Goal: Book appointment/travel/reservation

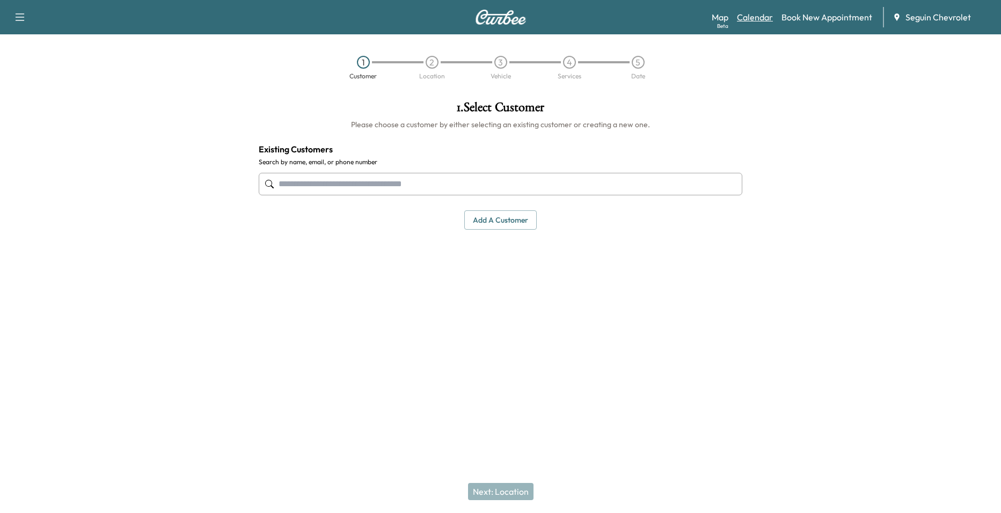
click at [755, 14] on link "Calendar" at bounding box center [755, 17] width 36 height 13
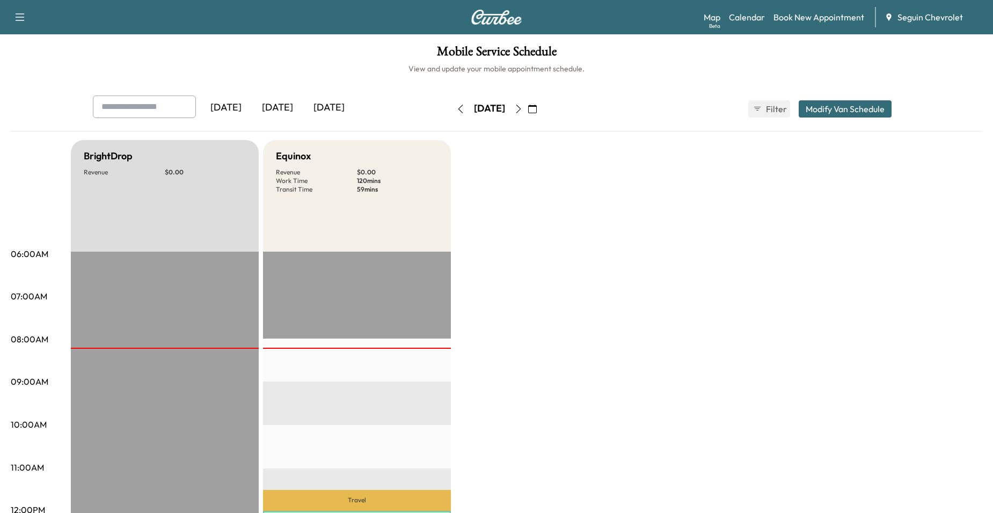
click at [523, 110] on icon "button" at bounding box center [518, 109] width 9 height 9
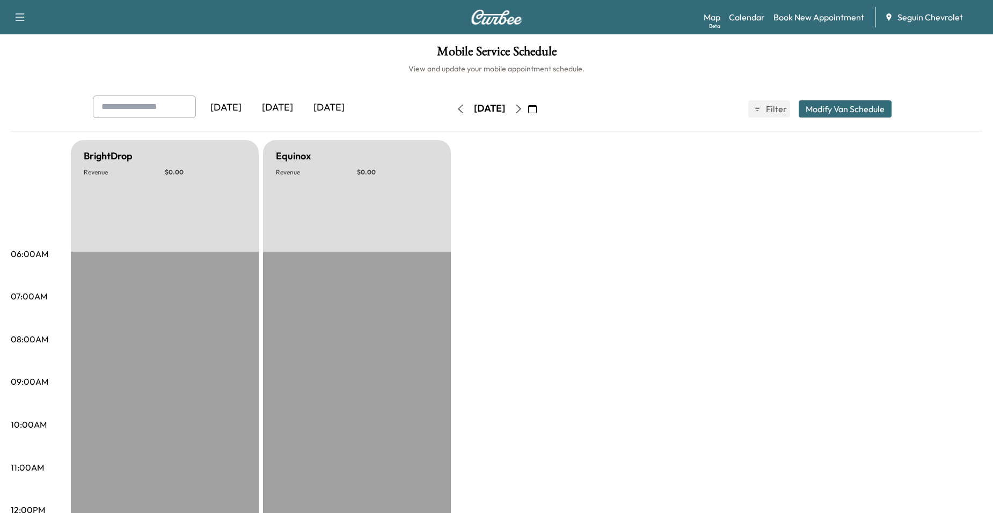
click at [528, 110] on button "button" at bounding box center [518, 108] width 18 height 17
click at [523, 110] on icon "button" at bounding box center [518, 109] width 9 height 9
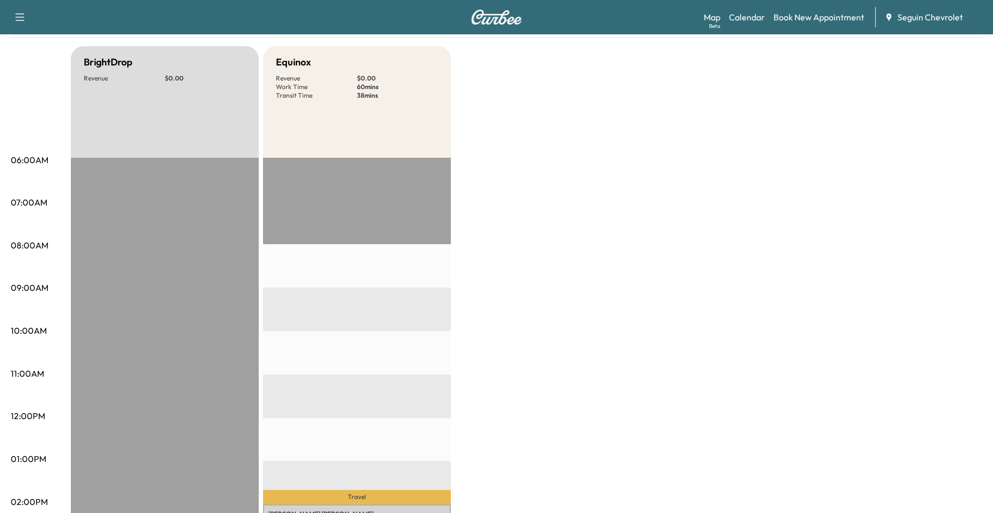
scroll to position [54, 0]
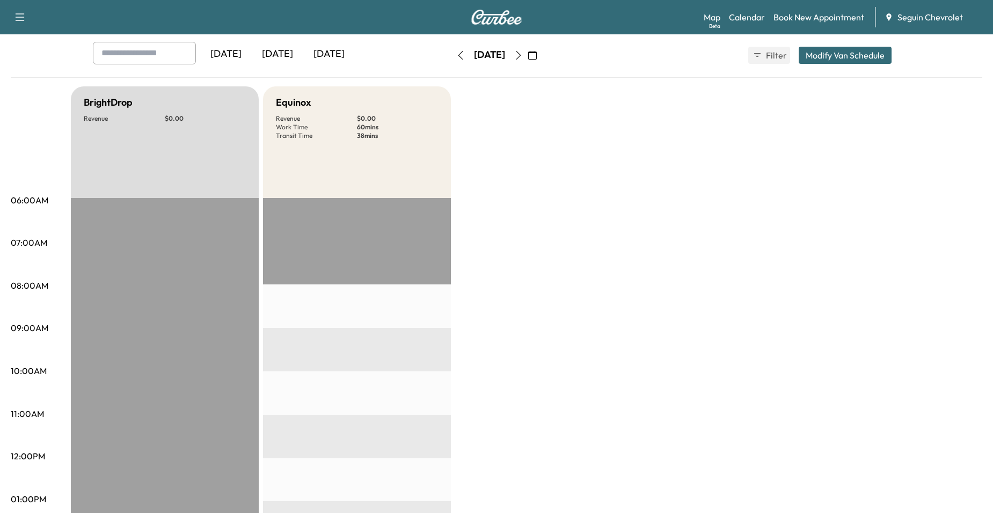
click at [542, 65] on div "Monday, September 15 September 2025 S M T W T F S 31 1 2 3 4 5 6 7 8 9 10 11 12…" at bounding box center [496, 55] width 90 height 34
click at [528, 63] on button "button" at bounding box center [518, 55] width 18 height 17
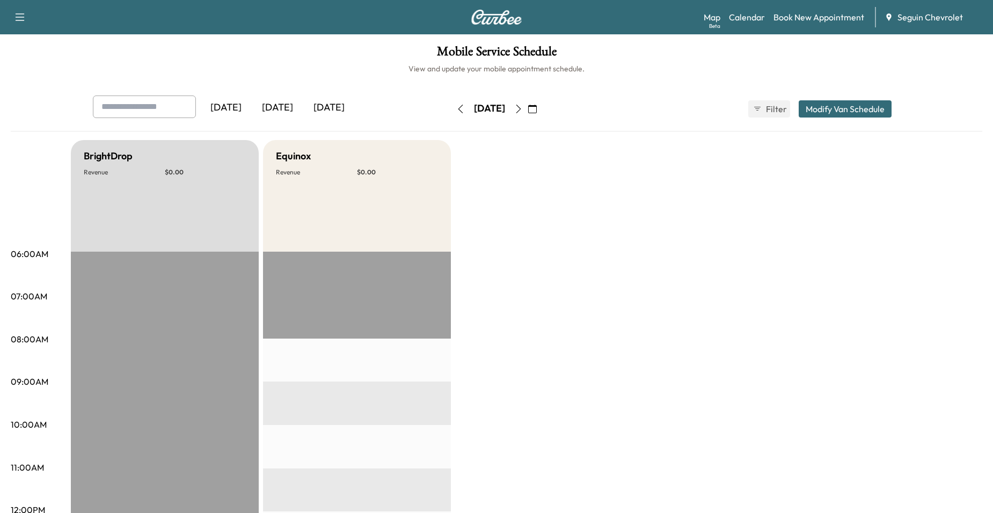
click at [523, 108] on icon "button" at bounding box center [518, 109] width 9 height 9
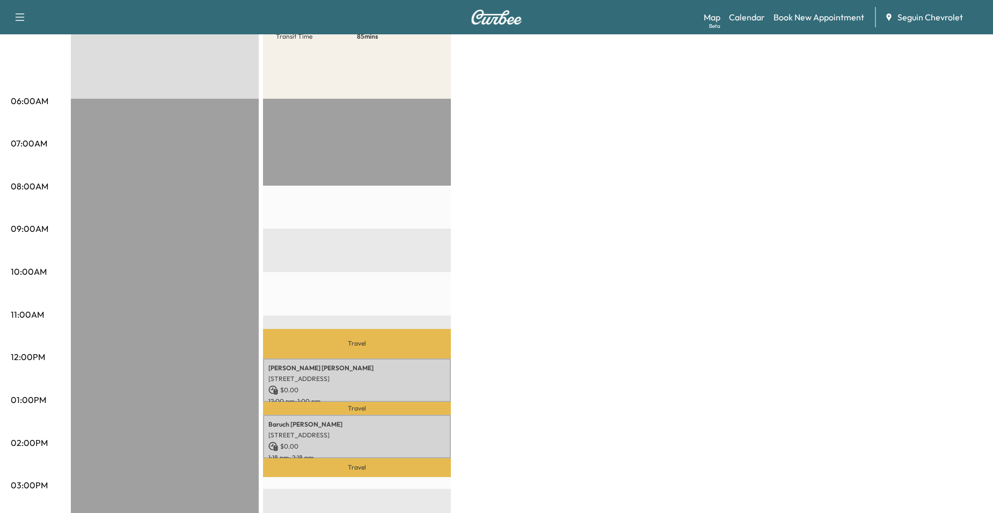
scroll to position [161, 0]
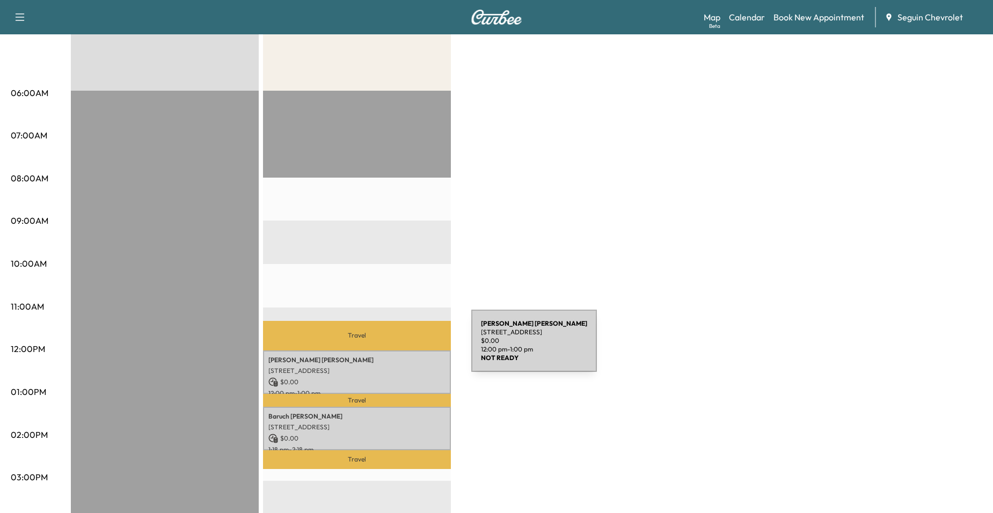
click at [391, 350] on div "Chadwick Stahlman 5511 FM 2722, NEW BRAUNFELS, TX 78132, US $ 0.00 12:00 pm - 1…" at bounding box center [357, 371] width 188 height 43
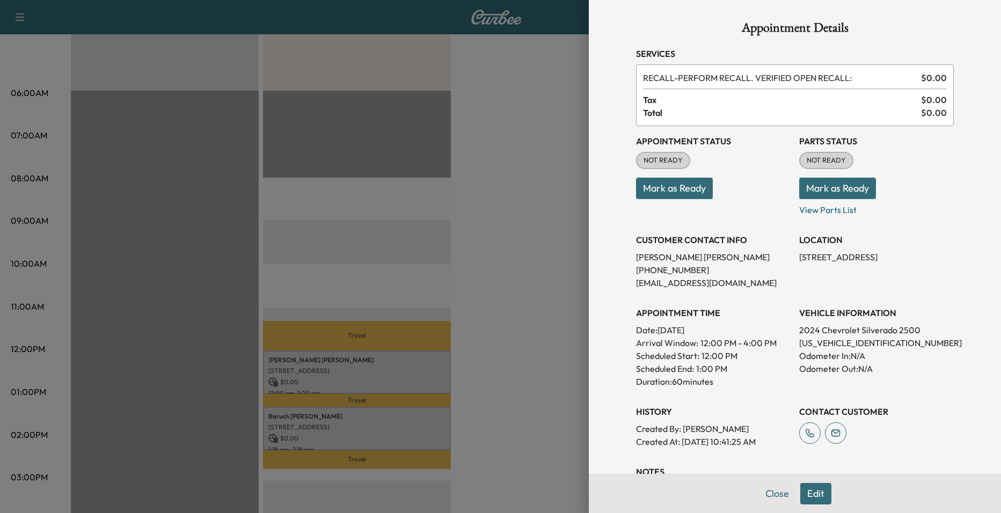
click at [392, 281] on div at bounding box center [500, 256] width 1001 height 513
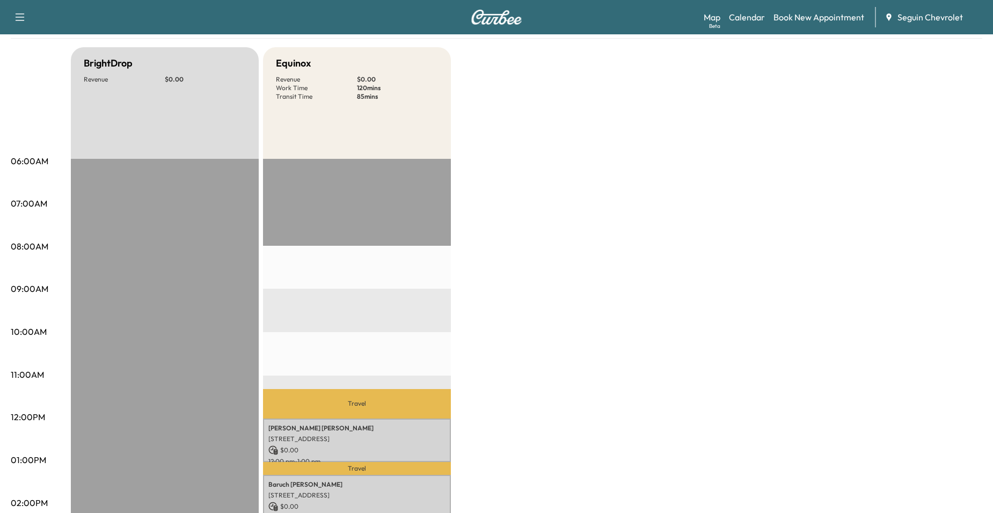
scroll to position [0, 0]
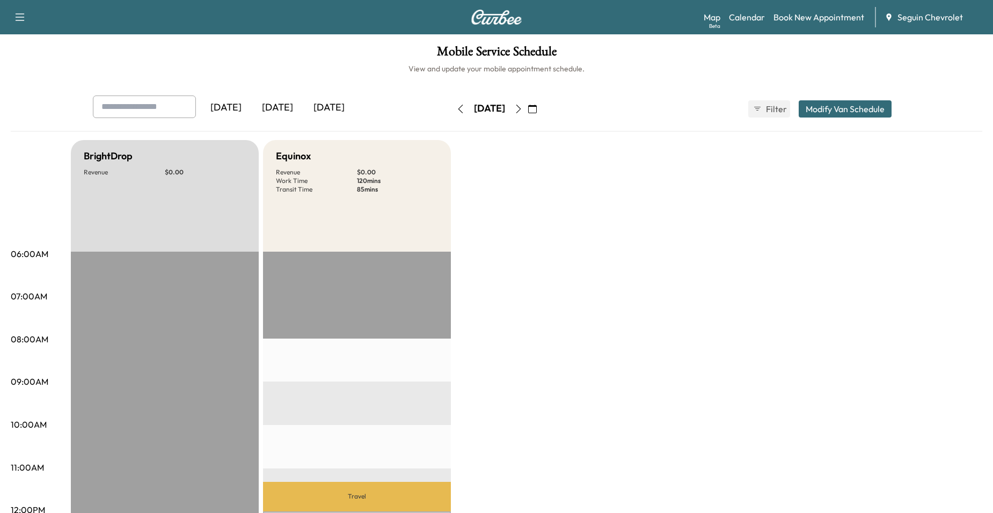
click at [523, 106] on icon "button" at bounding box center [518, 109] width 9 height 9
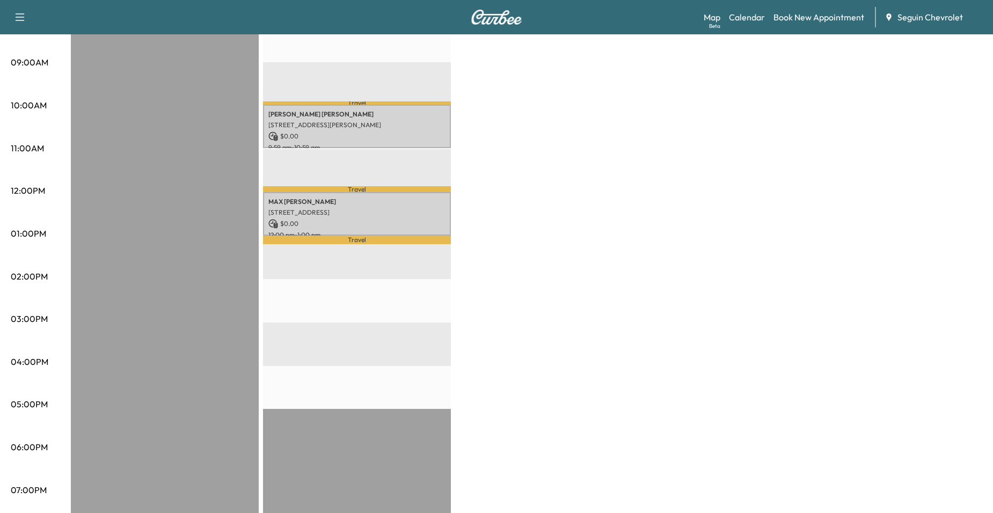
scroll to position [322, 0]
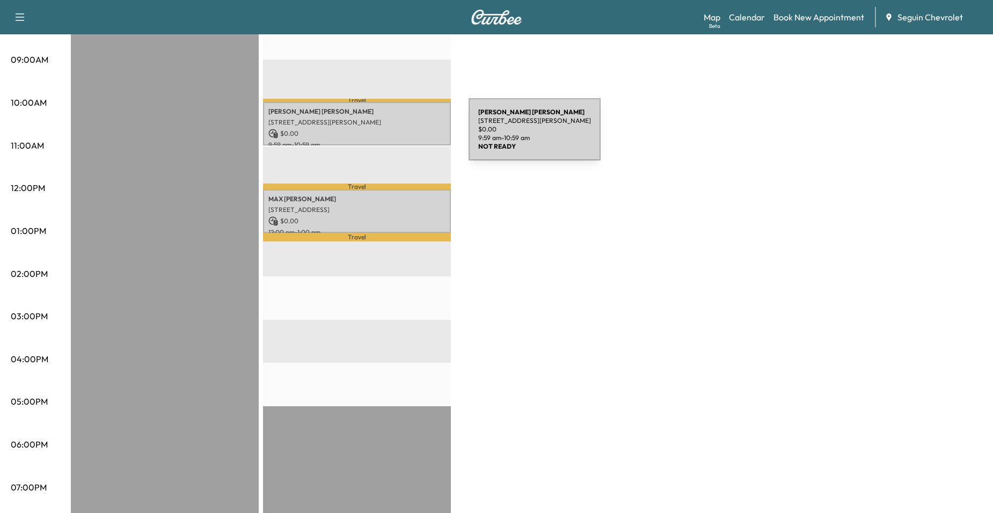
click at [386, 130] on p "$ 0.00" at bounding box center [356, 134] width 177 height 10
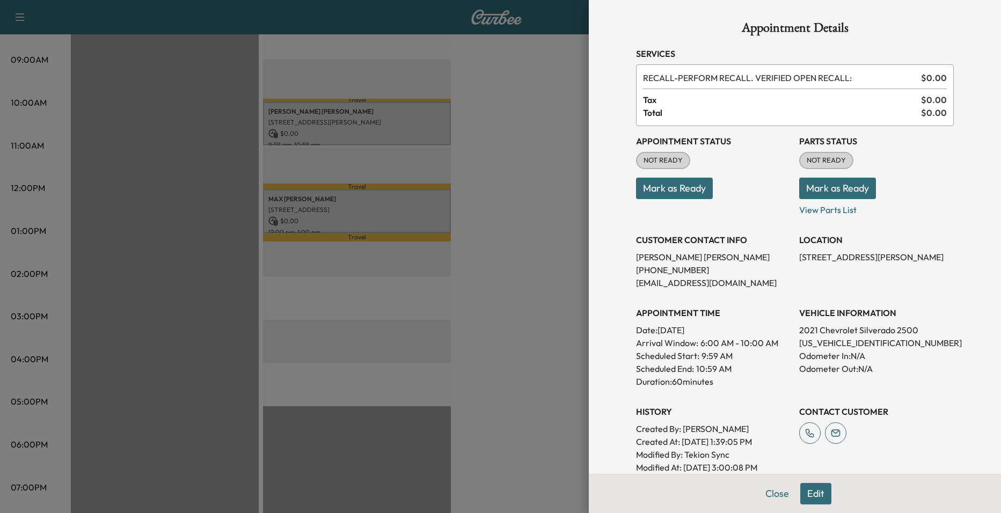
click at [357, 223] on div at bounding box center [500, 256] width 1001 height 513
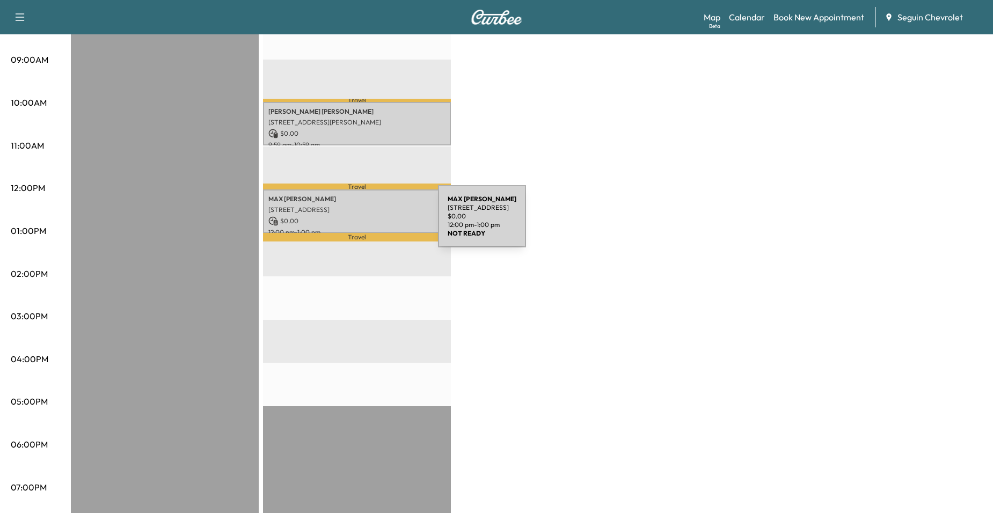
click at [357, 223] on p "$ 0.00" at bounding box center [356, 221] width 177 height 10
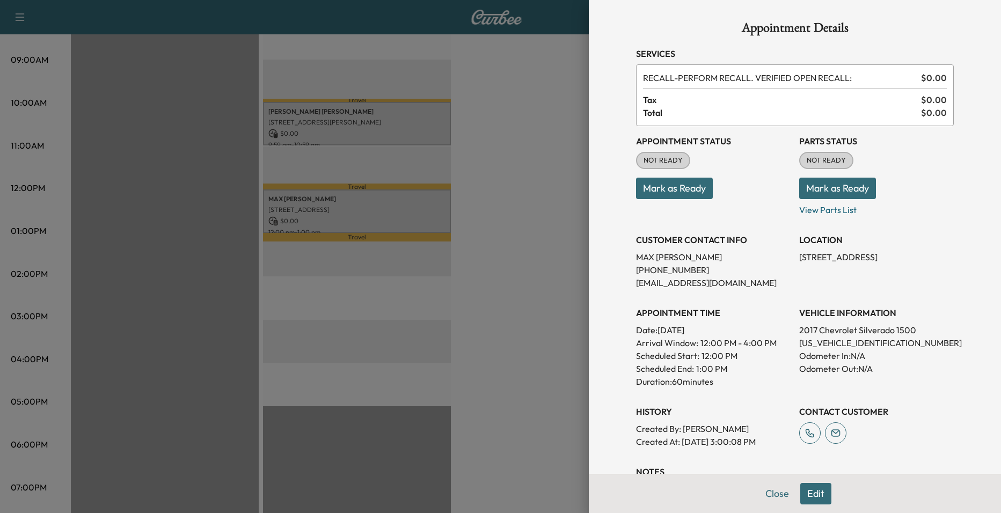
click at [484, 217] on div at bounding box center [500, 256] width 1001 height 513
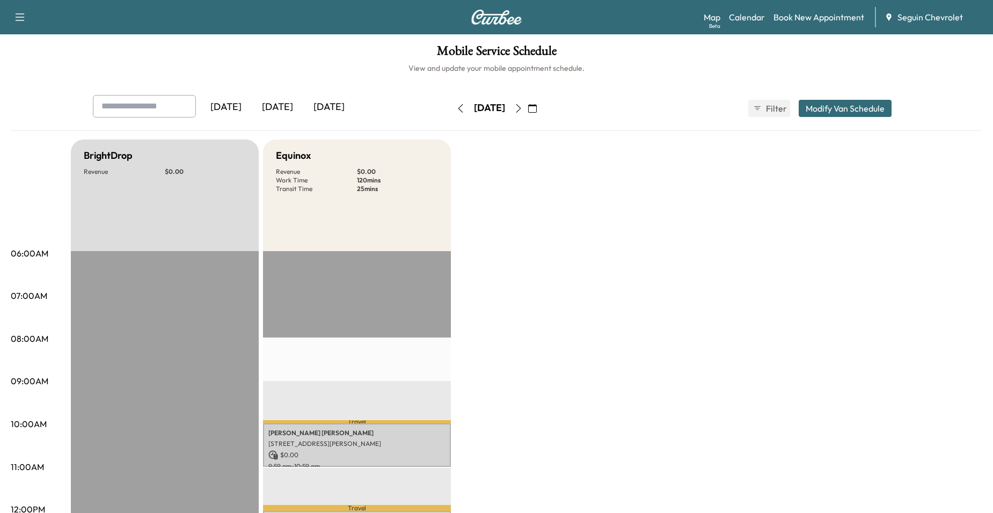
scroll to position [0, 0]
click at [523, 109] on icon "button" at bounding box center [518, 109] width 9 height 9
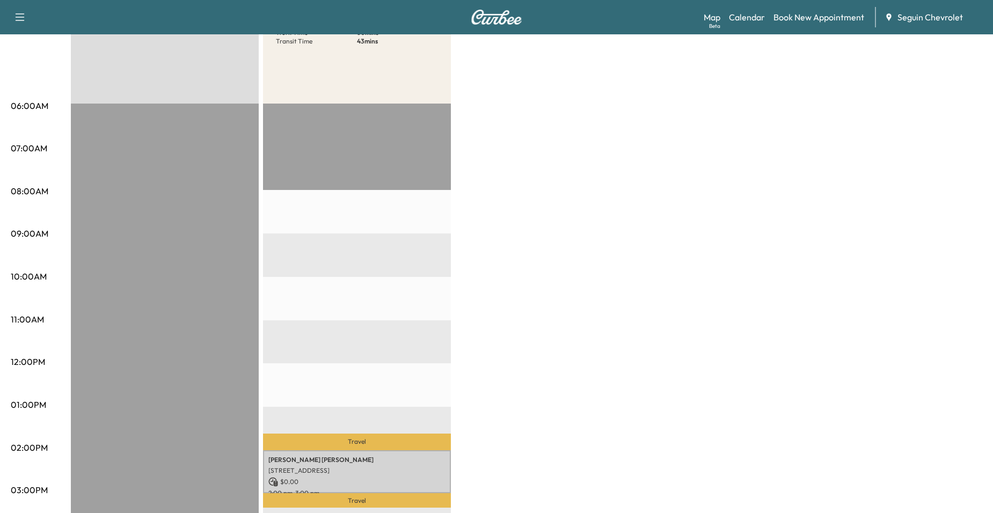
scroll to position [161, 0]
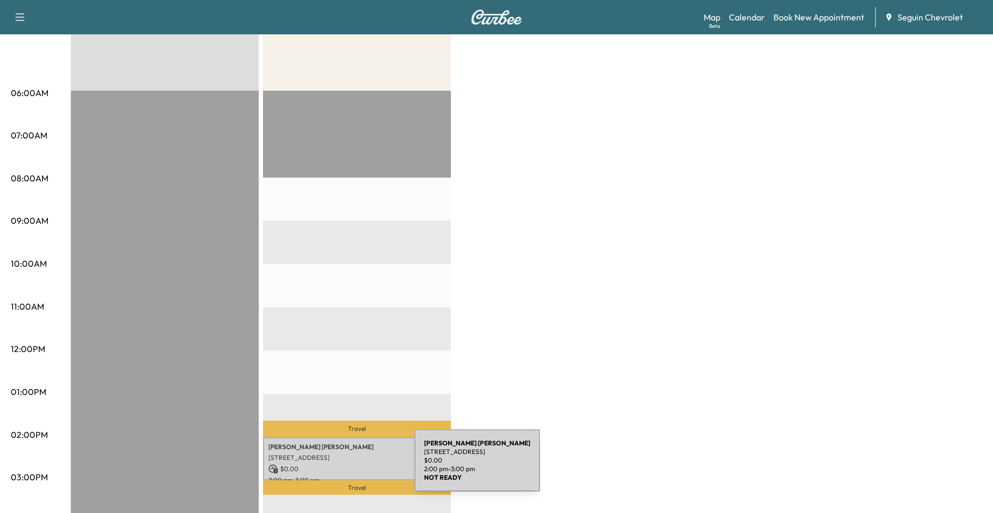
click at [333, 467] on p "$ 0.00" at bounding box center [356, 469] width 177 height 10
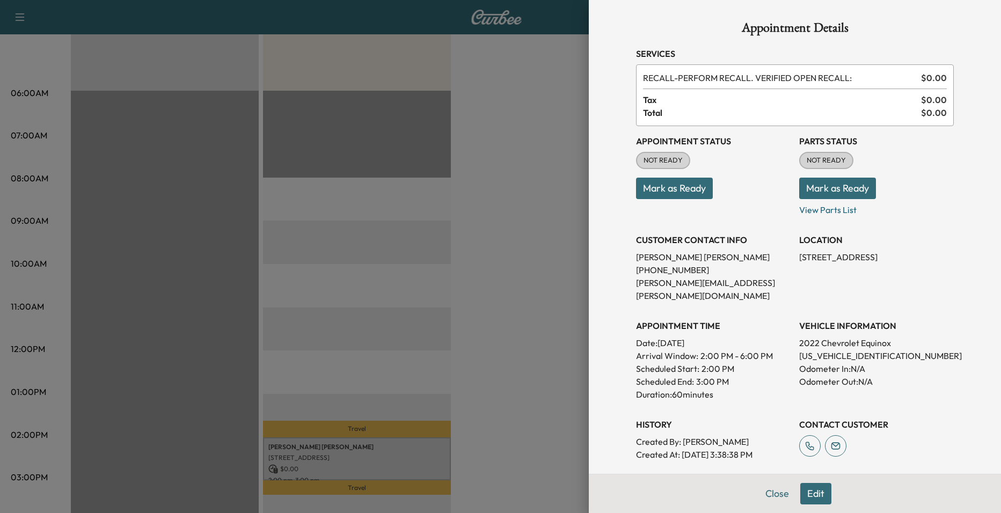
click at [341, 280] on div at bounding box center [500, 256] width 1001 height 513
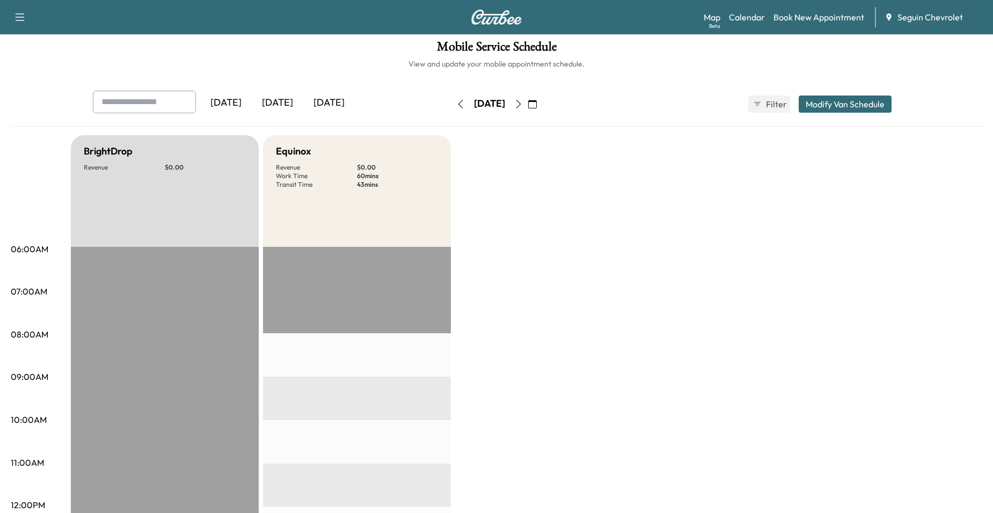
scroll to position [0, 0]
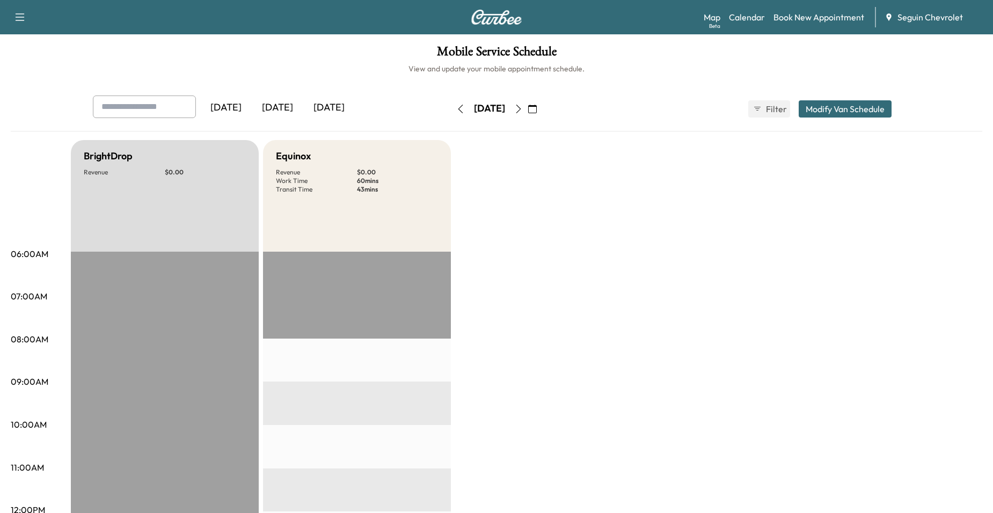
click at [523, 105] on icon "button" at bounding box center [518, 109] width 9 height 9
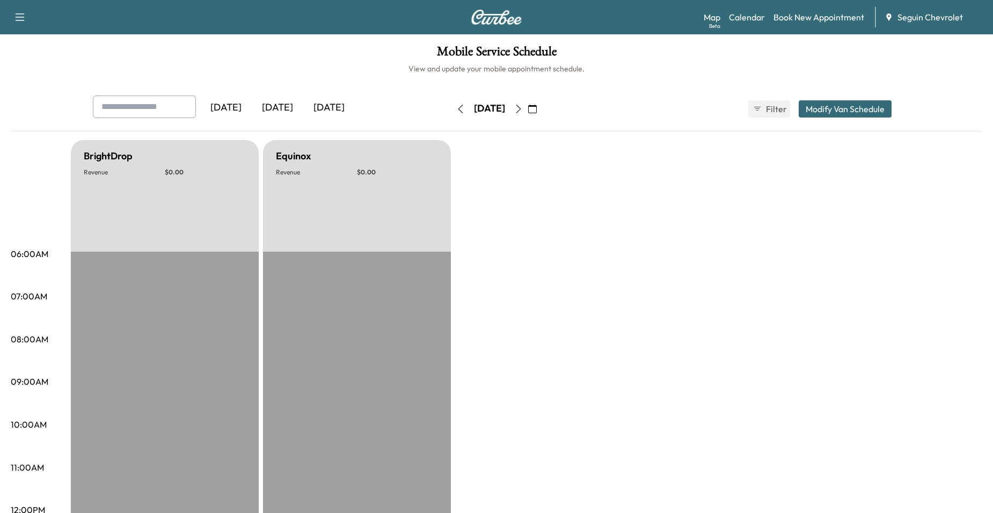
click at [528, 111] on button "button" at bounding box center [518, 108] width 18 height 17
click at [528, 113] on button "button" at bounding box center [518, 108] width 18 height 17
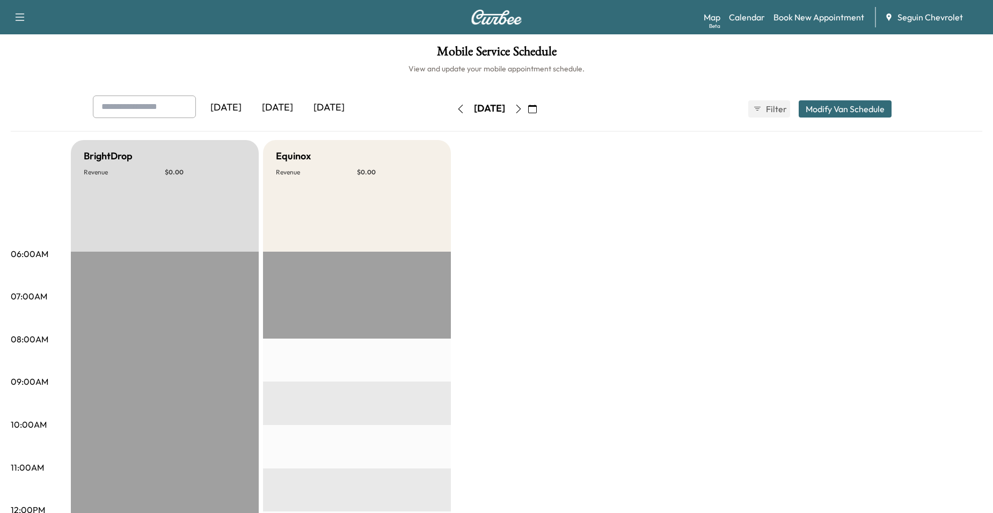
click at [523, 107] on icon "button" at bounding box center [518, 109] width 9 height 9
click at [528, 104] on button "button" at bounding box center [518, 108] width 18 height 17
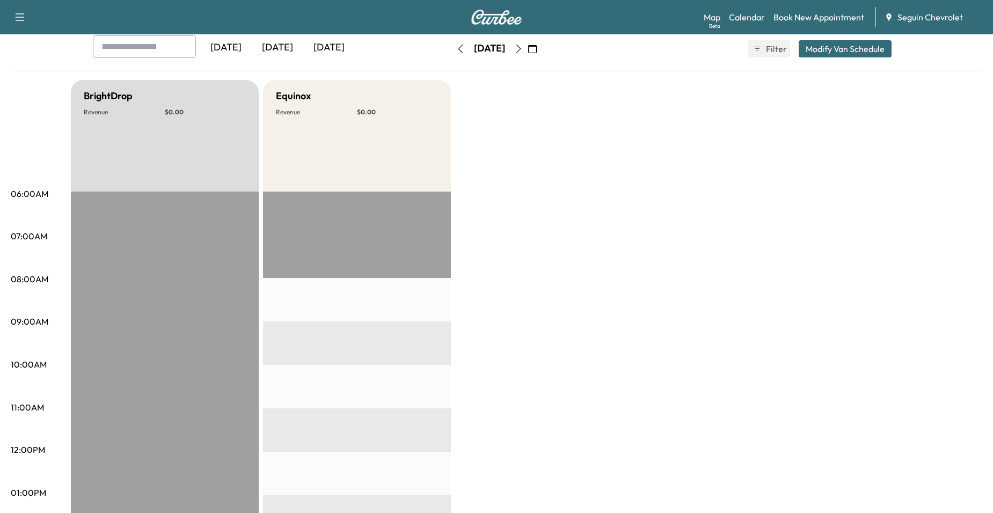
scroll to position [54, 0]
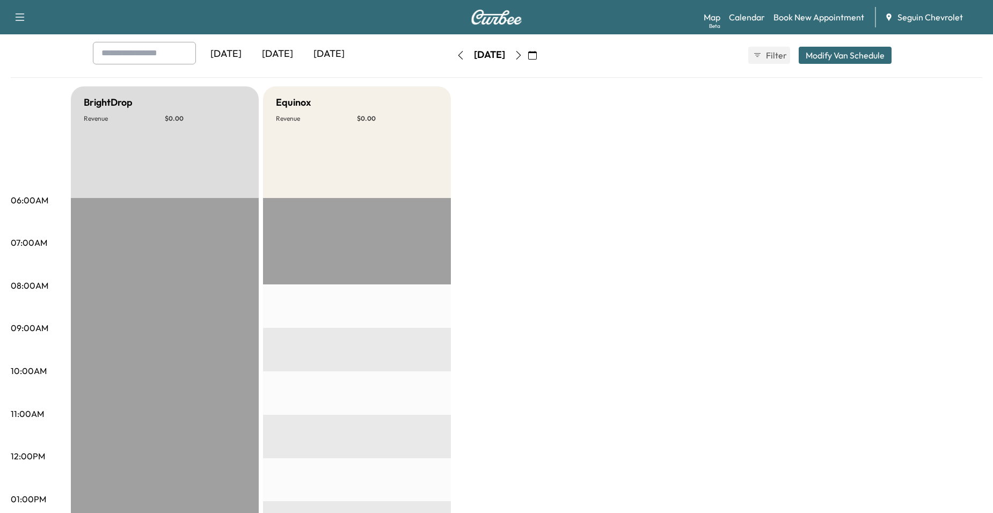
click at [528, 62] on button "button" at bounding box center [518, 55] width 18 height 17
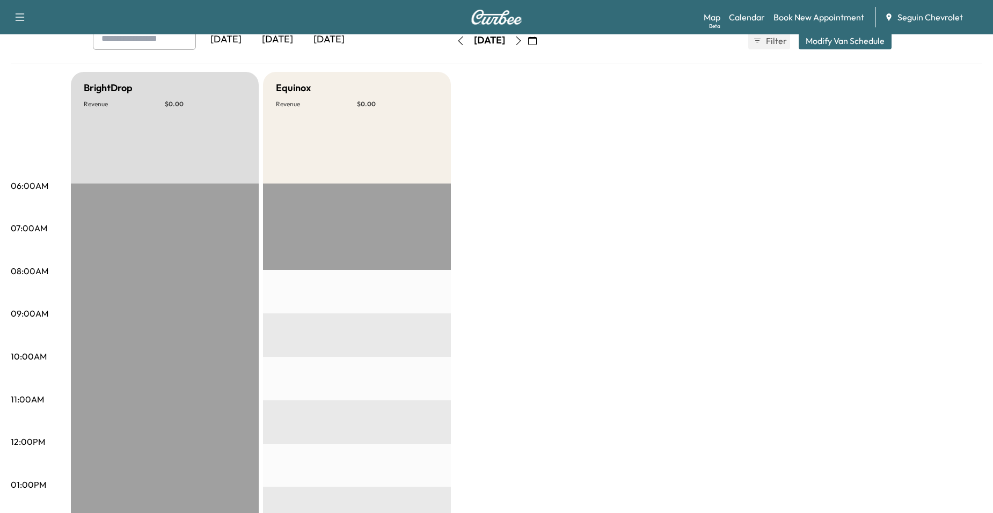
scroll to position [54, 0]
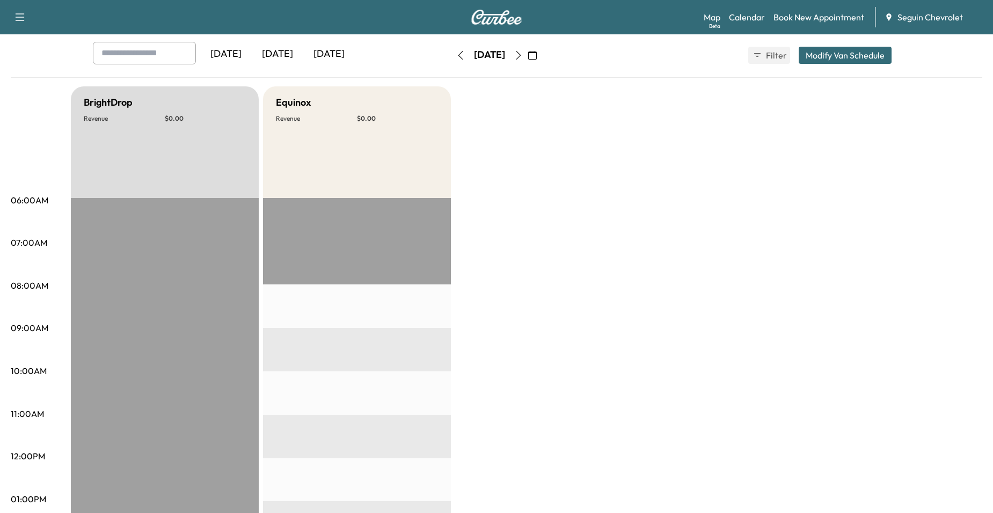
click at [528, 63] on button "button" at bounding box center [518, 55] width 18 height 17
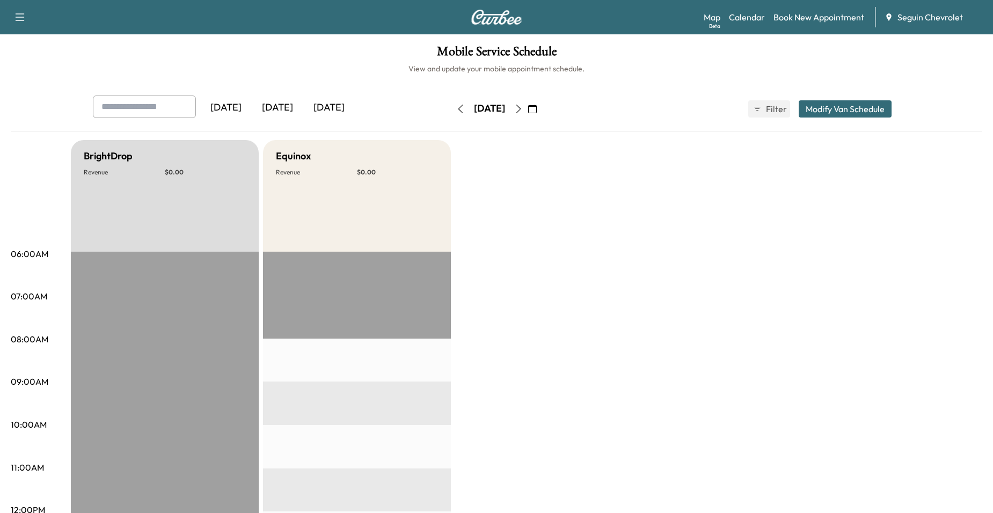
click at [528, 115] on div "[DATE]" at bounding box center [489, 108] width 76 height 17
click at [528, 108] on button "button" at bounding box center [518, 108] width 18 height 17
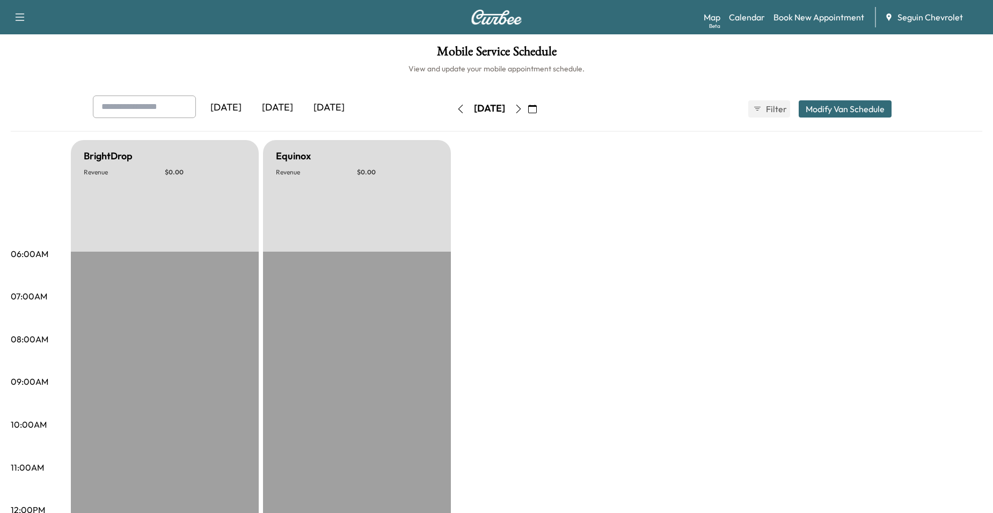
click at [528, 108] on button "button" at bounding box center [518, 108] width 18 height 17
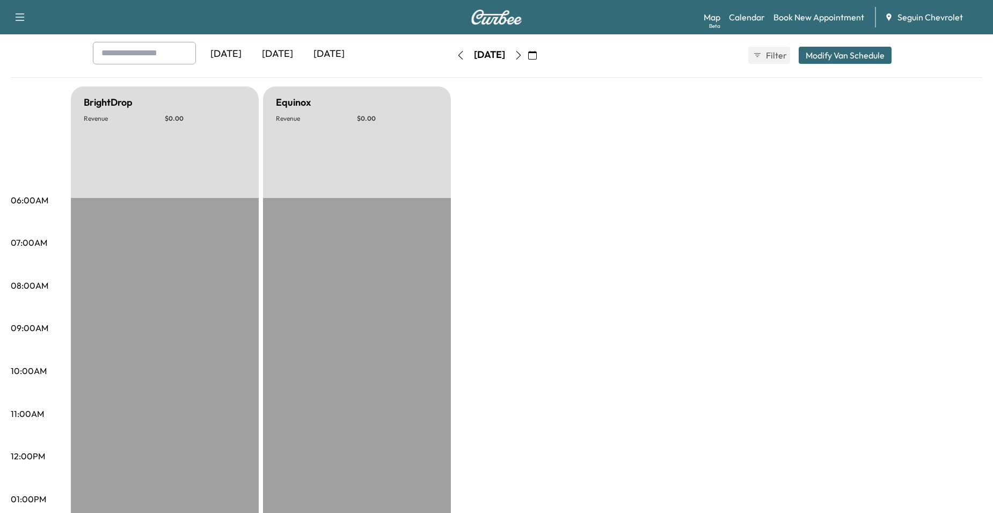
click at [523, 57] on icon "button" at bounding box center [518, 55] width 9 height 9
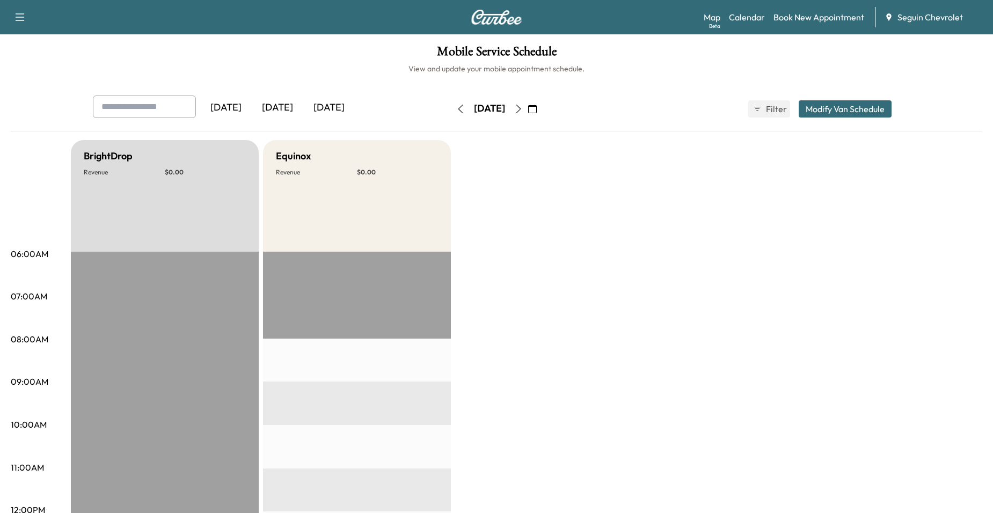
click at [523, 109] on icon "button" at bounding box center [518, 109] width 9 height 9
click at [542, 105] on button "button" at bounding box center [532, 108] width 18 height 17
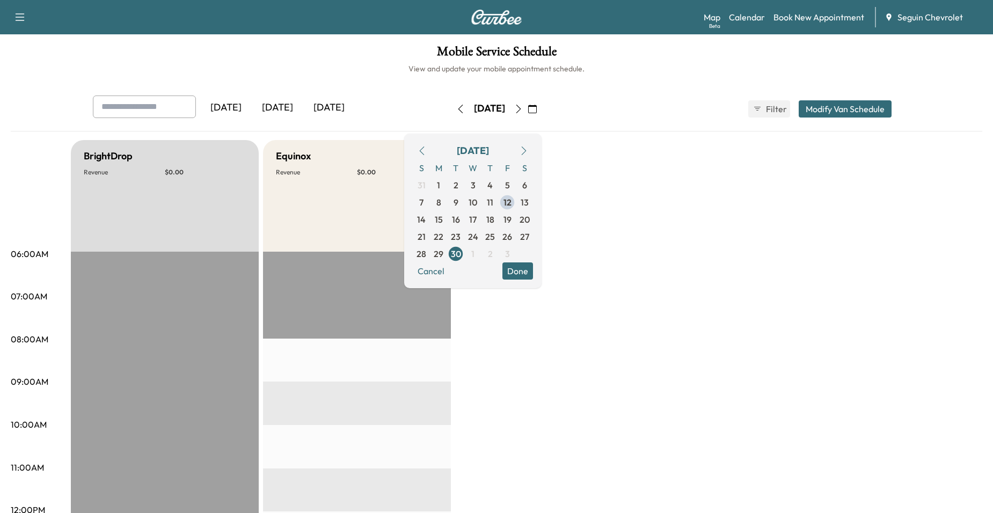
click at [523, 109] on icon "button" at bounding box center [518, 109] width 9 height 9
drag, startPoint x: 581, startPoint y: 171, endPoint x: 580, endPoint y: 165, distance: 5.6
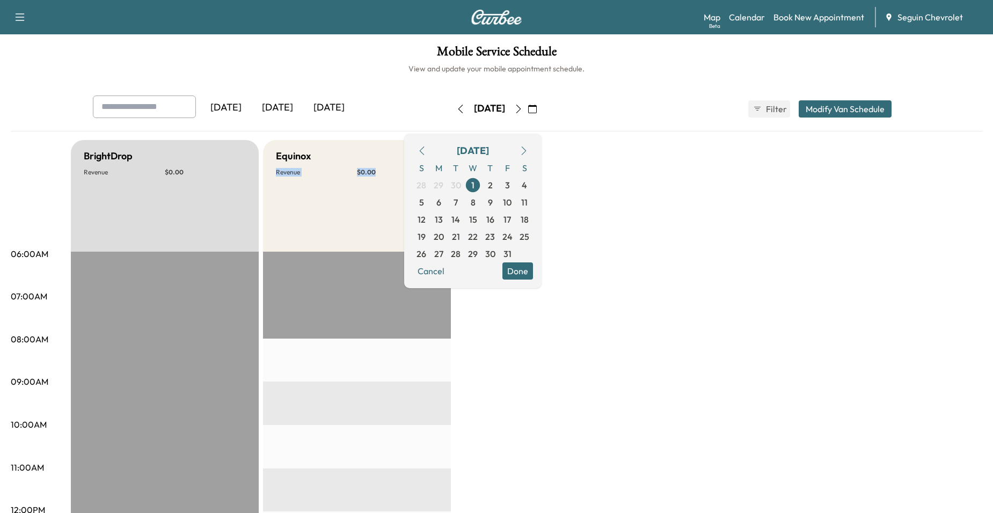
click at [533, 274] on button "Done" at bounding box center [517, 270] width 31 height 17
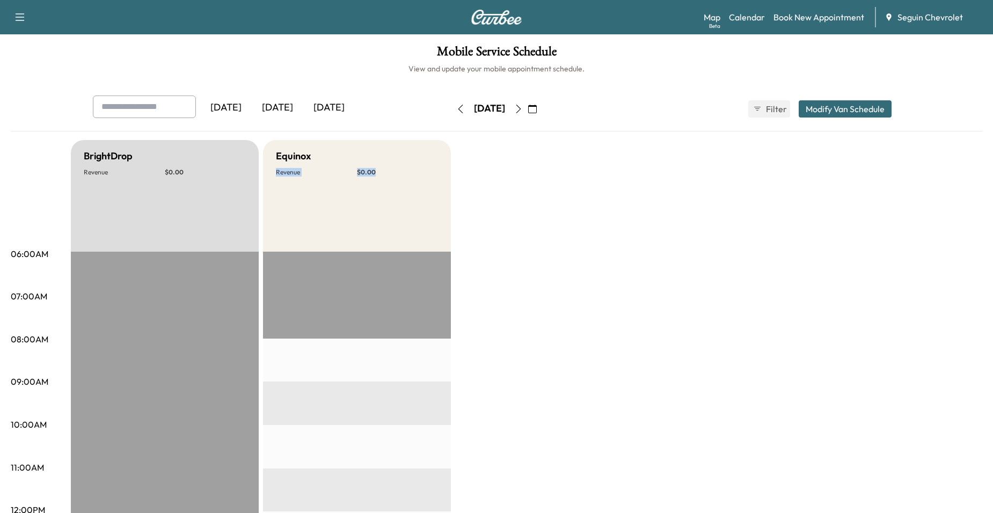
drag, startPoint x: 511, startPoint y: 224, endPoint x: 493, endPoint y: 245, distance: 27.8
click at [327, 183] on div "Equinox Revenue $ 0.00" at bounding box center [357, 196] width 188 height 112
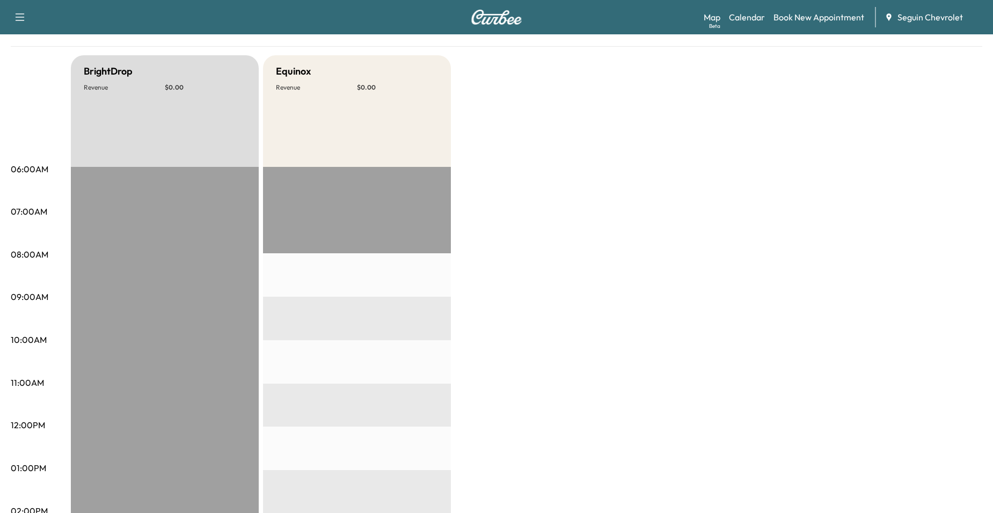
scroll to position [54, 0]
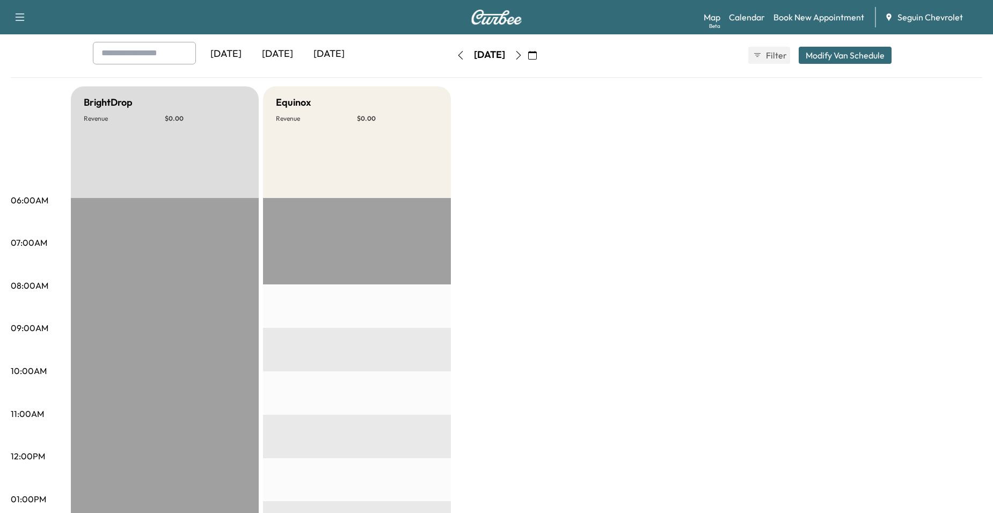
click at [537, 54] on icon "button" at bounding box center [532, 55] width 9 height 9
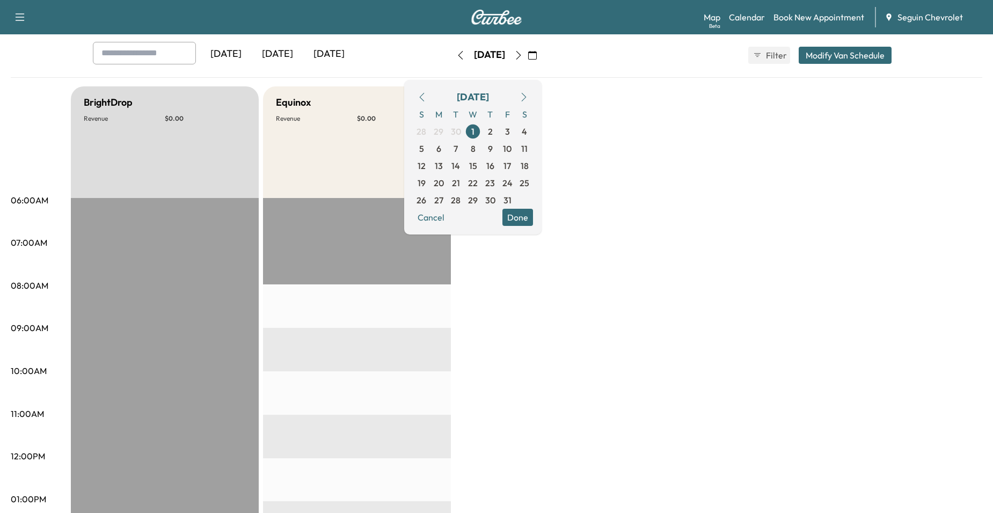
click at [426, 97] on icon "button" at bounding box center [422, 97] width 9 height 9
click at [511, 150] on span "12" at bounding box center [507, 148] width 8 height 13
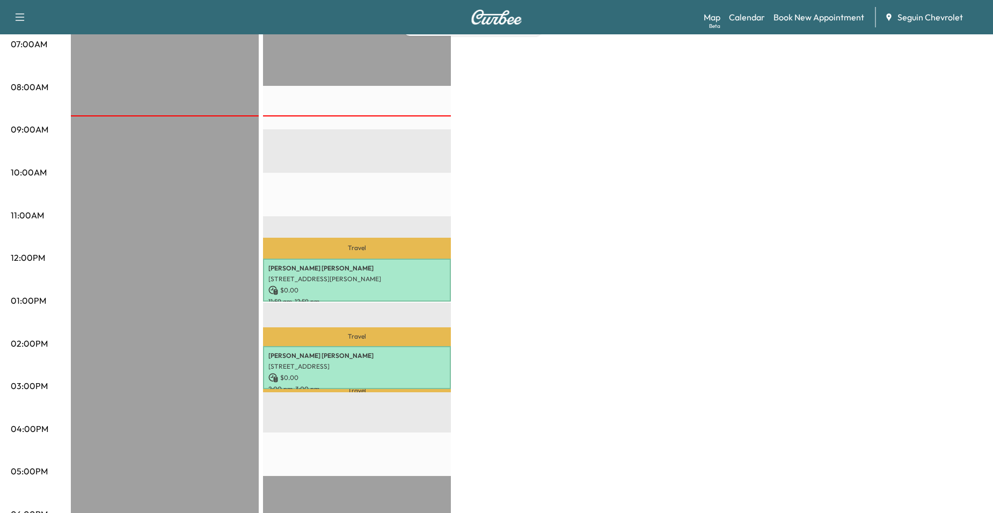
scroll to position [268, 0]
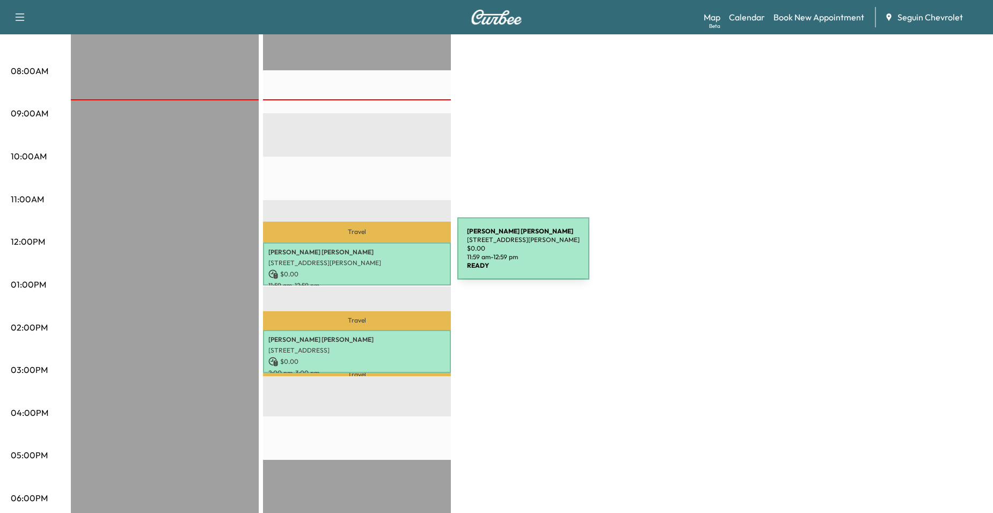
click at [377, 259] on p "218 HICKORY DR, SEGUIN, TX 78155, US" at bounding box center [356, 263] width 177 height 9
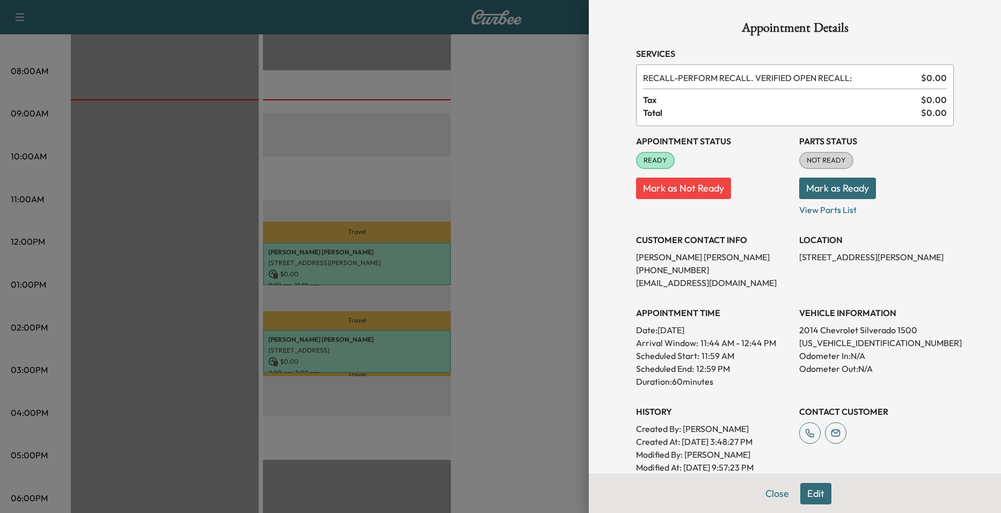
click at [505, 243] on div at bounding box center [500, 256] width 1001 height 513
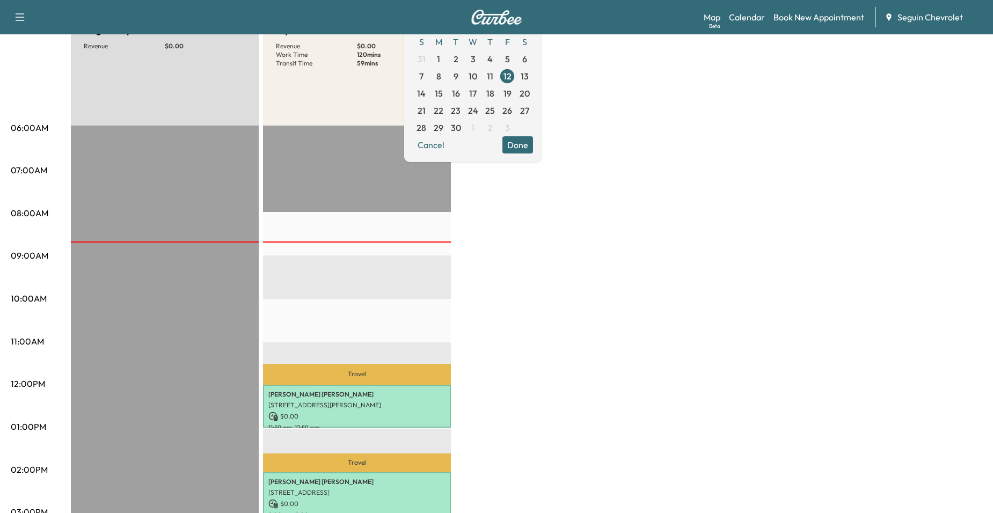
scroll to position [107, 0]
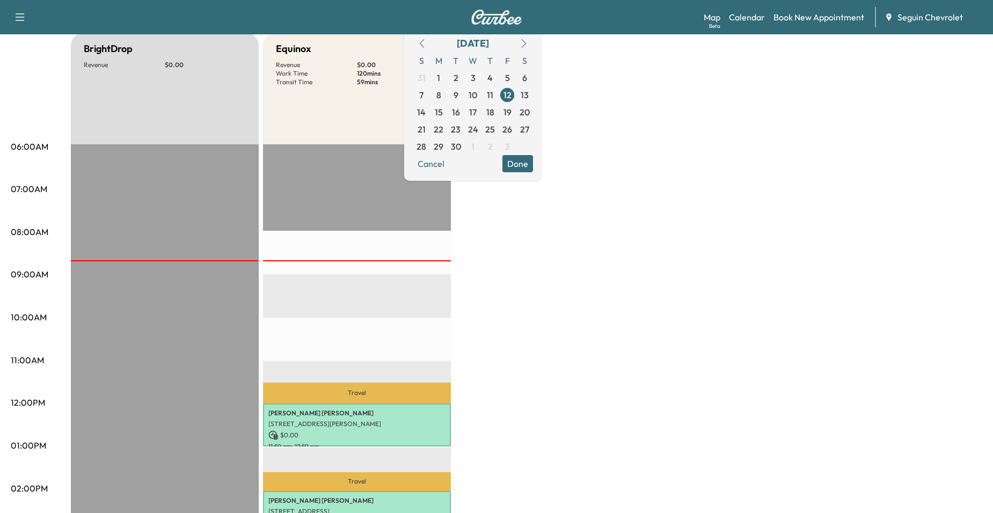
click at [348, 309] on div "Travel Fidela Arroyo 218 HICKORY DR, SEGUIN, TX 78155, US $ 0.00 11:59 am - 12:…" at bounding box center [357, 490] width 188 height 693
click at [477, 115] on span "17" at bounding box center [473, 112] width 8 height 13
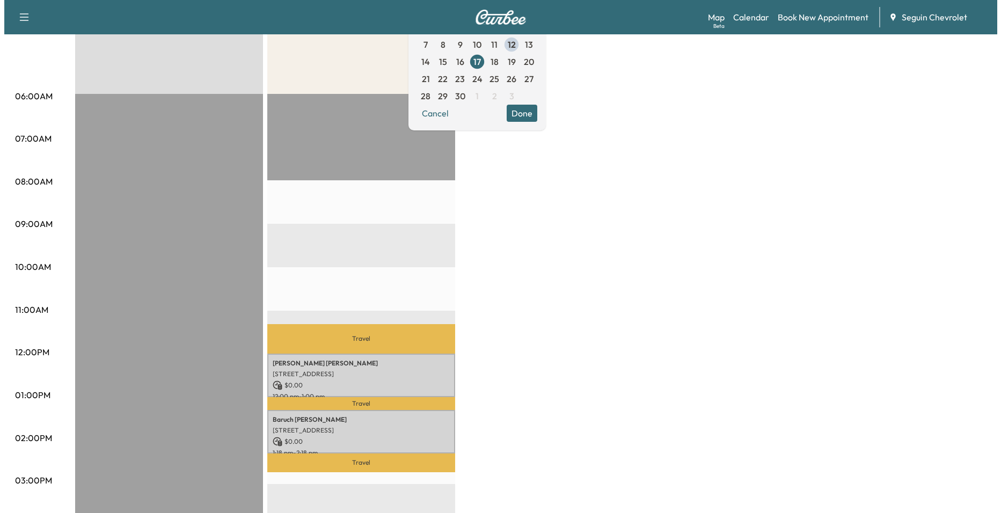
scroll to position [161, 0]
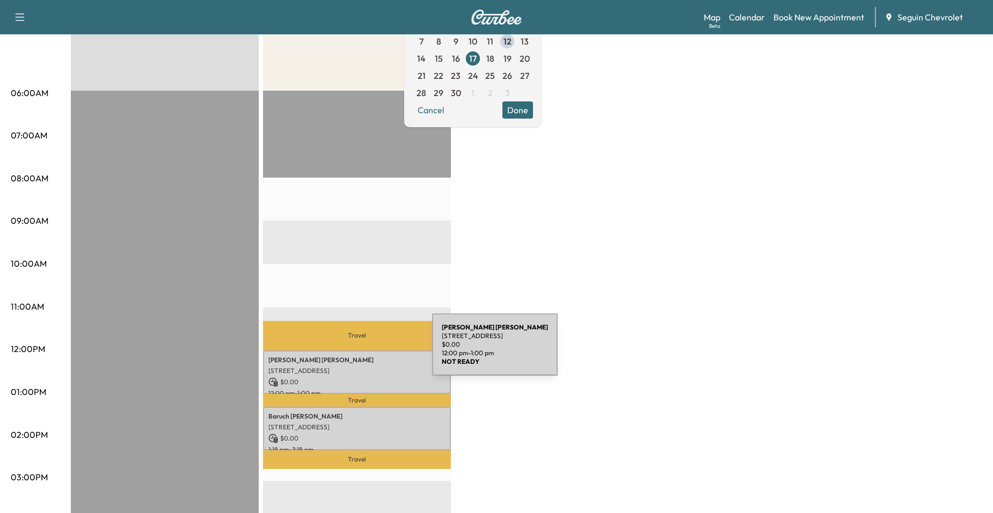
click at [352, 351] on div "Chadwick Stahlman 5511 FM 2722, NEW BRAUNFELS, TX 78132, US $ 0.00 12:00 pm - 1…" at bounding box center [357, 371] width 188 height 43
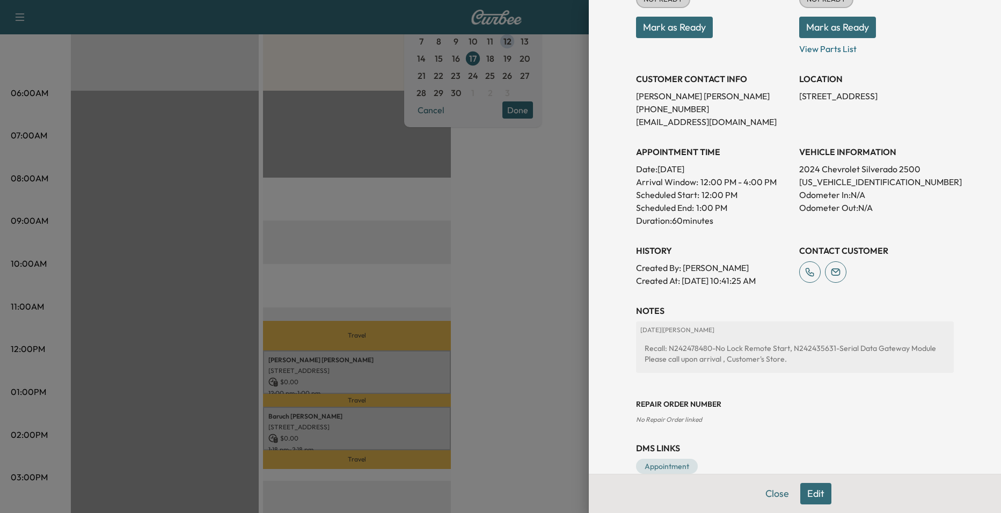
drag, startPoint x: 353, startPoint y: 213, endPoint x: 352, endPoint y: 221, distance: 8.1
click at [354, 213] on div at bounding box center [500, 256] width 1001 height 513
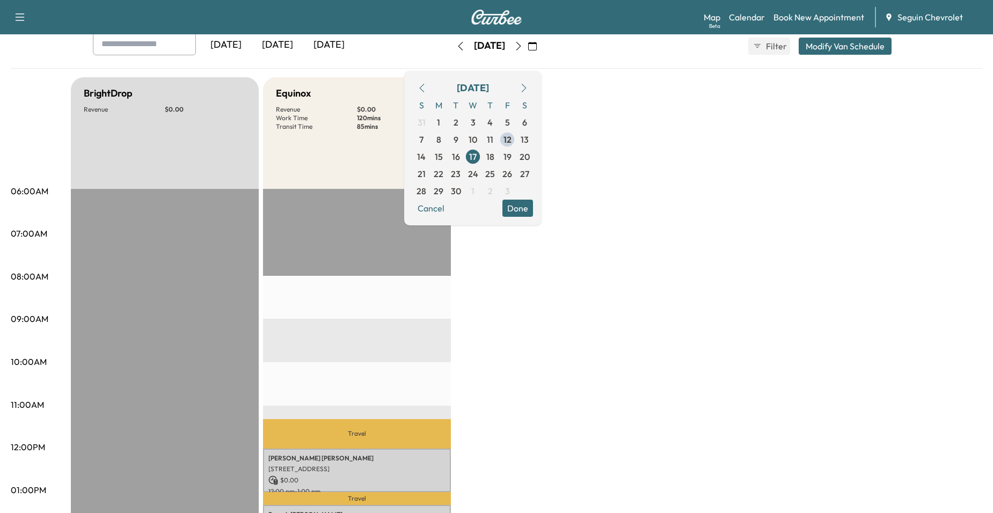
scroll to position [54, 0]
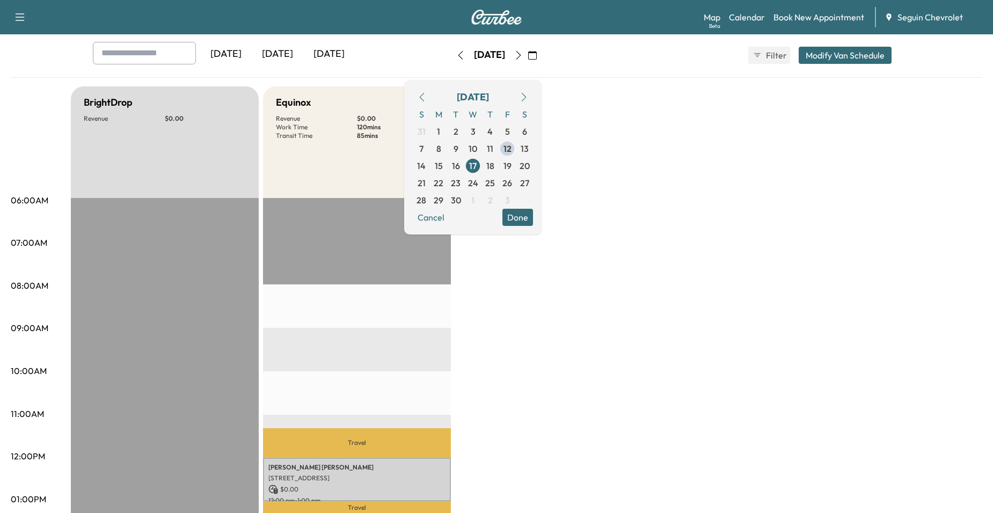
click at [533, 220] on button "Done" at bounding box center [517, 217] width 31 height 17
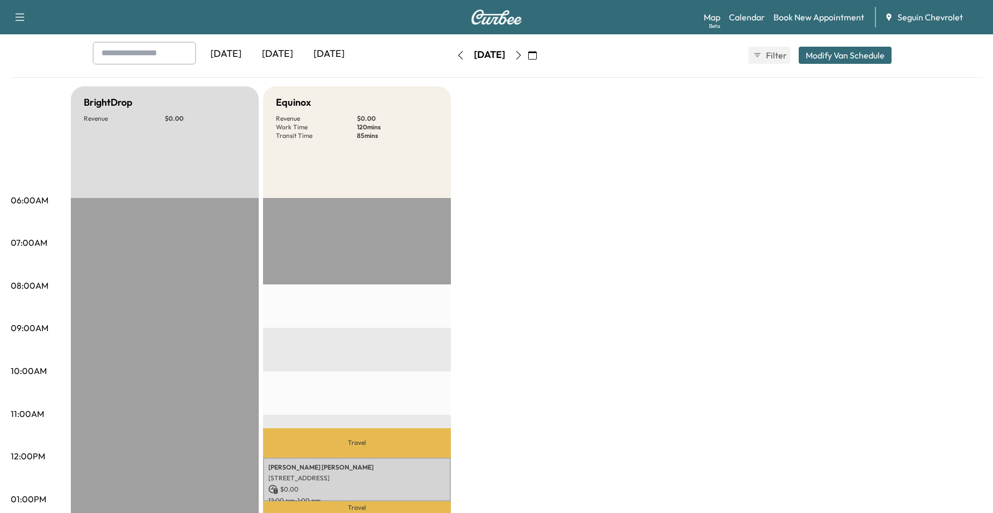
click at [835, 56] on button "Modify Van Schedule" at bounding box center [845, 55] width 93 height 17
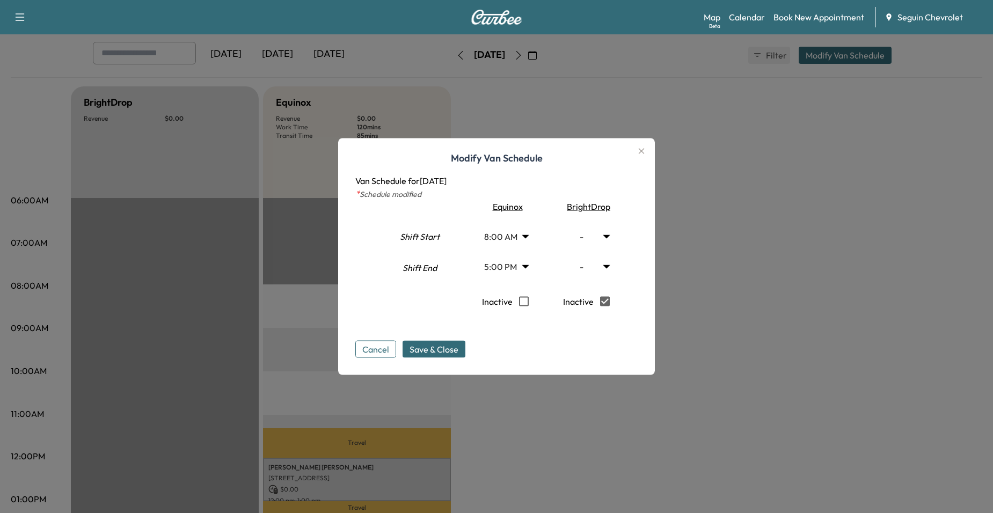
click at [647, 151] on icon "button" at bounding box center [641, 151] width 13 height 13
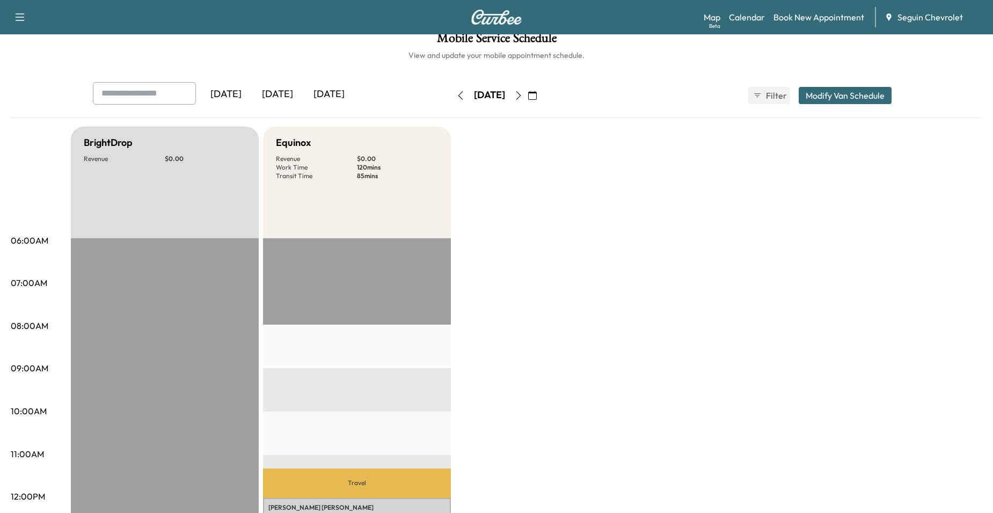
scroll to position [0, 0]
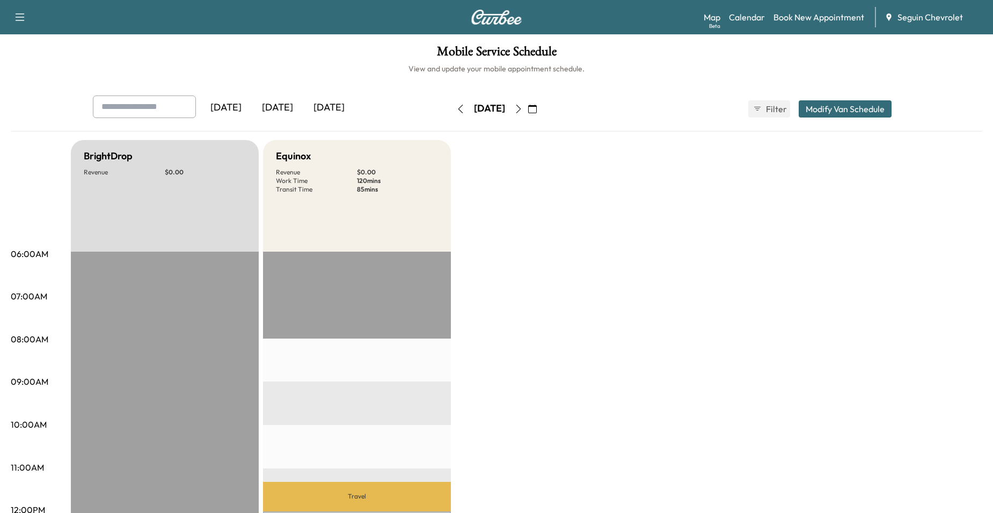
click at [537, 108] on icon "button" at bounding box center [532, 109] width 9 height 9
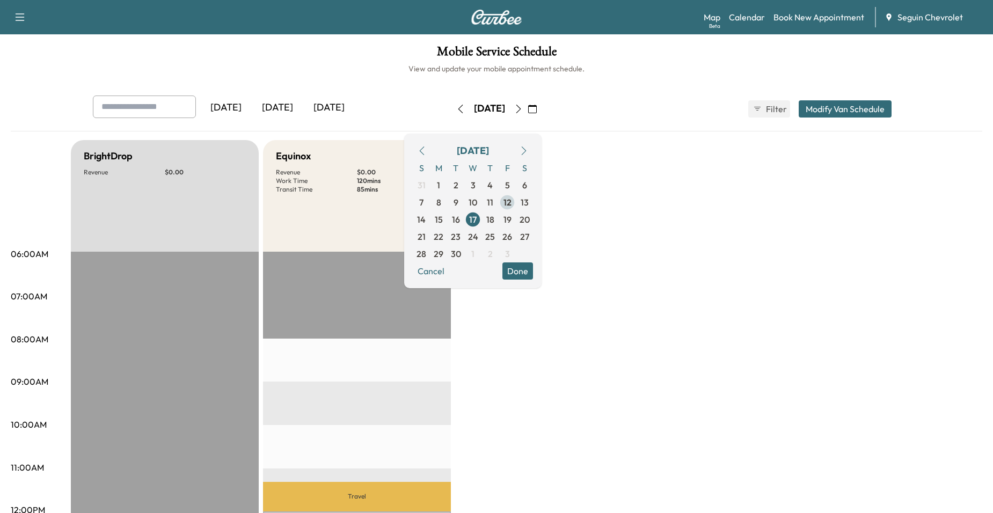
click at [511, 205] on span "12" at bounding box center [507, 202] width 8 height 13
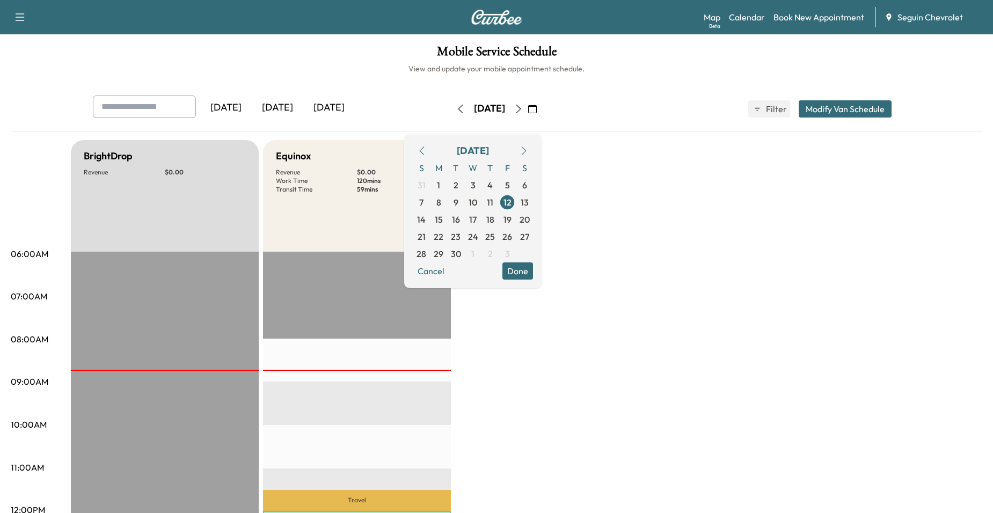
click at [533, 277] on button "Done" at bounding box center [517, 270] width 31 height 17
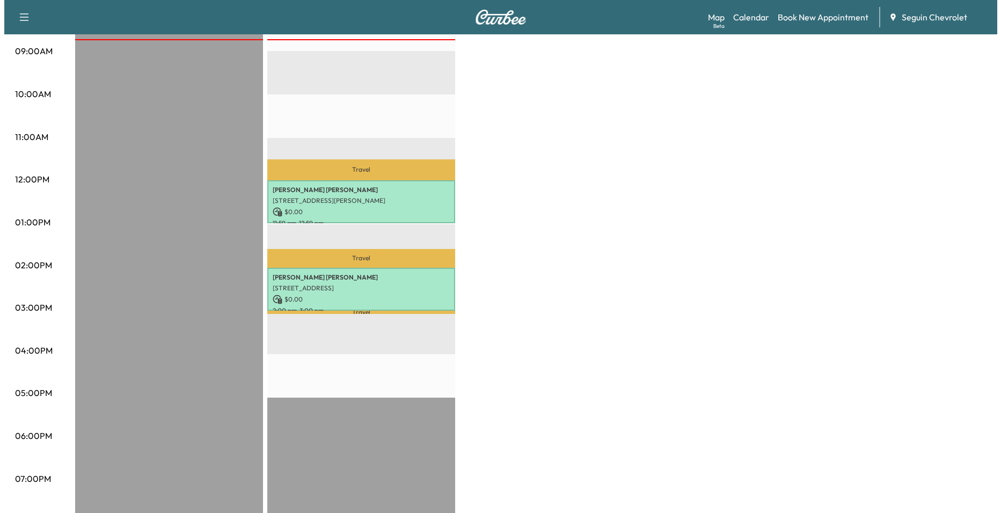
scroll to position [268, 0]
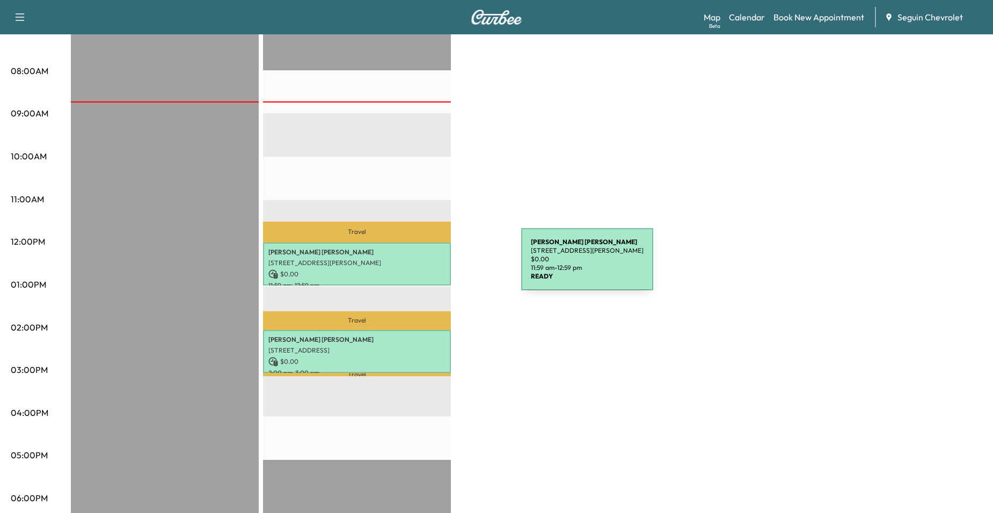
click at [423, 259] on p "218 HICKORY DR, SEGUIN, TX 78155, US" at bounding box center [356, 263] width 177 height 9
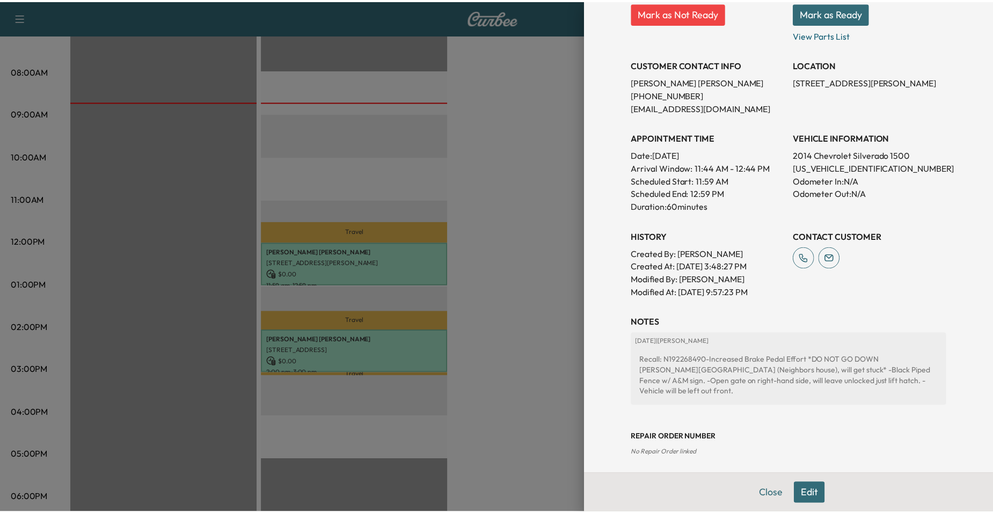
scroll to position [219, 0]
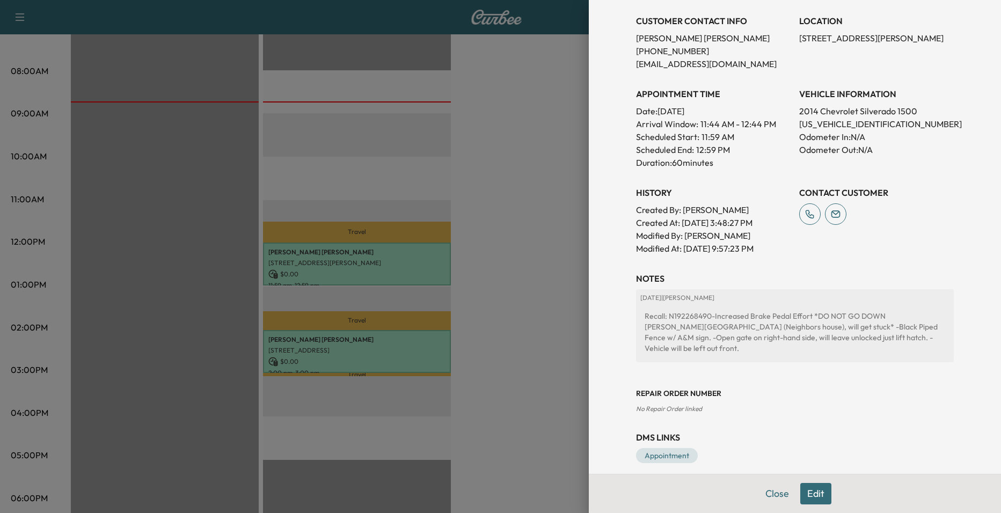
click at [511, 246] on div at bounding box center [500, 256] width 1001 height 513
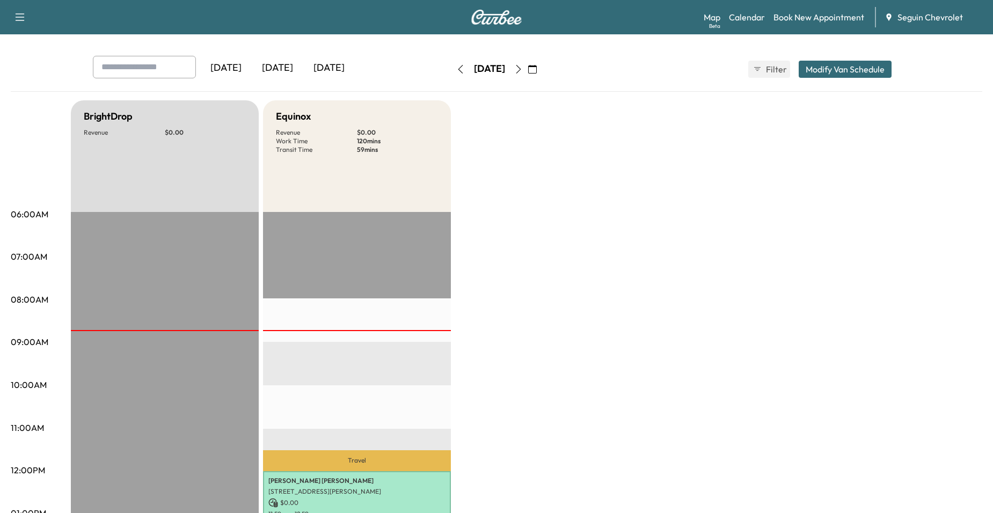
scroll to position [0, 0]
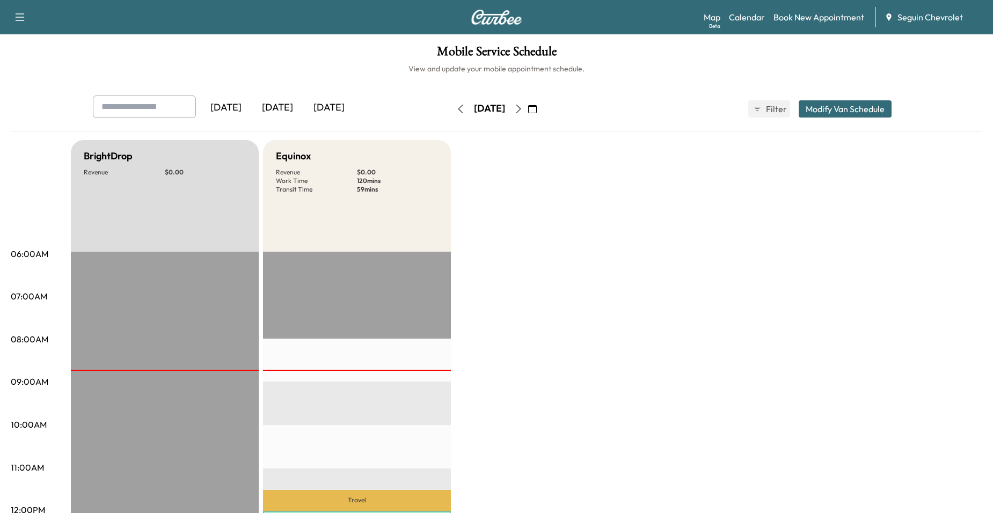
click at [523, 111] on icon "button" at bounding box center [518, 109] width 9 height 9
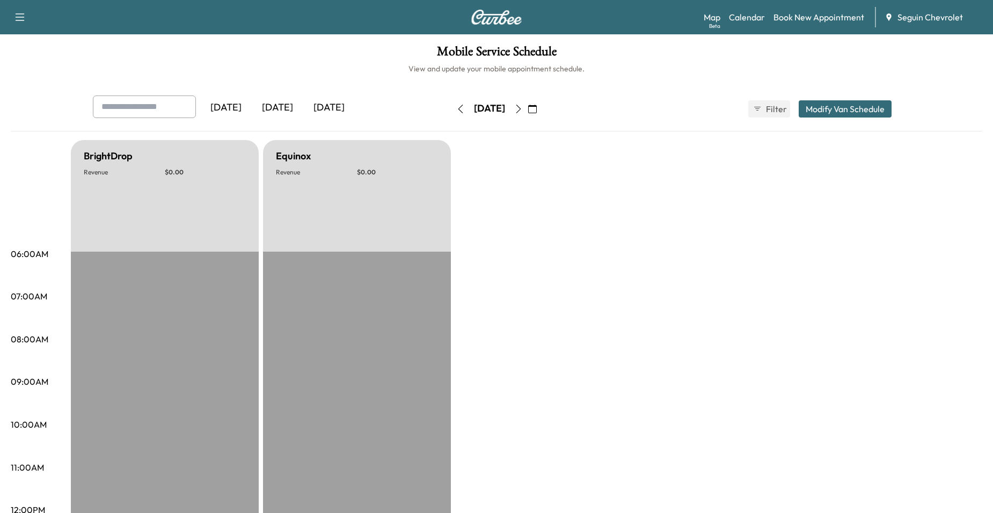
click at [528, 113] on button "button" at bounding box center [518, 108] width 18 height 17
click at [528, 107] on button "button" at bounding box center [518, 108] width 18 height 17
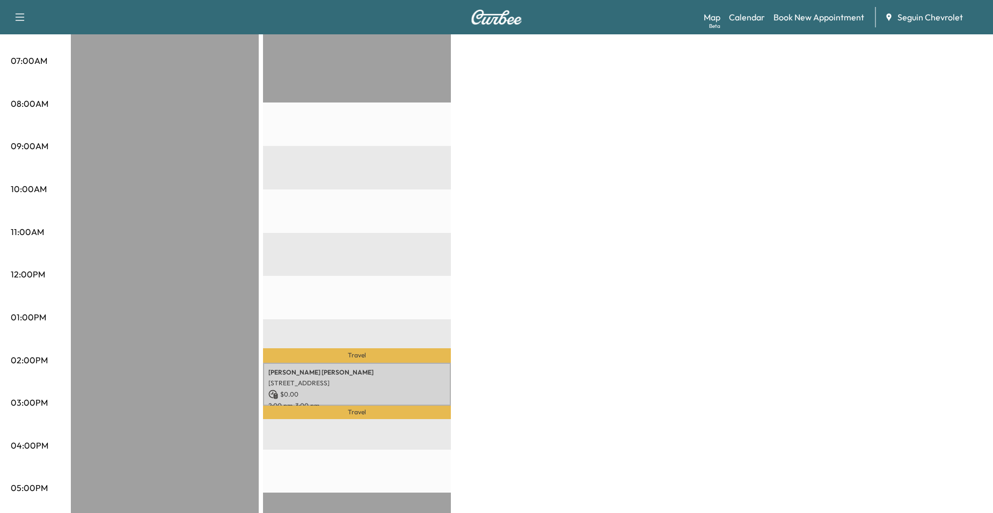
scroll to position [443, 0]
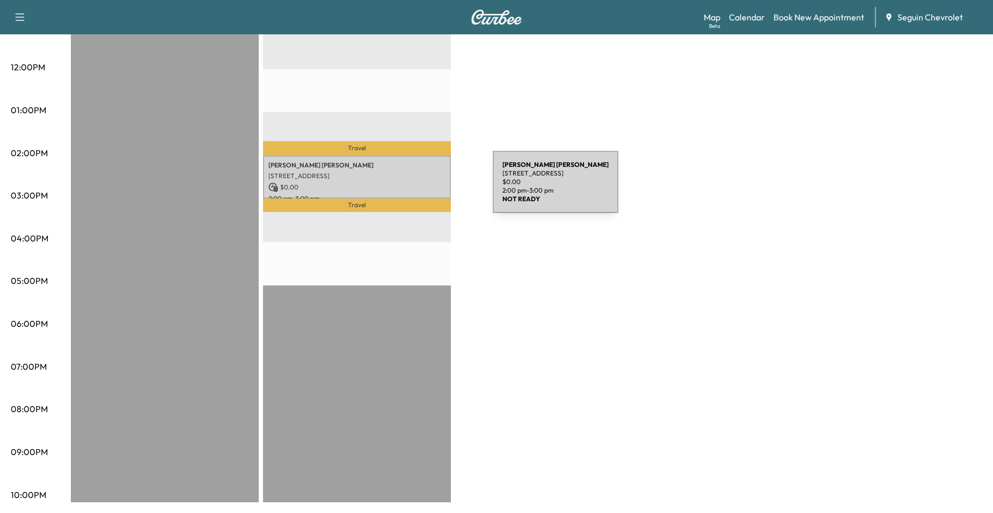
click at [413, 188] on p "$ 0.00" at bounding box center [356, 187] width 177 height 10
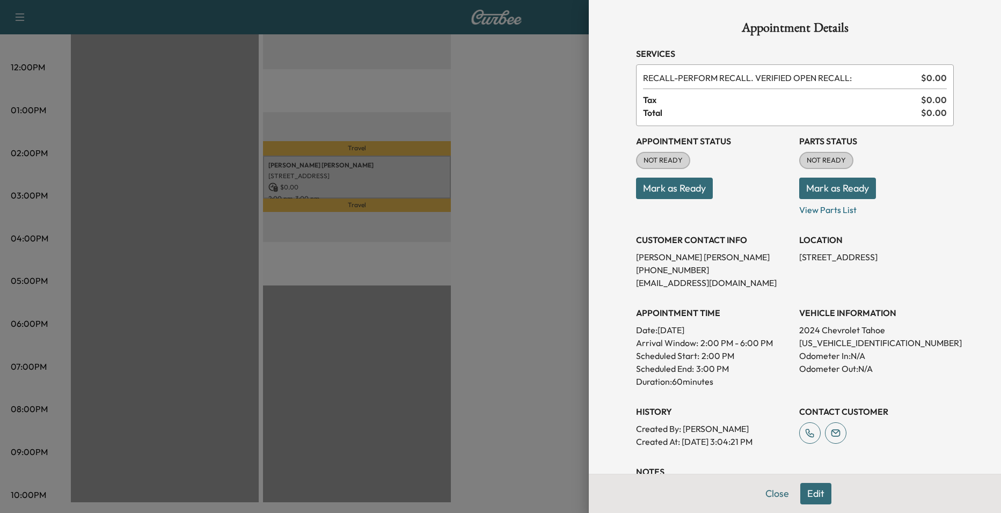
click at [494, 187] on div at bounding box center [500, 256] width 1001 height 513
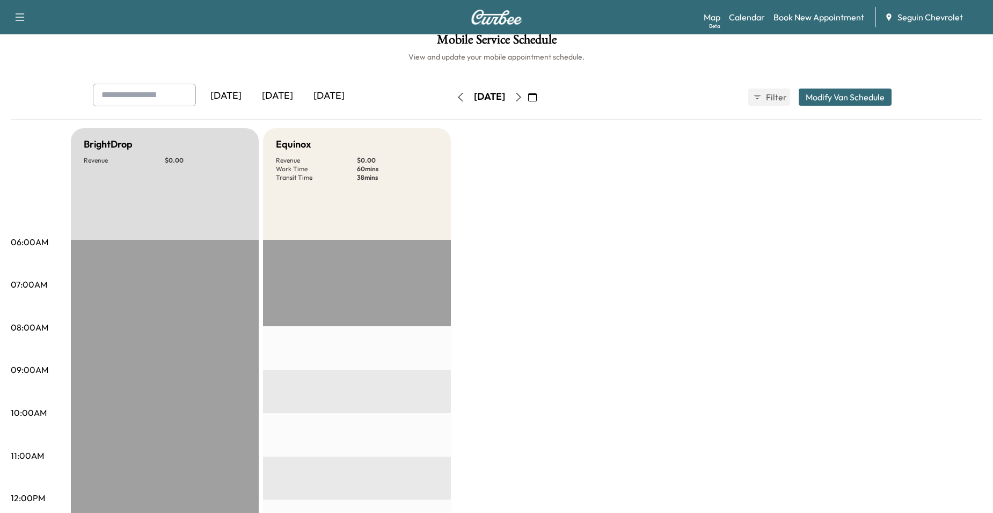
scroll to position [0, 0]
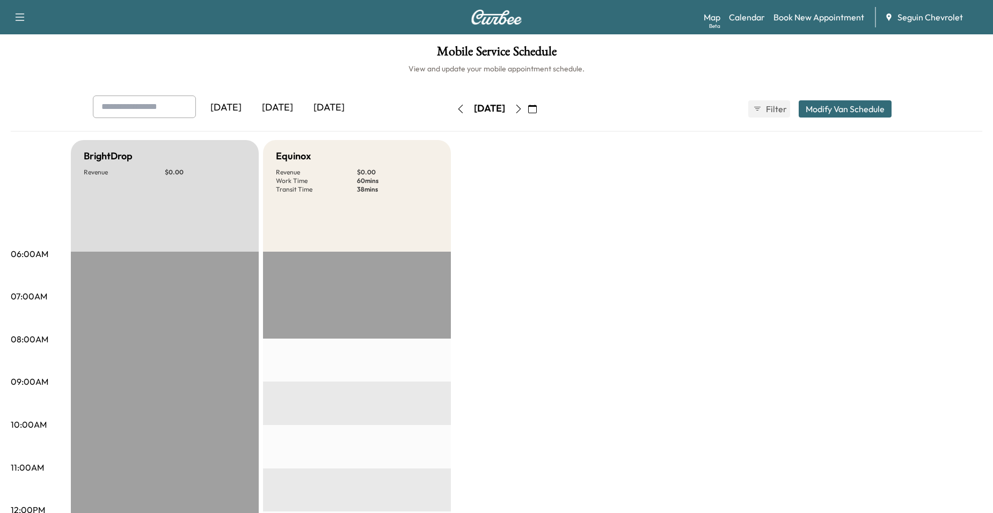
click at [523, 112] on icon "button" at bounding box center [518, 109] width 9 height 9
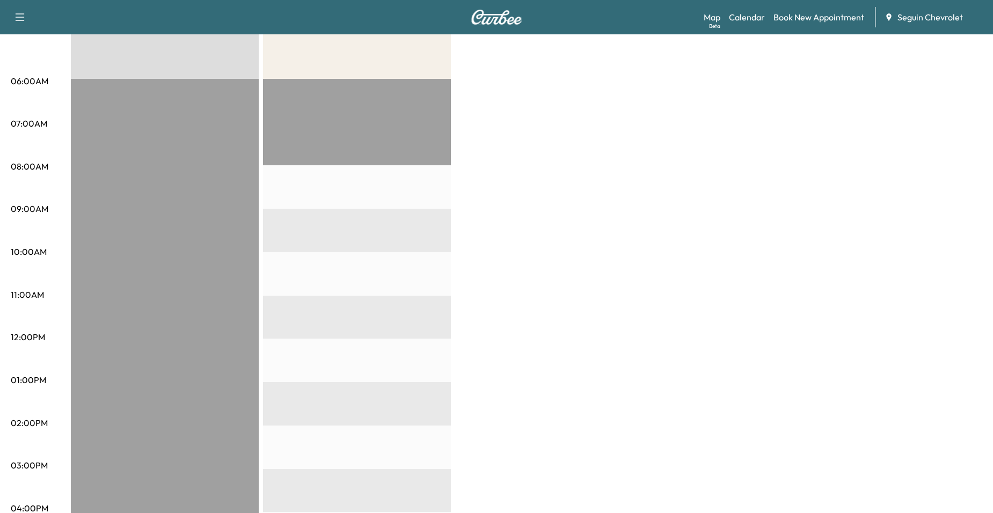
scroll to position [54, 0]
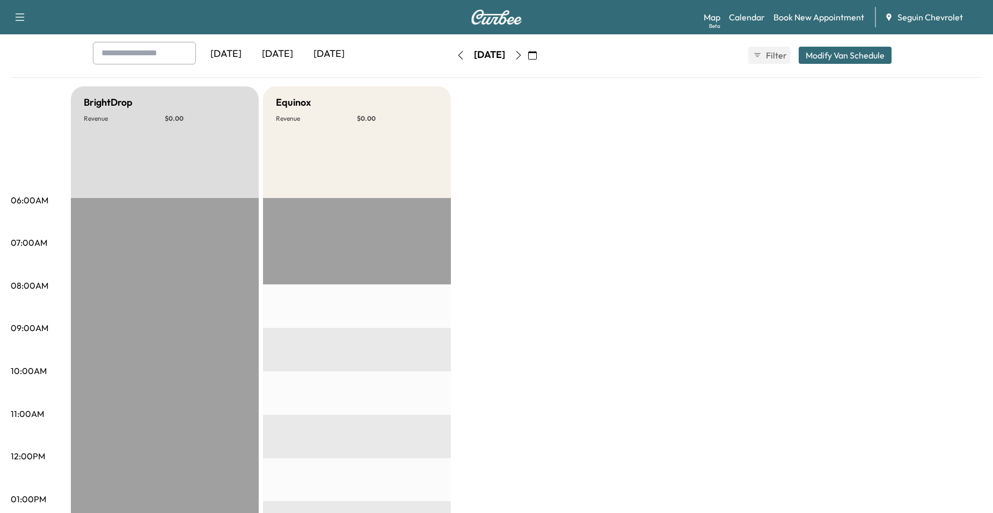
click at [523, 57] on icon "button" at bounding box center [518, 55] width 9 height 9
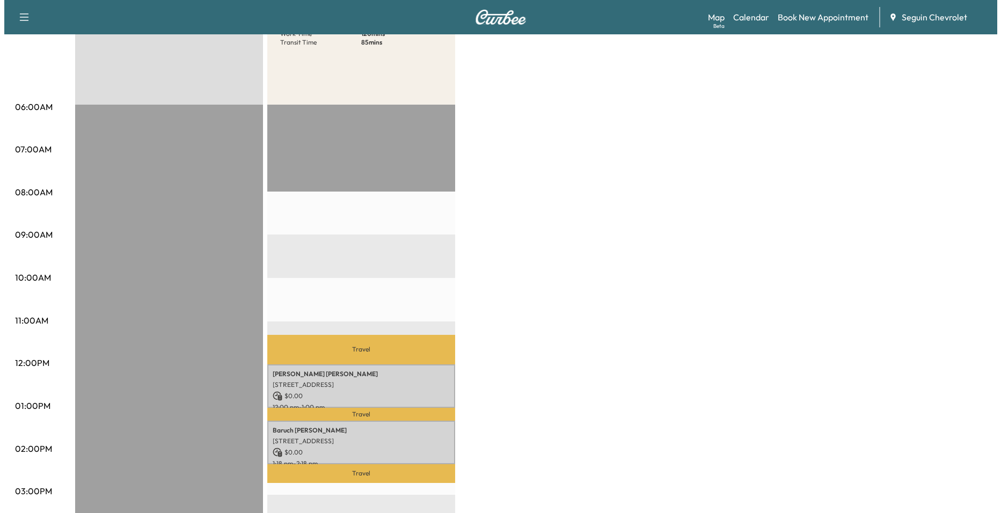
scroll to position [161, 0]
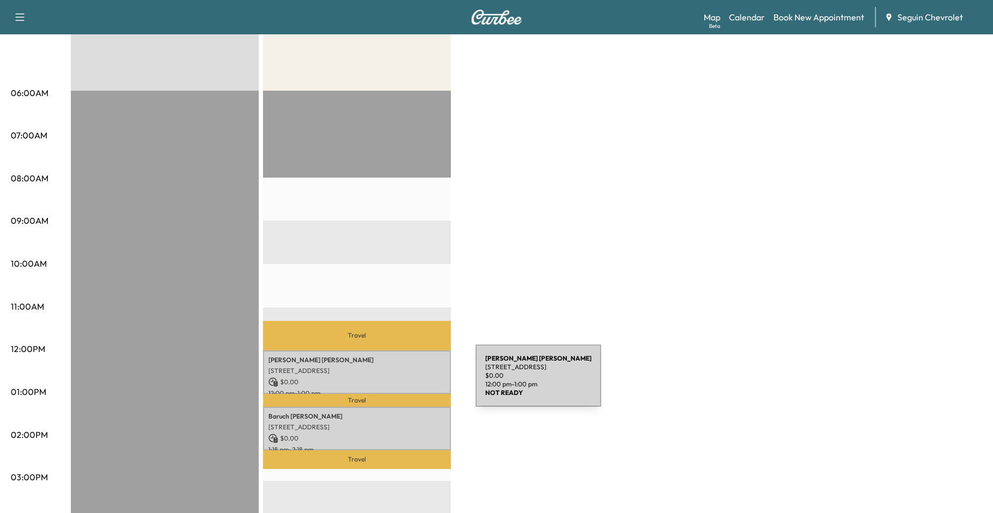
click at [395, 382] on p "$ 0.00" at bounding box center [356, 382] width 177 height 10
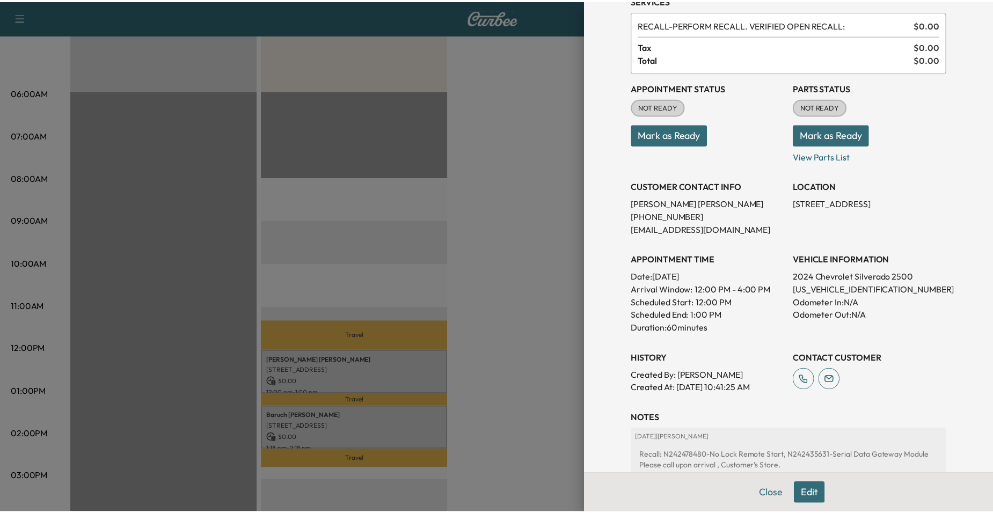
scroll to position [182, 0]
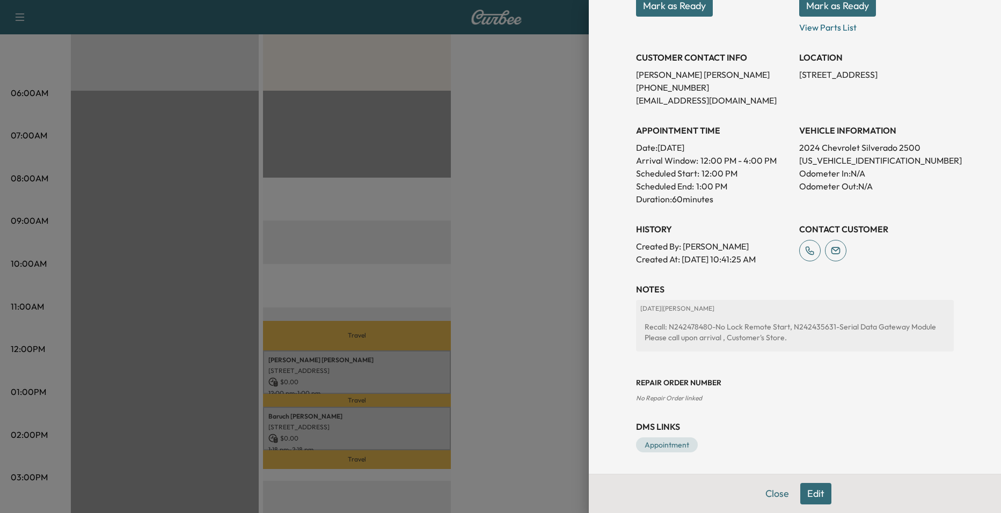
click at [517, 254] on div at bounding box center [500, 256] width 1001 height 513
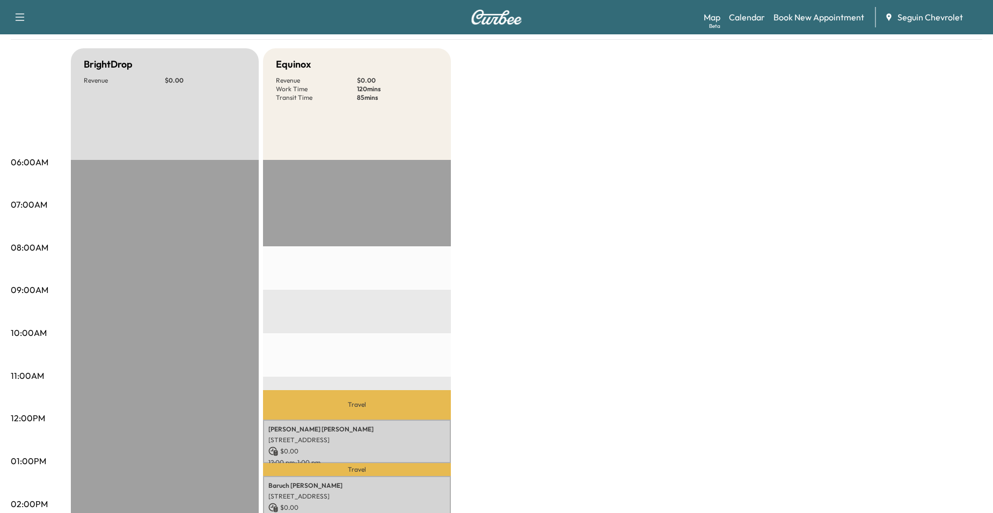
scroll to position [0, 0]
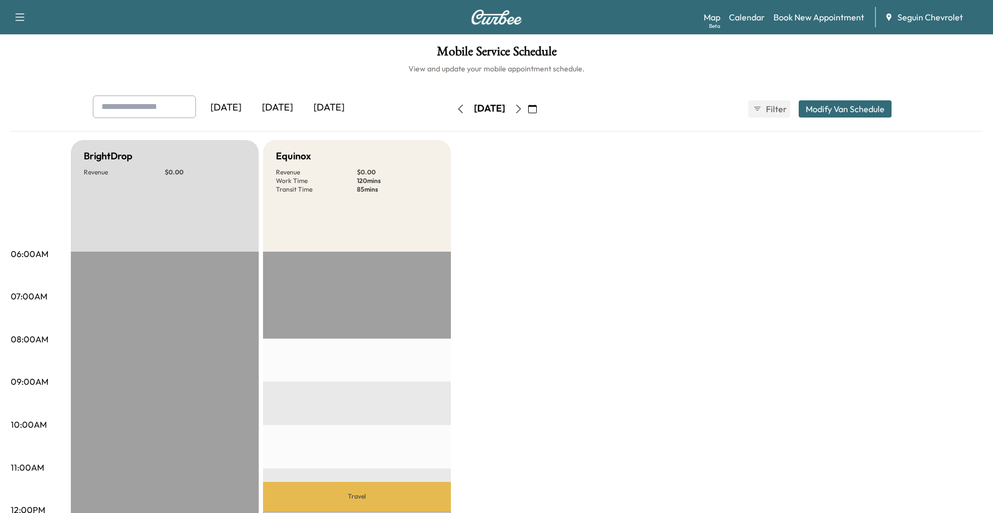
click at [586, 109] on div "Yesterday Today Tomorrow Wednesday, September 17 September 2025 S M T W T F S 3…" at bounding box center [496, 109] width 824 height 27
click at [542, 110] on button "button" at bounding box center [532, 108] width 18 height 17
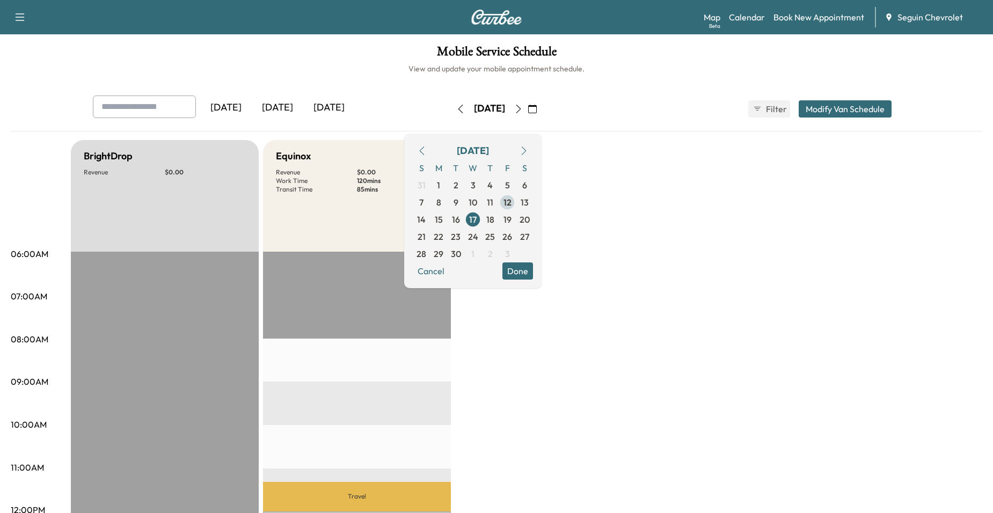
click at [511, 204] on span "12" at bounding box center [507, 202] width 8 height 13
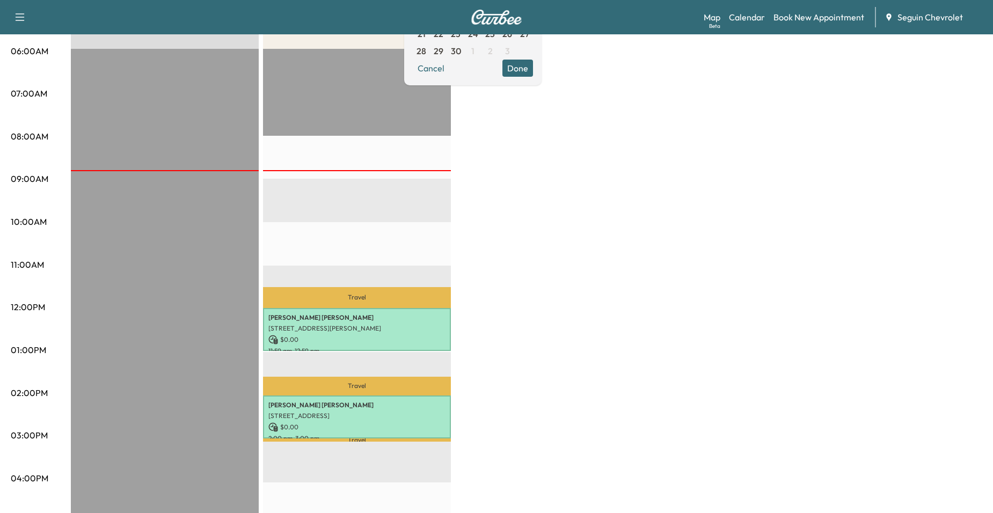
scroll to position [376, 0]
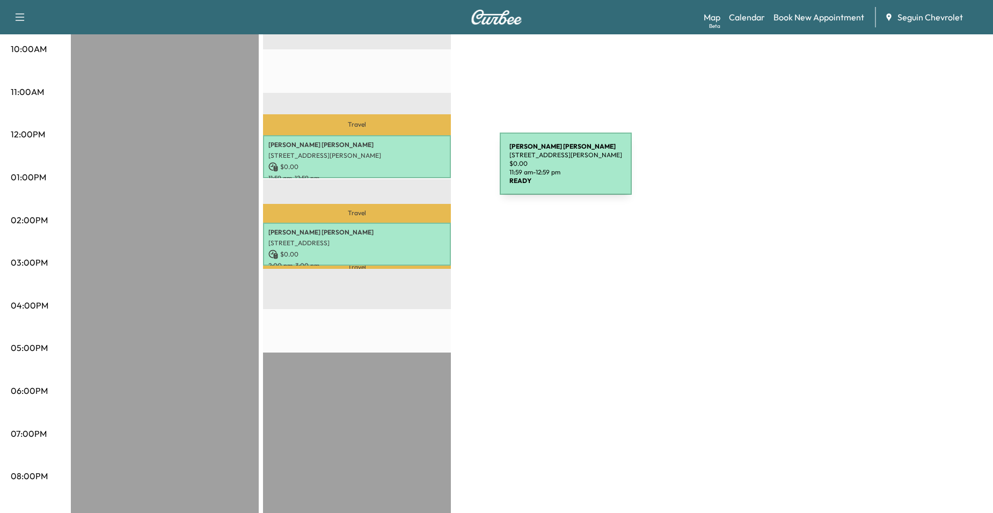
click at [420, 170] on div "Fidela Arroyo 218 HICKORY DR, SEGUIN, TX 78155, US $ 0.00 11:59 am - 12:59 pm" at bounding box center [357, 156] width 188 height 43
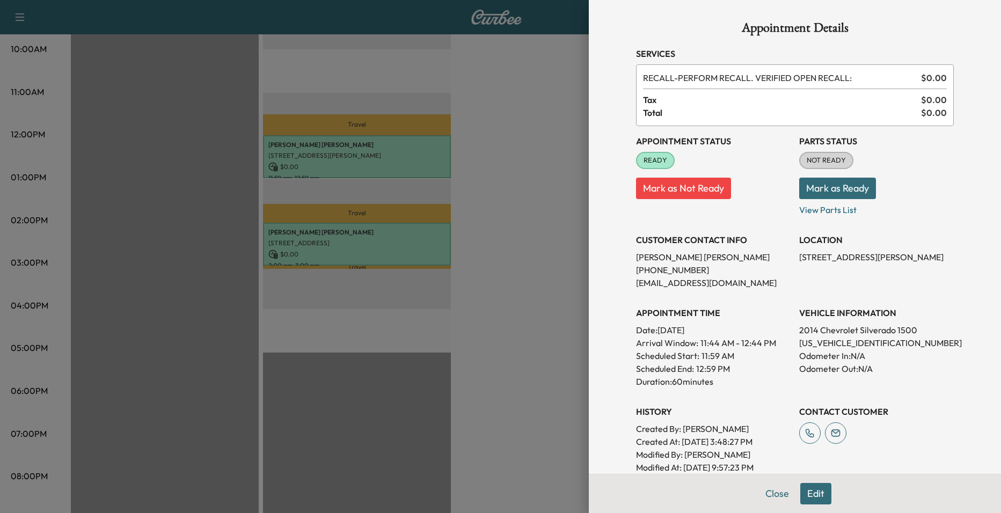
click at [424, 111] on div at bounding box center [500, 256] width 1001 height 513
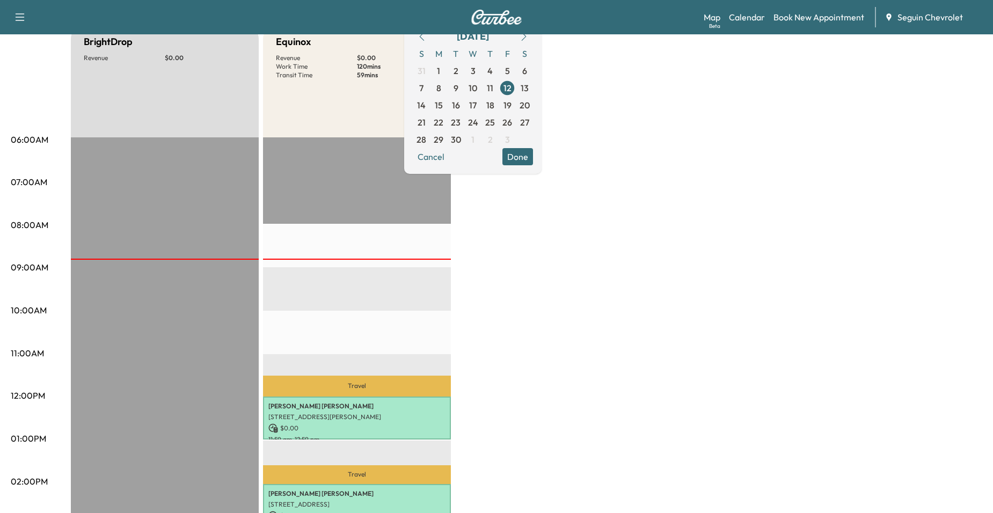
scroll to position [107, 0]
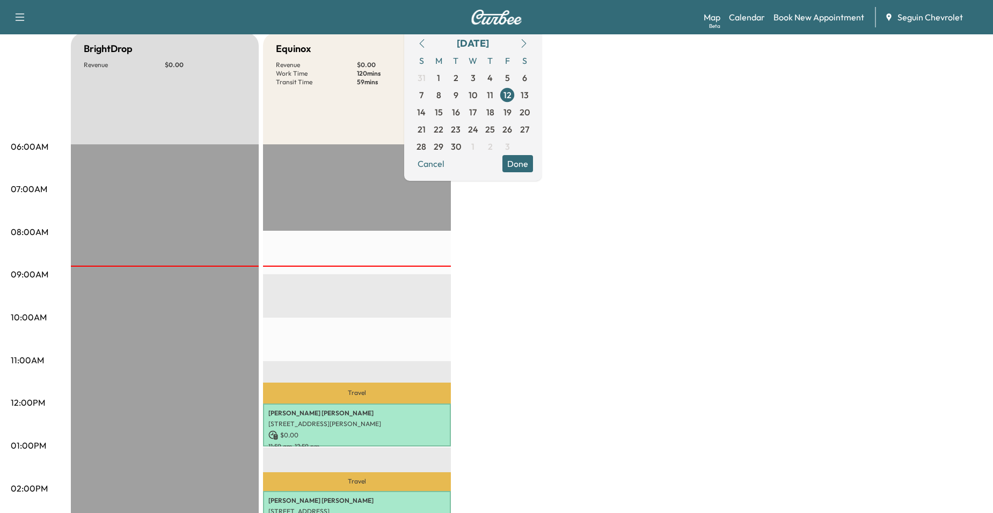
click at [598, 228] on div "BrightDrop Revenue $ 0.00 EST Start Equinox Revenue $ 0.00 Work Time 120 mins T…" at bounding box center [526, 435] width 911 height 805
click at [414, 257] on div "Travel Fidela Arroyo 218 HICKORY DR, SEGUIN, TX 78155, US $ 0.00 11:59 am - 12:…" at bounding box center [357, 490] width 188 height 693
click at [533, 168] on button "Done" at bounding box center [517, 163] width 31 height 17
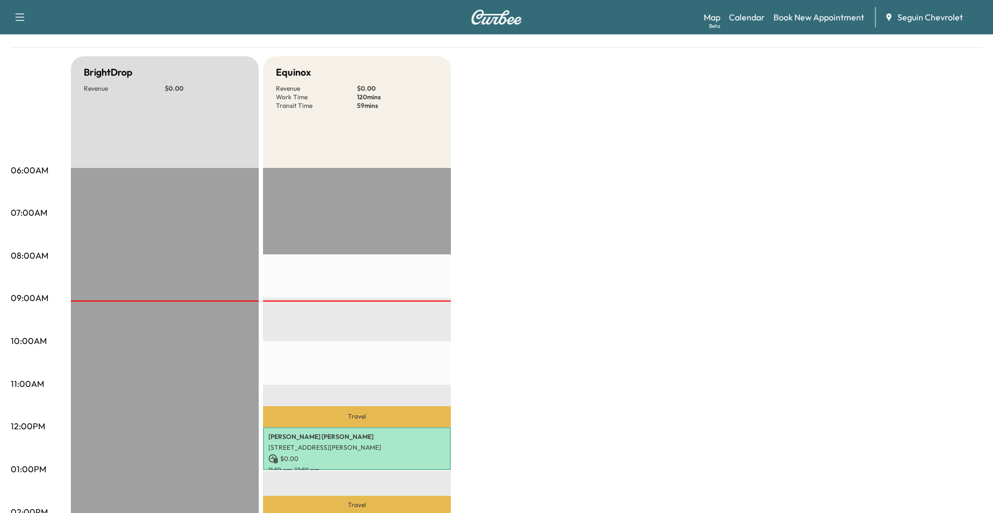
scroll to position [54, 0]
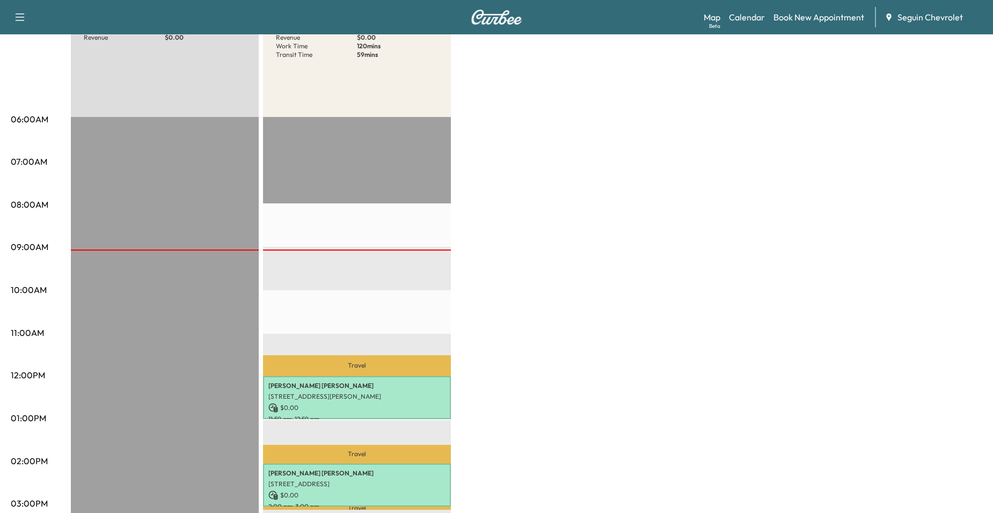
scroll to position [54, 0]
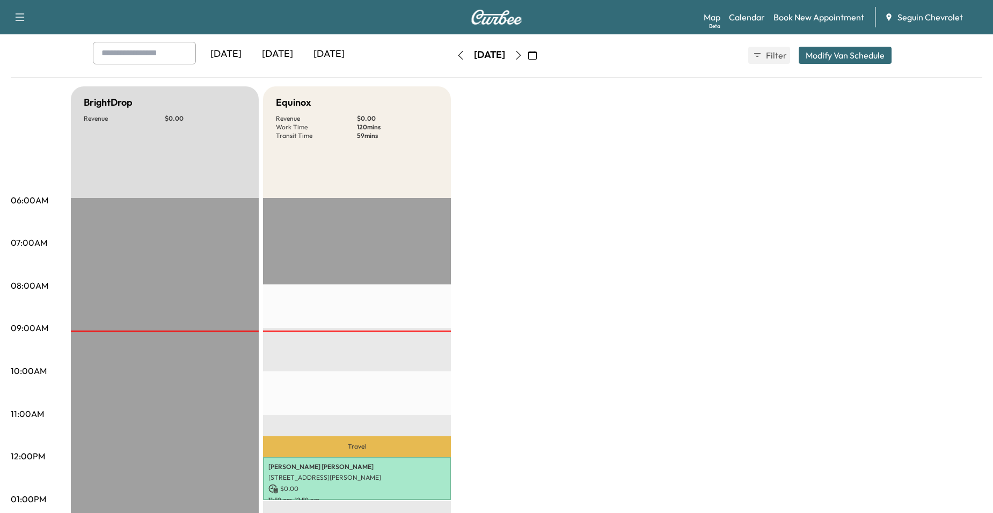
click at [537, 54] on icon "button" at bounding box center [532, 55] width 9 height 9
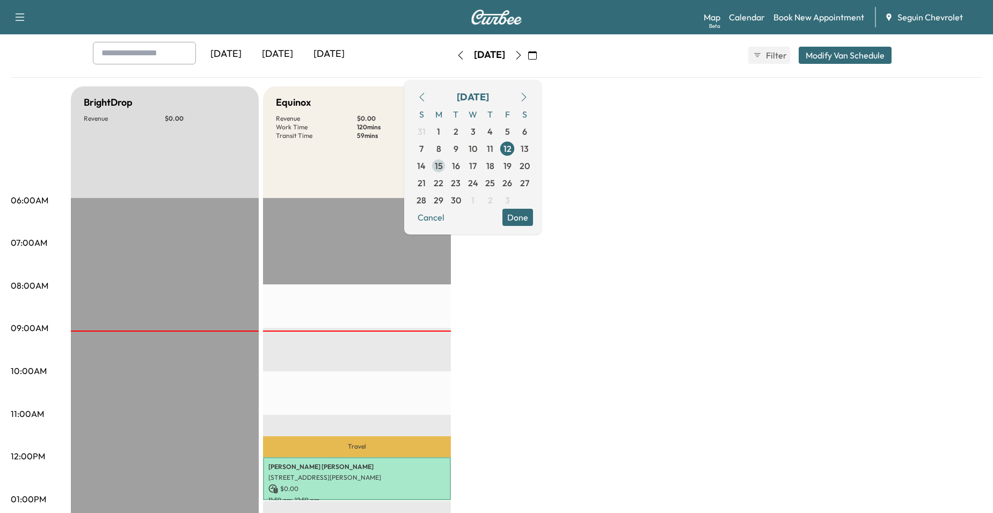
click at [443, 168] on span "15" at bounding box center [439, 165] width 8 height 13
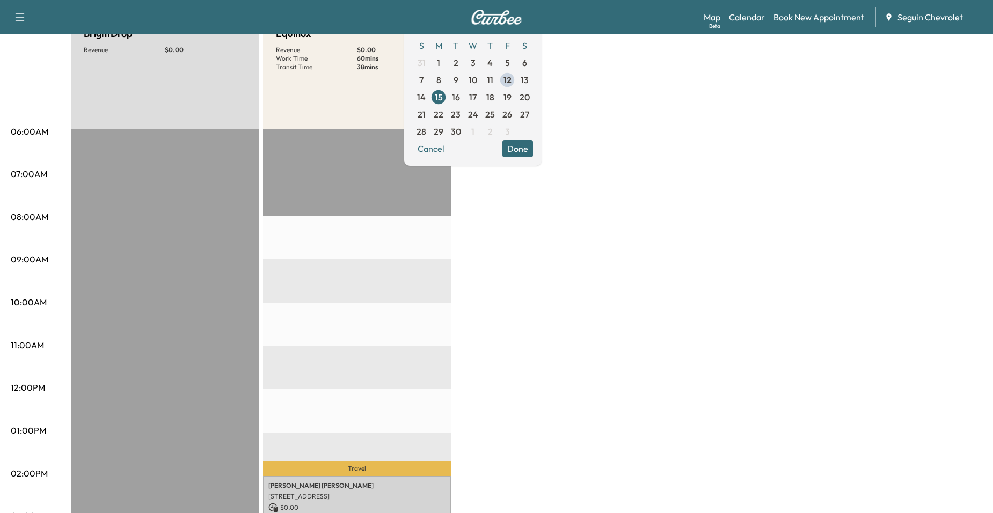
scroll to position [107, 0]
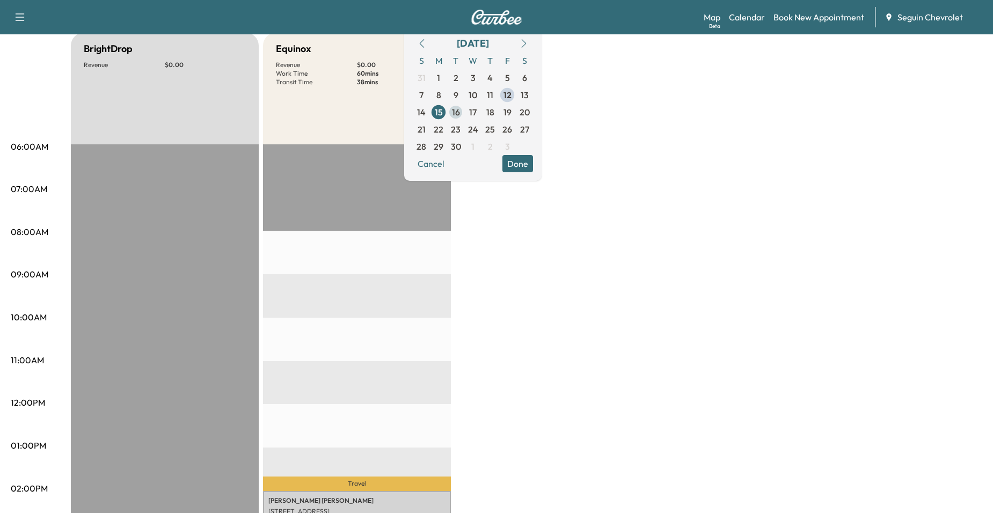
click at [460, 114] on span "16" at bounding box center [456, 112] width 8 height 13
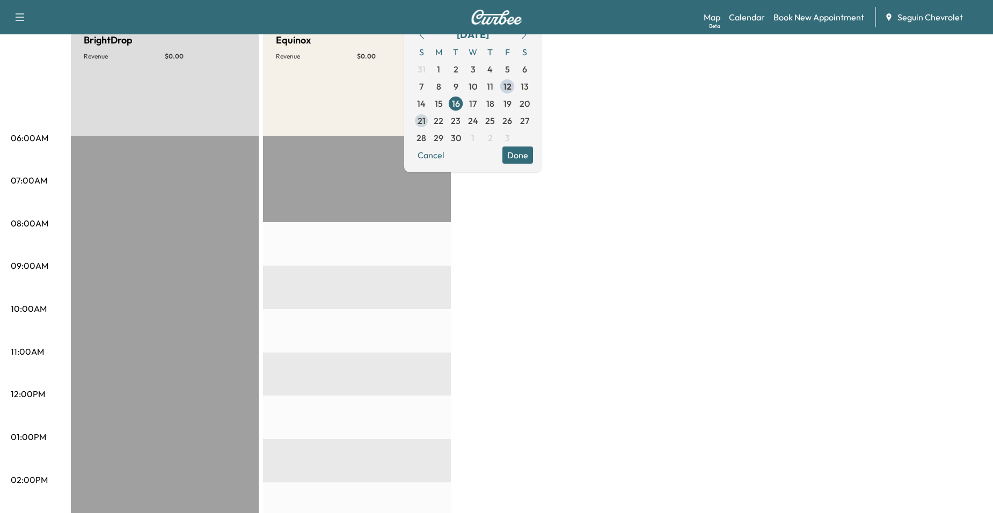
scroll to position [107, 0]
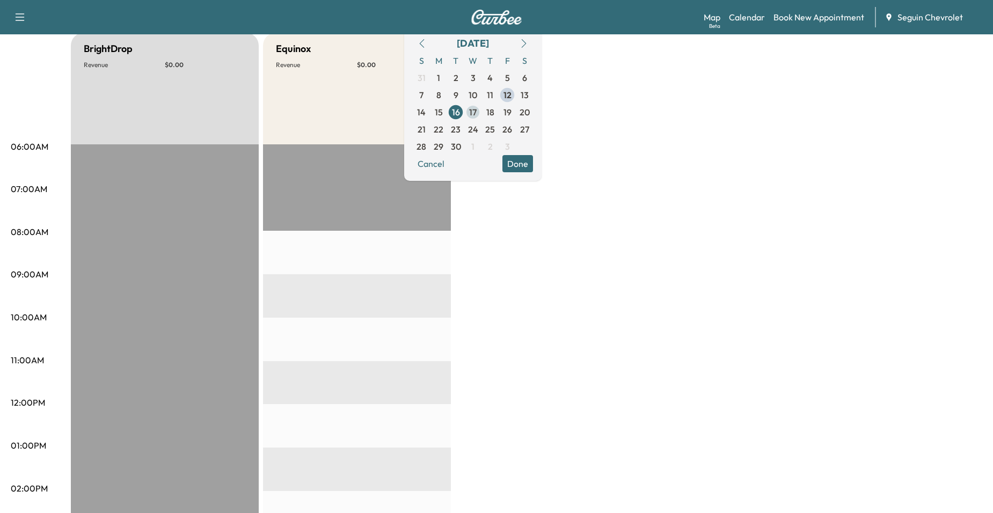
click at [477, 111] on span "17" at bounding box center [473, 112] width 8 height 13
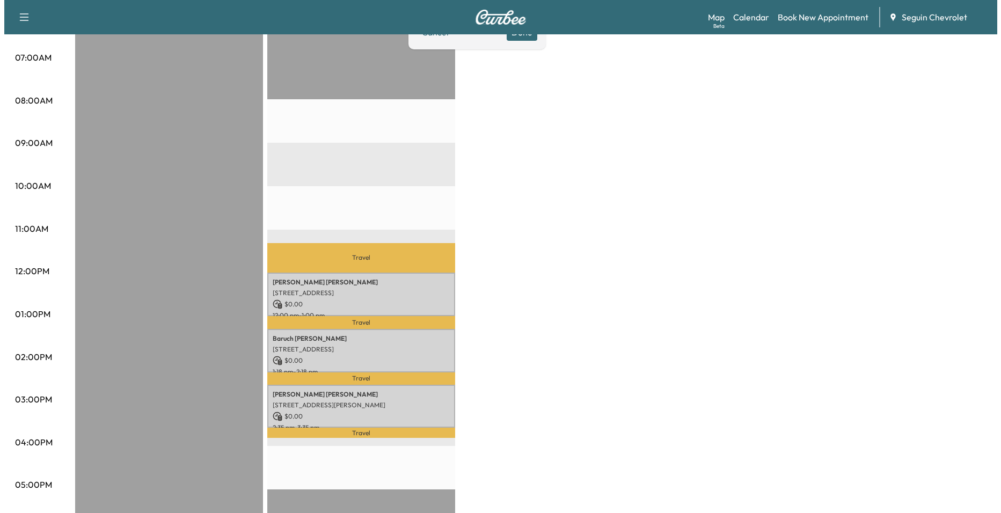
scroll to position [215, 0]
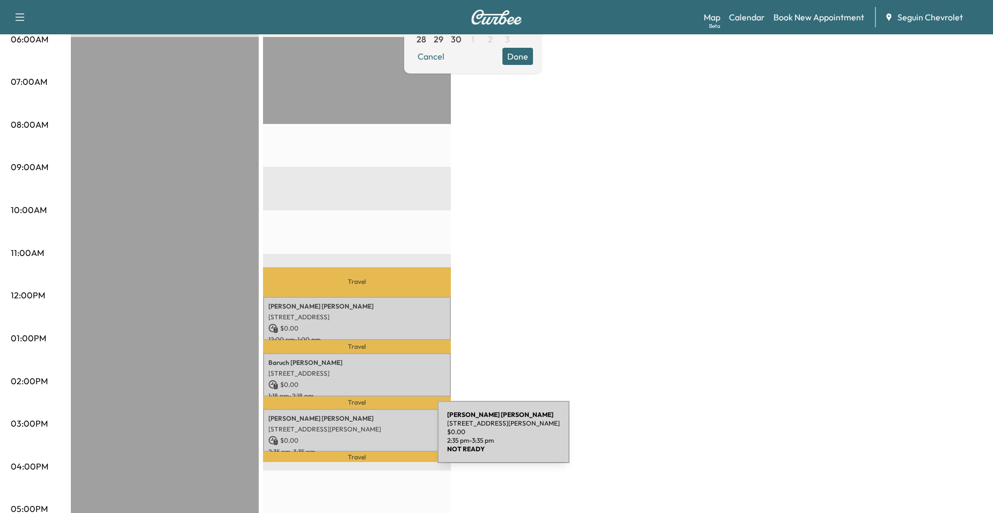
click at [363, 426] on p "1348 Krause Ln, New Braunfels, TX 78130, USA" at bounding box center [356, 429] width 177 height 9
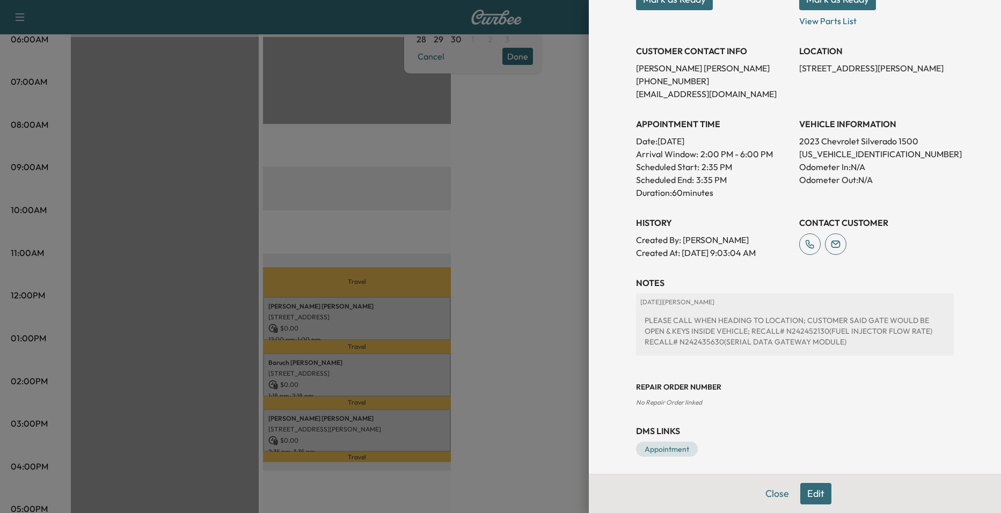
scroll to position [193, 0]
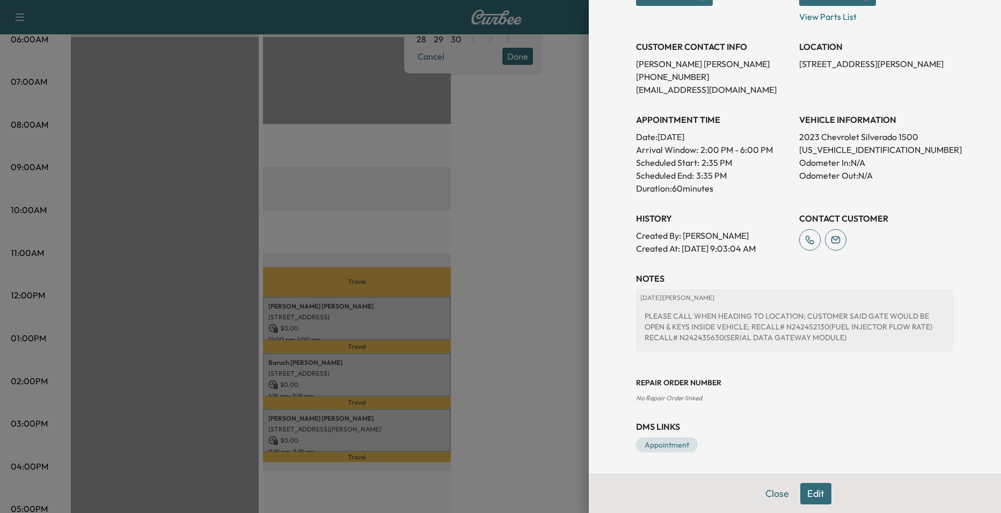
click at [545, 281] on div at bounding box center [500, 256] width 1001 height 513
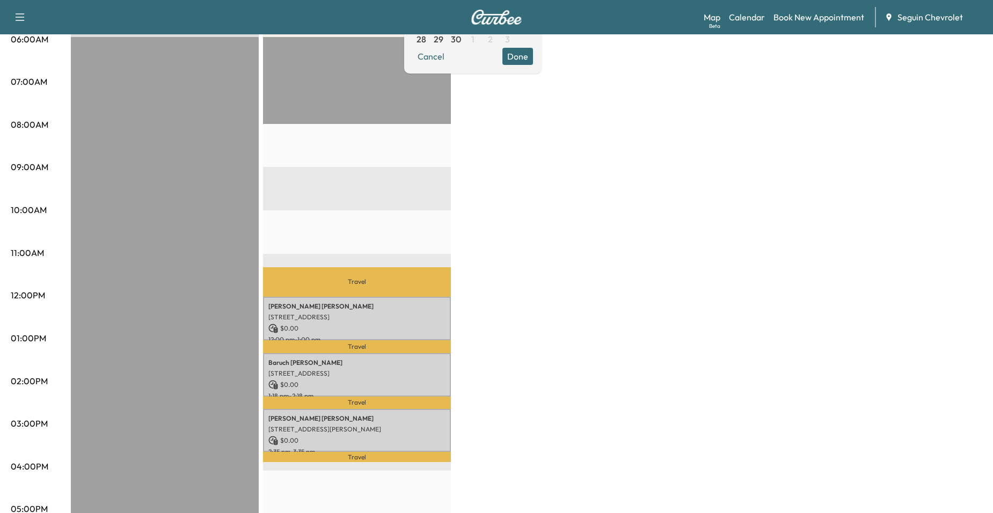
click at [317, 452] on p "Travel" at bounding box center [357, 457] width 188 height 10
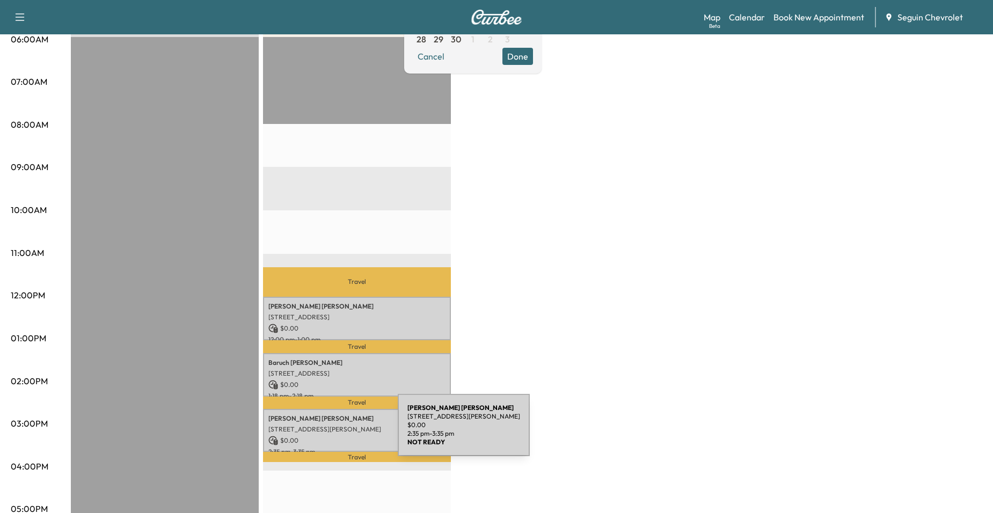
click at [339, 436] on p "$ 0.00" at bounding box center [356, 441] width 177 height 10
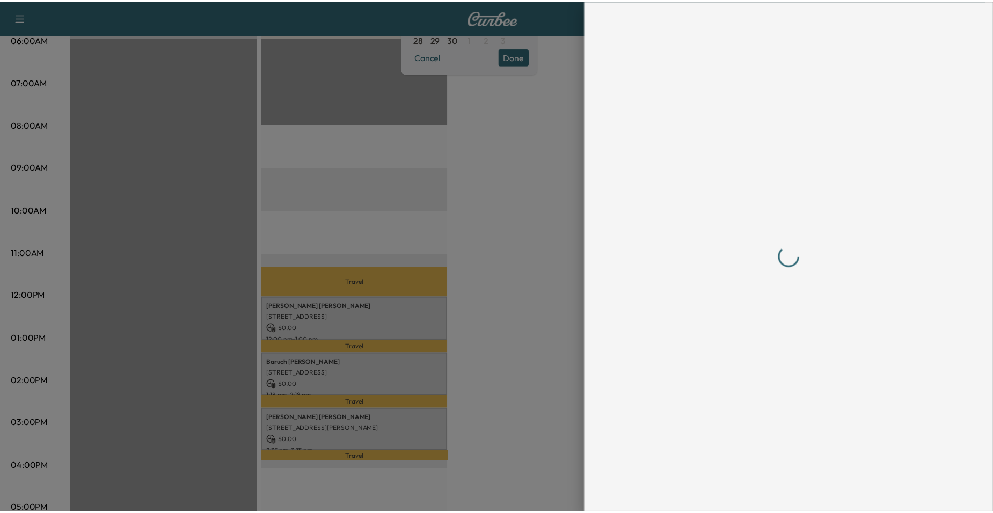
scroll to position [0, 0]
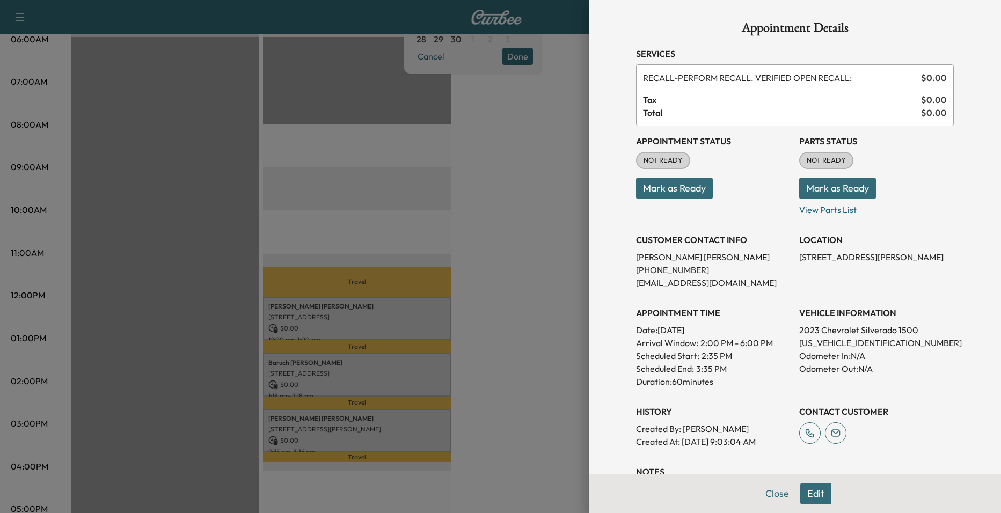
click at [532, 302] on div at bounding box center [500, 256] width 1001 height 513
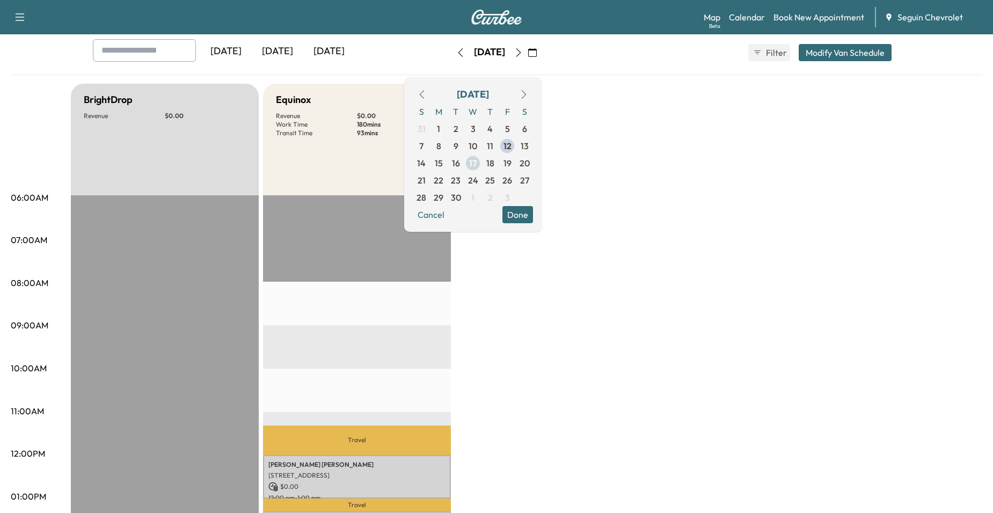
scroll to position [54, 0]
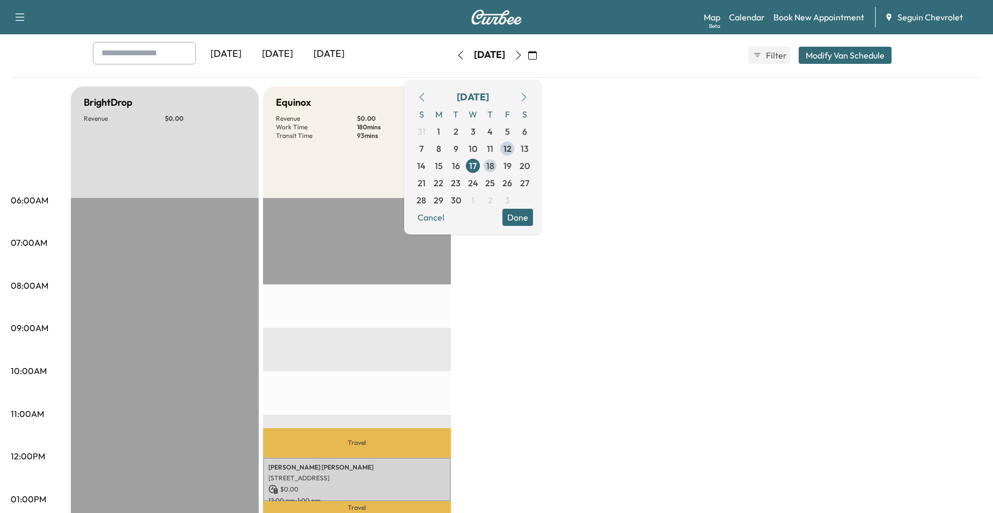
click at [494, 169] on span "18" at bounding box center [490, 165] width 8 height 13
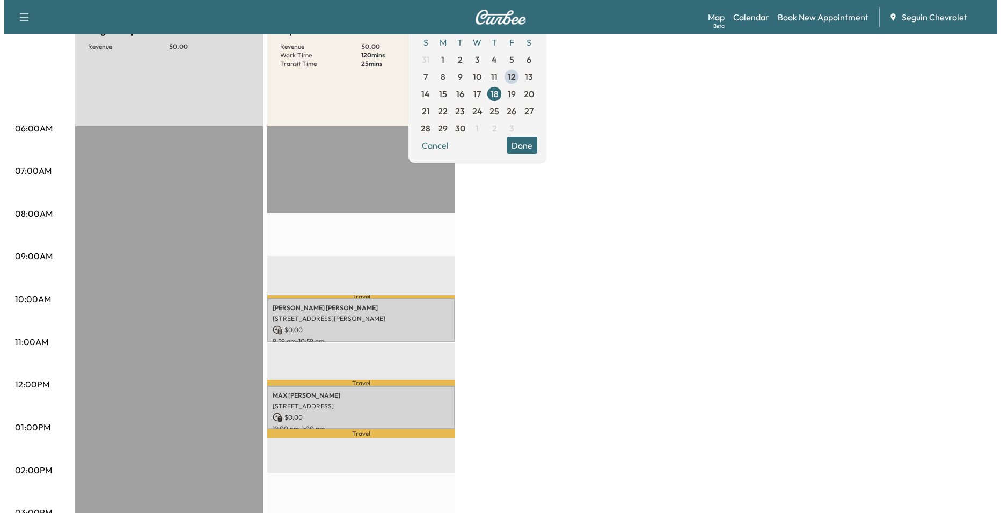
scroll to position [161, 0]
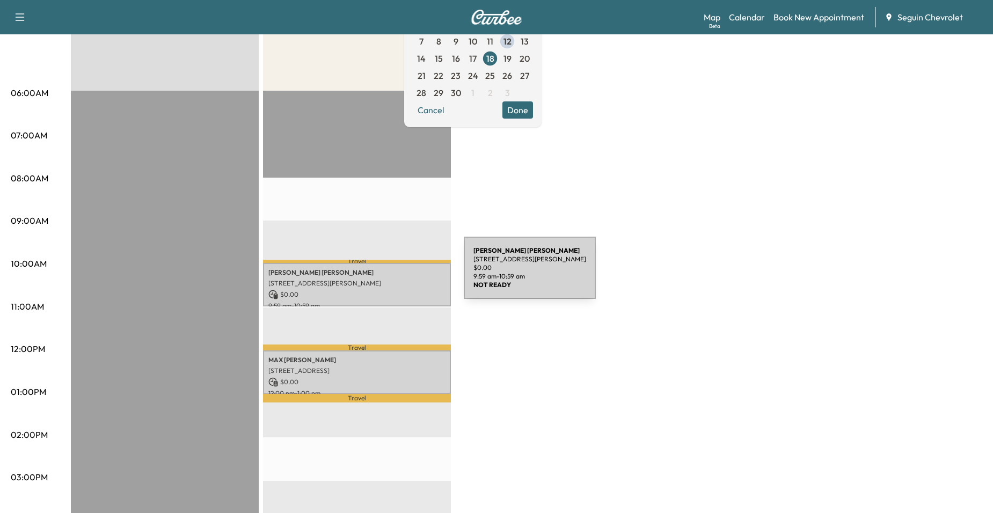
click at [383, 275] on div "Tony Flores 716 ROOSEVELT, SEGUIN, TX 78155, US $ 0.00 9:59 am - 10:59 am" at bounding box center [357, 284] width 188 height 43
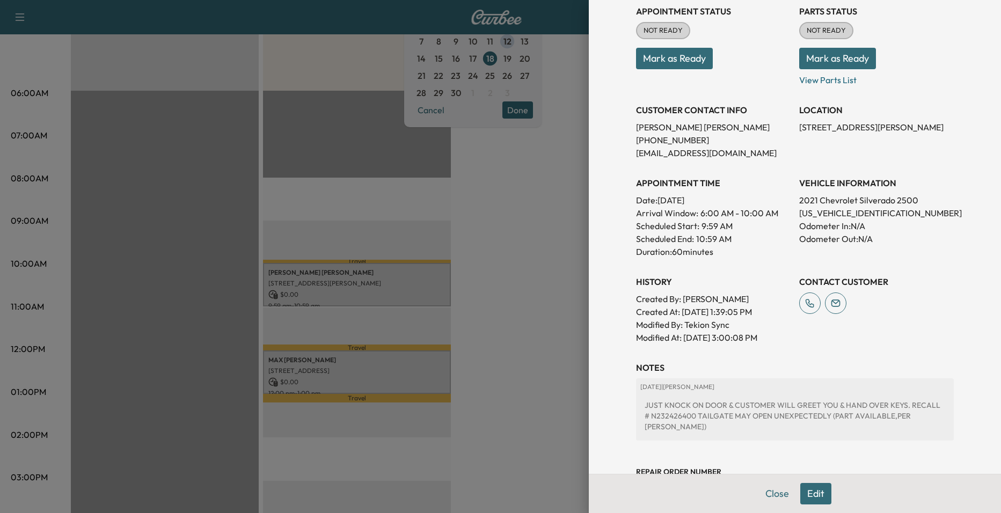
scroll to position [208, 0]
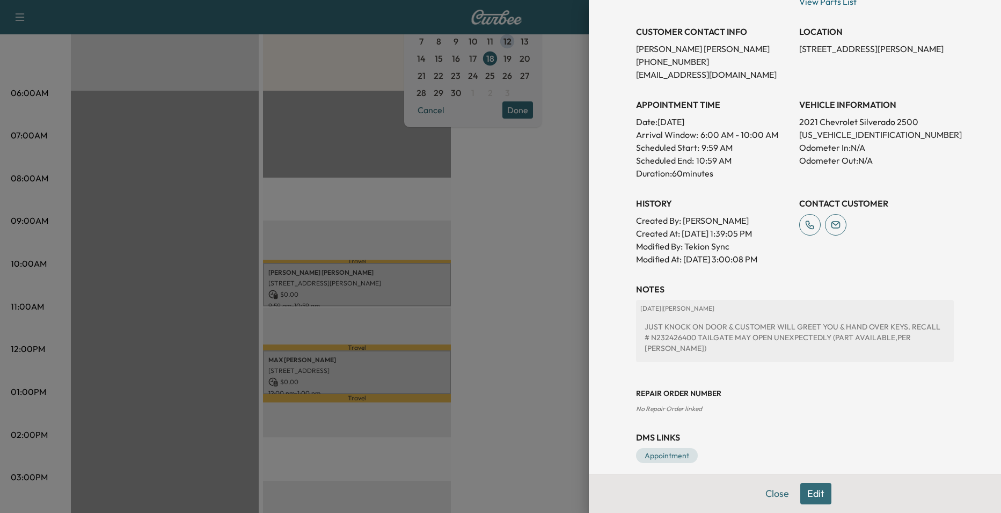
click at [418, 338] on div at bounding box center [500, 256] width 1001 height 513
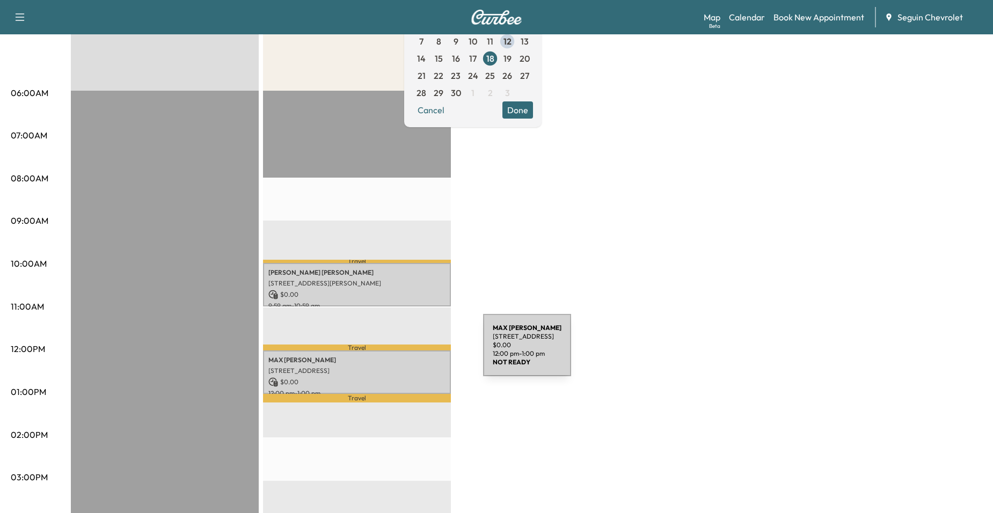
click at [396, 367] on p "[STREET_ADDRESS]" at bounding box center [356, 371] width 177 height 9
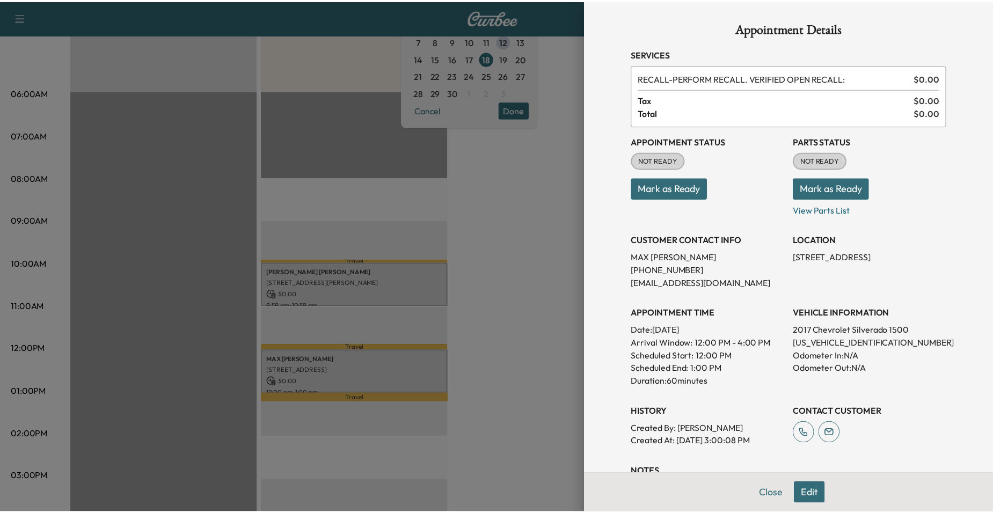
scroll to position [193, 0]
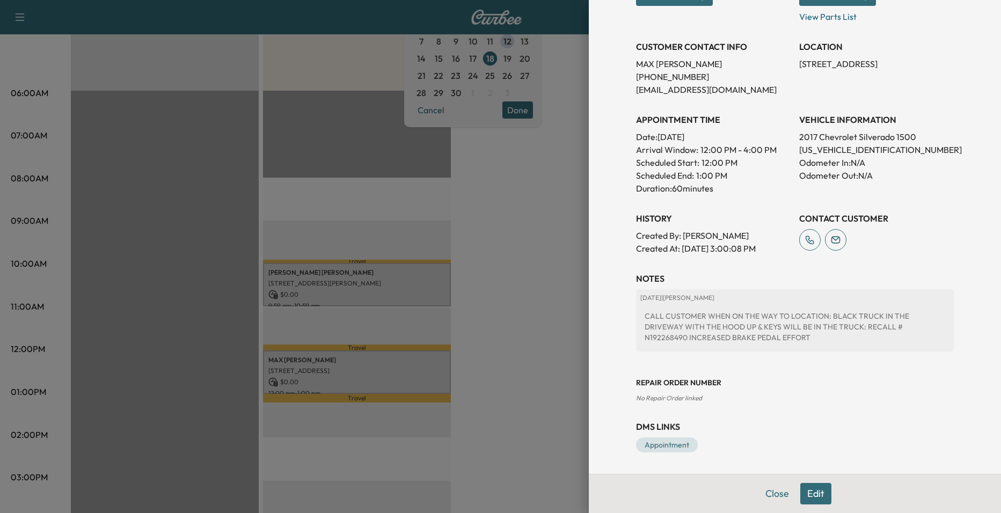
click at [501, 285] on div at bounding box center [500, 256] width 1001 height 513
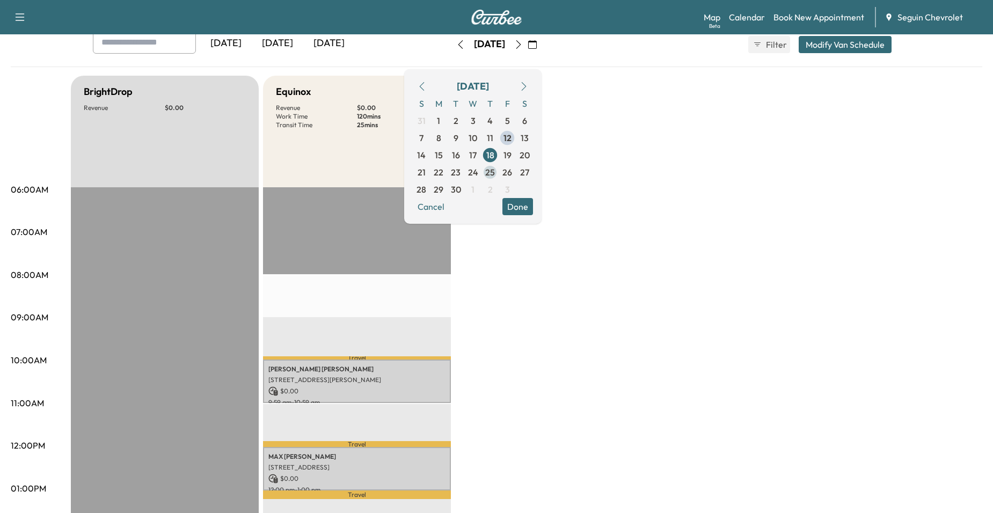
scroll to position [54, 0]
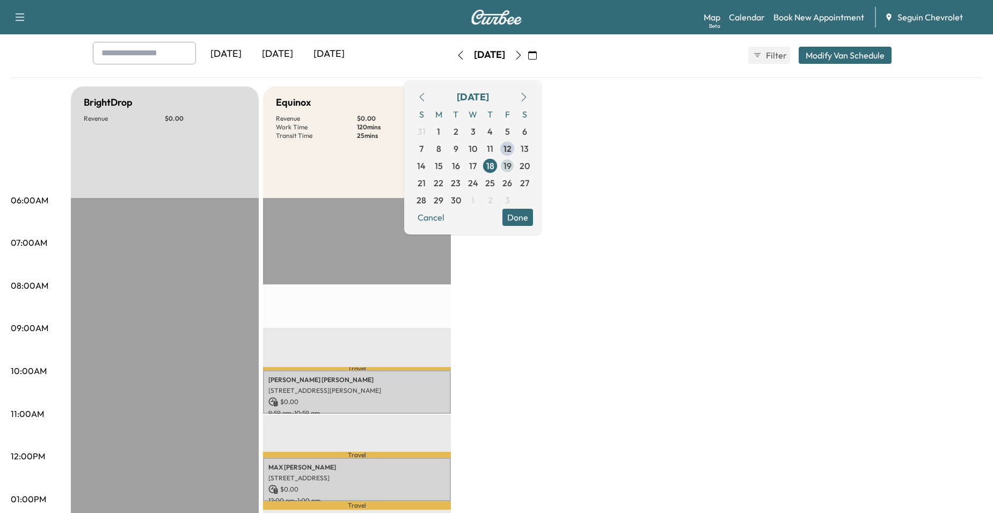
click at [516, 171] on span "19" at bounding box center [507, 165] width 17 height 17
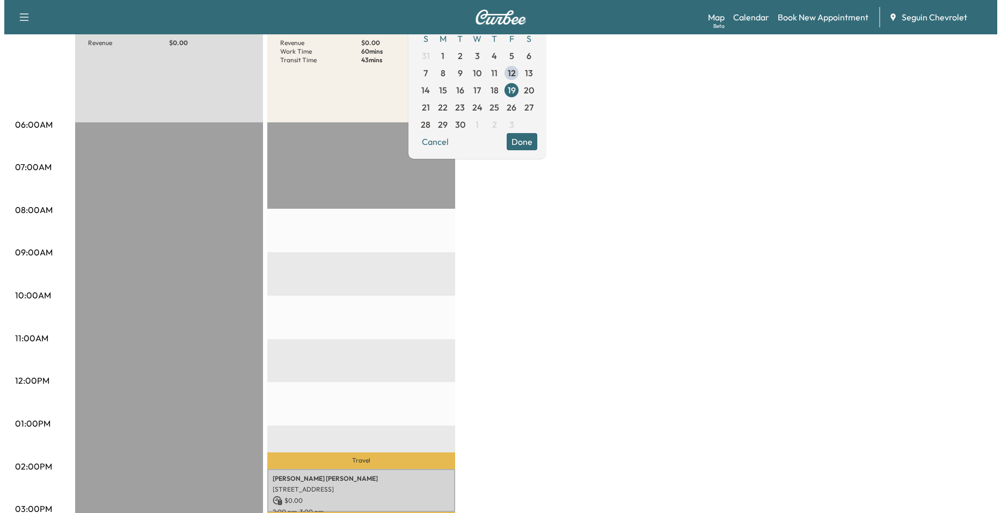
scroll to position [322, 0]
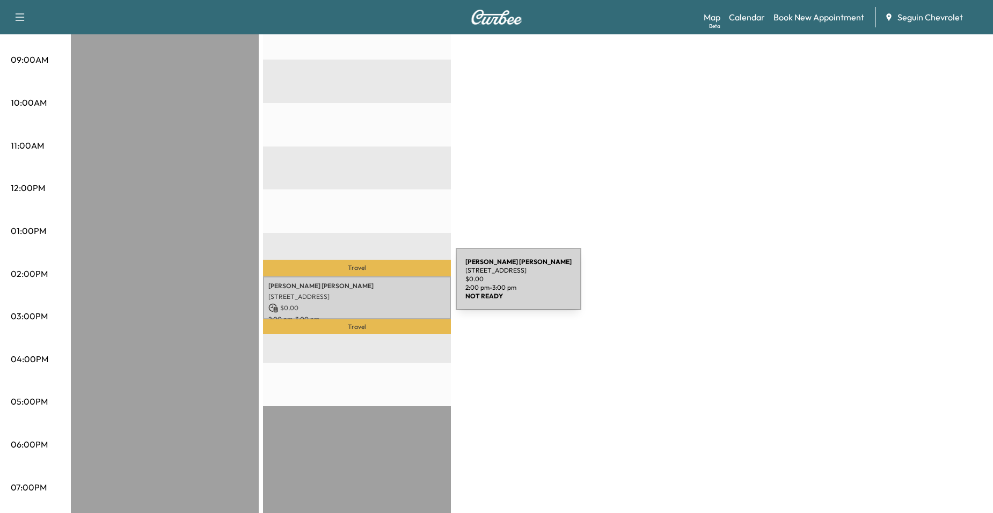
click at [375, 286] on p "Jose Granados Jimenez" at bounding box center [356, 286] width 177 height 9
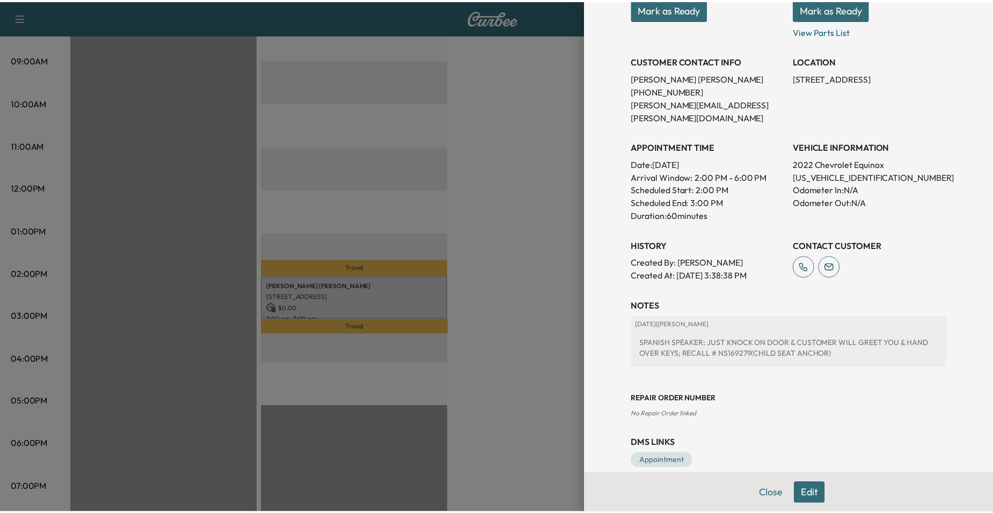
scroll to position [182, 0]
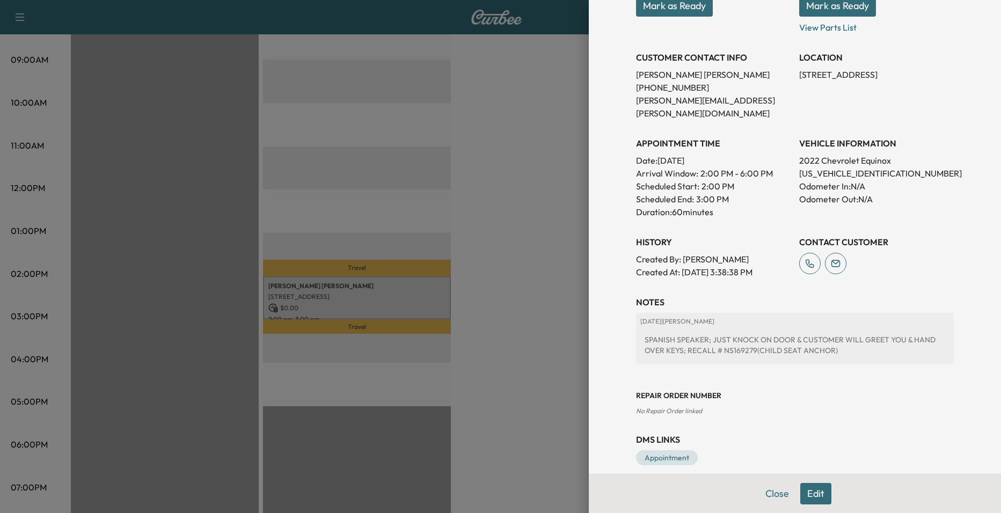
click at [575, 201] on div at bounding box center [500, 256] width 1001 height 513
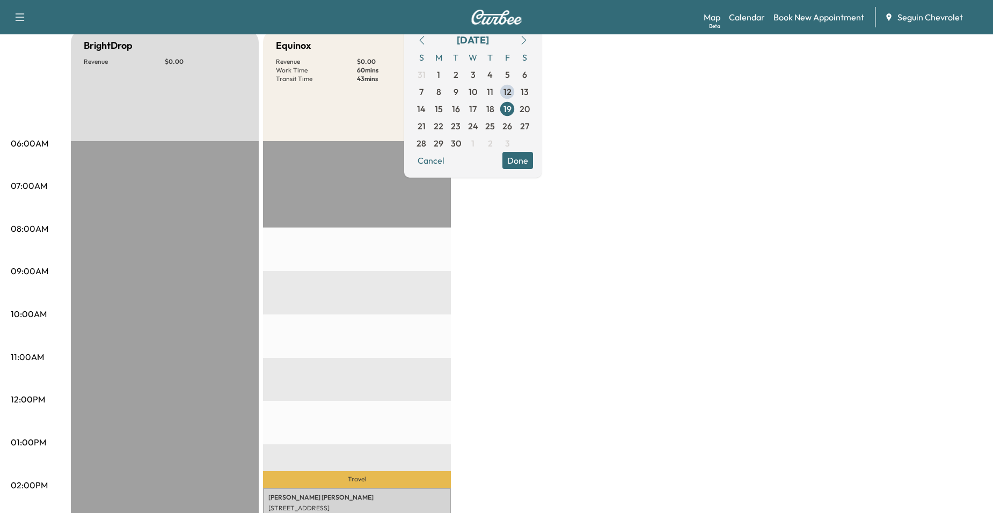
scroll to position [107, 0]
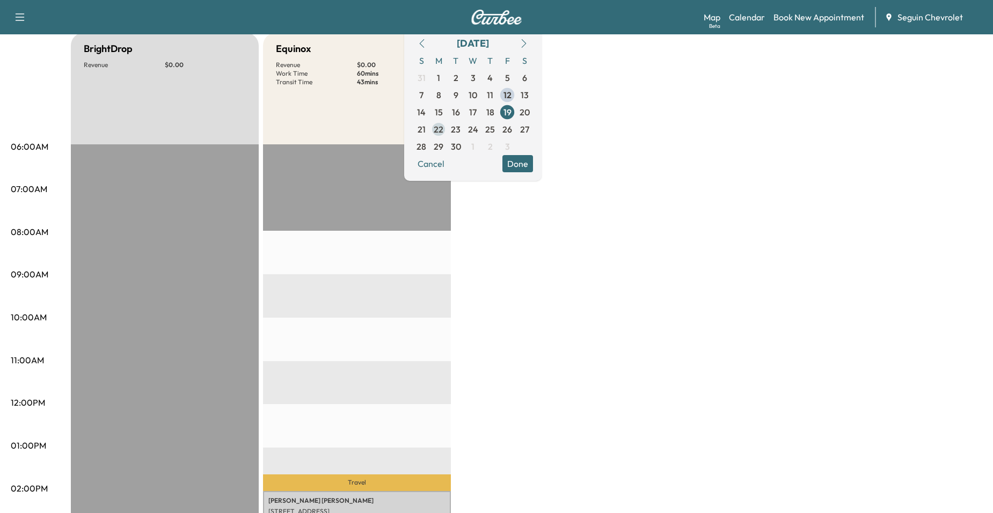
click at [447, 137] on span "22" at bounding box center [438, 129] width 17 height 17
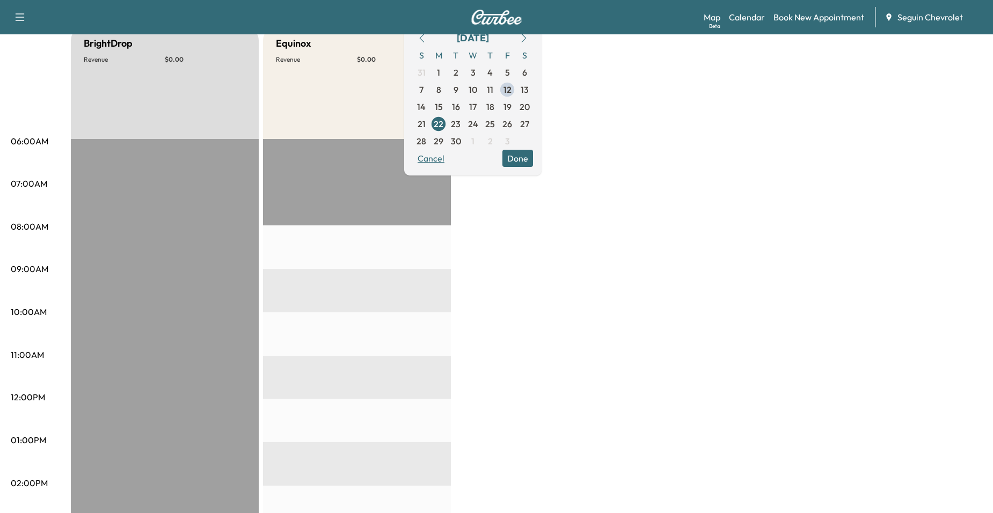
scroll to position [107, 0]
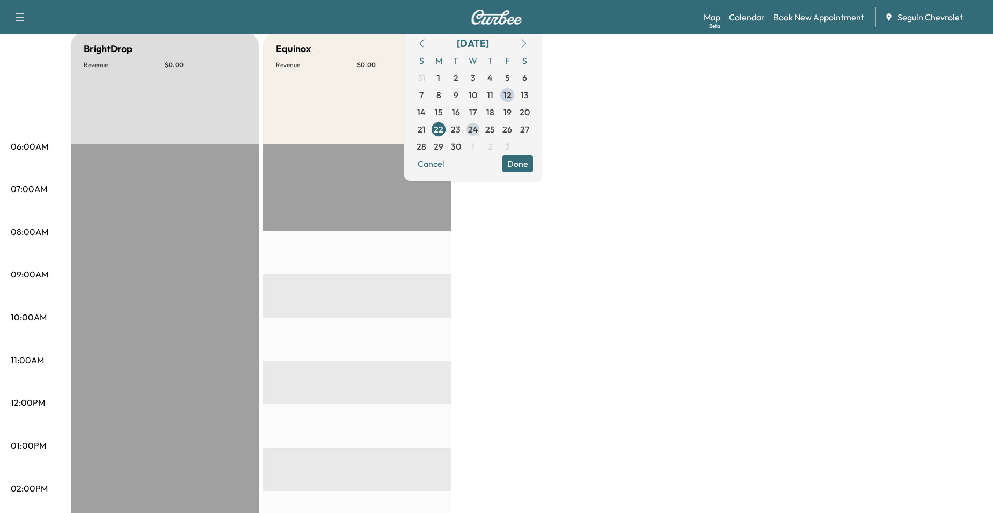
click at [481, 127] on span "24" at bounding box center [472, 129] width 17 height 17
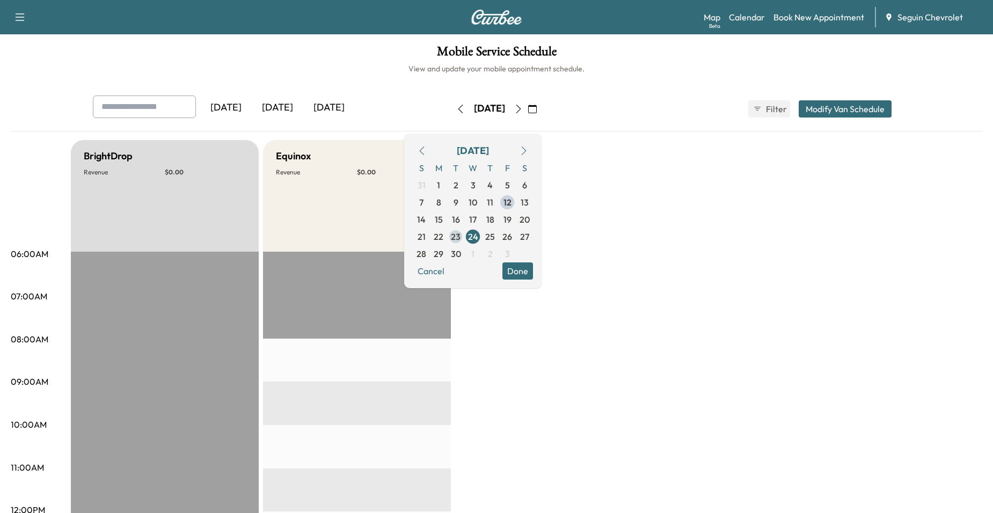
click at [460, 231] on span "23" at bounding box center [456, 236] width 10 height 13
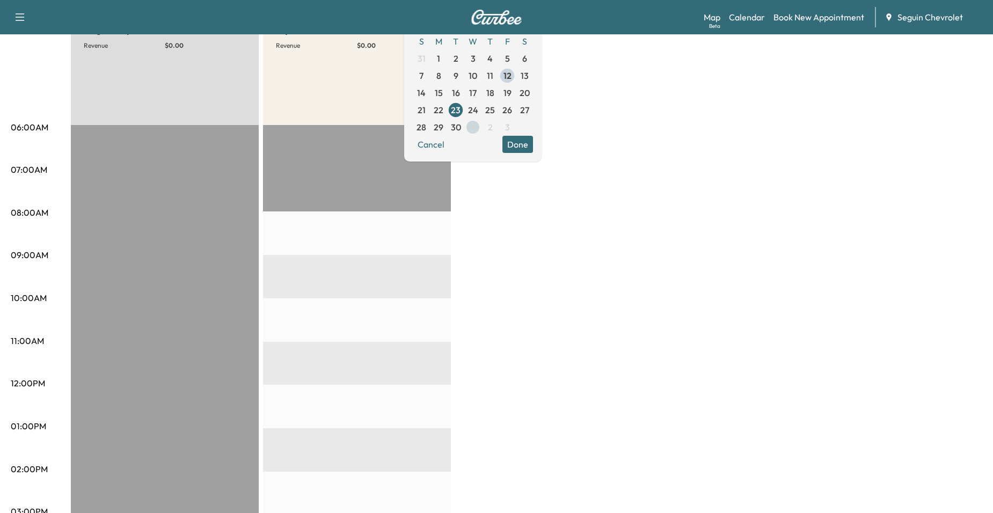
scroll to position [107, 0]
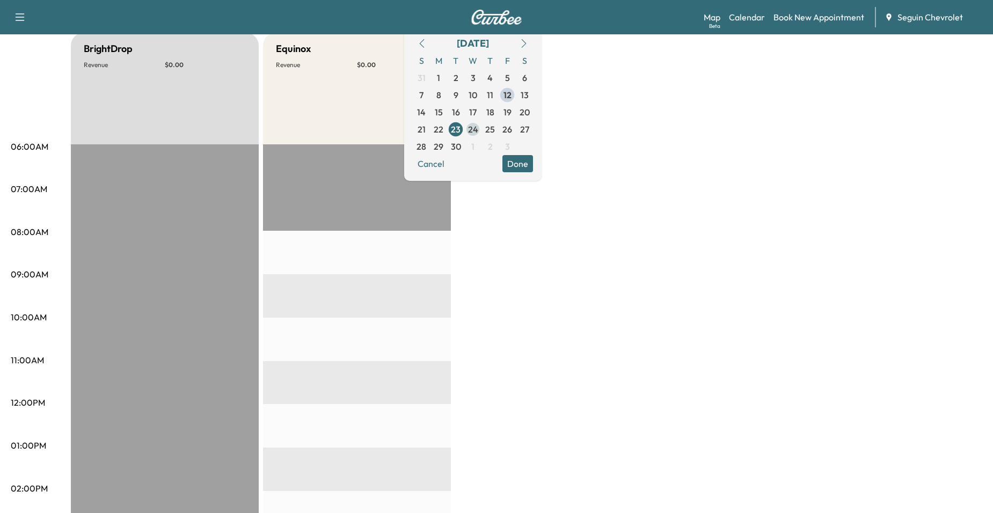
click at [478, 135] on span "24" at bounding box center [473, 129] width 10 height 13
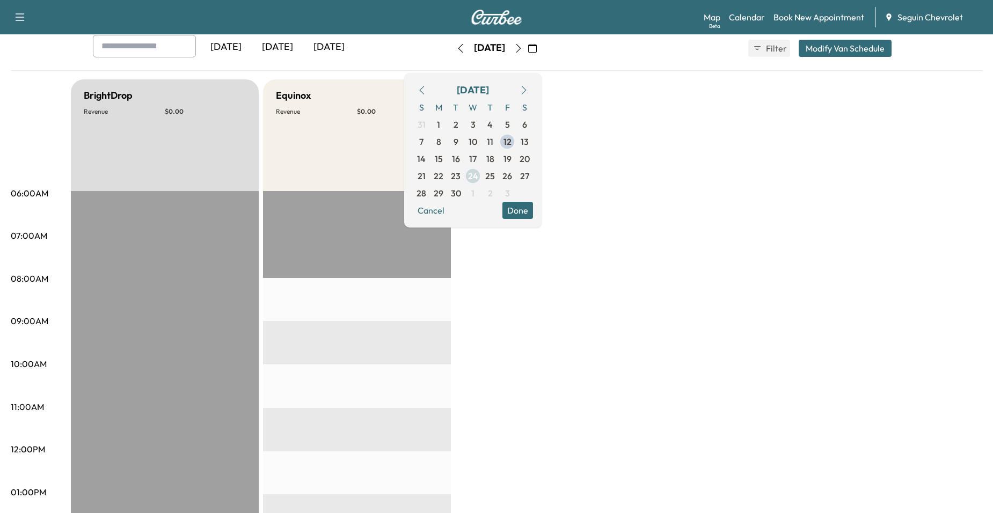
scroll to position [54, 0]
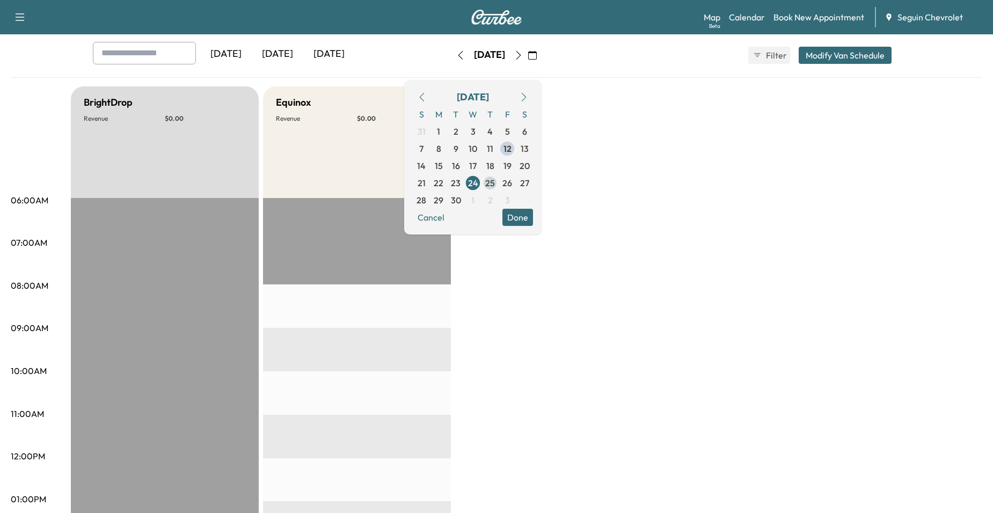
click at [499, 180] on span "25" at bounding box center [489, 182] width 17 height 17
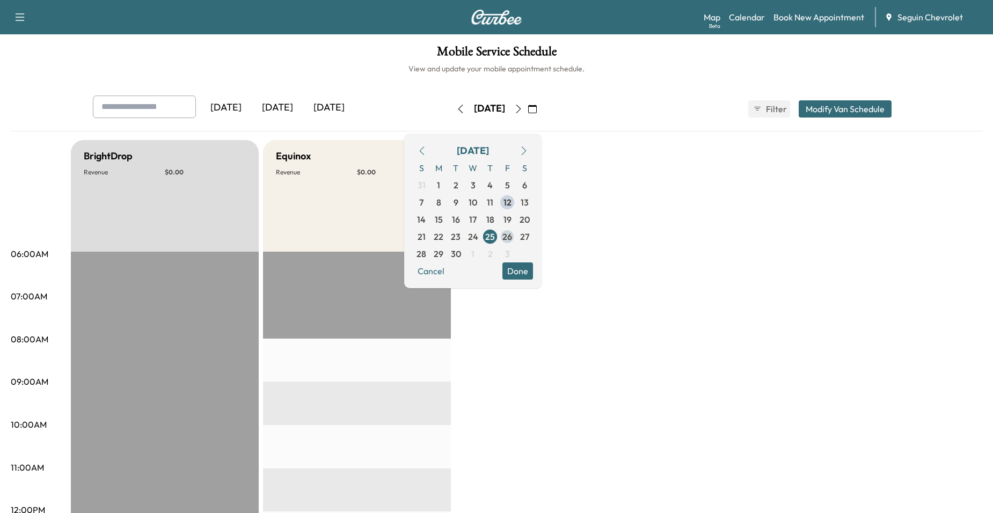
click at [512, 235] on span "26" at bounding box center [507, 236] width 10 height 13
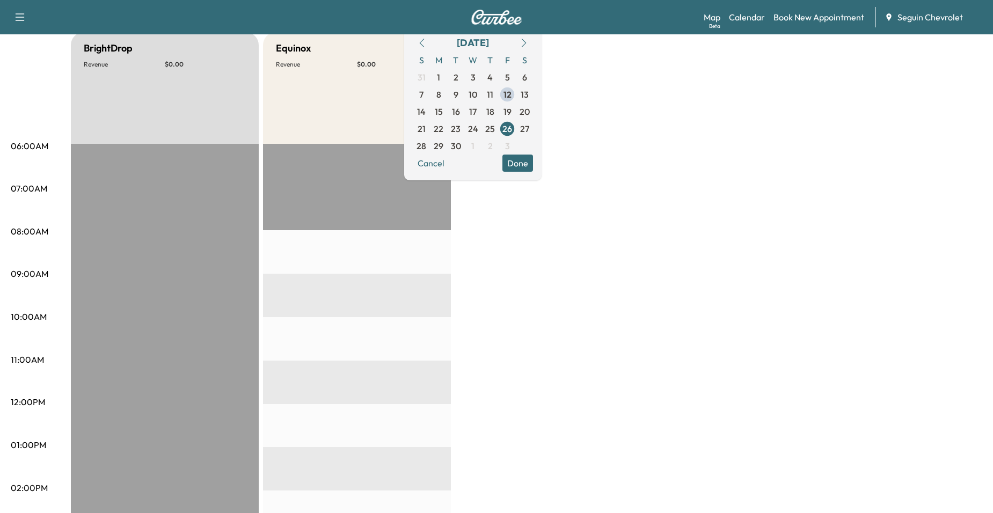
scroll to position [107, 0]
click at [447, 153] on span "29" at bounding box center [438, 146] width 17 height 17
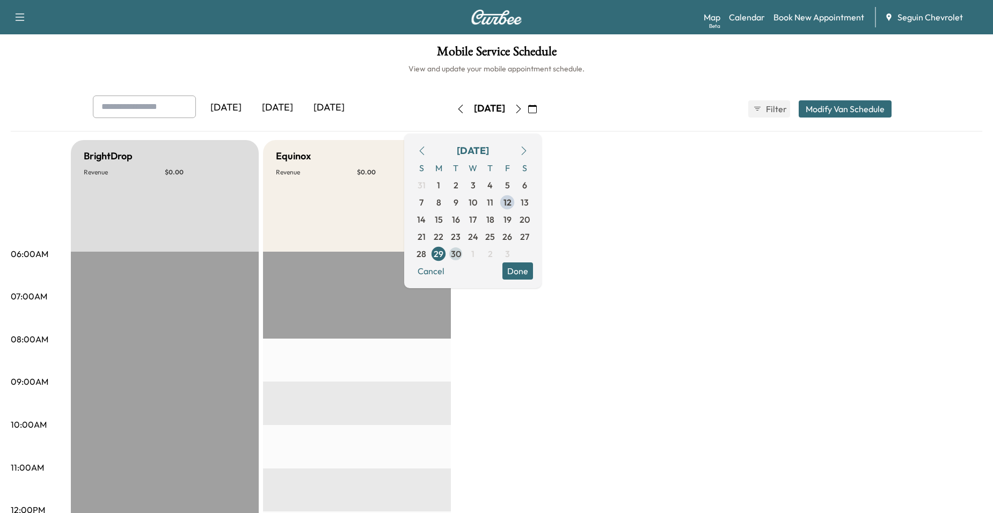
click at [461, 256] on span "30" at bounding box center [456, 253] width 10 height 13
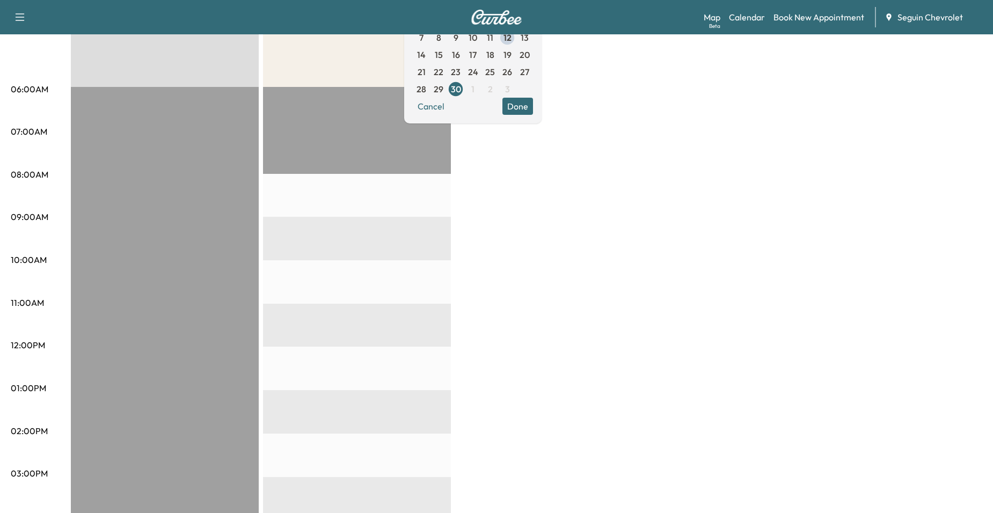
scroll to position [54, 0]
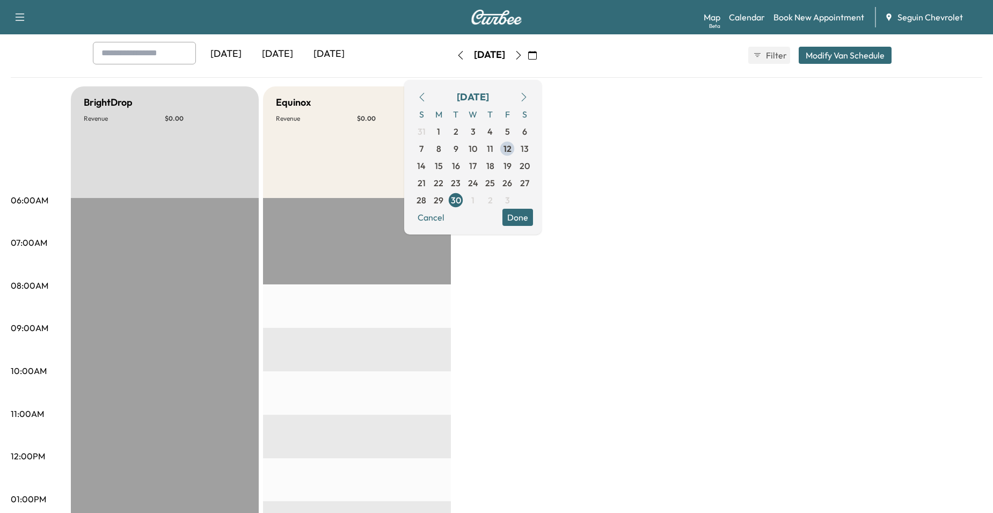
click at [523, 53] on icon "button" at bounding box center [518, 55] width 9 height 9
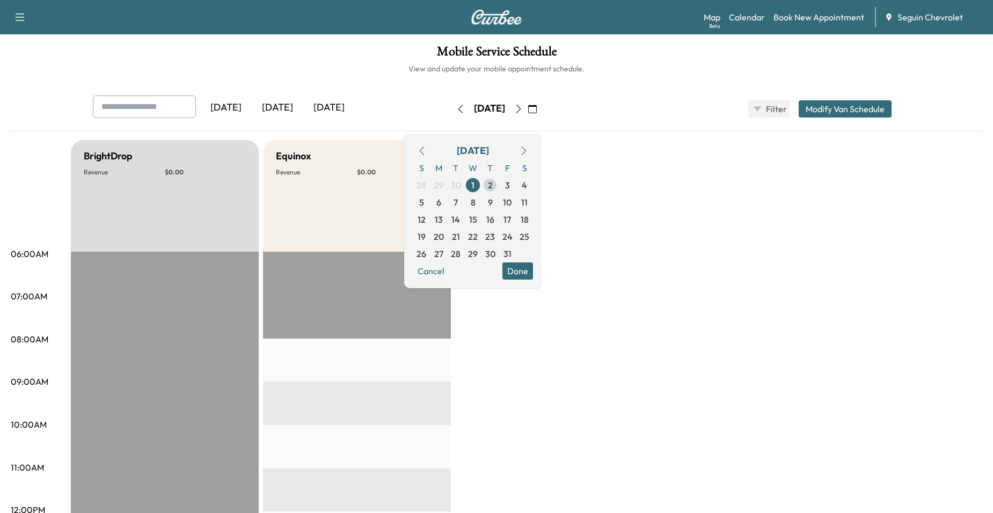
click at [493, 181] on span "2" at bounding box center [490, 185] width 5 height 13
click at [510, 186] on span "3" at bounding box center [507, 185] width 5 height 13
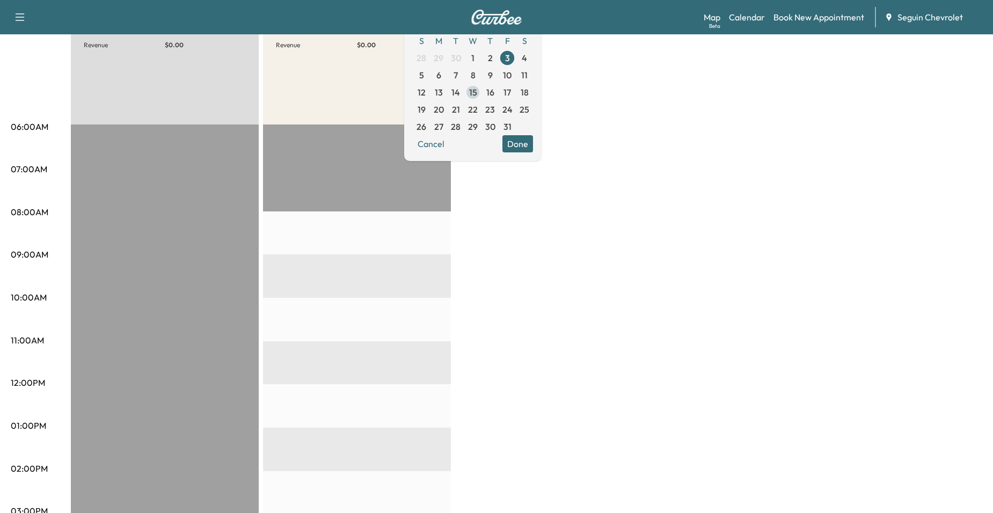
scroll to position [54, 0]
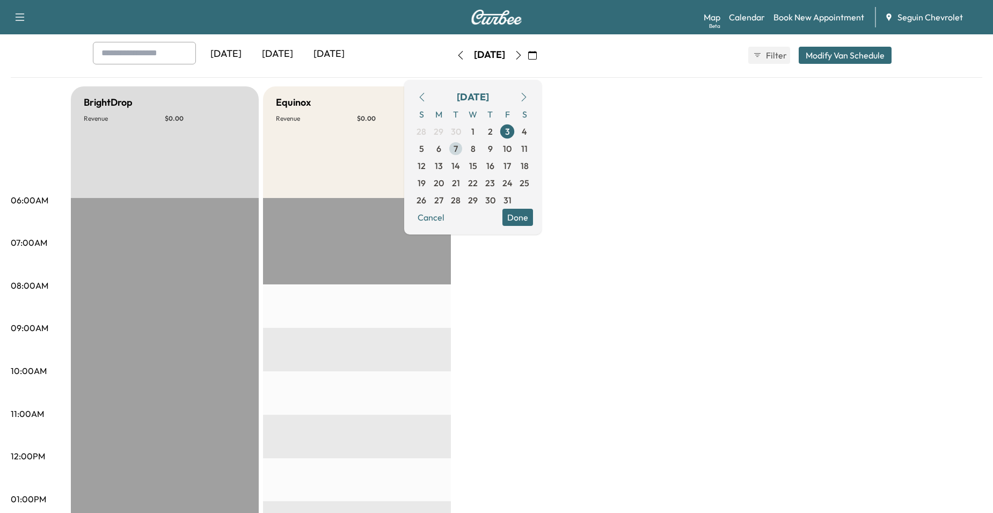
click at [464, 153] on span "7" at bounding box center [455, 148] width 17 height 17
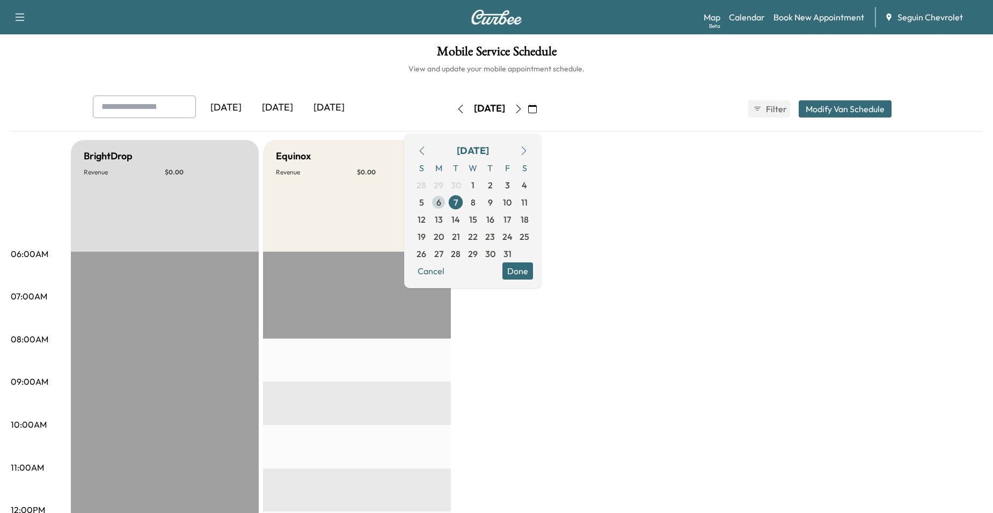
click at [441, 202] on span "6" at bounding box center [438, 202] width 5 height 13
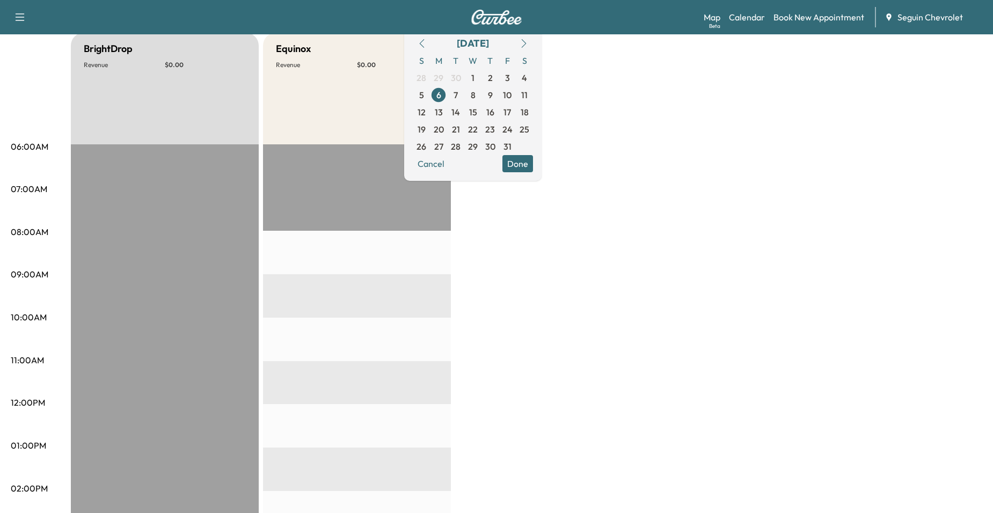
click at [370, 203] on div "EST Start" at bounding box center [357, 490] width 188 height 693
click at [431, 37] on button "button" at bounding box center [422, 43] width 18 height 17
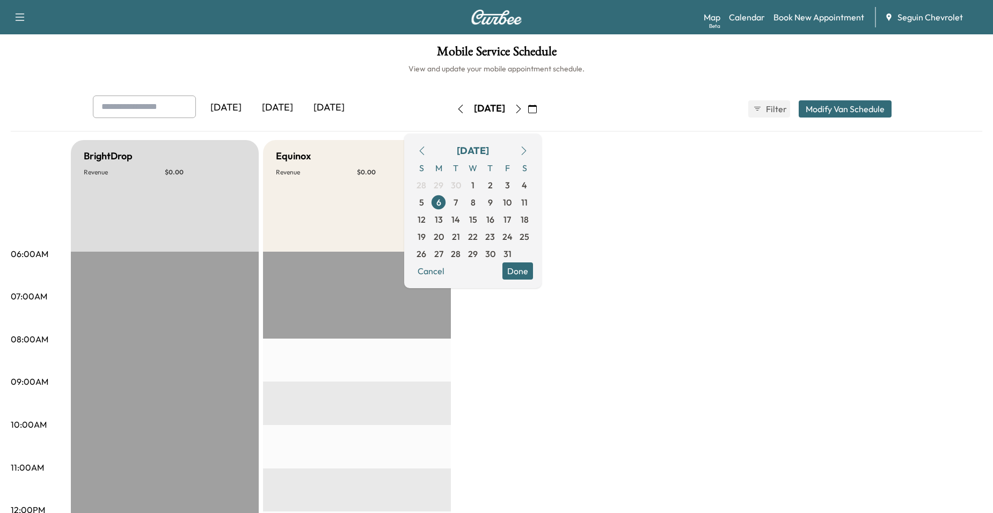
click at [537, 105] on icon "button" at bounding box center [532, 109] width 9 height 9
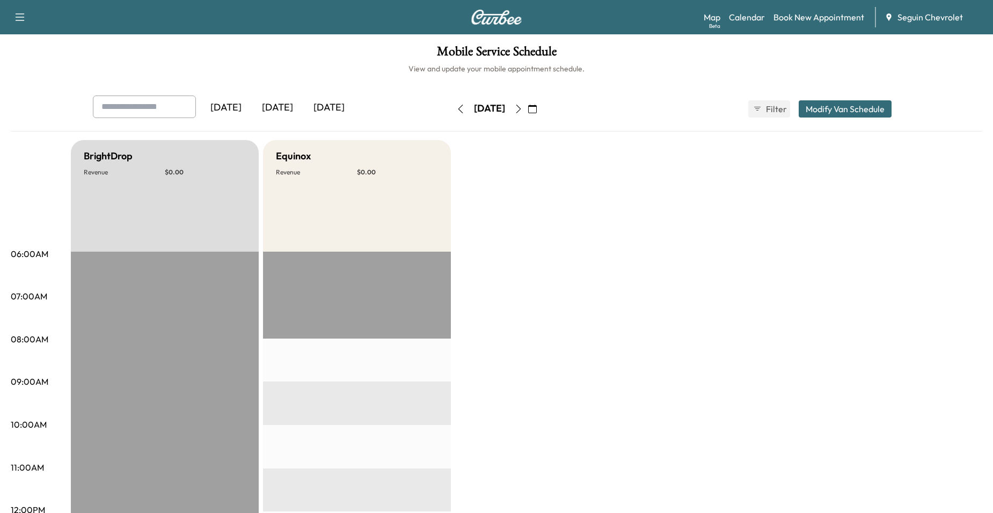
click at [537, 112] on icon "button" at bounding box center [532, 109] width 9 height 9
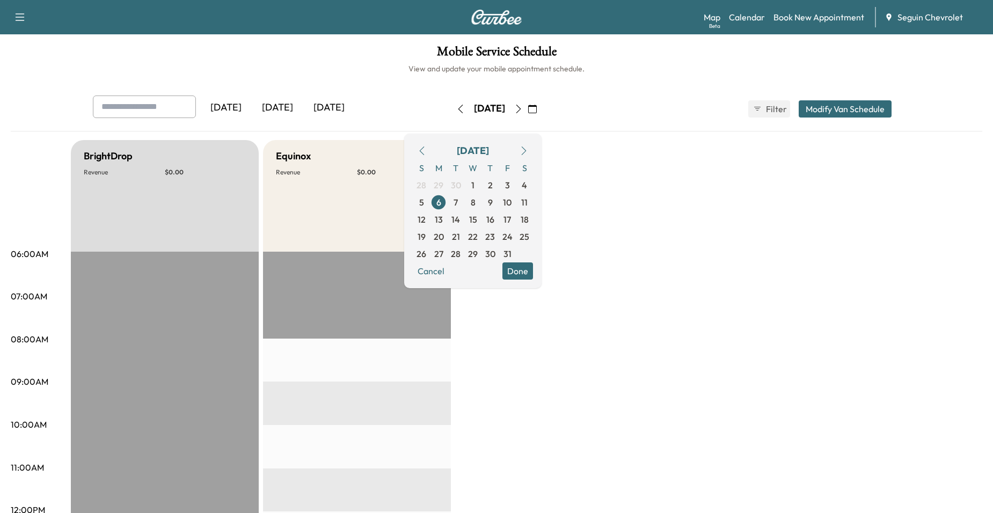
click at [426, 147] on icon "button" at bounding box center [422, 151] width 9 height 9
click at [459, 149] on div "[DATE]" at bounding box center [473, 150] width 120 height 17
click at [516, 206] on span "12" at bounding box center [507, 202] width 17 height 17
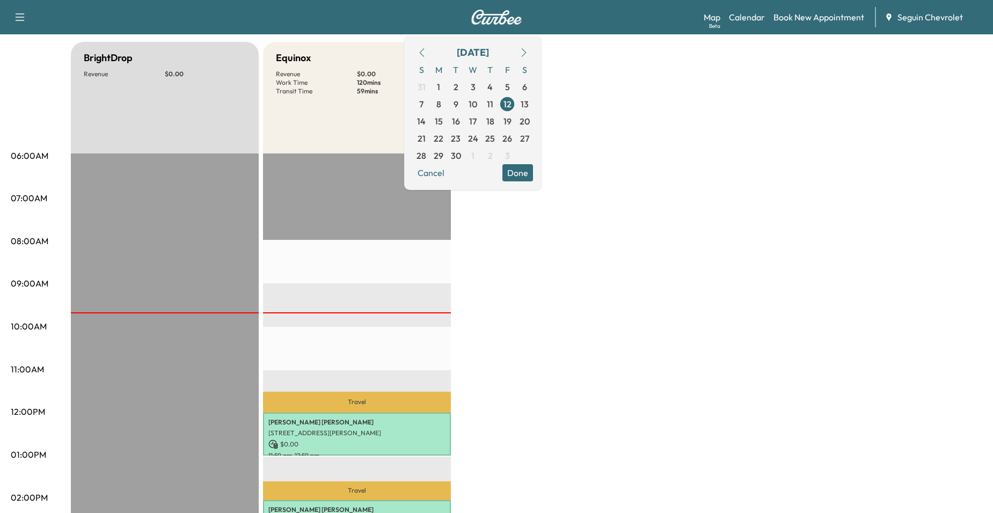
scroll to position [107, 0]
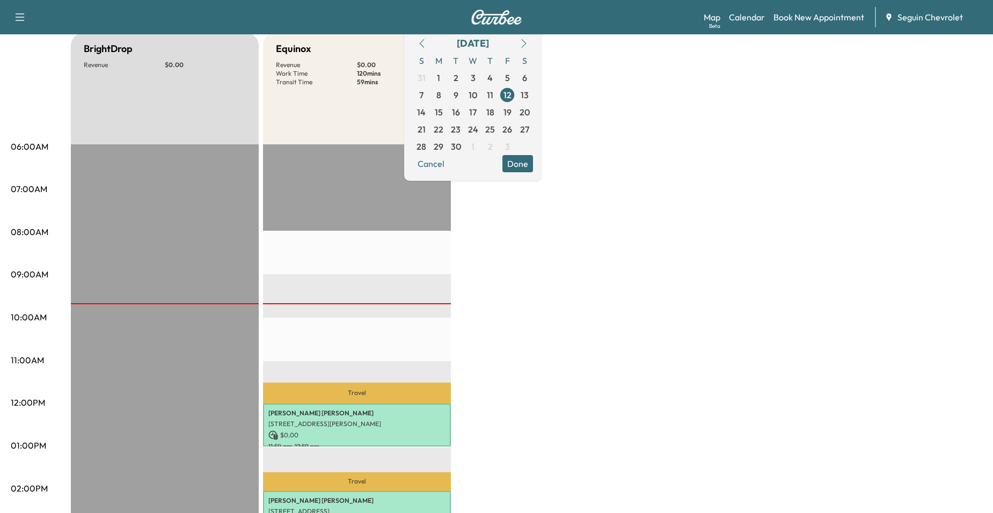
drag, startPoint x: 565, startPoint y: 172, endPoint x: 559, endPoint y: 172, distance: 5.9
click at [542, 172] on div "September 2025 S M T W T F S 31 1 2 3 4 5 6 7 8 9 10 11 12 13 14 15 16 17 18 19…" at bounding box center [472, 103] width 137 height 155
click at [533, 166] on button "Done" at bounding box center [517, 163] width 31 height 17
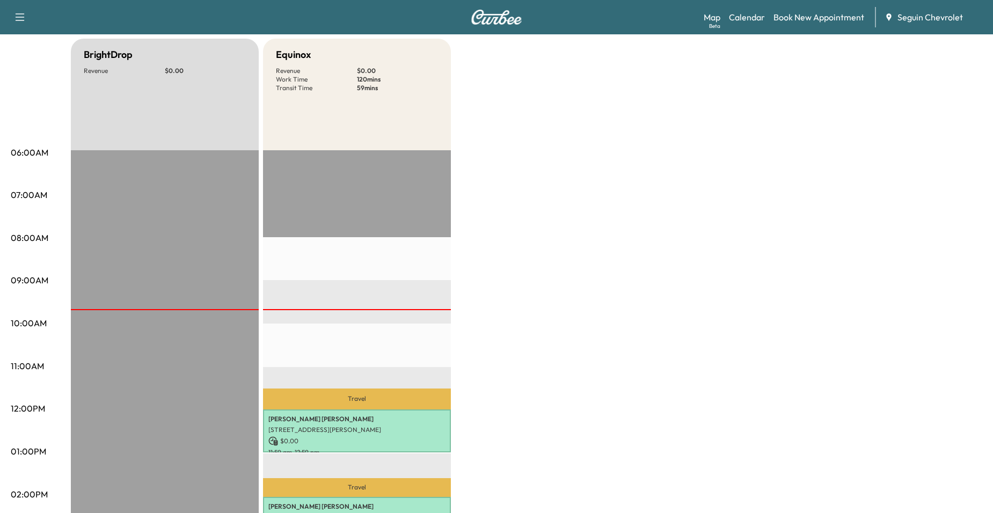
scroll to position [0, 0]
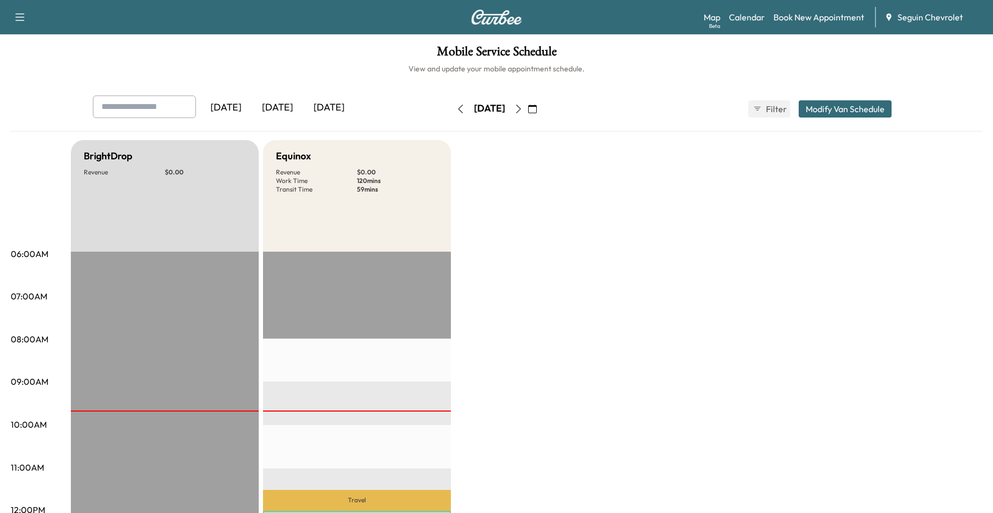
click at [528, 110] on button "button" at bounding box center [518, 108] width 18 height 17
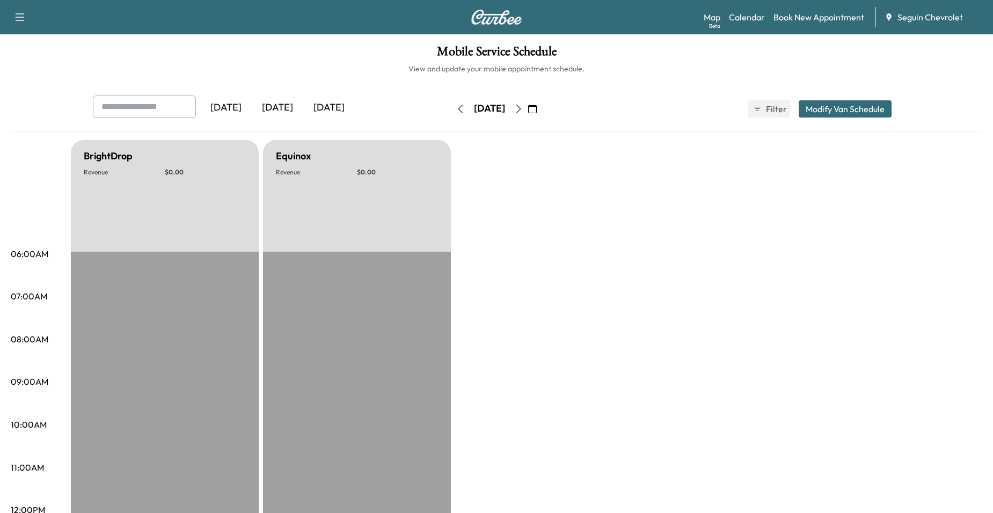
click at [542, 121] on div "Saturday, September 13 September 2025 S M T W T F S 31 1 2 3 4 5 6 7 8 9 10 11 …" at bounding box center [496, 109] width 90 height 34
click at [523, 112] on icon "button" at bounding box center [518, 109] width 9 height 9
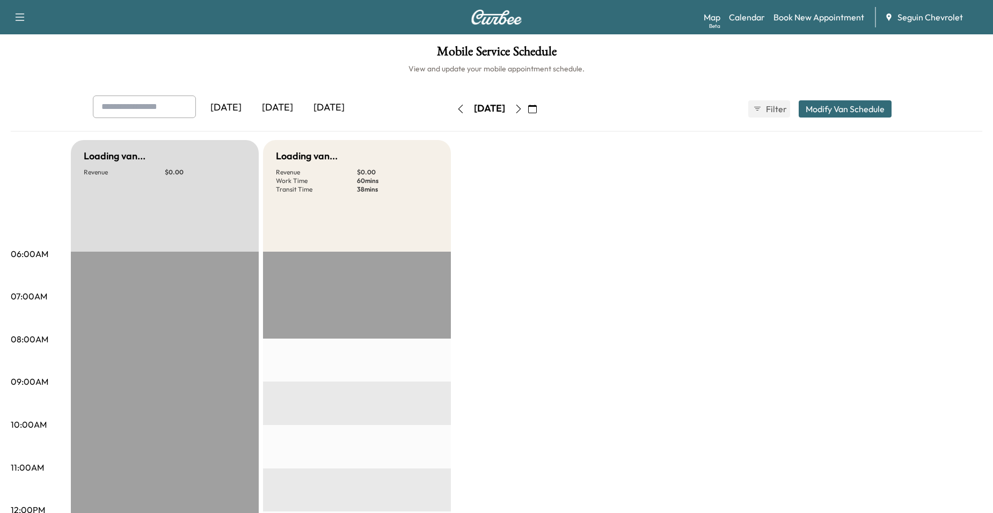
click at [521, 111] on icon "button" at bounding box center [518, 109] width 5 height 9
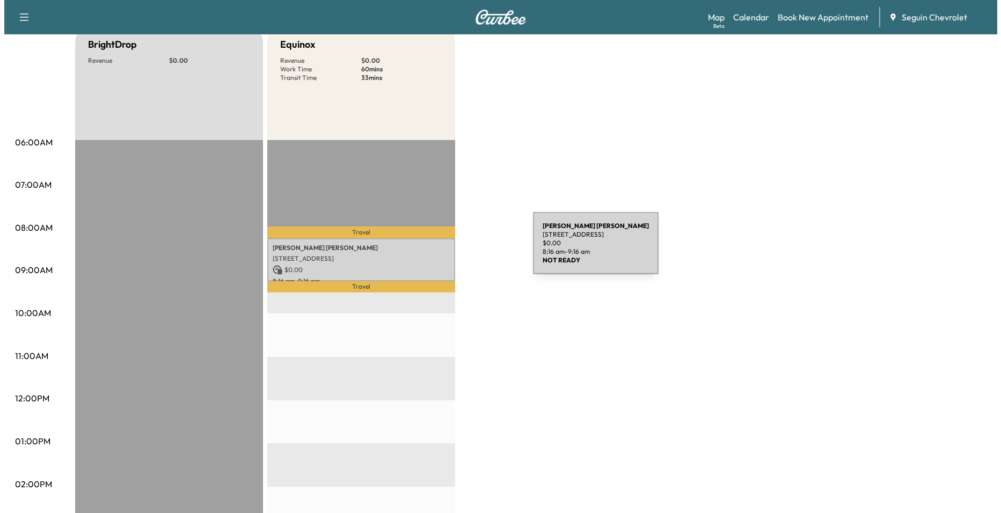
scroll to position [107, 0]
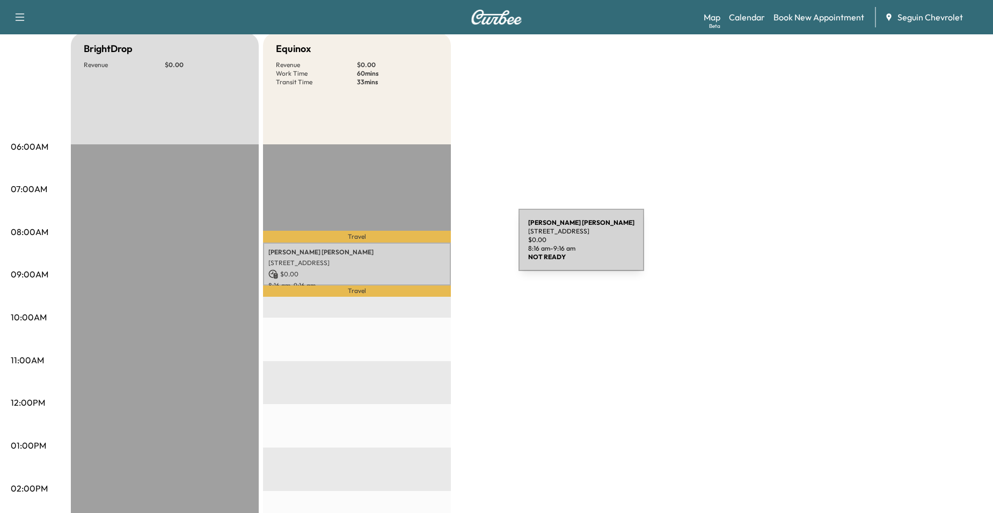
click at [430, 259] on p "[STREET_ADDRESS]" at bounding box center [356, 263] width 177 height 9
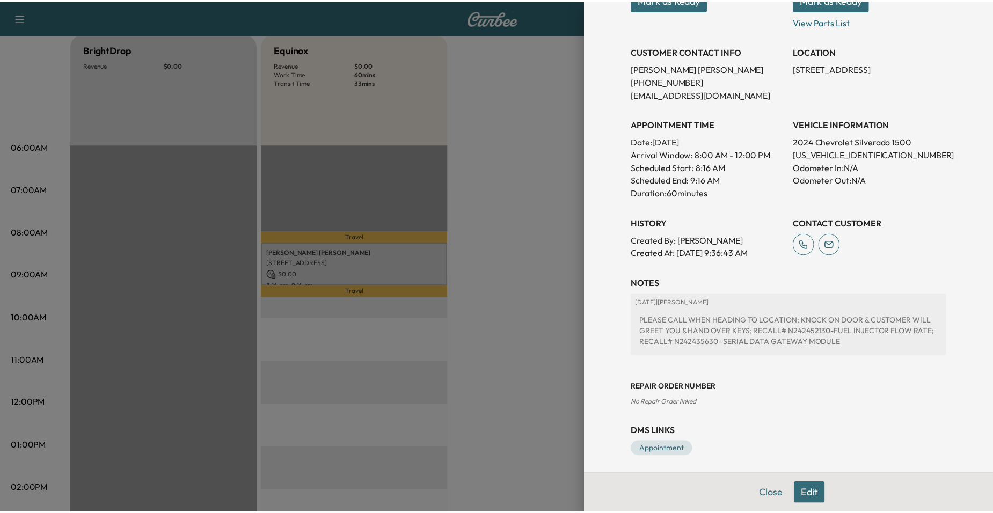
scroll to position [193, 0]
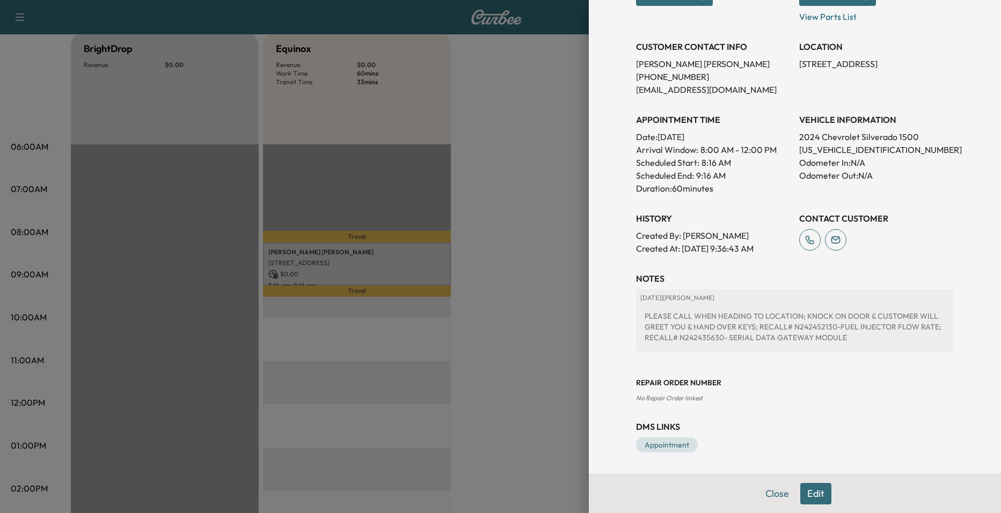
click at [503, 242] on div at bounding box center [500, 256] width 1001 height 513
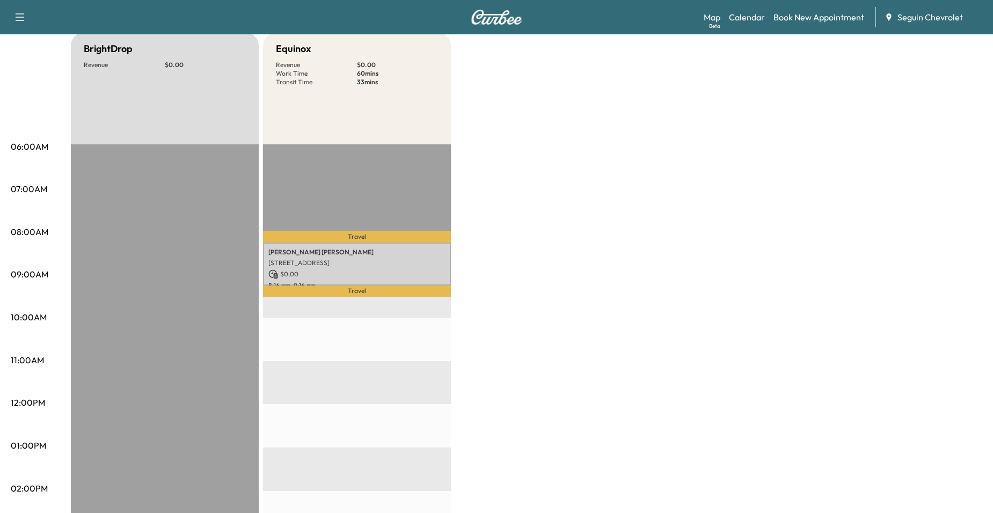
scroll to position [0, 0]
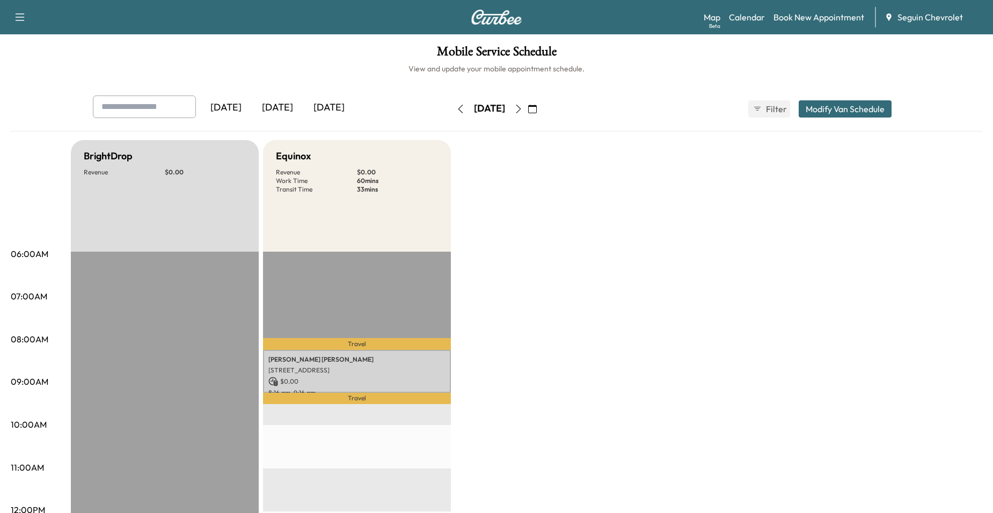
click at [456, 111] on icon "button" at bounding box center [460, 109] width 9 height 9
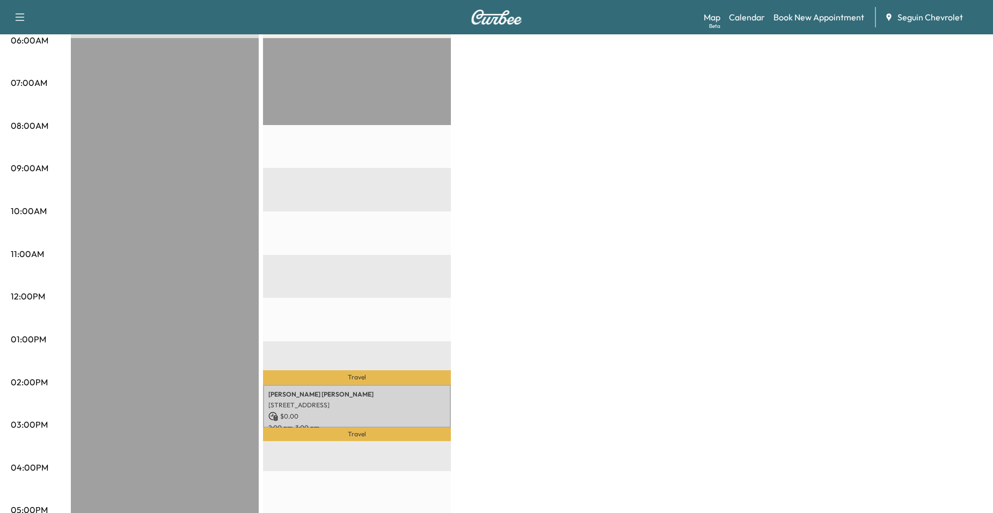
scroll to position [215, 0]
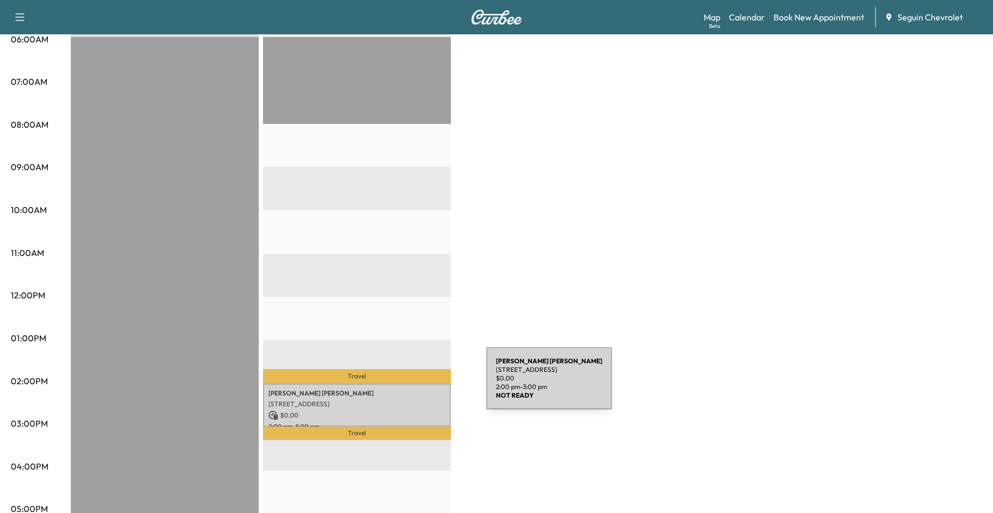
click at [405, 389] on p "Ismael Perez" at bounding box center [356, 393] width 177 height 9
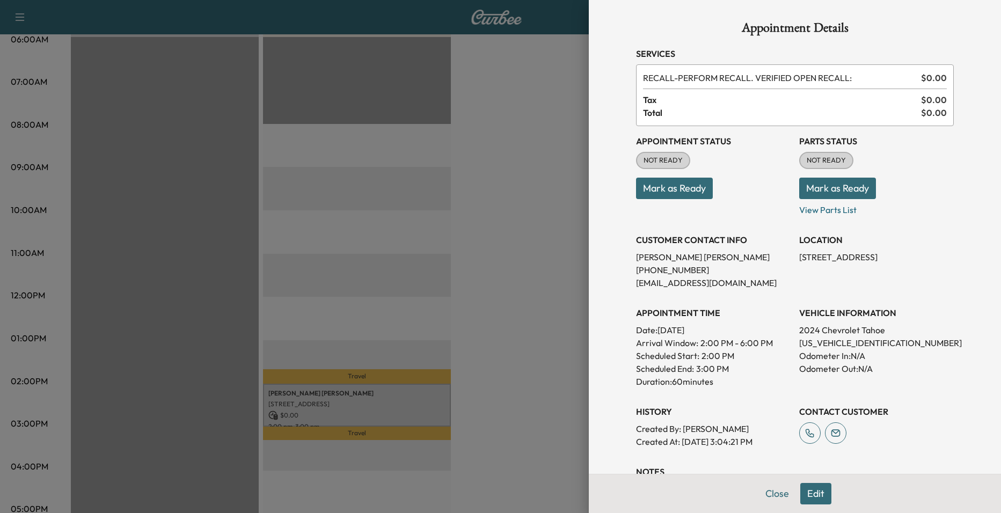
click at [471, 325] on div at bounding box center [500, 256] width 1001 height 513
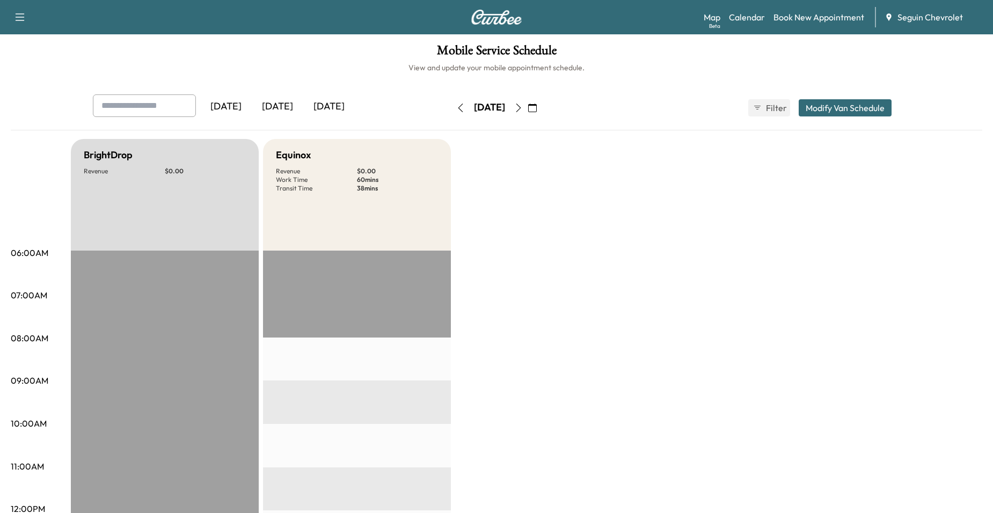
scroll to position [0, 0]
click at [528, 115] on button "button" at bounding box center [518, 108] width 18 height 17
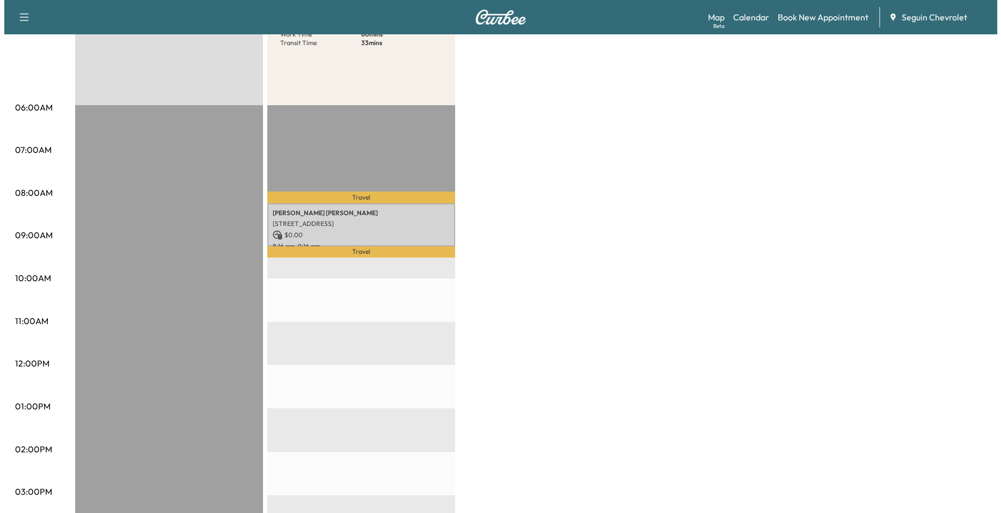
scroll to position [161, 0]
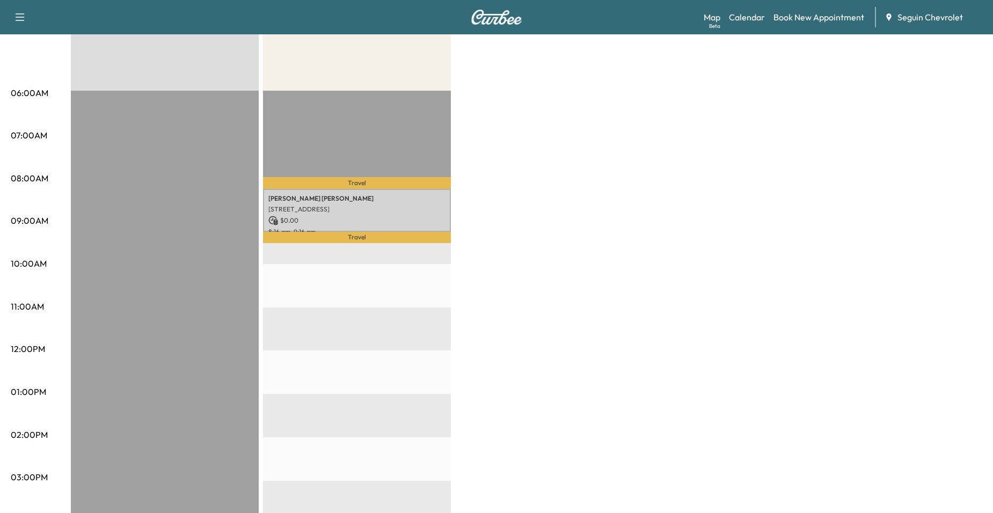
click at [380, 218] on p "$ 0.00" at bounding box center [356, 221] width 177 height 10
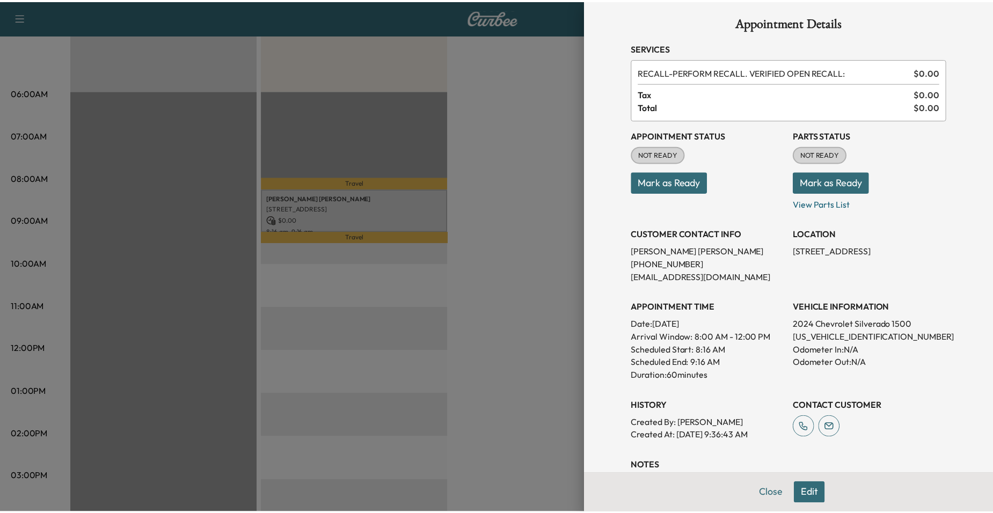
scroll to position [0, 0]
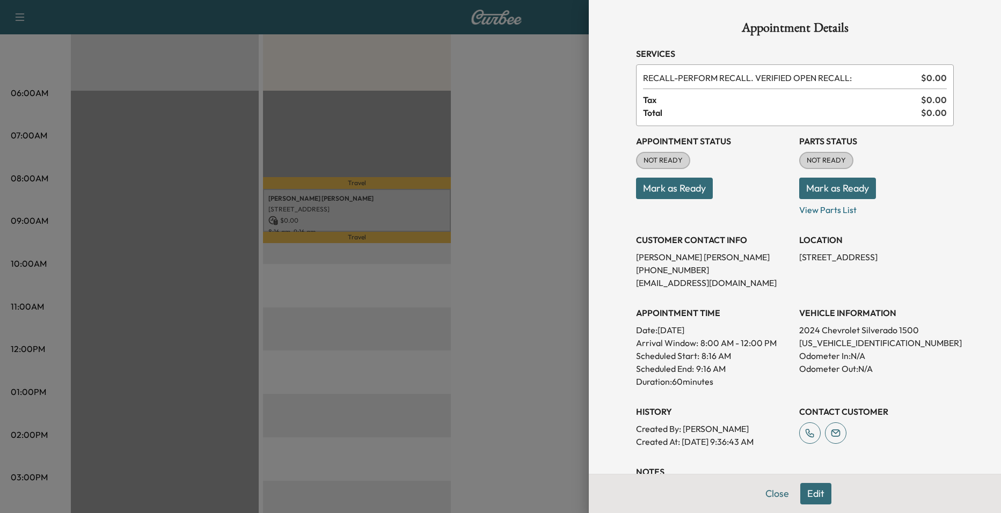
click at [538, 130] on div at bounding box center [500, 256] width 1001 height 513
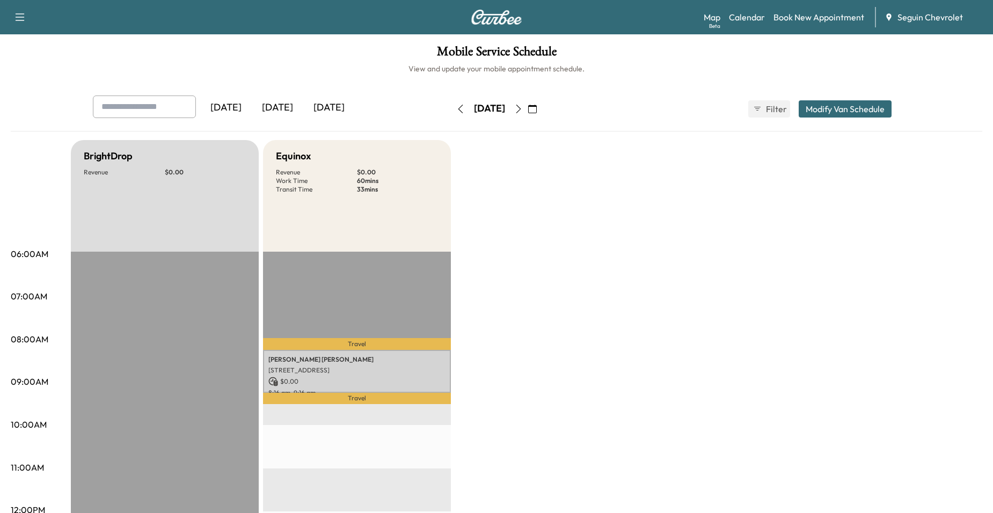
click at [523, 111] on icon "button" at bounding box center [518, 109] width 9 height 9
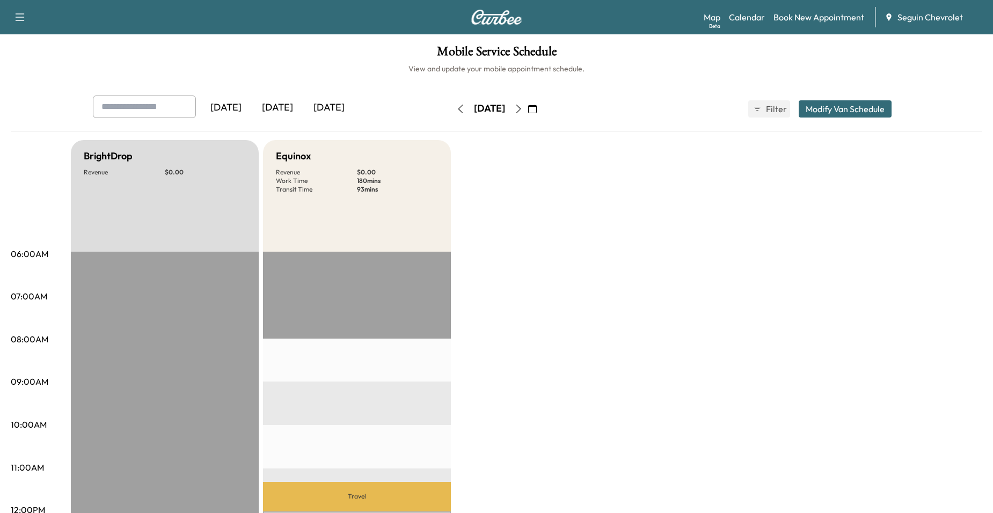
click at [528, 108] on button "button" at bounding box center [518, 108] width 18 height 17
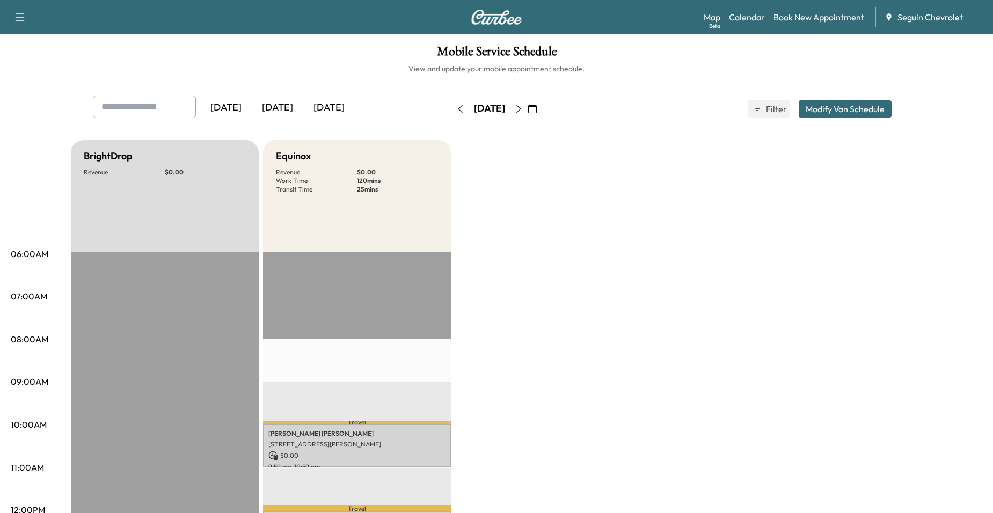
click at [528, 103] on button "button" at bounding box center [518, 108] width 18 height 17
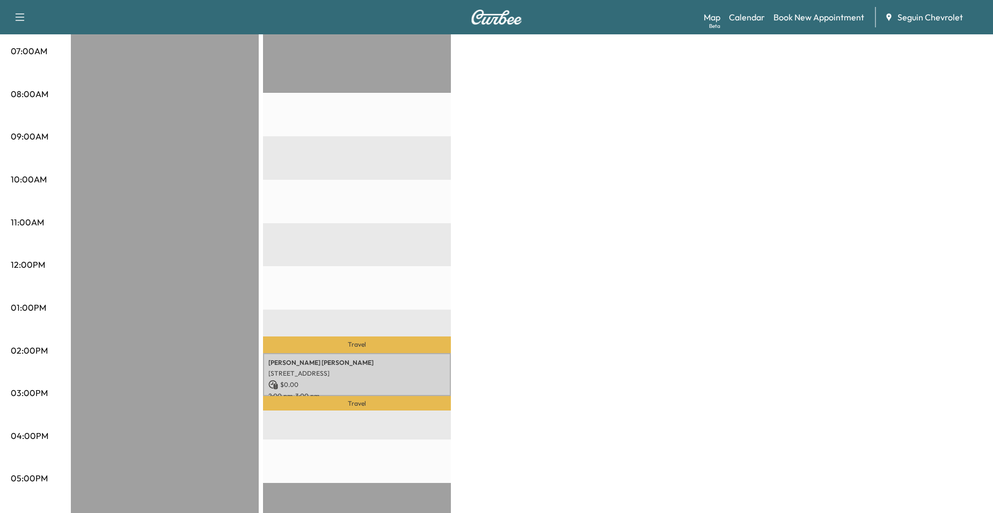
scroll to position [268, 0]
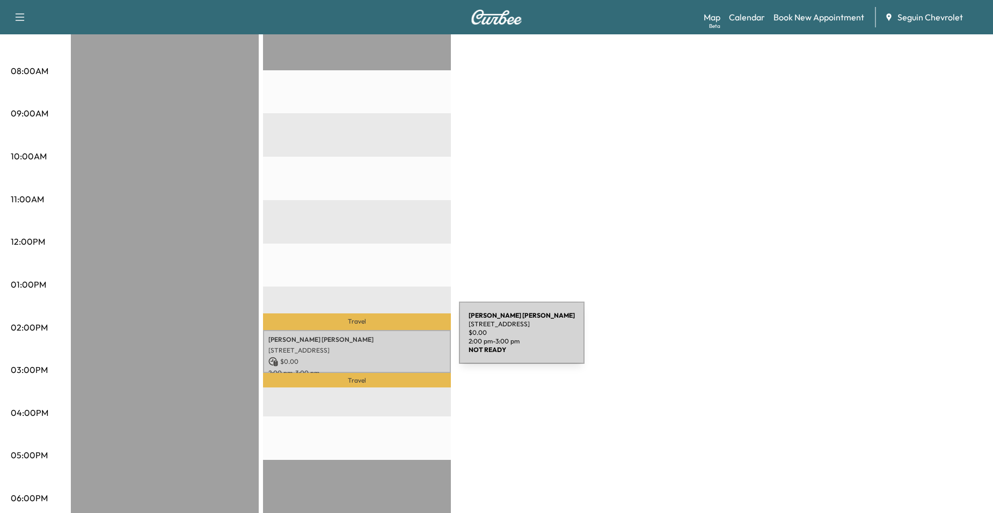
click at [378, 339] on p "Jose Granados Jimenez" at bounding box center [356, 339] width 177 height 9
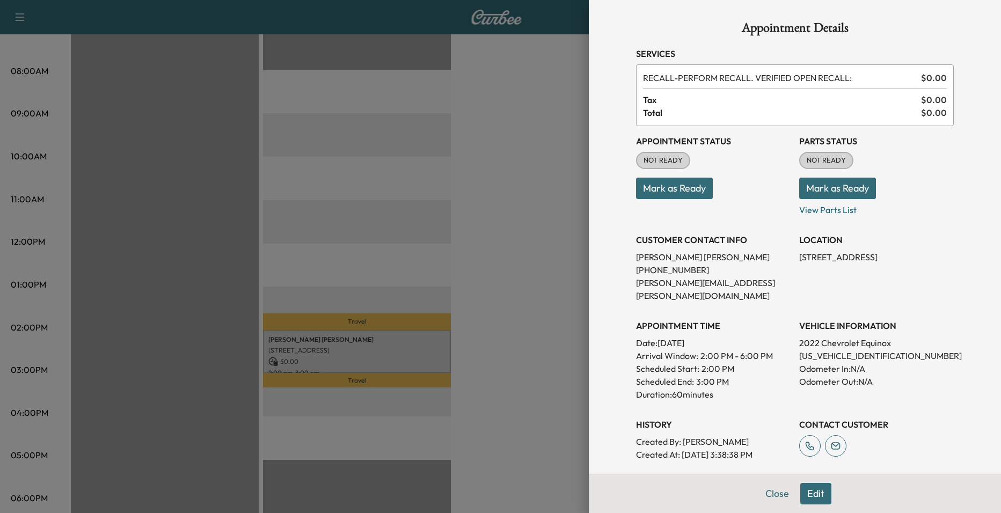
click at [519, 242] on div at bounding box center [500, 256] width 1001 height 513
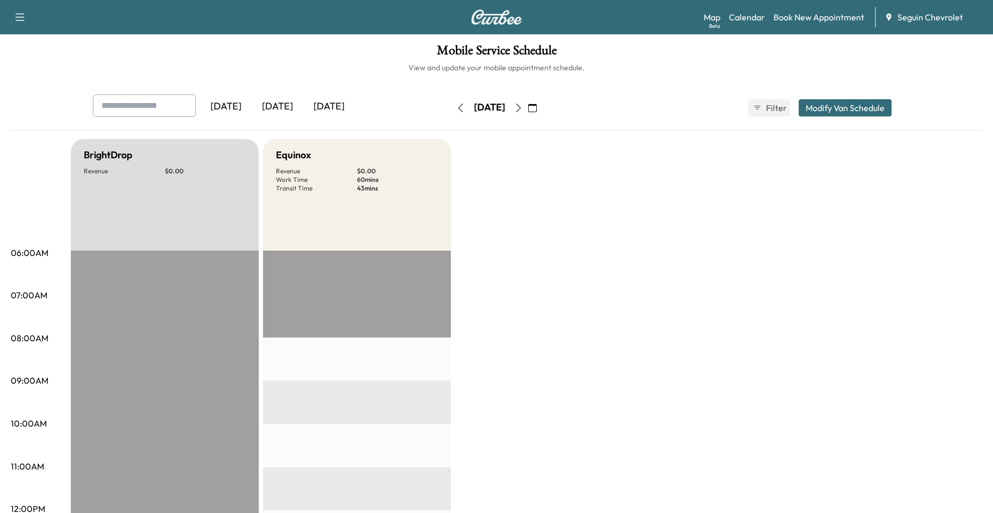
scroll to position [0, 0]
click at [456, 112] on icon "button" at bounding box center [460, 109] width 9 height 9
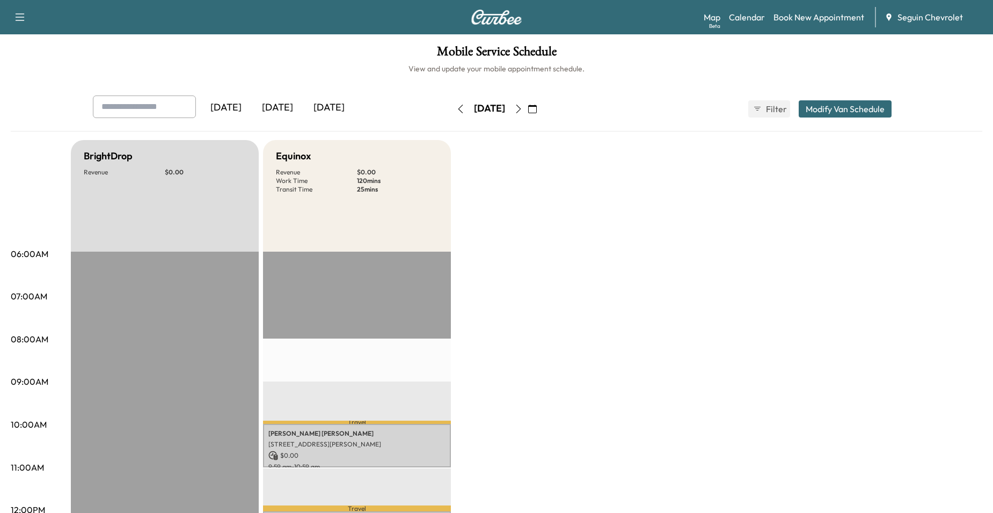
click at [456, 112] on icon "button" at bounding box center [460, 109] width 9 height 9
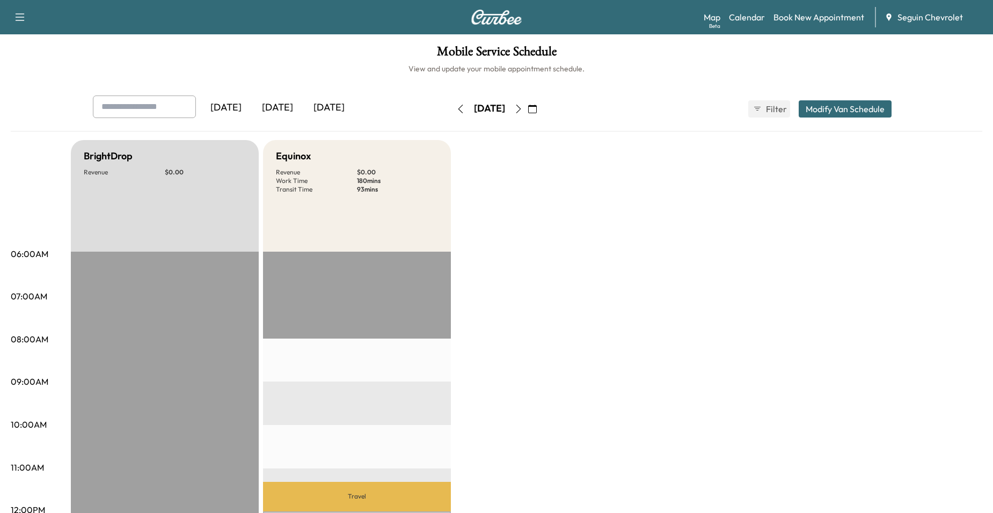
click at [451, 113] on button "button" at bounding box center [460, 108] width 18 height 17
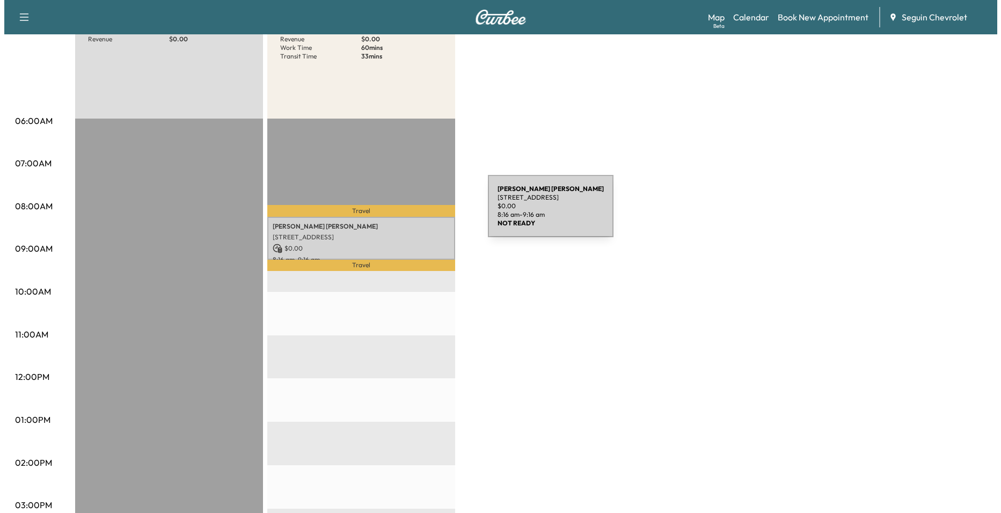
scroll to position [161, 0]
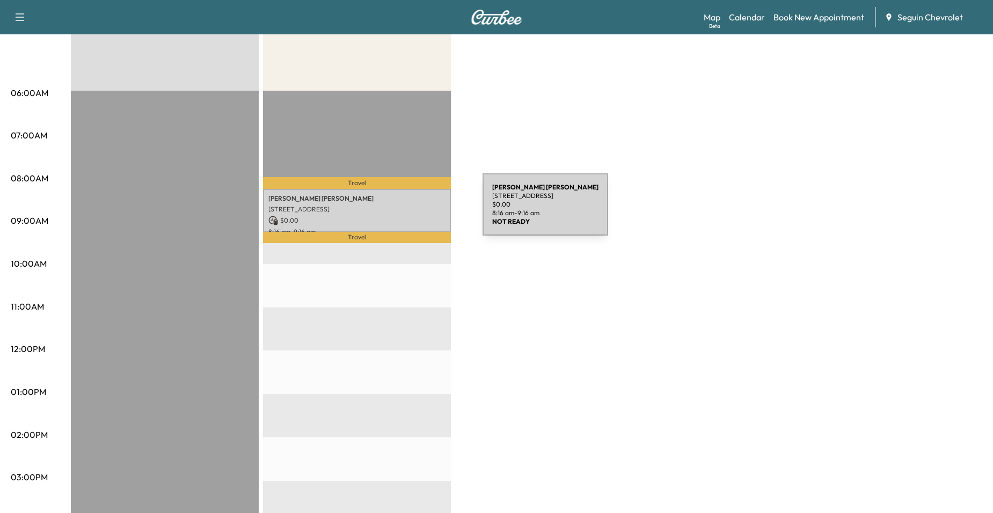
click at [402, 211] on p "[STREET_ADDRESS]" at bounding box center [356, 209] width 177 height 9
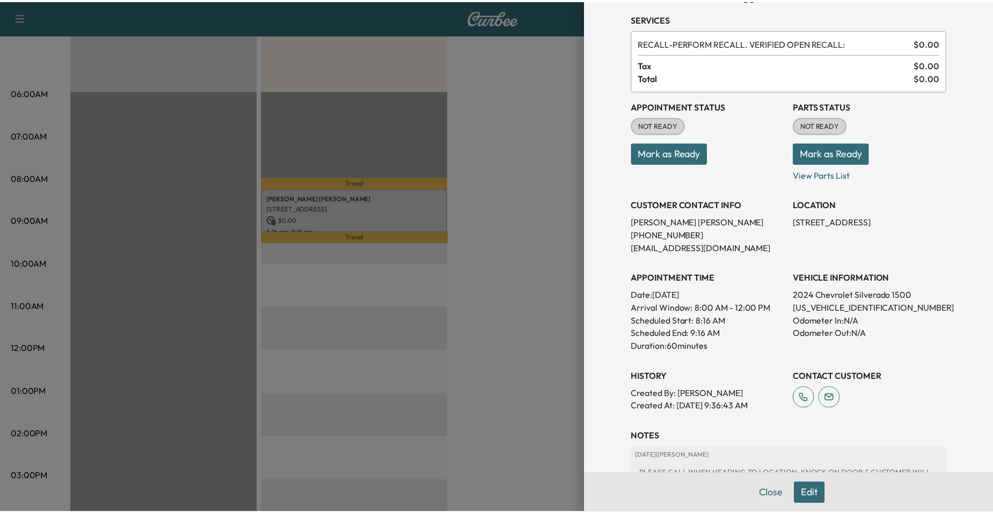
scroll to position [32, 0]
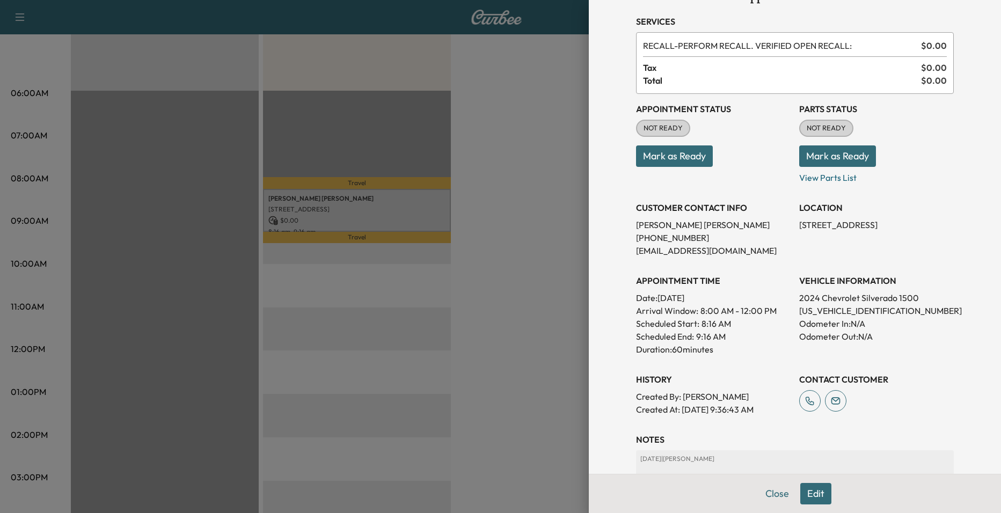
click at [538, 272] on div at bounding box center [500, 256] width 1001 height 513
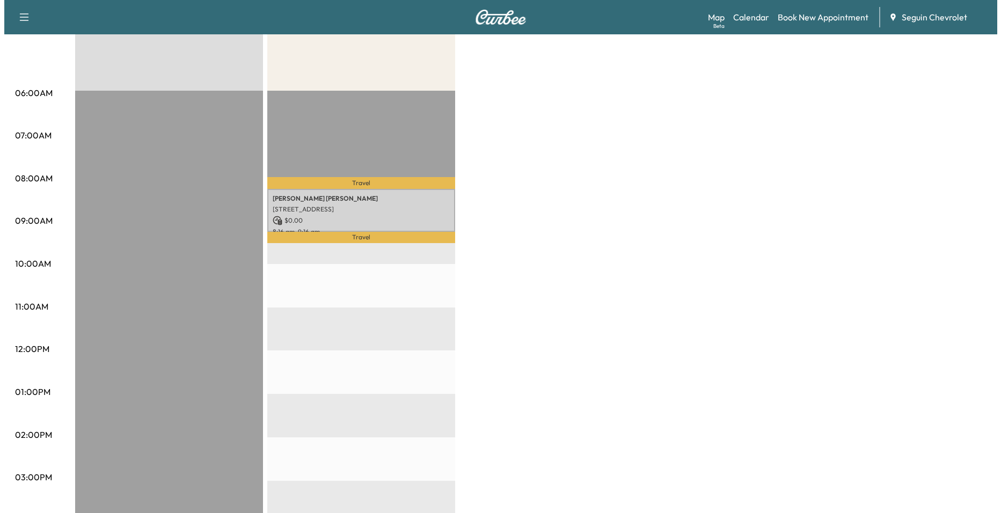
scroll to position [0, 0]
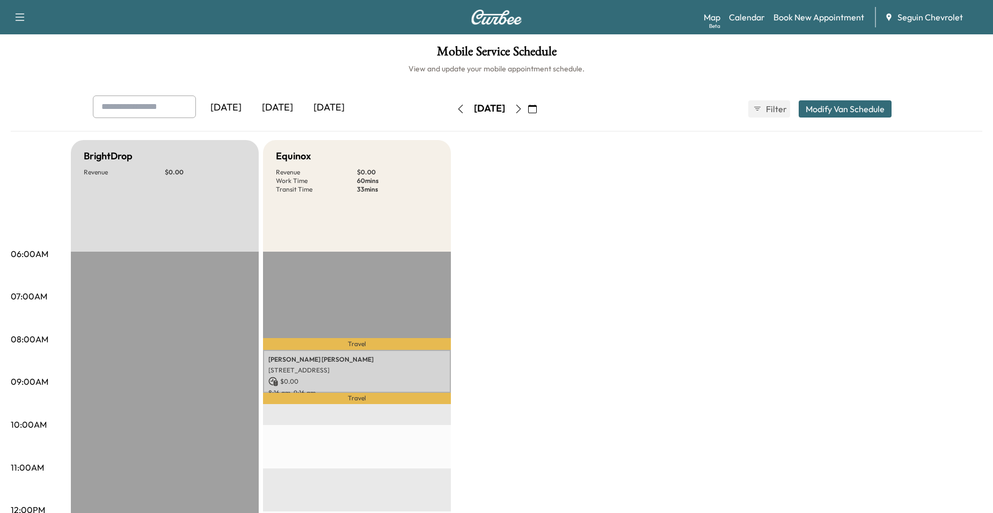
click at [451, 114] on button "button" at bounding box center [460, 108] width 18 height 17
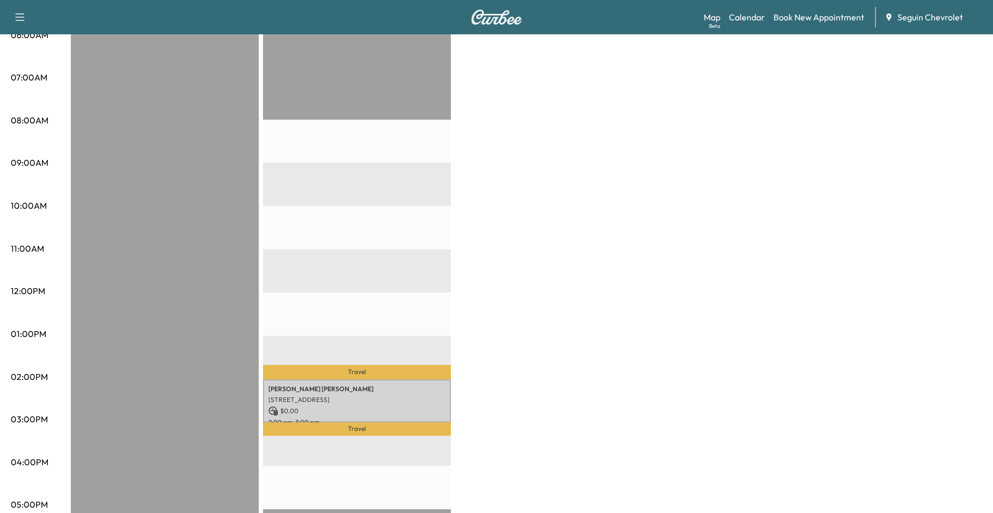
scroll to position [376, 0]
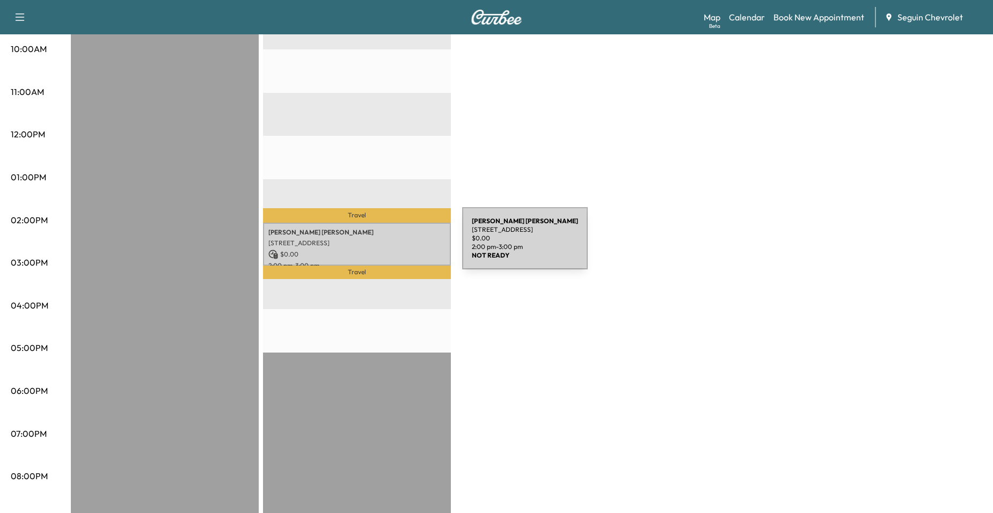
click at [382, 233] on div "Ismael Perez 620 BRAUNFELS EAST DR, NEW BRAUNFELS, TX 78130, US $ 0.00 2:00 pm …" at bounding box center [357, 244] width 188 height 43
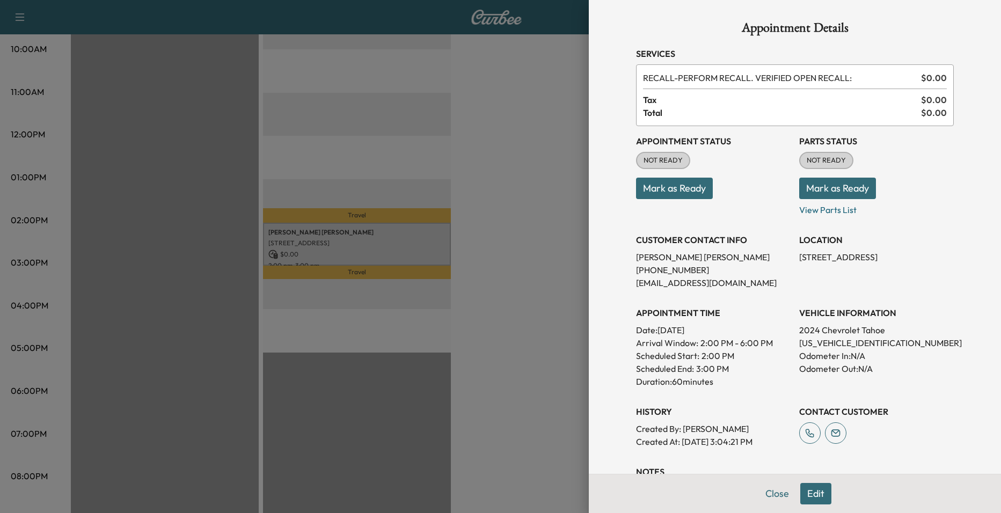
click at [400, 181] on div at bounding box center [500, 256] width 1001 height 513
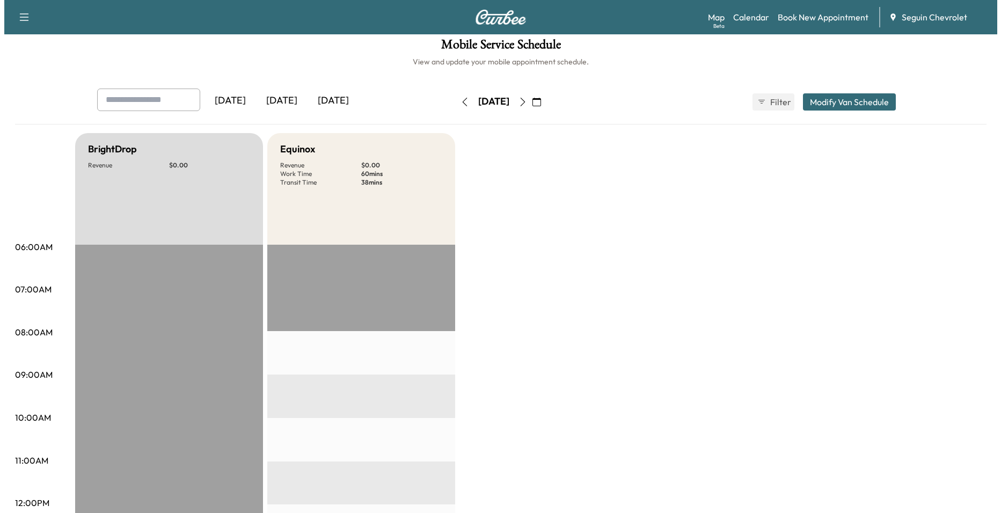
scroll to position [0, 0]
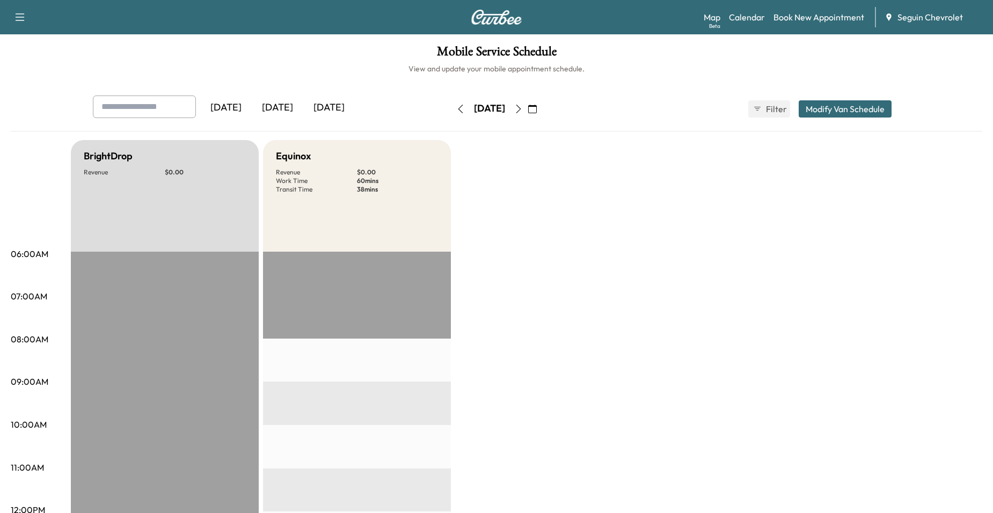
click at [542, 114] on button "button" at bounding box center [532, 108] width 18 height 17
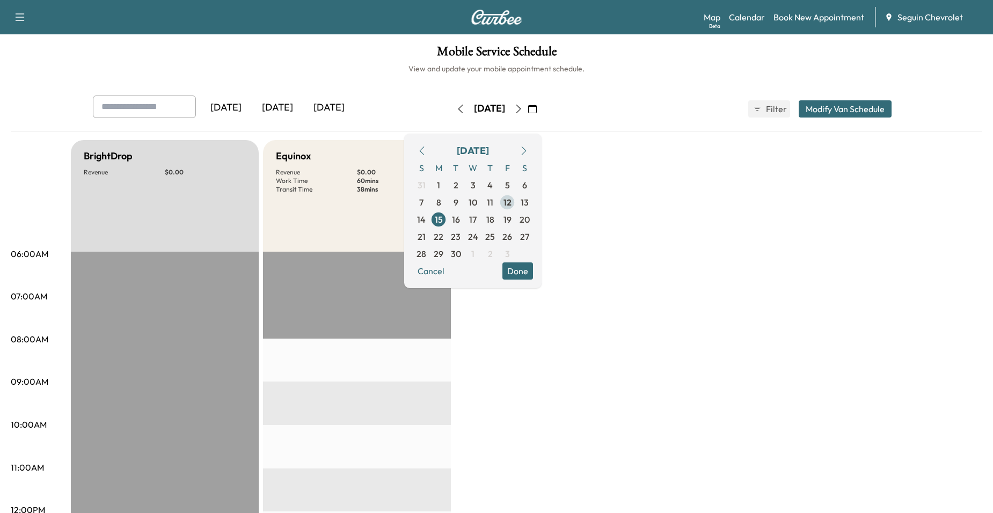
click at [511, 203] on span "12" at bounding box center [507, 202] width 8 height 13
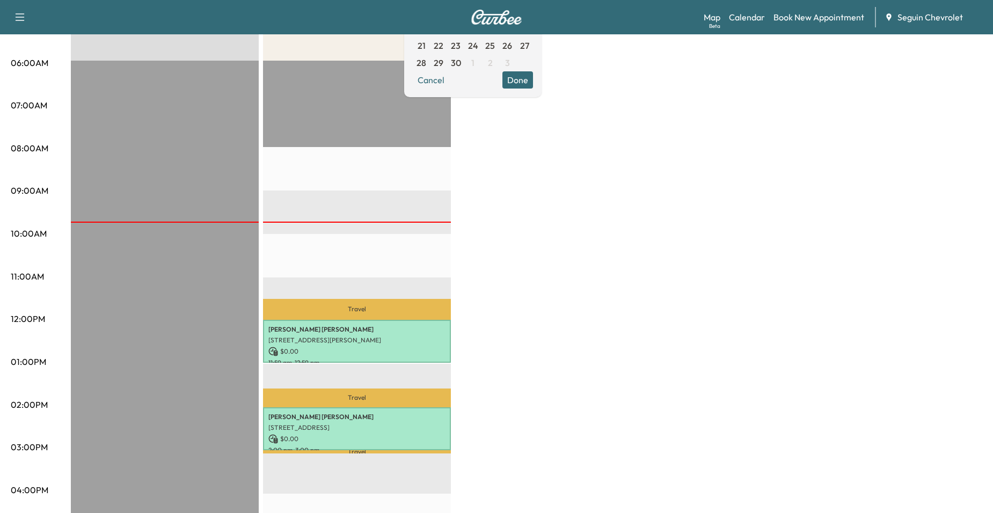
scroll to position [215, 0]
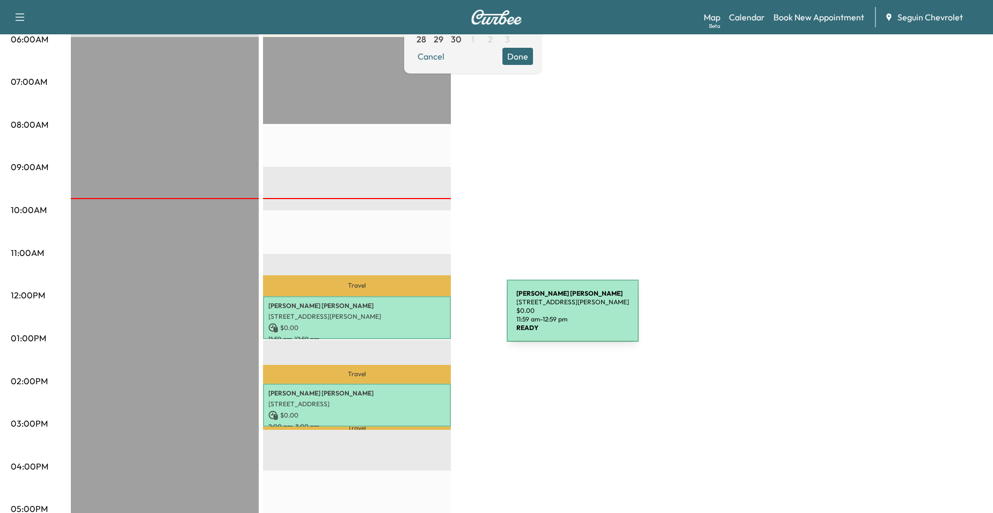
click at [426, 317] on p "218 HICKORY DR, SEGUIN, TX 78155, US" at bounding box center [356, 316] width 177 height 9
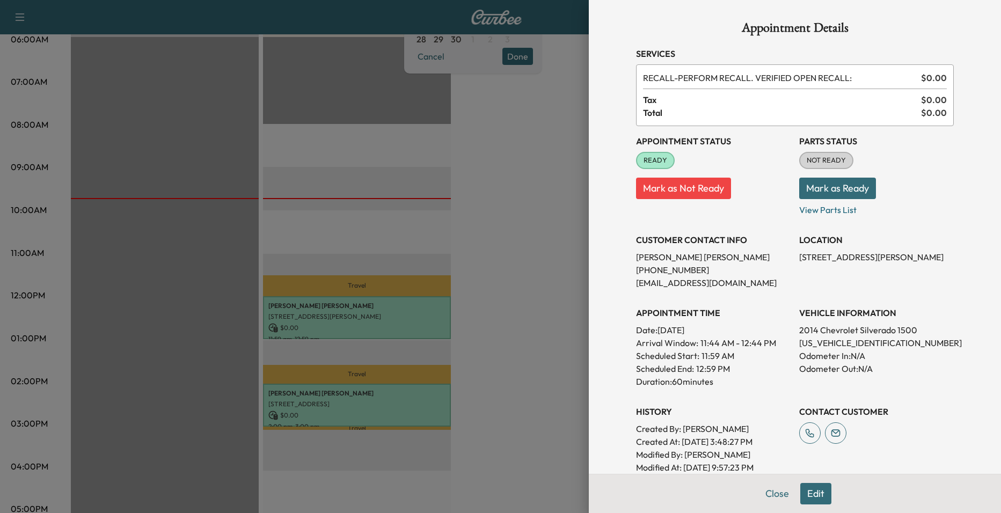
click at [430, 224] on div at bounding box center [500, 256] width 1001 height 513
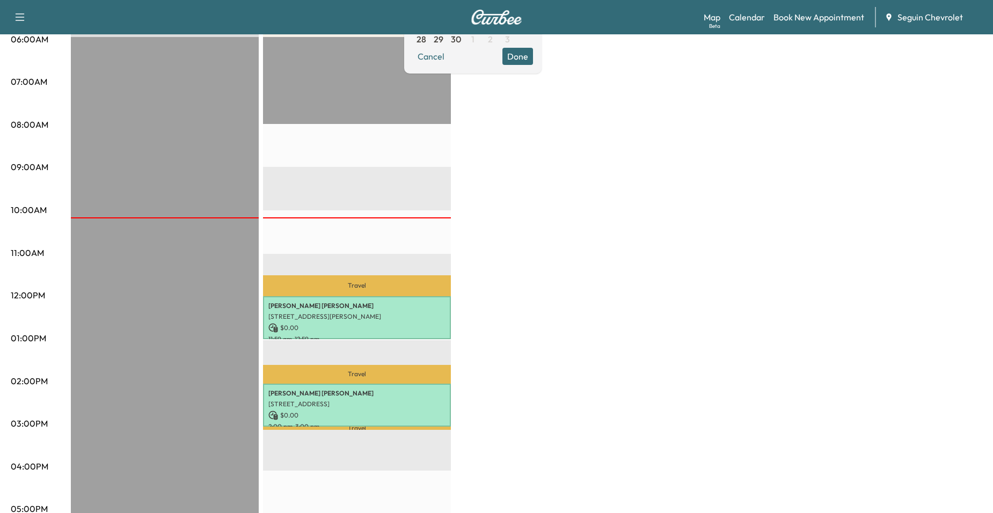
click at [586, 215] on div "BrightDrop Revenue $ 0.00 EST Start Equinox Revenue $ 0.00 Work Time 120 mins T…" at bounding box center [526, 327] width 911 height 805
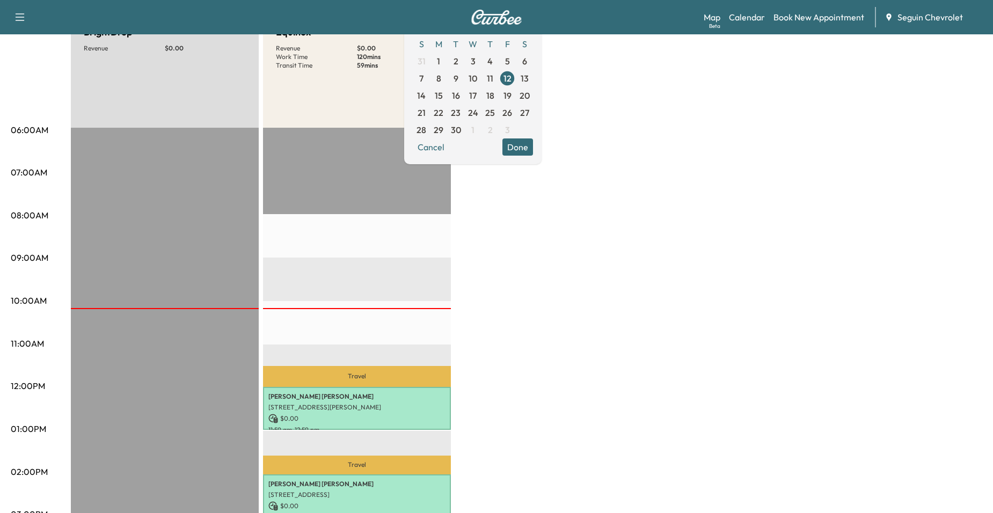
scroll to position [0, 0]
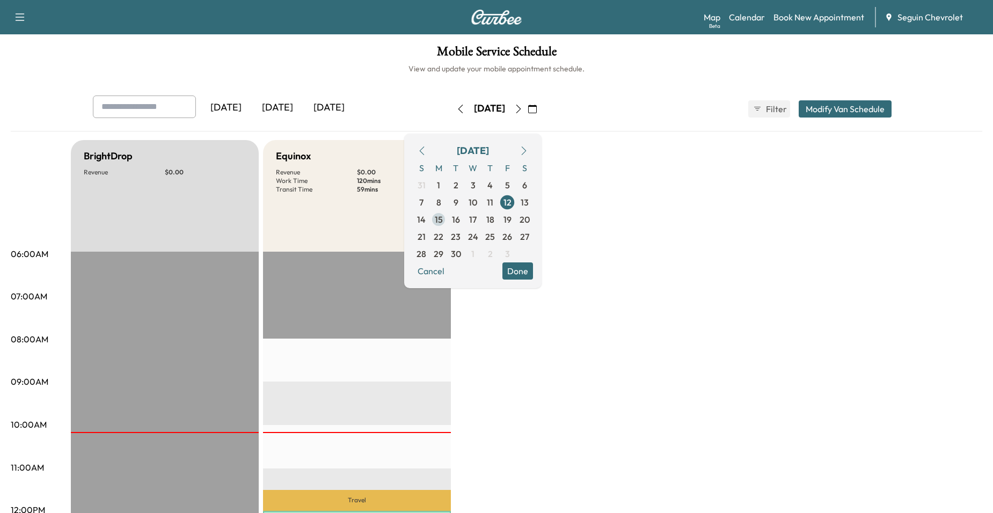
click at [443, 225] on span "15" at bounding box center [439, 219] width 8 height 13
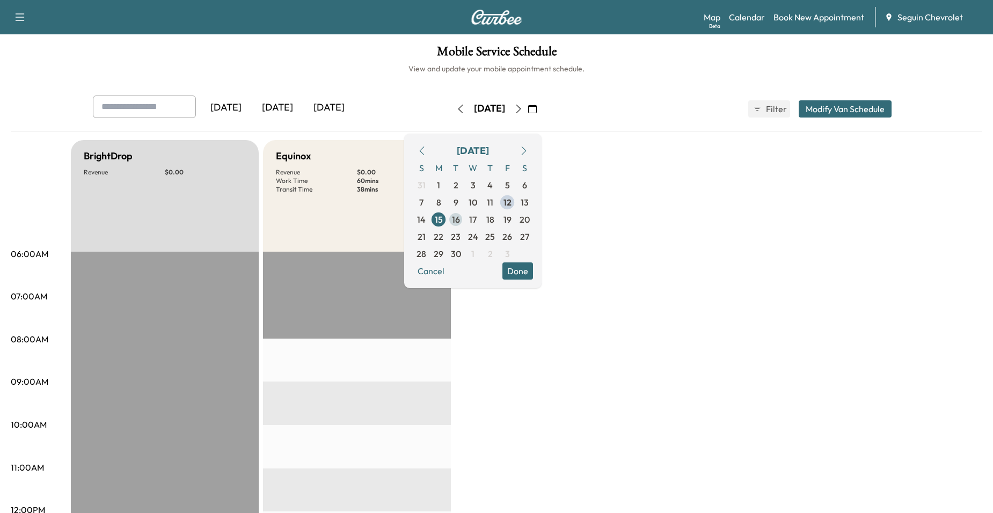
click at [460, 221] on span "16" at bounding box center [456, 219] width 8 height 13
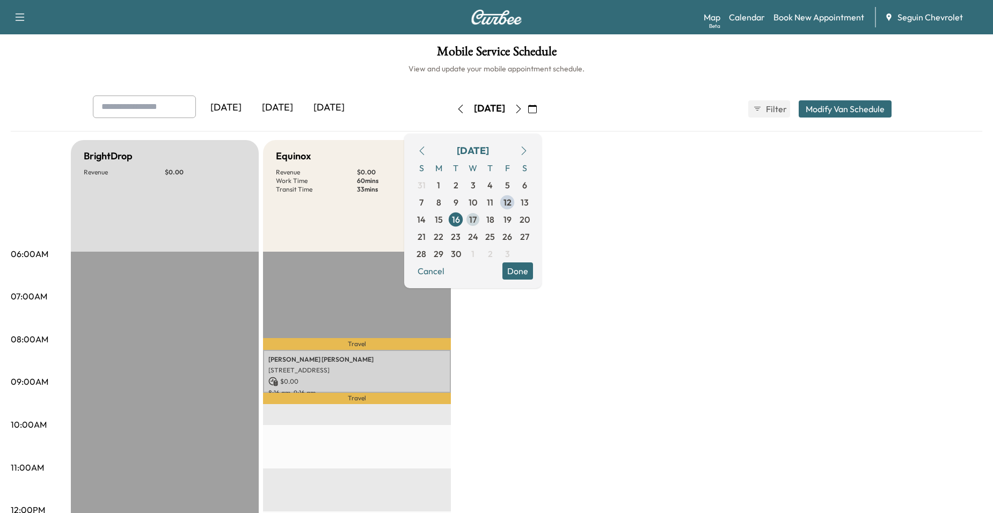
click at [481, 212] on span "17" at bounding box center [472, 219] width 17 height 17
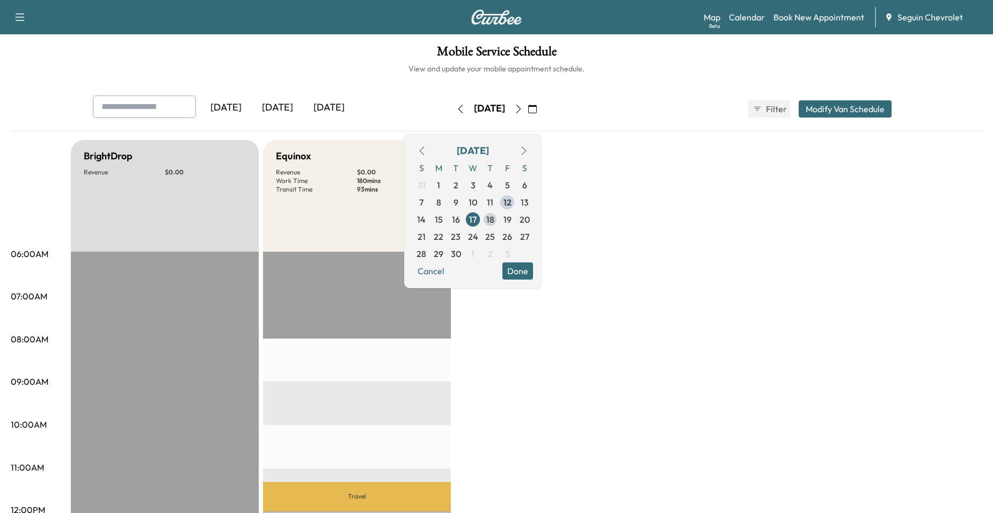
click at [494, 217] on span "18" at bounding box center [490, 219] width 8 height 13
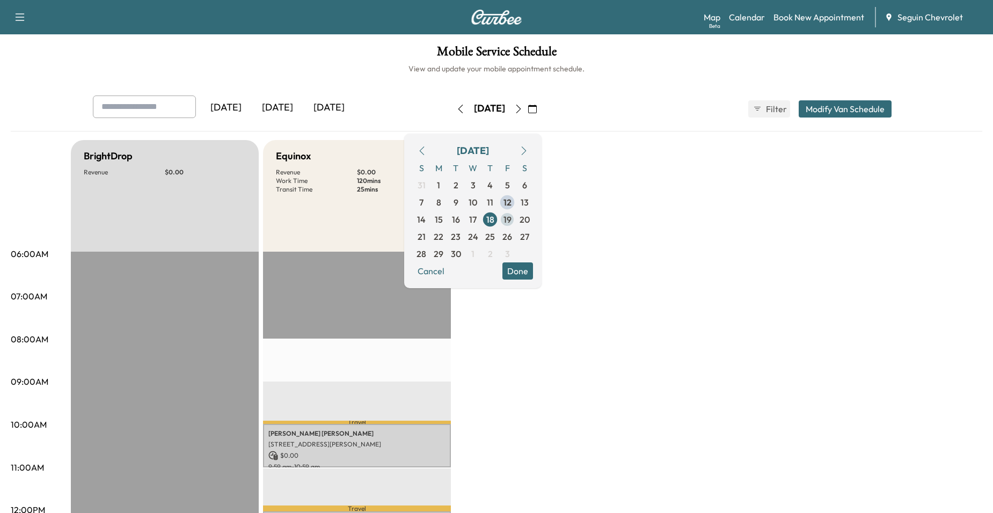
click at [511, 217] on span "19" at bounding box center [507, 219] width 8 height 13
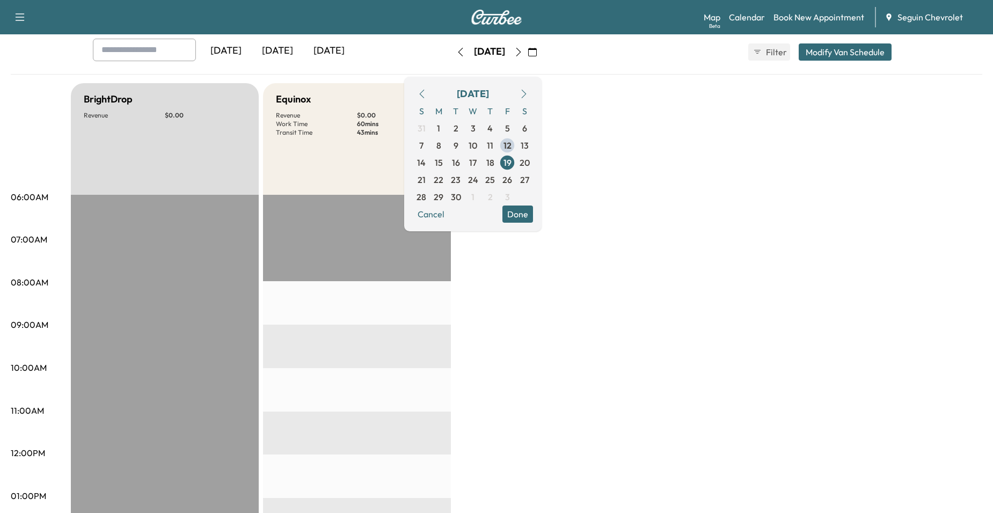
scroll to position [54, 0]
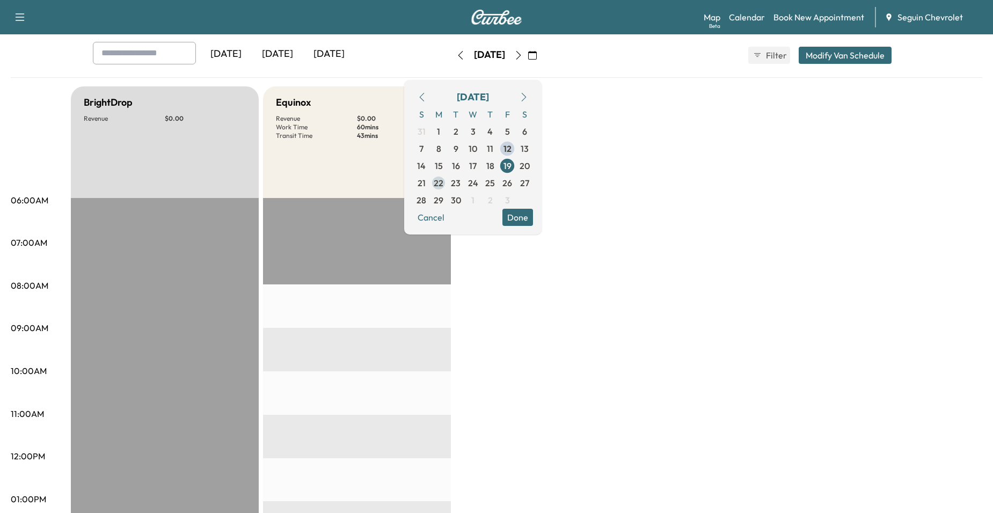
click at [447, 185] on span "22" at bounding box center [438, 182] width 17 height 17
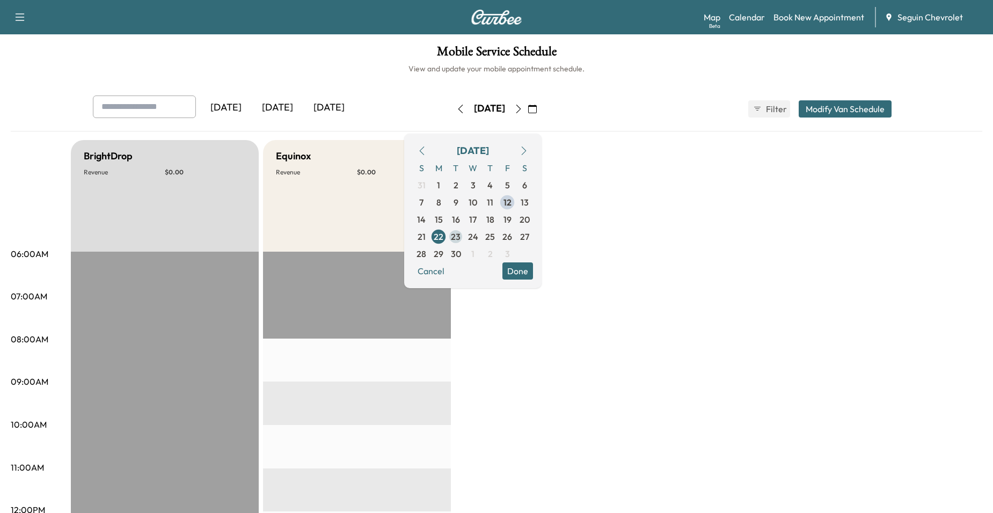
click at [460, 237] on span "23" at bounding box center [456, 236] width 10 height 13
click at [478, 237] on span "24" at bounding box center [473, 236] width 10 height 13
click at [495, 237] on span "25" at bounding box center [490, 236] width 10 height 13
click at [516, 236] on span "26" at bounding box center [507, 236] width 17 height 17
click at [533, 275] on button "Done" at bounding box center [517, 270] width 31 height 17
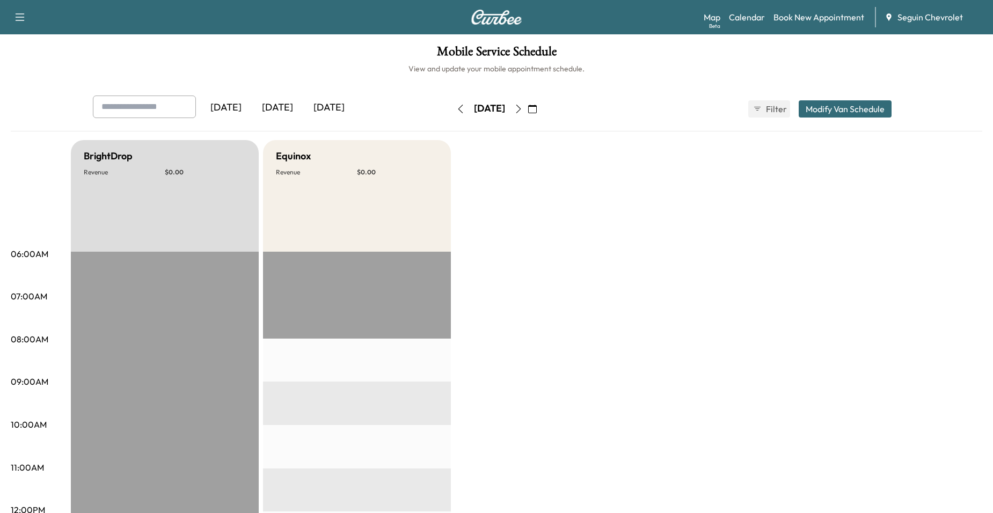
click at [542, 112] on button "button" at bounding box center [532, 108] width 18 height 17
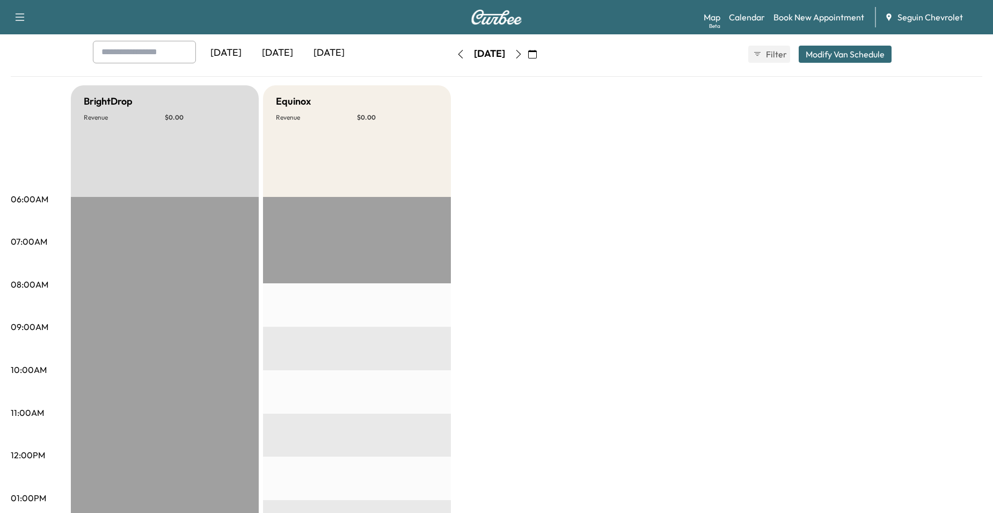
scroll to position [54, 0]
click at [575, 56] on div "Yesterday Today Tomorrow Friday, September 26 September 2025 S M T W T F S 31 1…" at bounding box center [496, 55] width 824 height 27
click at [542, 56] on button "button" at bounding box center [532, 55] width 18 height 17
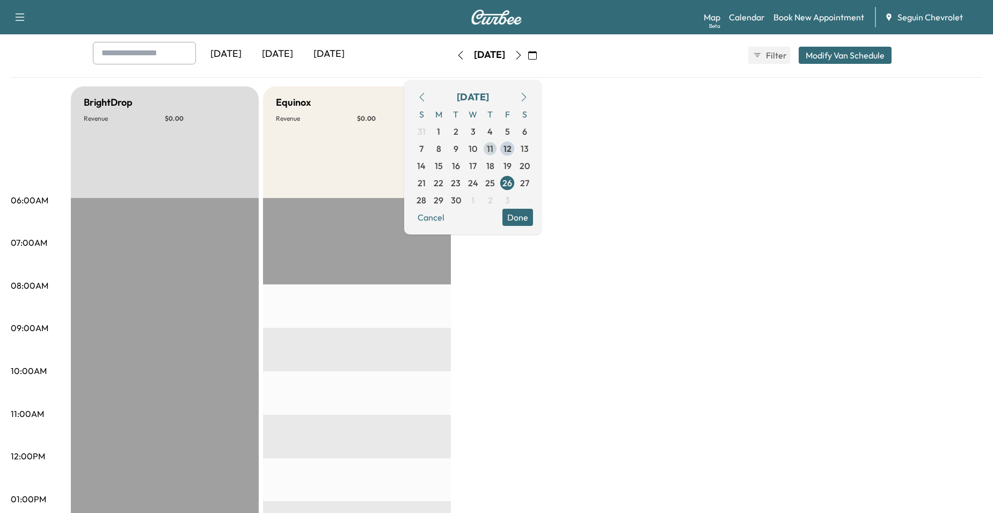
click at [499, 146] on span "11" at bounding box center [489, 148] width 17 height 17
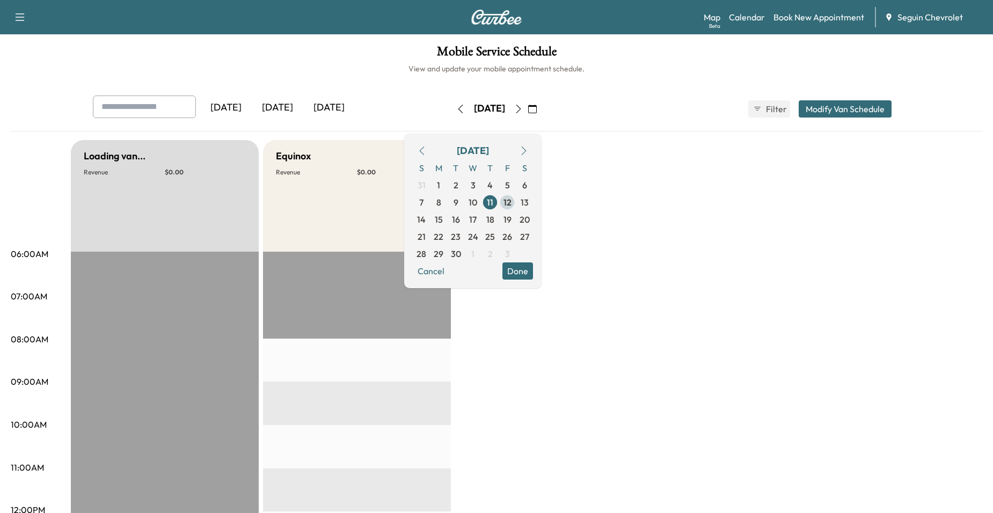
click at [511, 196] on span "12" at bounding box center [507, 202] width 8 height 13
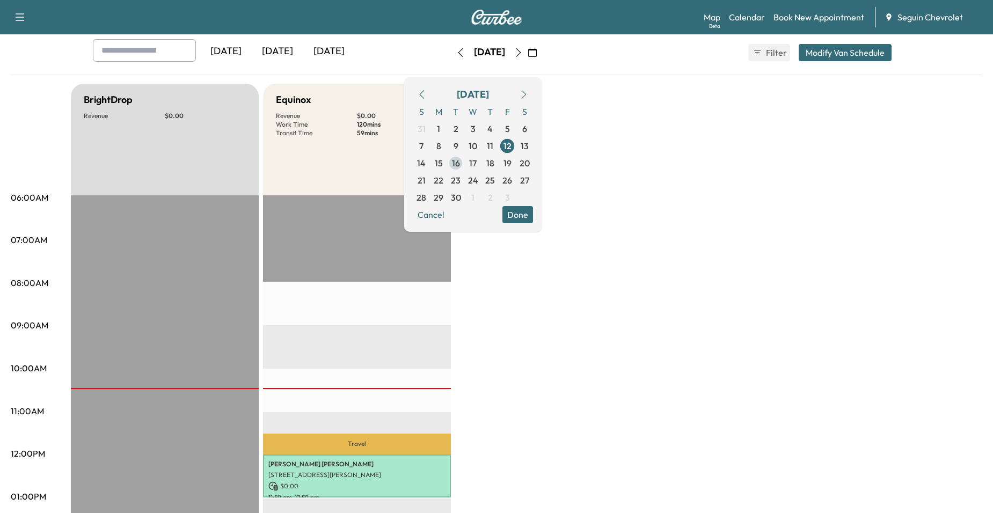
scroll to position [54, 0]
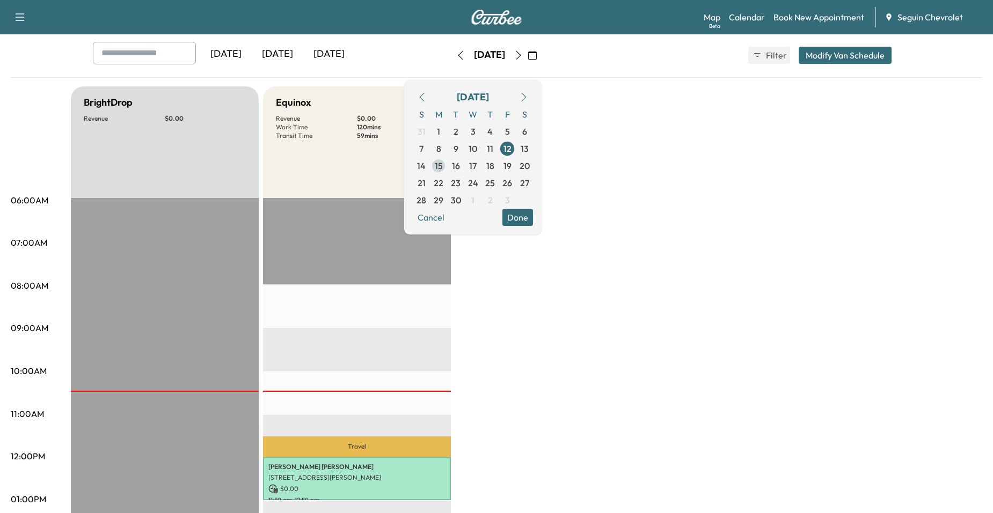
click at [443, 169] on span "15" at bounding box center [439, 165] width 8 height 13
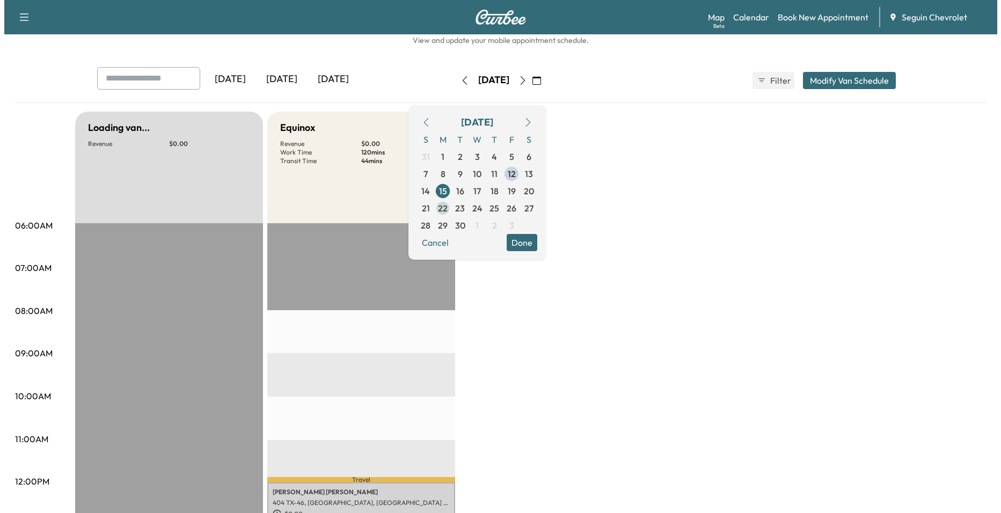
scroll to position [215, 0]
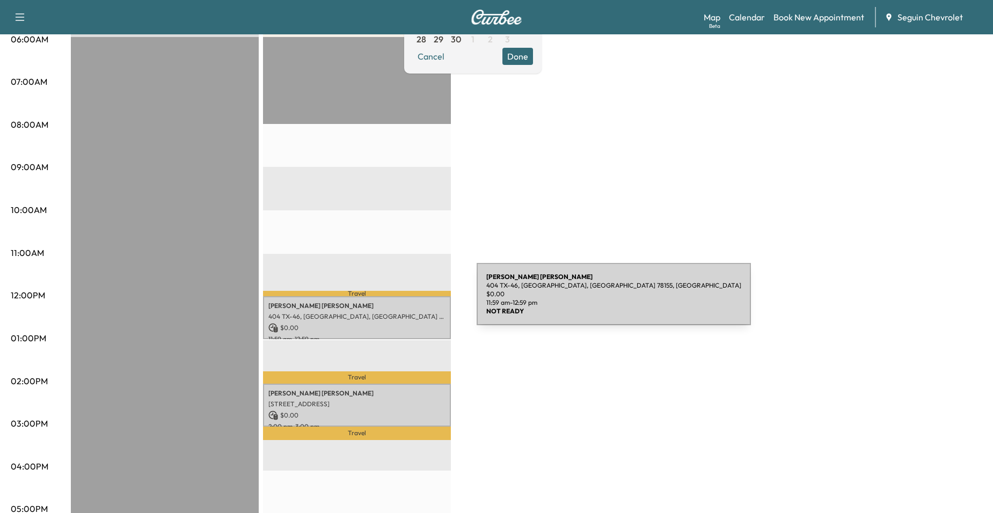
click at [396, 302] on p "Mark SCOTT Carter" at bounding box center [356, 306] width 177 height 9
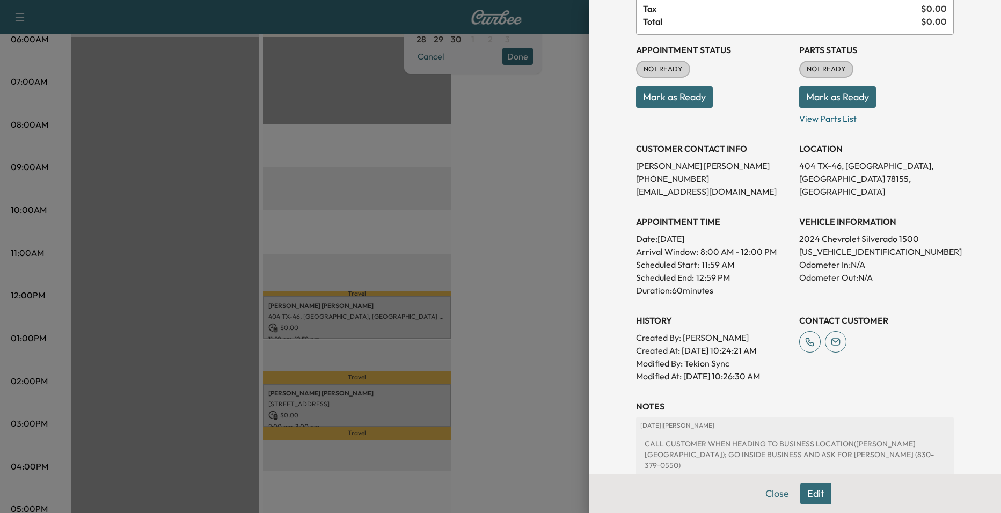
scroll to position [262, 0]
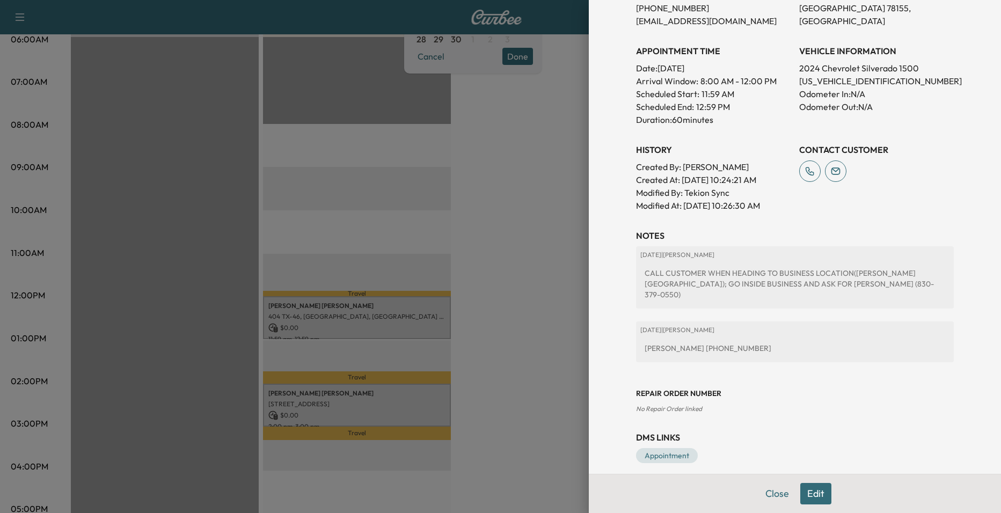
click at [533, 266] on div at bounding box center [500, 256] width 1001 height 513
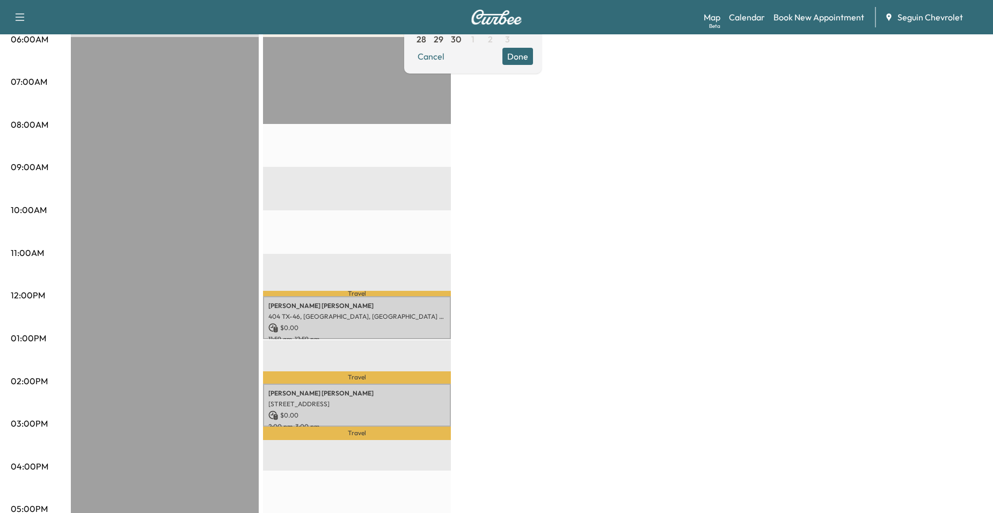
click at [430, 315] on p "404 TX-46, Seguin, TX 78155, USA" at bounding box center [356, 316] width 177 height 9
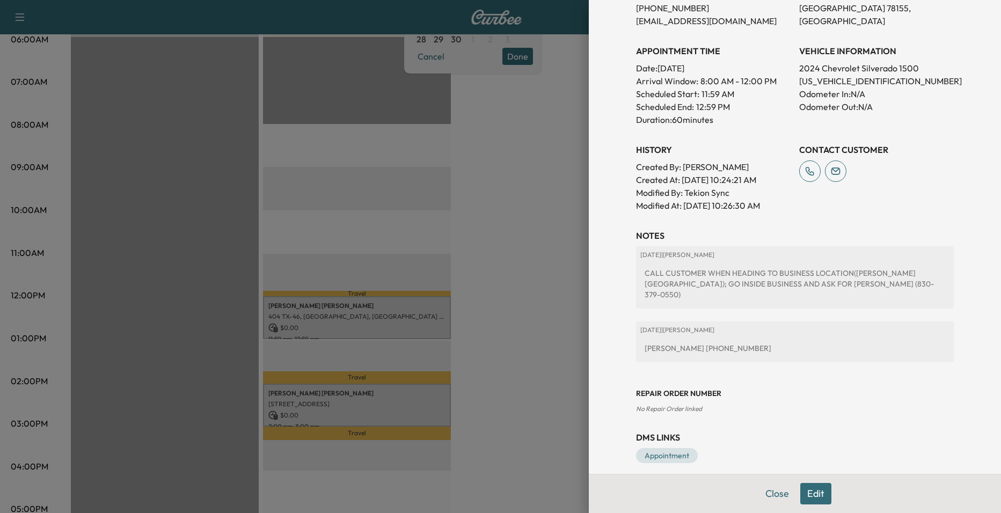
click at [547, 242] on div at bounding box center [500, 256] width 1001 height 513
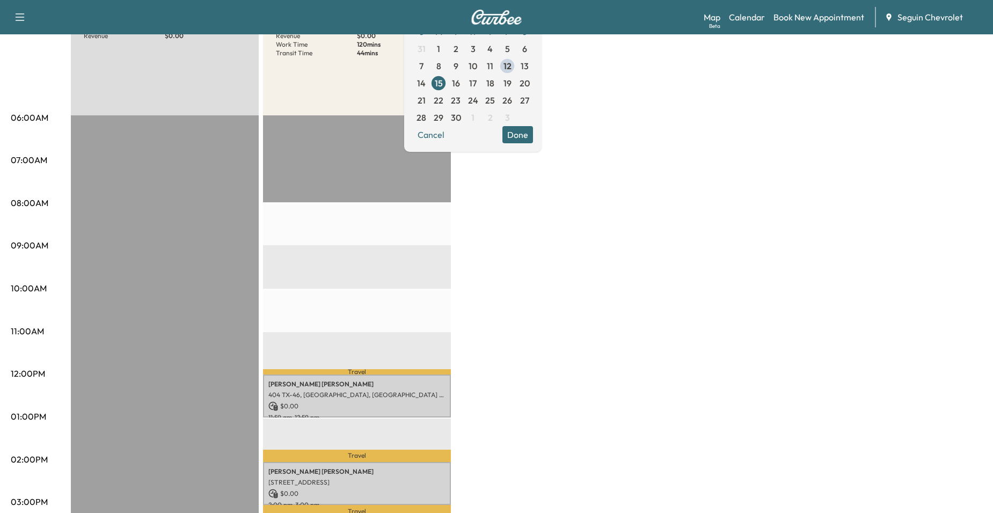
scroll to position [107, 0]
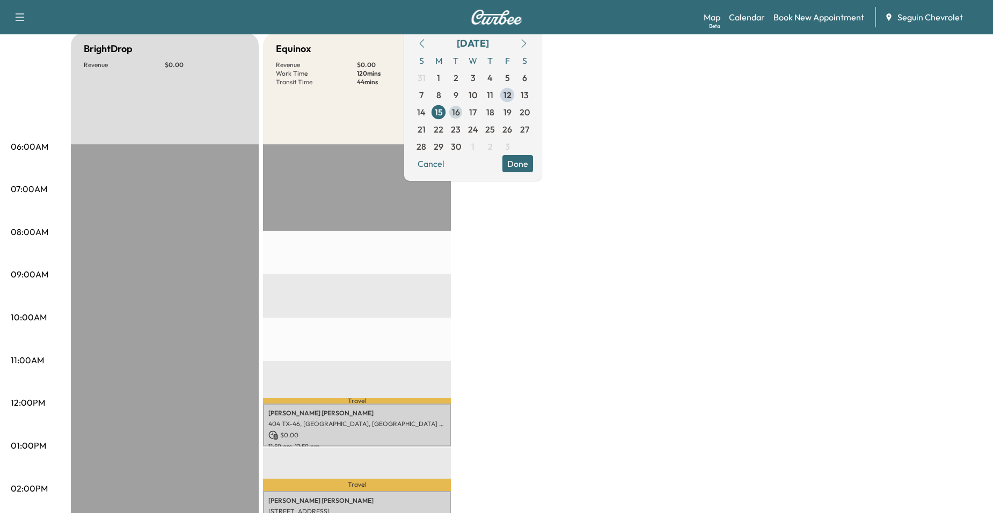
click at [464, 118] on span "16" at bounding box center [455, 112] width 17 height 17
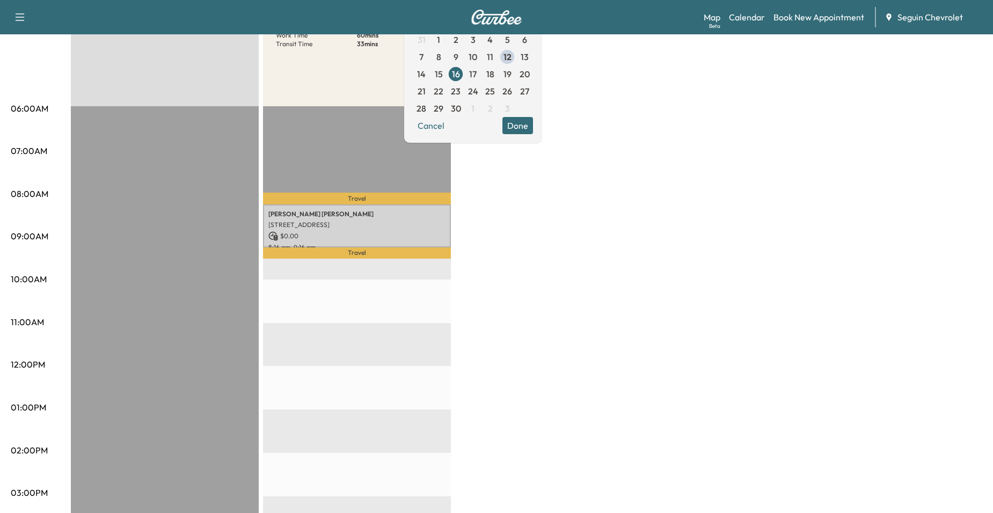
scroll to position [54, 0]
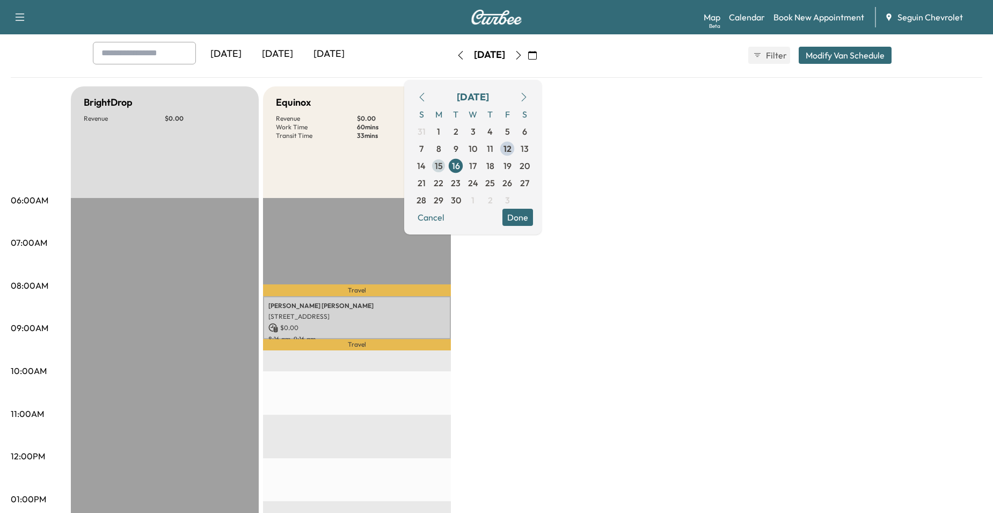
click at [447, 157] on span "15" at bounding box center [438, 165] width 17 height 17
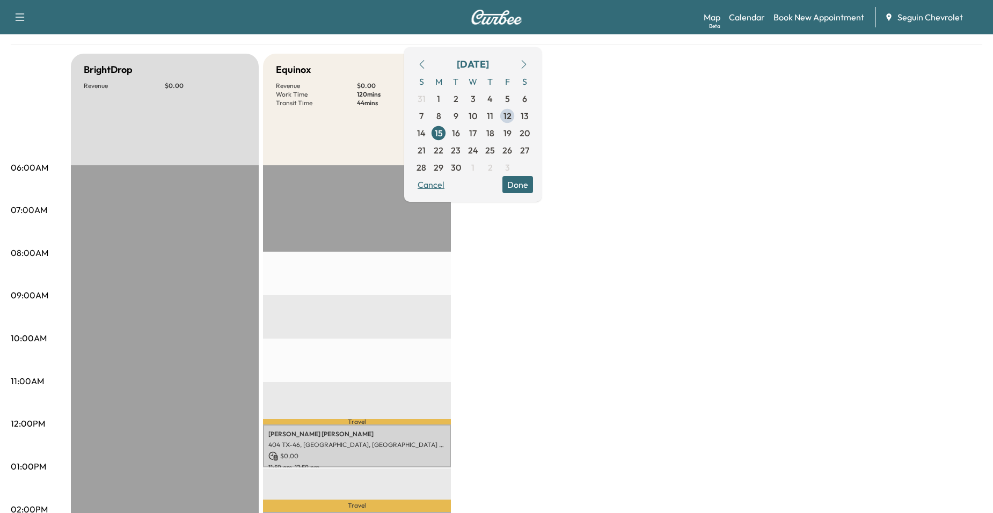
scroll to position [54, 0]
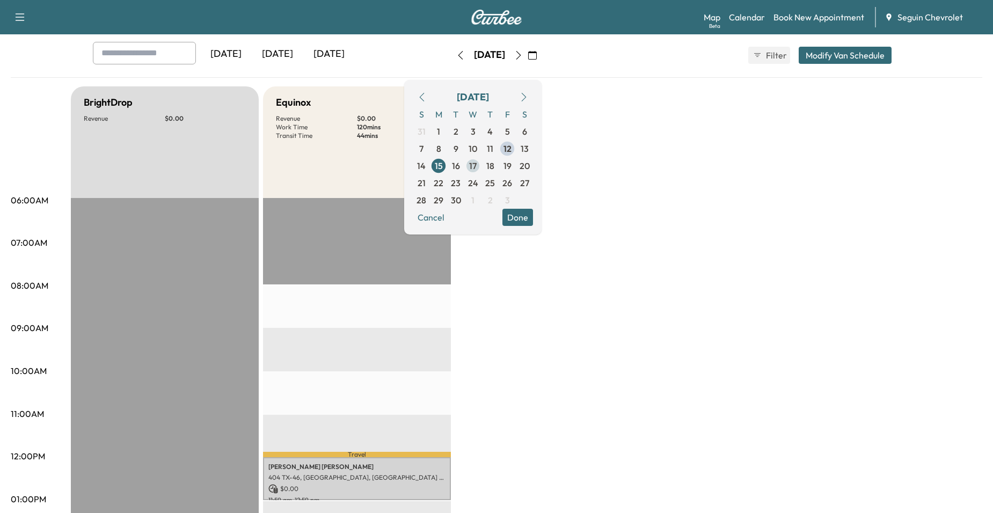
click at [477, 166] on span "17" at bounding box center [473, 165] width 8 height 13
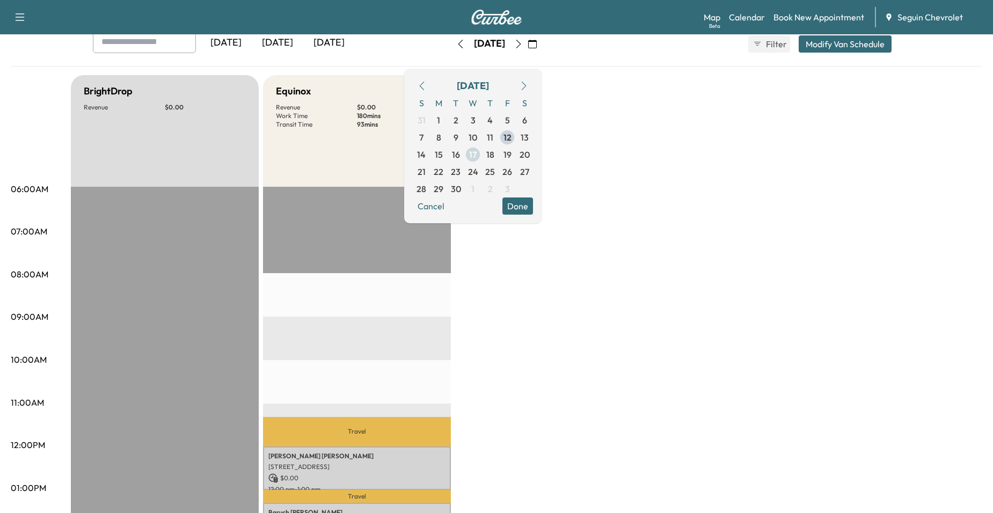
scroll to position [54, 0]
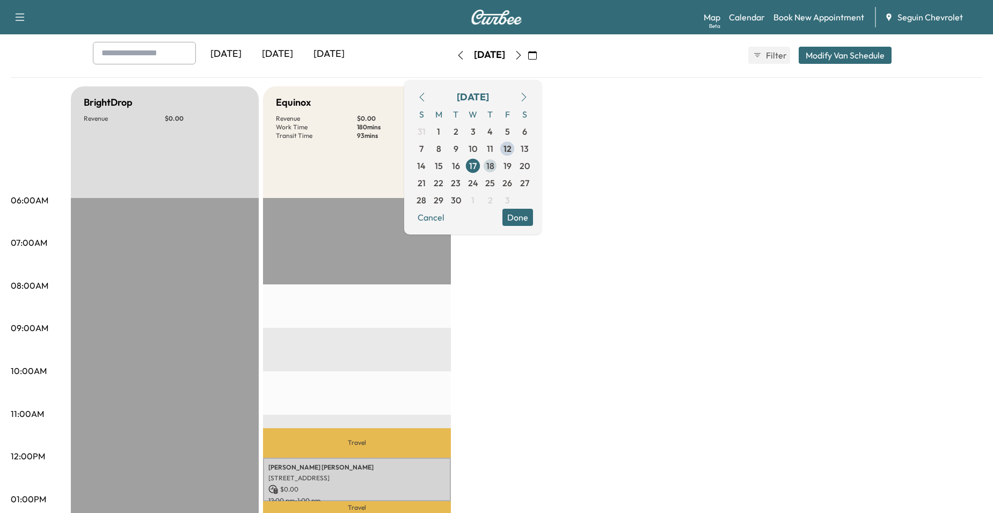
click at [499, 170] on span "18" at bounding box center [489, 165] width 17 height 17
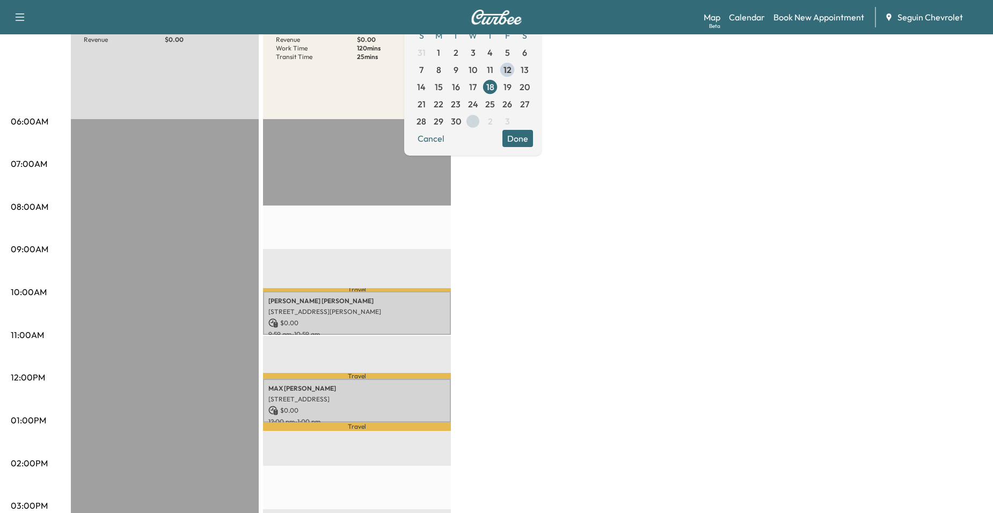
scroll to position [54, 0]
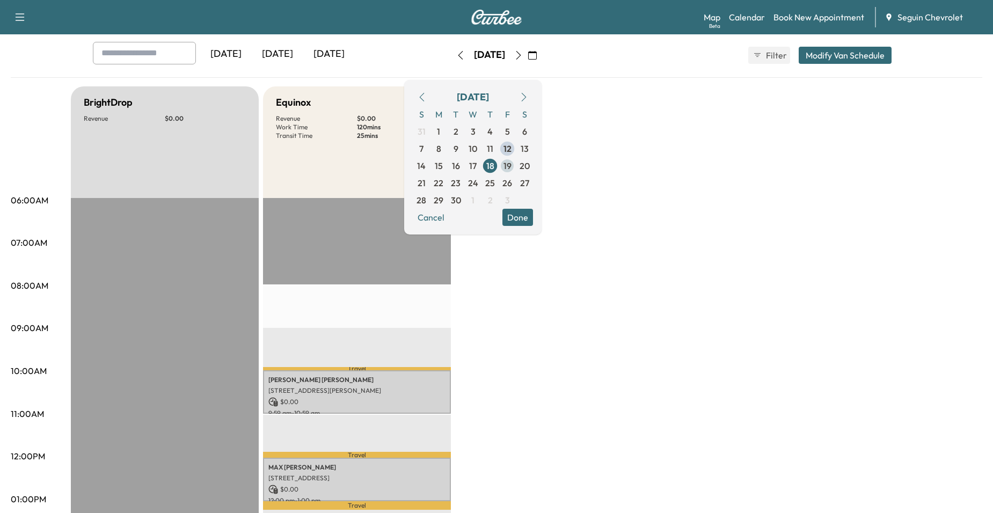
click at [511, 169] on span "19" at bounding box center [507, 165] width 8 height 13
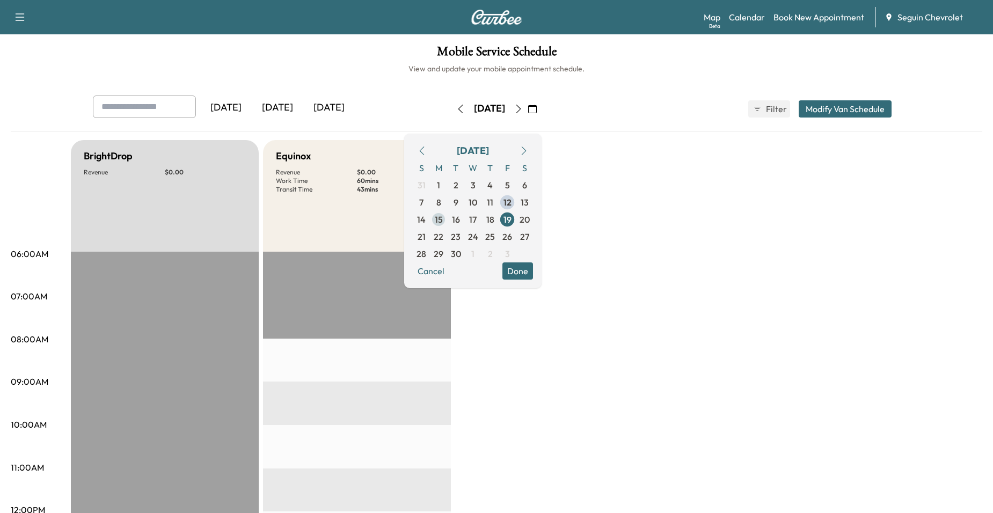
click at [443, 222] on span "15" at bounding box center [439, 219] width 8 height 13
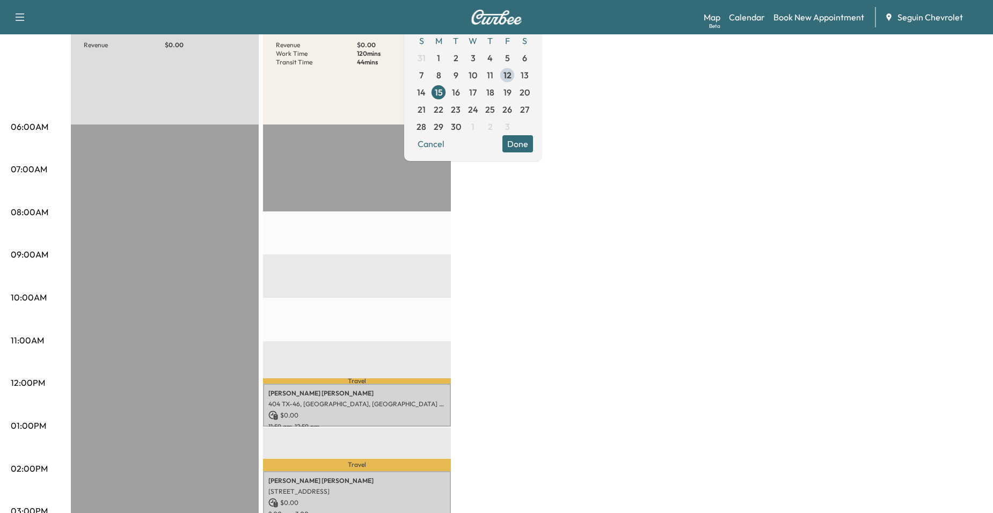
scroll to position [107, 0]
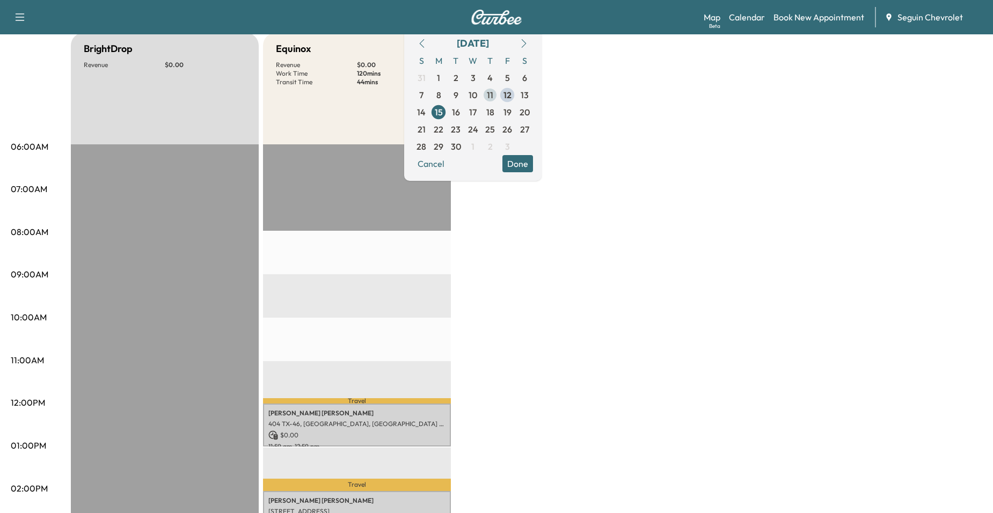
click at [493, 95] on span "11" at bounding box center [490, 95] width 6 height 13
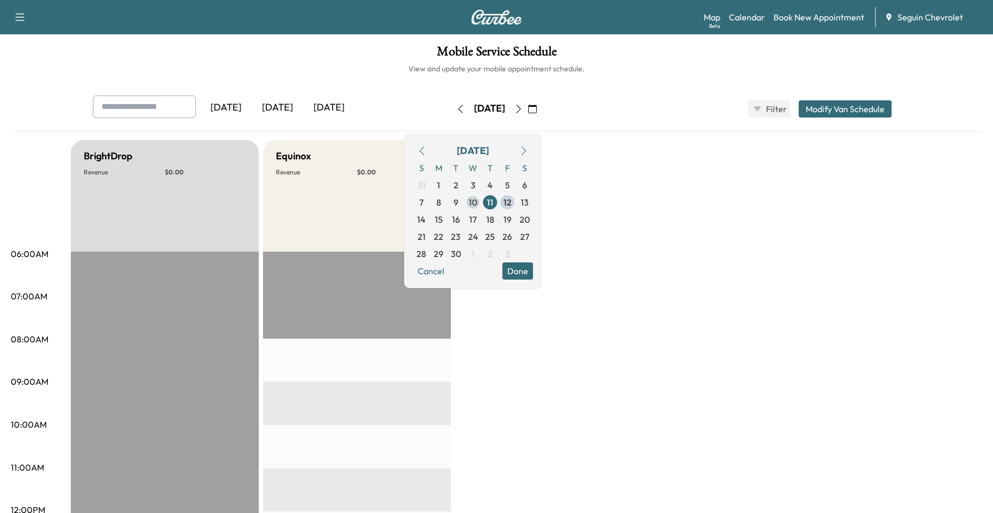
click at [477, 208] on span "10" at bounding box center [473, 202] width 9 height 13
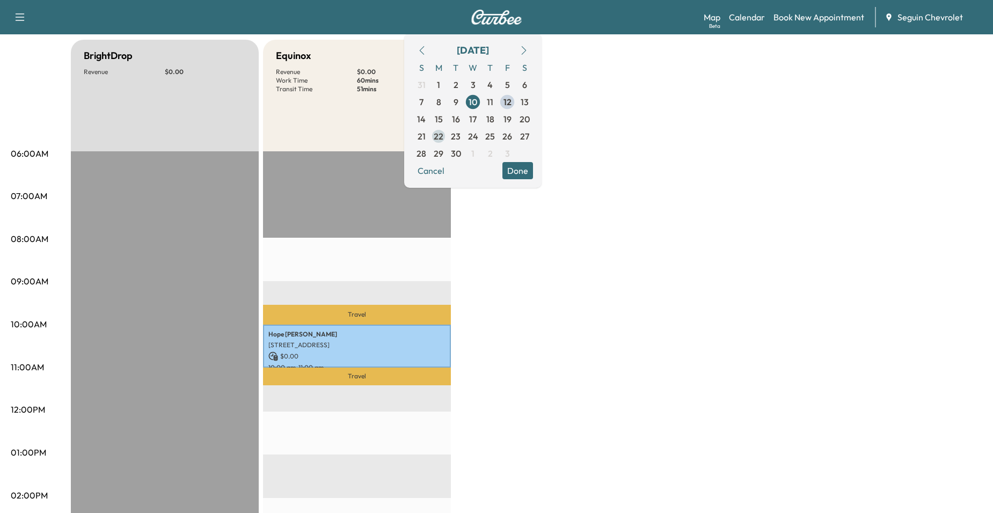
scroll to position [54, 0]
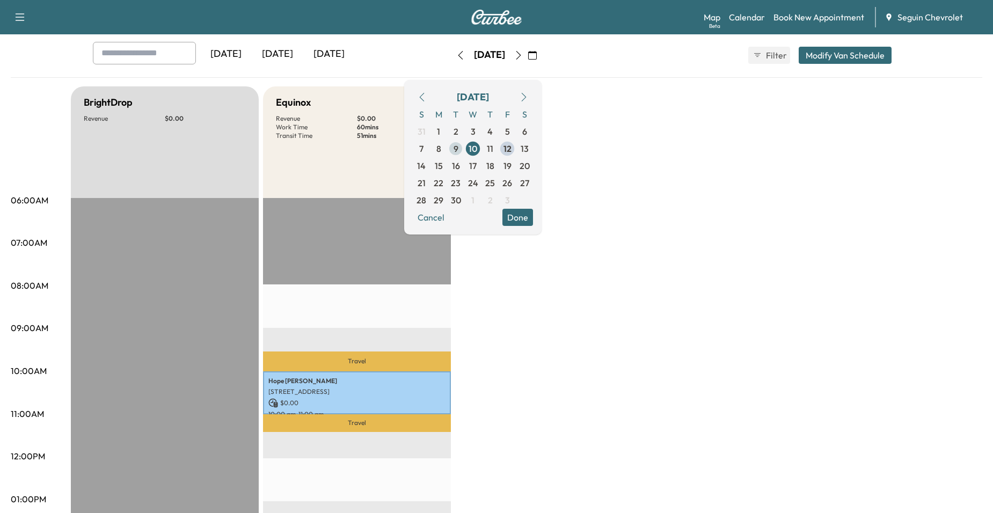
click at [464, 156] on span "9" at bounding box center [455, 148] width 17 height 17
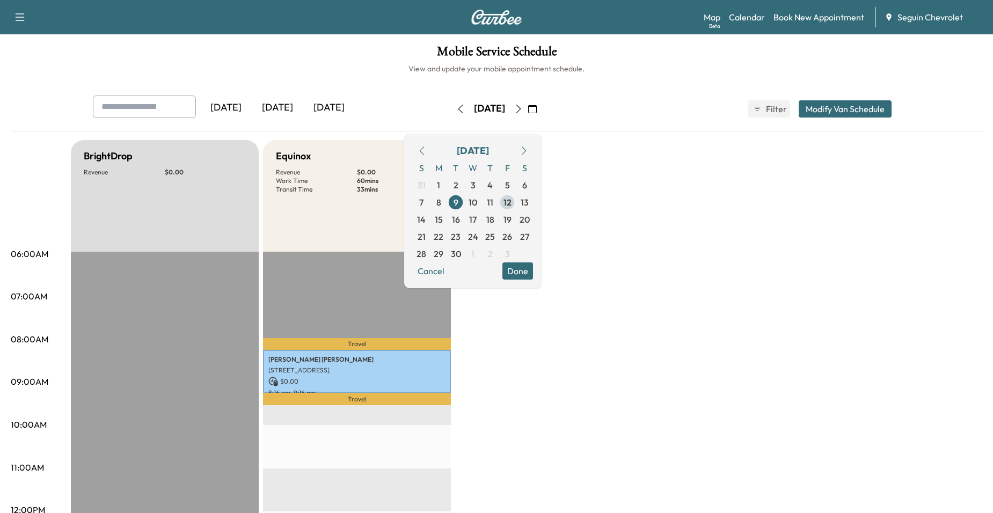
click at [511, 200] on span "12" at bounding box center [507, 202] width 8 height 13
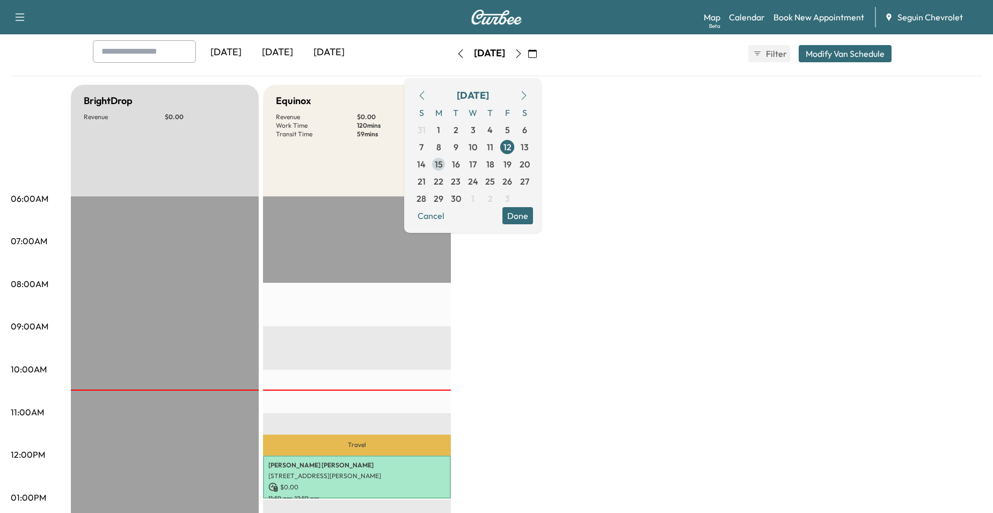
scroll to position [54, 0]
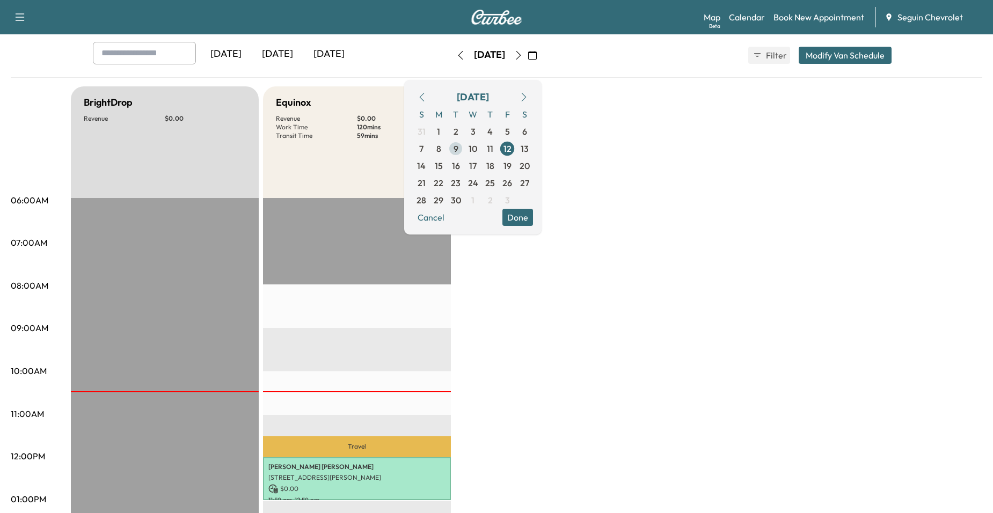
click at [464, 156] on span "9" at bounding box center [455, 148] width 17 height 17
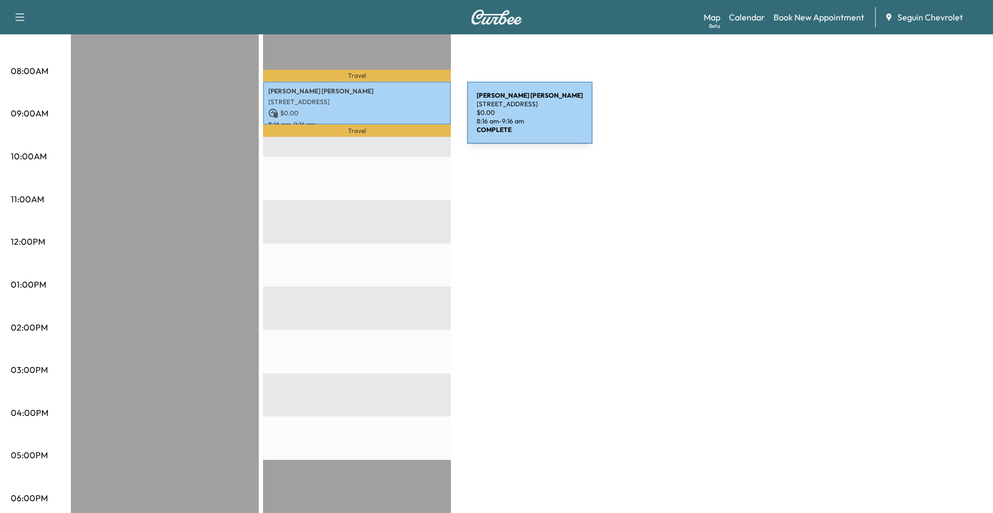
click at [386, 120] on p "8:16 am - 9:16 am" at bounding box center [356, 124] width 177 height 9
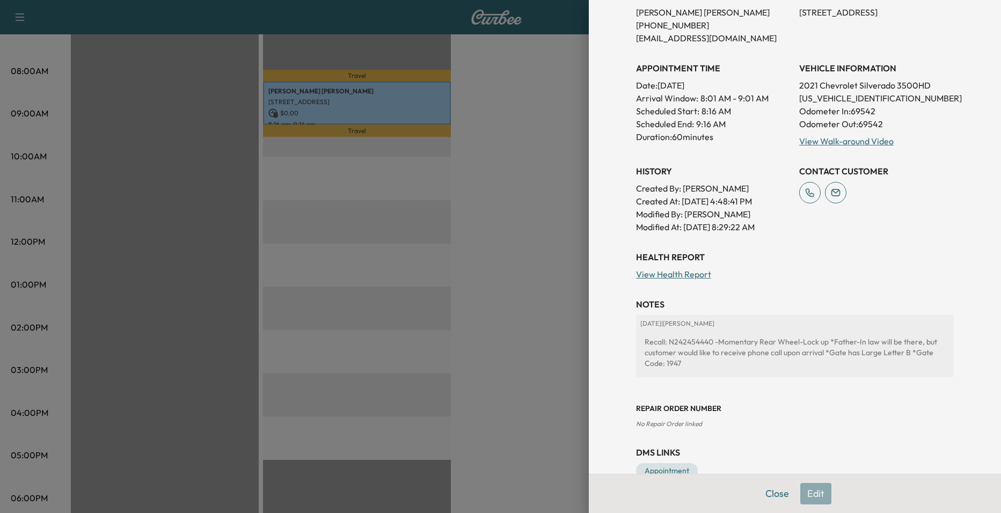
click at [522, 246] on div at bounding box center [500, 256] width 1001 height 513
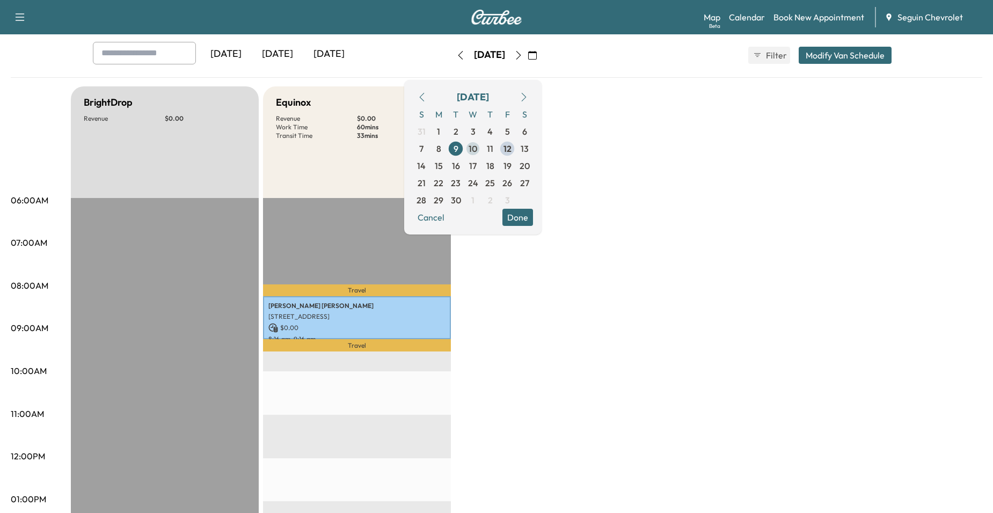
click at [477, 142] on span "10" at bounding box center [473, 148] width 9 height 13
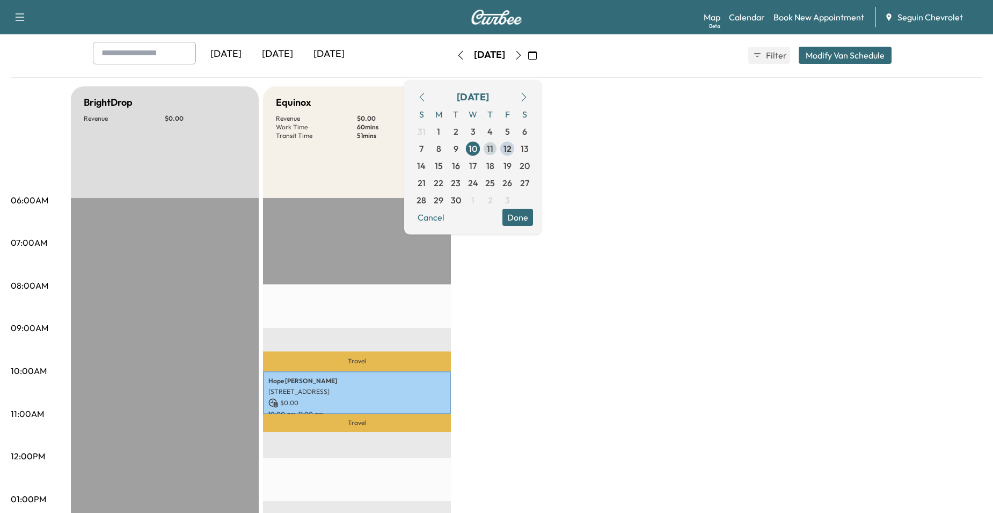
click at [499, 142] on span "11" at bounding box center [489, 148] width 17 height 17
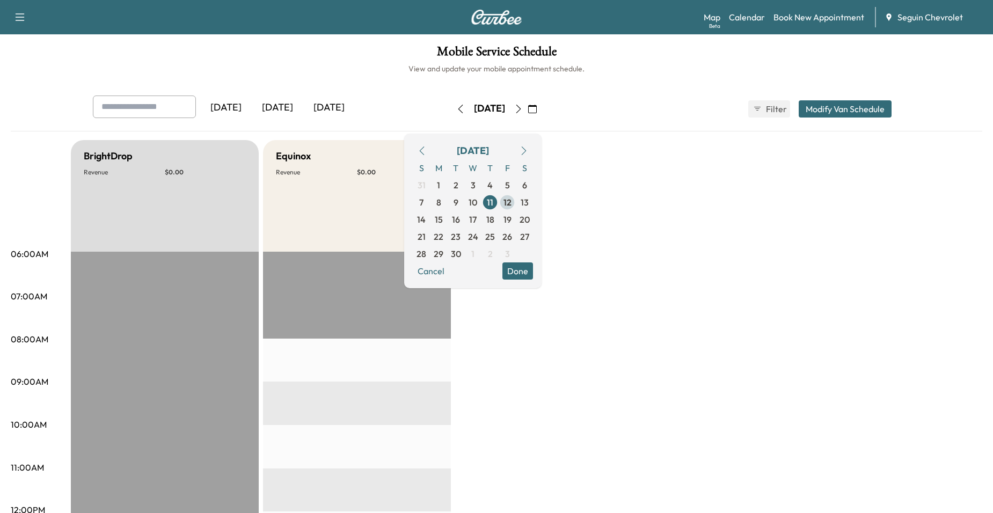
click at [511, 198] on span "12" at bounding box center [507, 202] width 8 height 13
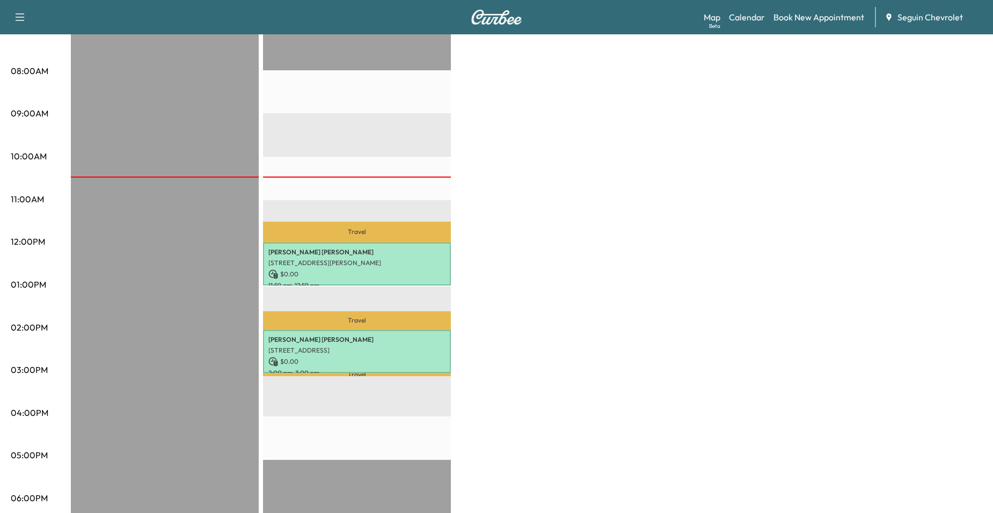
click at [421, 253] on p "Fidela Arroyo" at bounding box center [356, 252] width 177 height 9
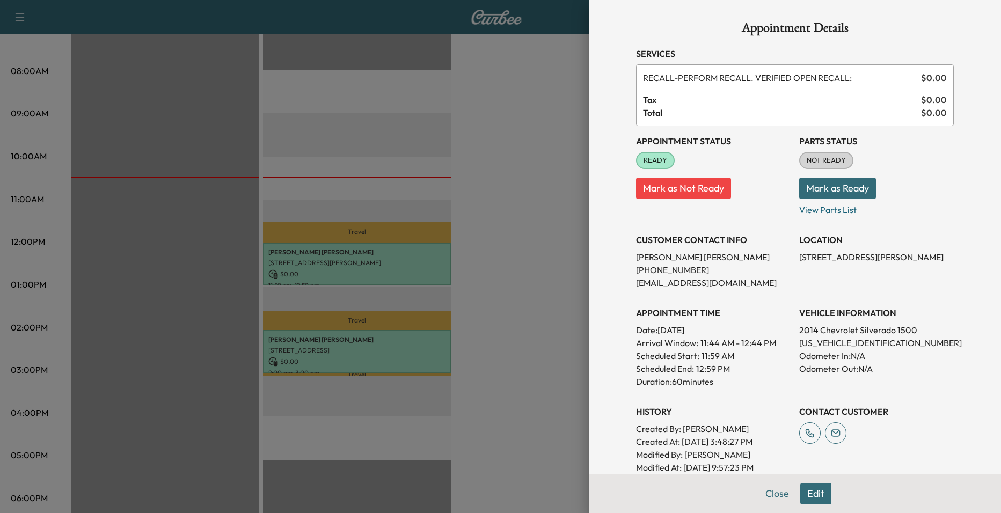
click at [428, 189] on div at bounding box center [500, 256] width 1001 height 513
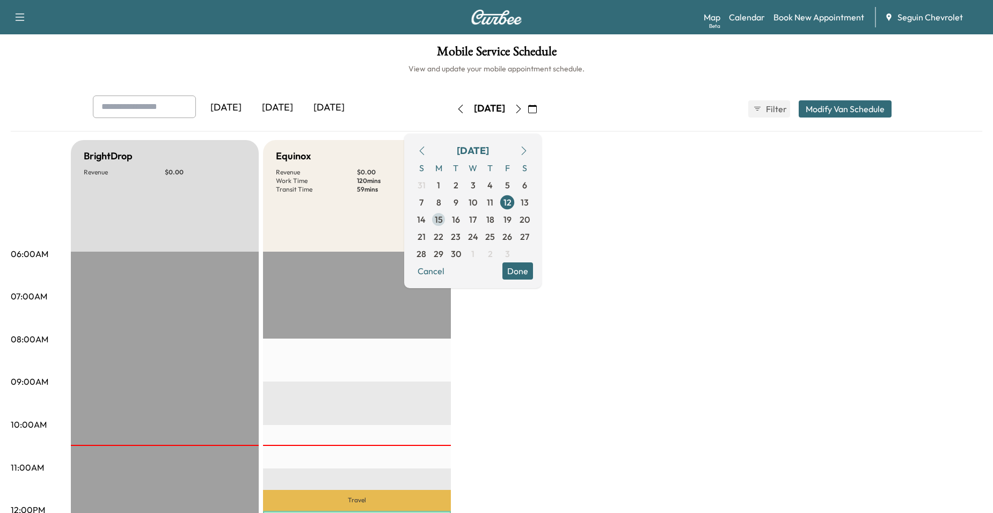
click at [447, 217] on span "15" at bounding box center [438, 219] width 17 height 17
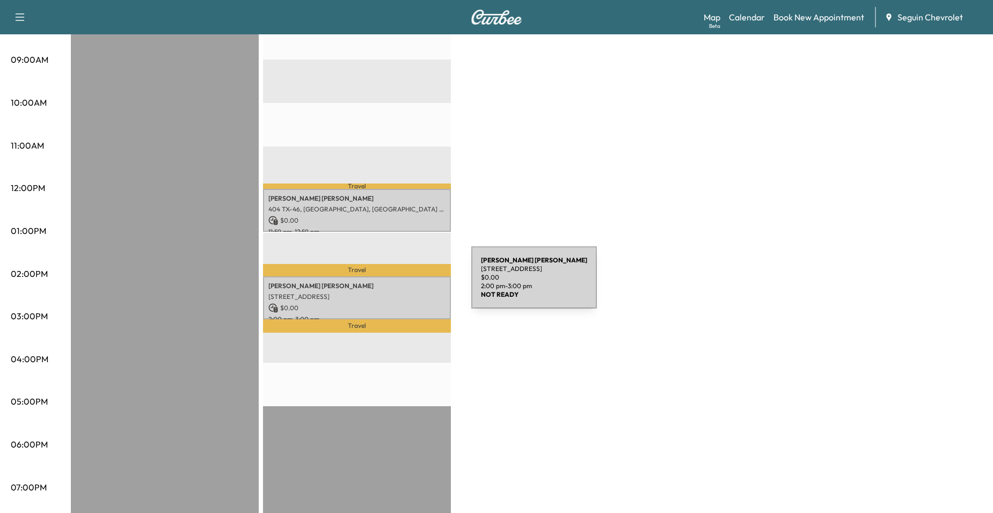
click at [389, 293] on p "[STREET_ADDRESS]" at bounding box center [356, 297] width 177 height 9
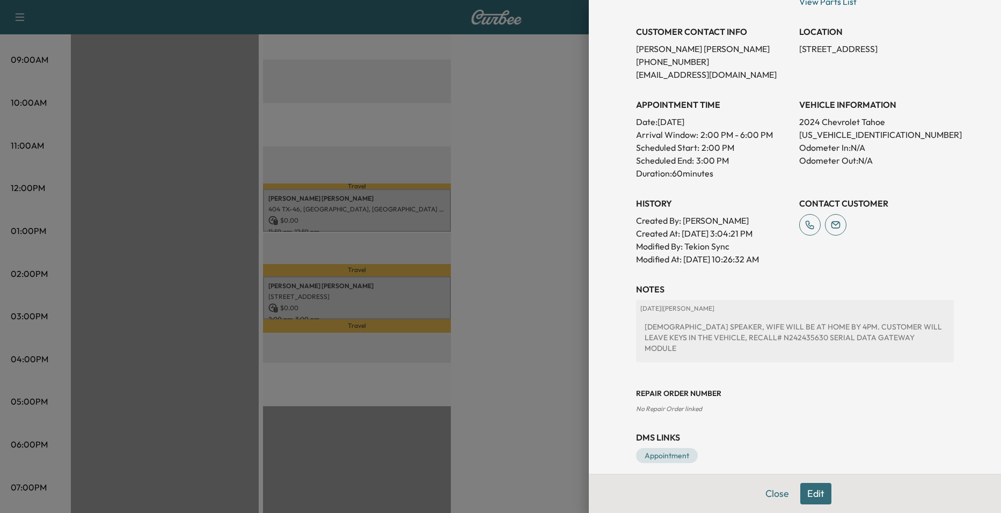
click at [483, 244] on div at bounding box center [500, 256] width 1001 height 513
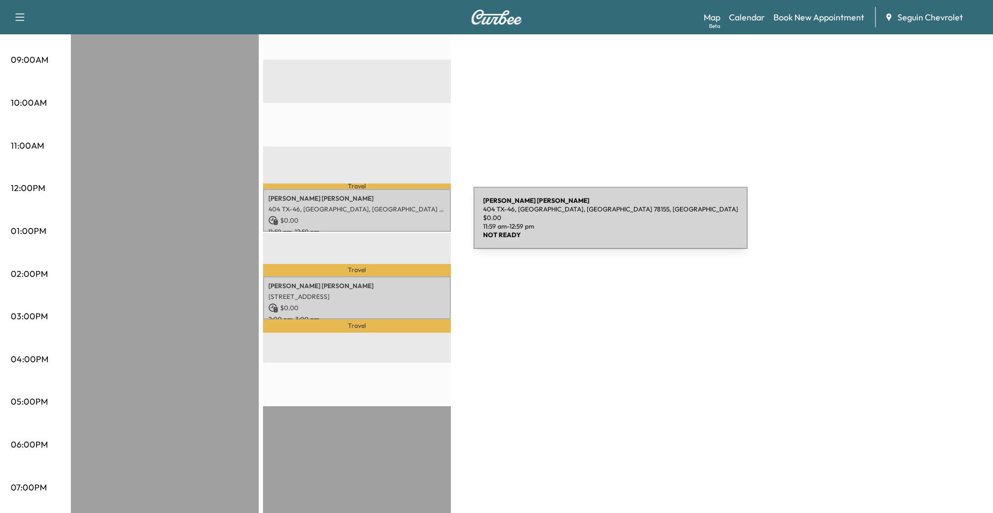
click at [393, 228] on p "11:59 am - 12:59 pm" at bounding box center [356, 232] width 177 height 9
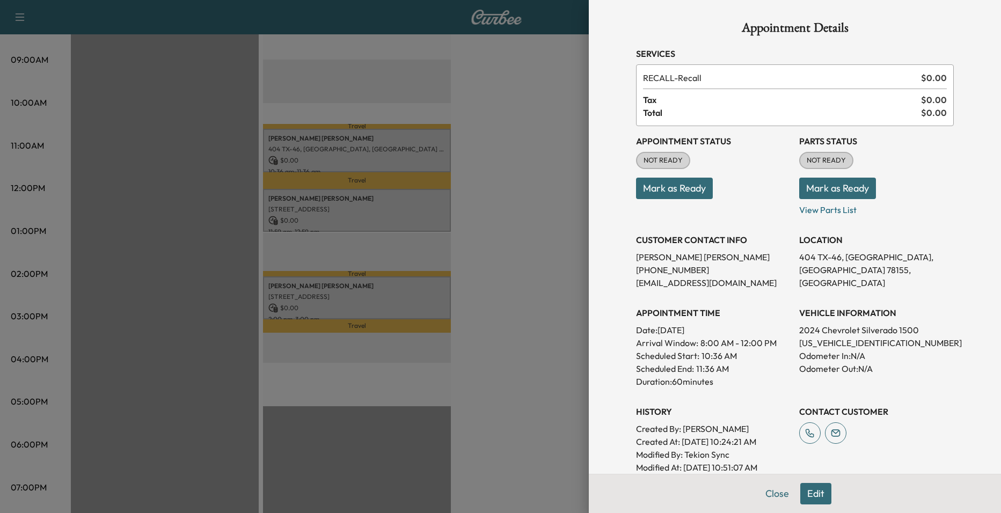
click at [535, 159] on div at bounding box center [500, 256] width 1001 height 513
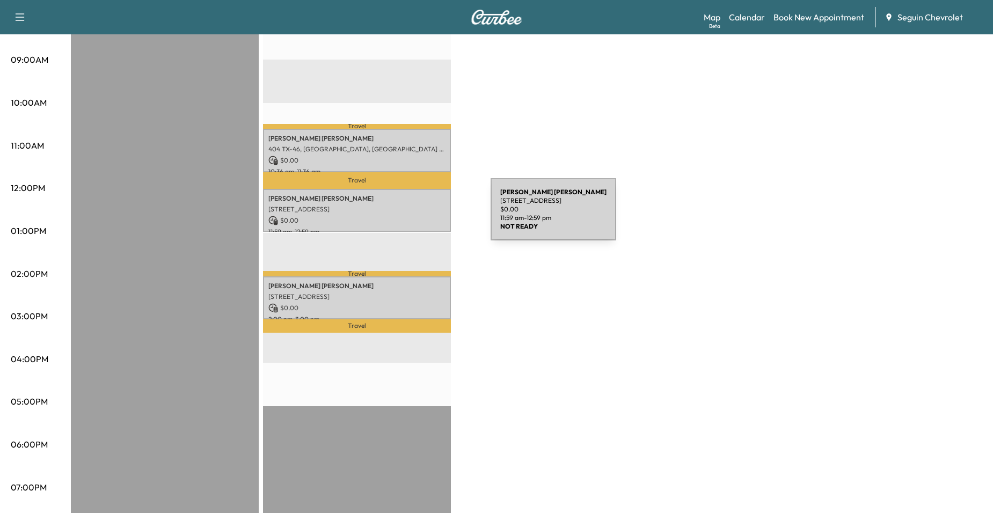
click at [410, 216] on p "$ 0.00" at bounding box center [356, 221] width 177 height 10
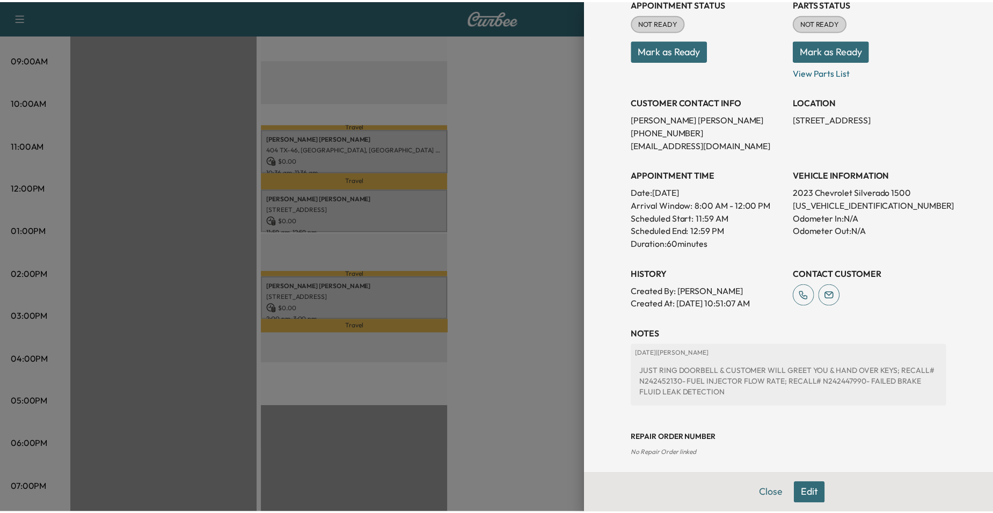
scroll to position [161, 0]
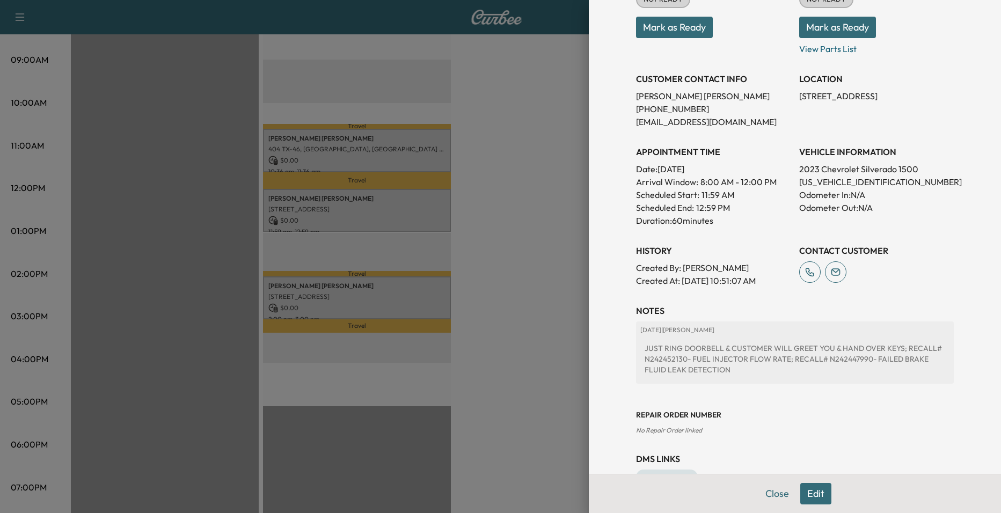
click at [537, 216] on div at bounding box center [500, 256] width 1001 height 513
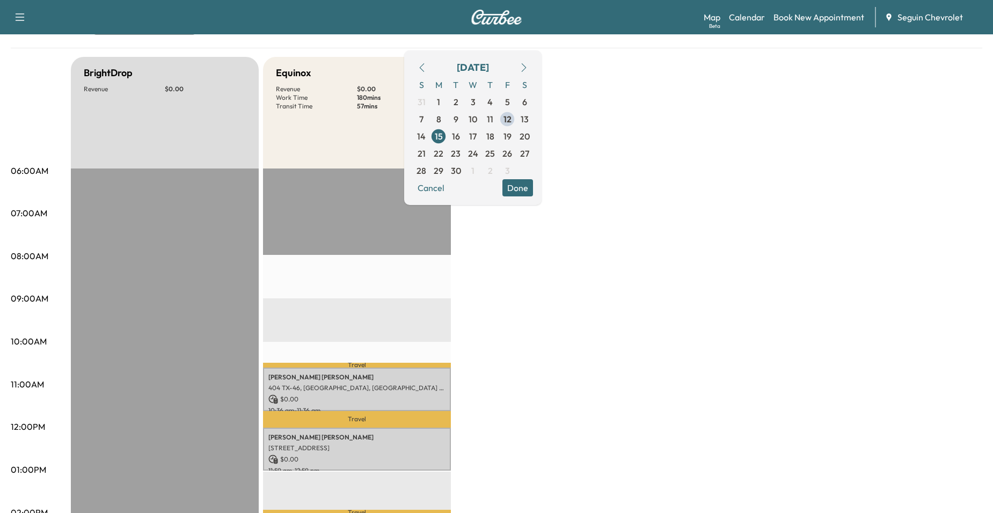
scroll to position [54, 0]
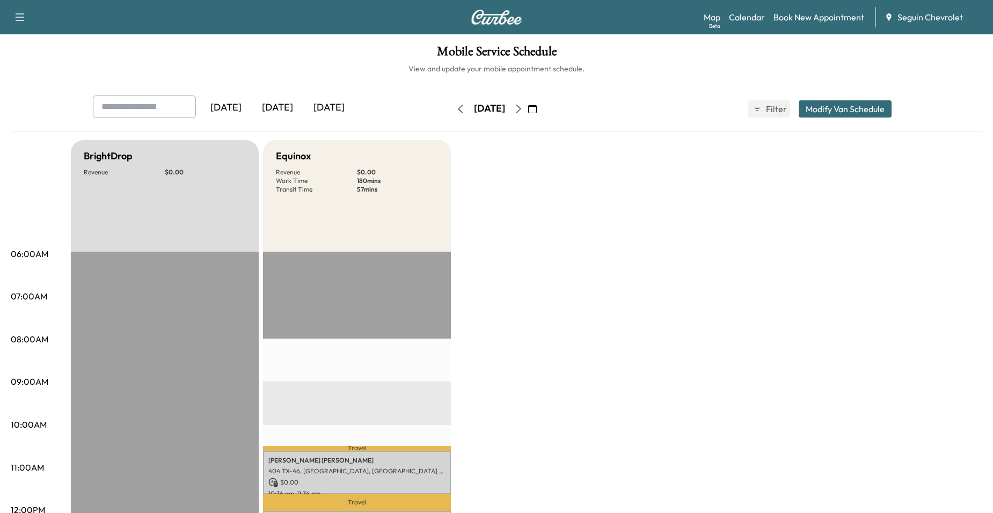
click at [537, 109] on icon "button" at bounding box center [532, 109] width 9 height 9
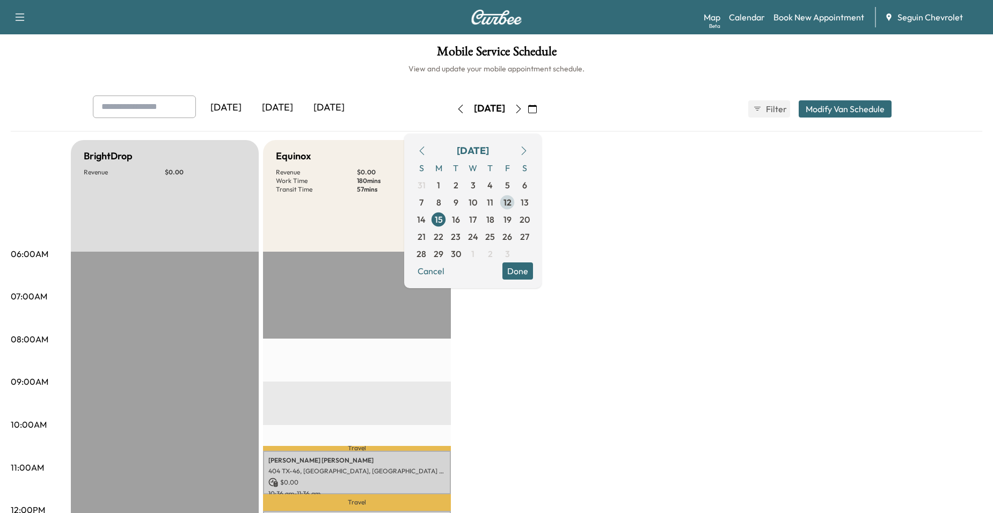
click at [511, 203] on span "12" at bounding box center [507, 202] width 8 height 13
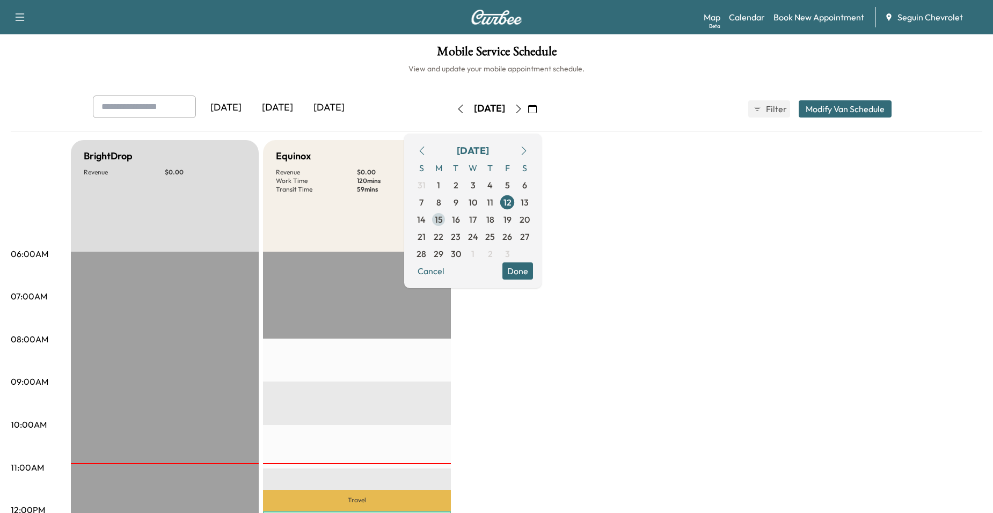
click at [443, 220] on span "15" at bounding box center [439, 219] width 8 height 13
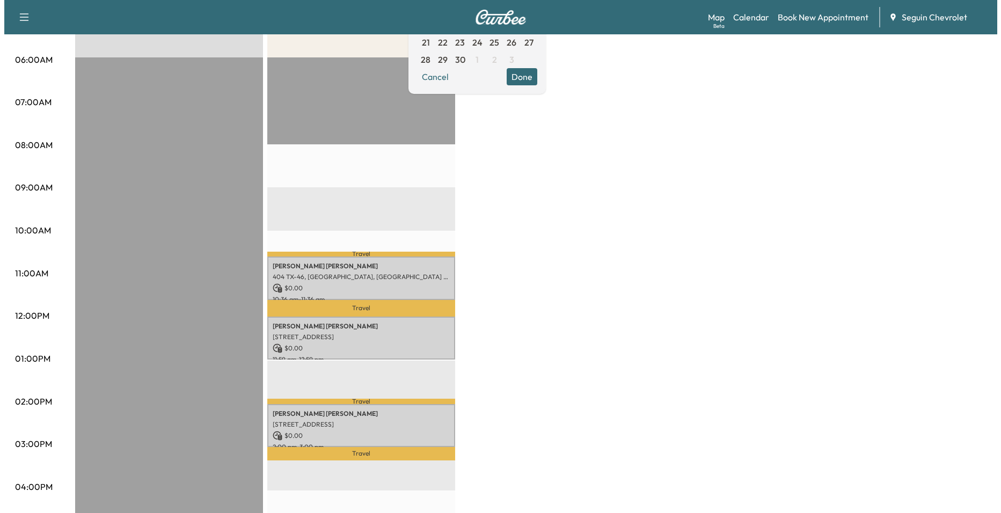
scroll to position [215, 0]
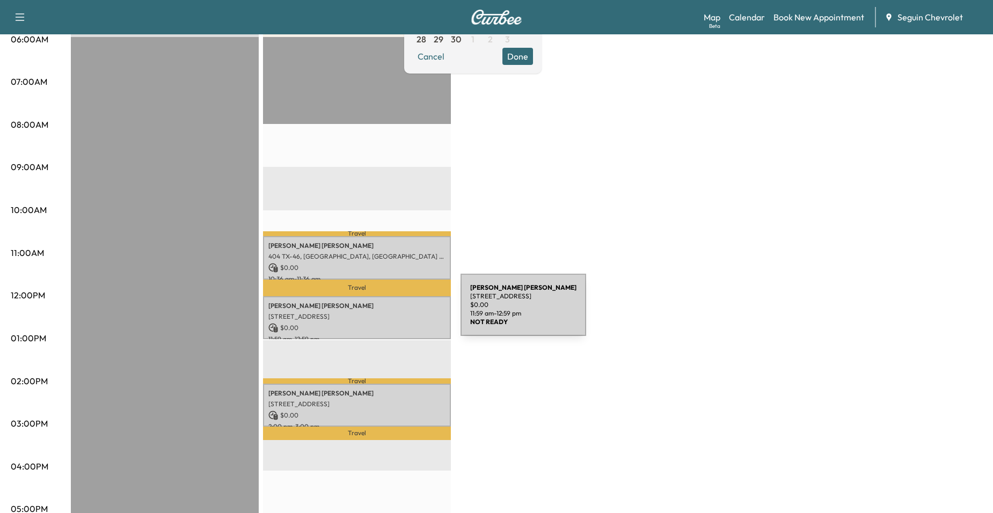
click at [380, 312] on p "[STREET_ADDRESS]" at bounding box center [356, 316] width 177 height 9
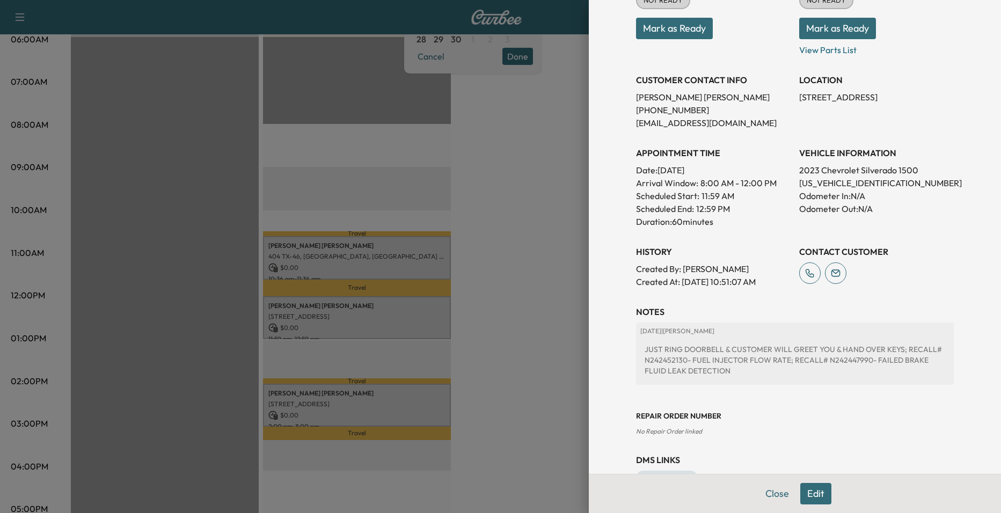
scroll to position [161, 0]
click at [484, 297] on div at bounding box center [500, 256] width 1001 height 513
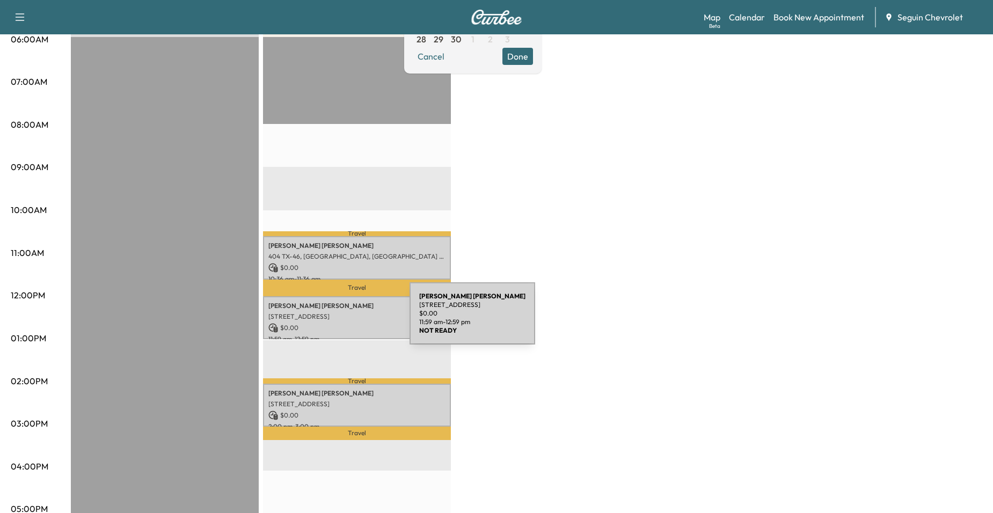
click at [329, 323] on p "$ 0.00" at bounding box center [356, 328] width 177 height 10
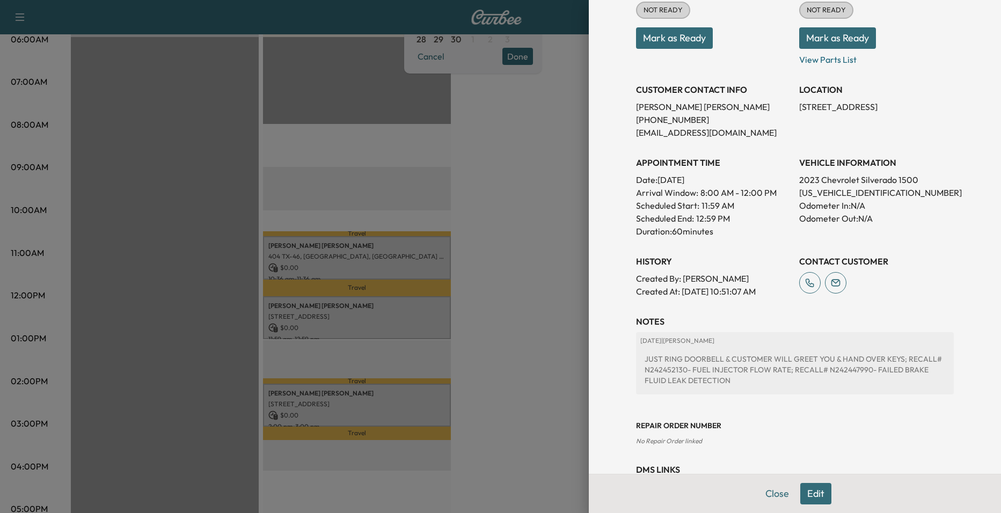
scroll to position [193, 0]
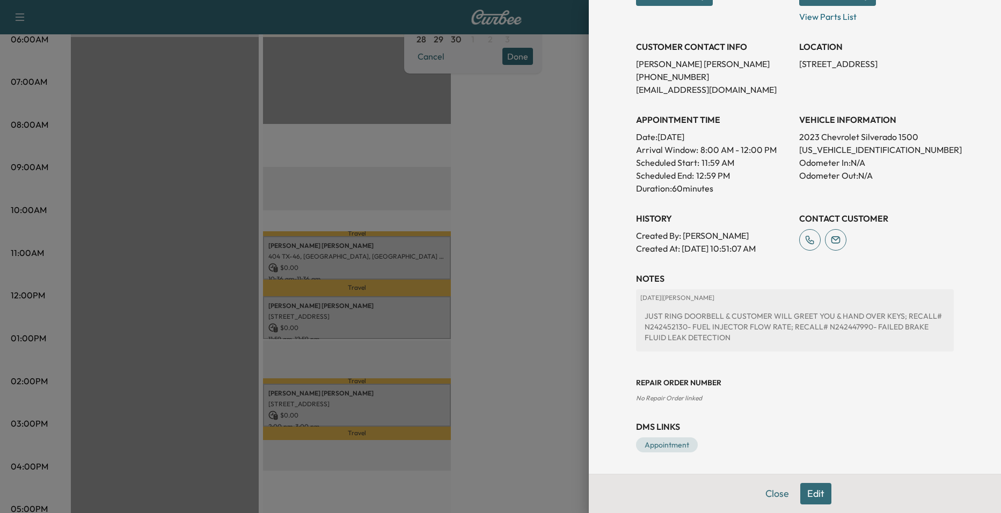
click at [760, 474] on div "Appointment Details Services RECALL - PERFORM RECALL. VERIFIED OPEN RECALL: $ 0…" at bounding box center [794, 140] width 343 height 667
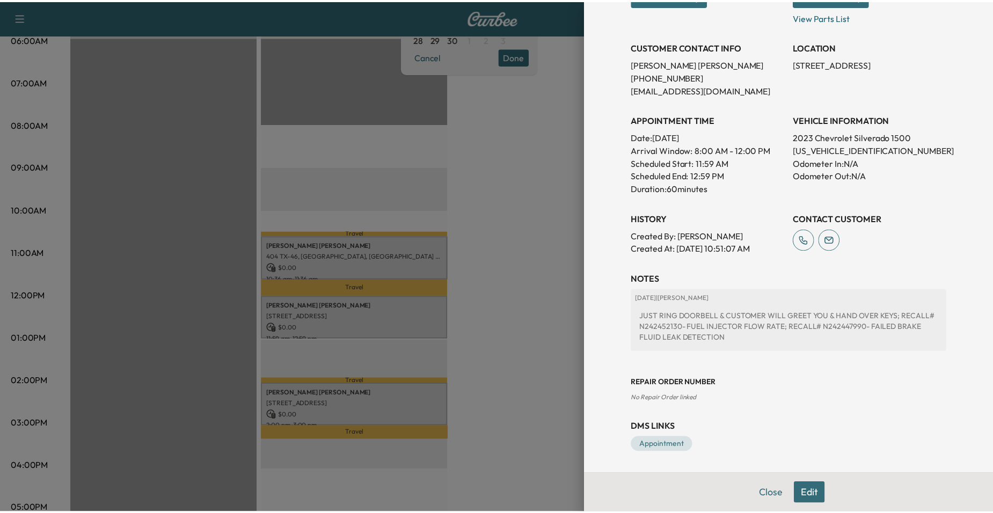
scroll to position [0, 0]
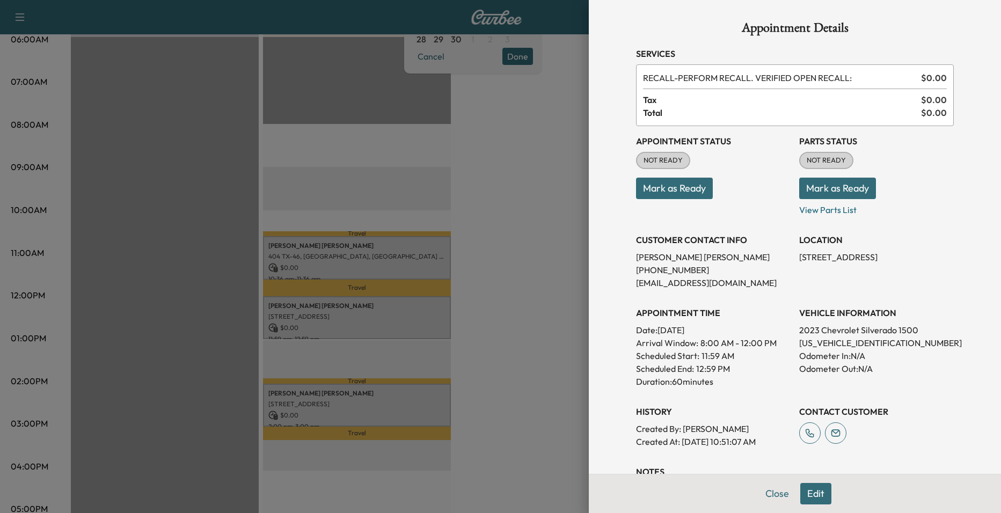
click at [566, 332] on div at bounding box center [500, 256] width 1001 height 513
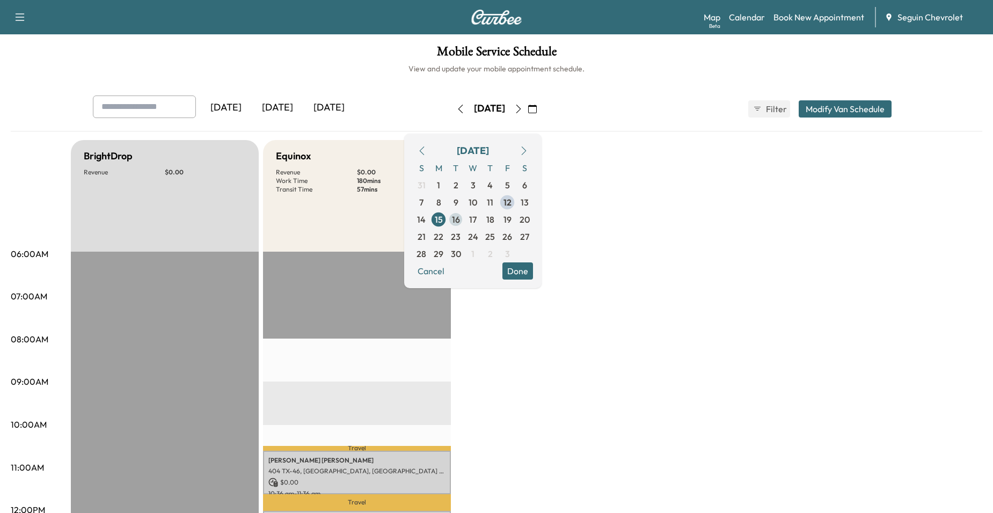
click at [464, 226] on span "16" at bounding box center [455, 219] width 17 height 17
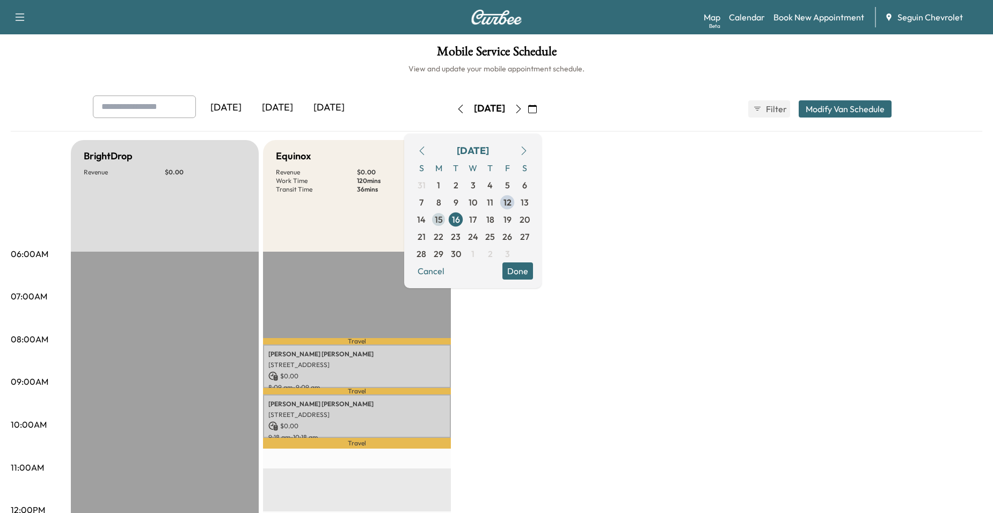
click at [447, 226] on span "15" at bounding box center [438, 219] width 17 height 17
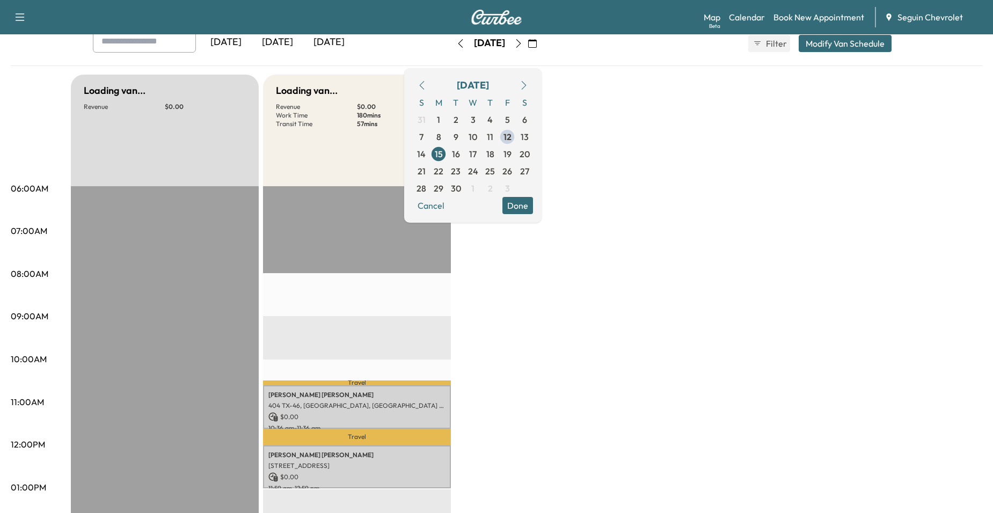
scroll to position [322, 0]
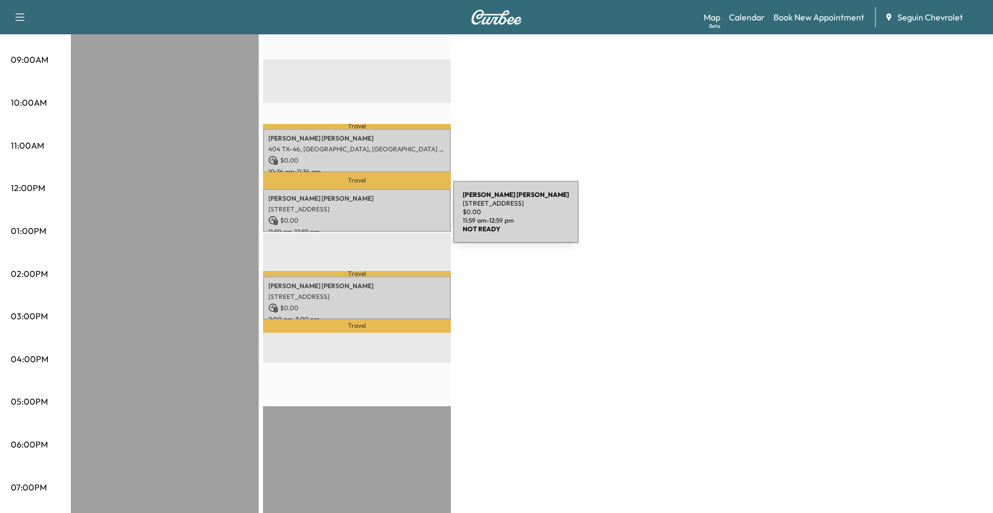
click at [372, 218] on p "$ 0.00" at bounding box center [356, 221] width 177 height 10
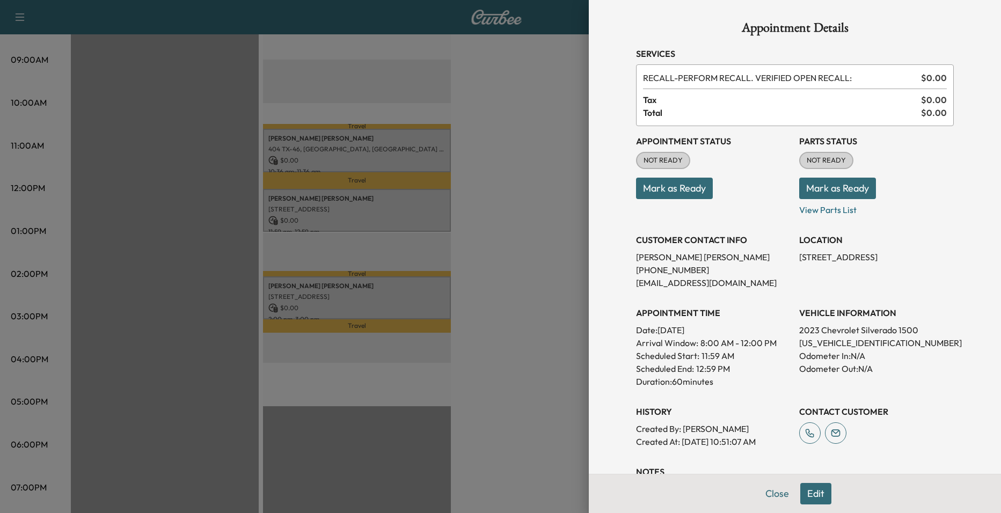
click at [550, 280] on div at bounding box center [500, 256] width 1001 height 513
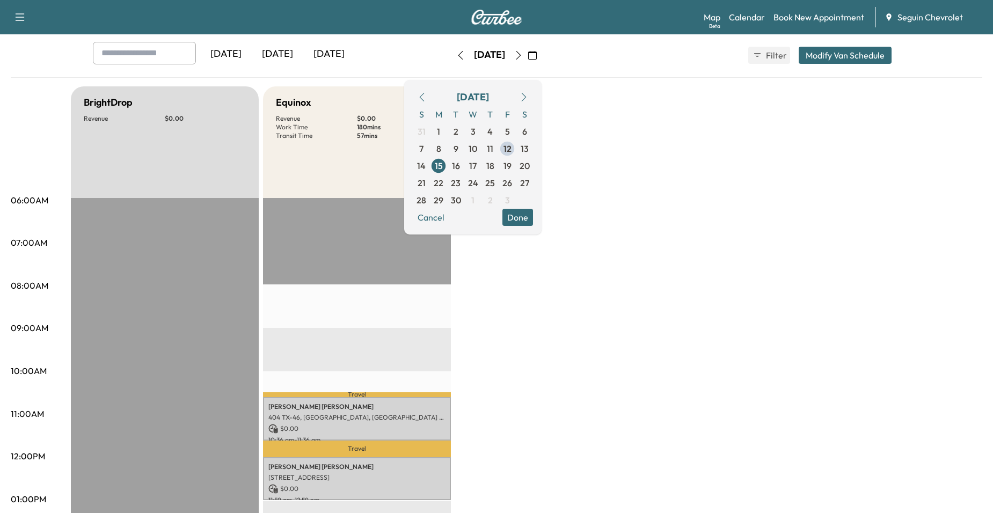
scroll to position [0, 0]
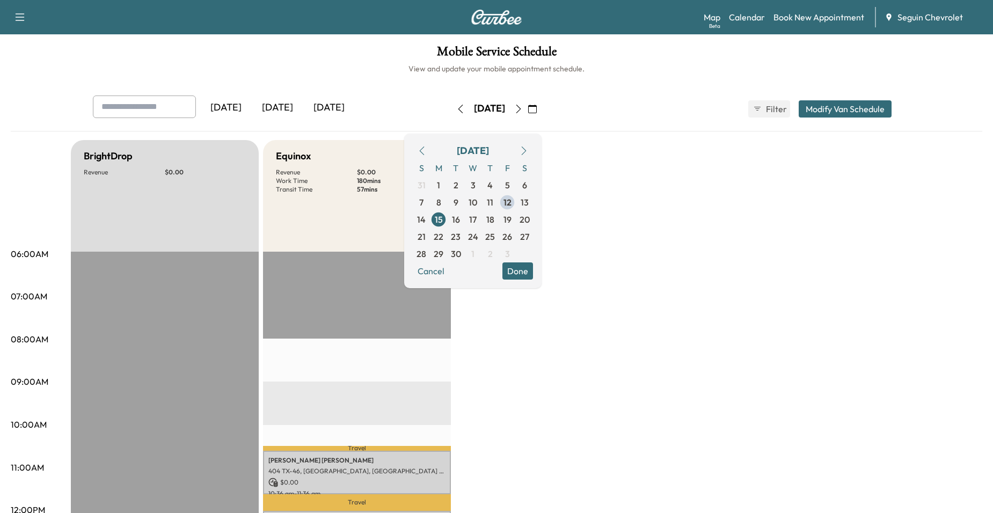
click at [299, 37] on div "Mobile Service Schedule View and update your mobile appointment schedule. Yeste…" at bounding box center [496, 495] width 993 height 922
drag, startPoint x: 150, startPoint y: 45, endPoint x: 141, endPoint y: 43, distance: 9.8
click at [145, 43] on div "Mobile Service Schedule View and update your mobile appointment schedule. Yeste…" at bounding box center [496, 495] width 993 height 922
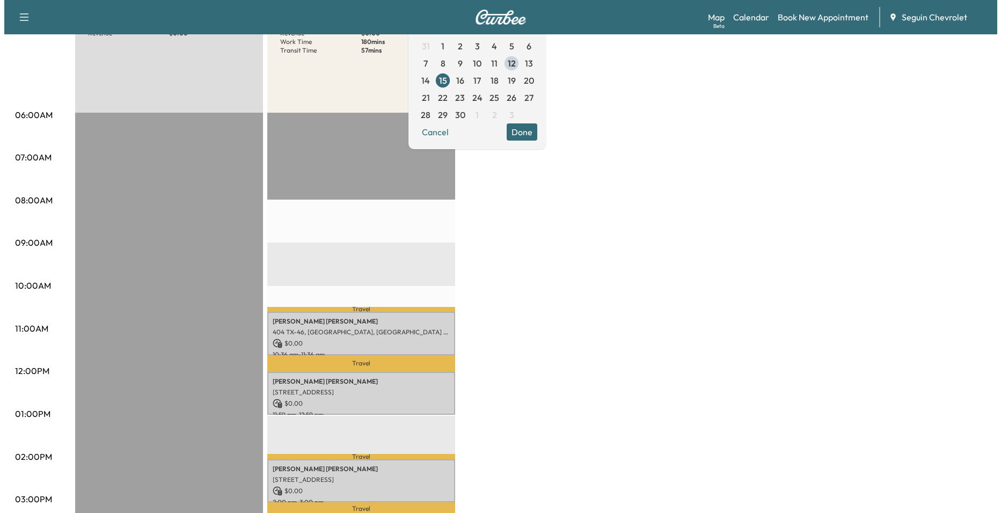
scroll to position [268, 0]
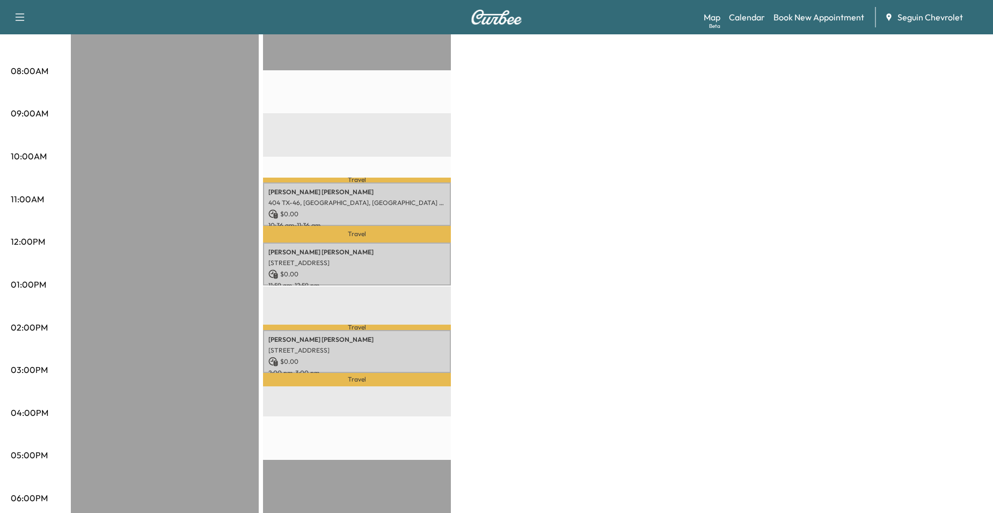
click at [379, 281] on p "11:59 am - 12:59 pm" at bounding box center [356, 285] width 177 height 9
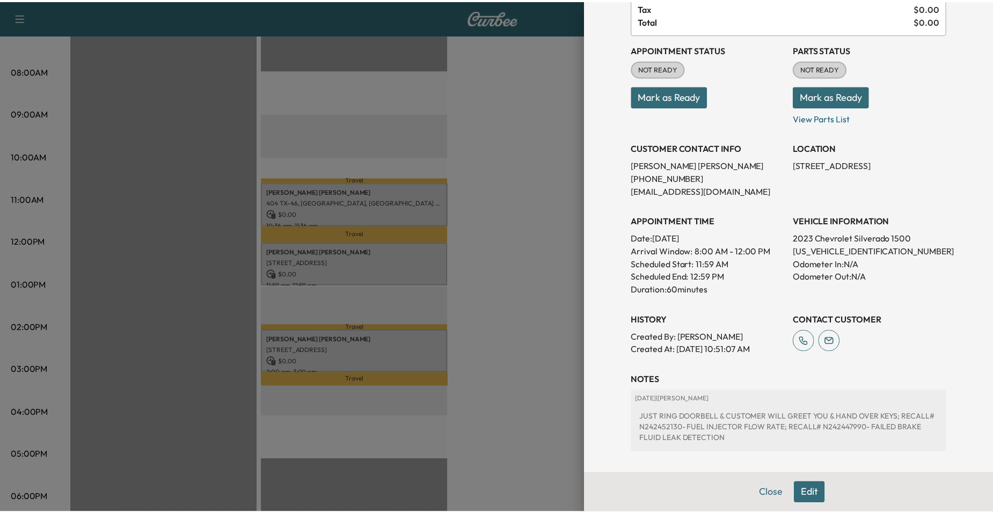
scroll to position [193, 0]
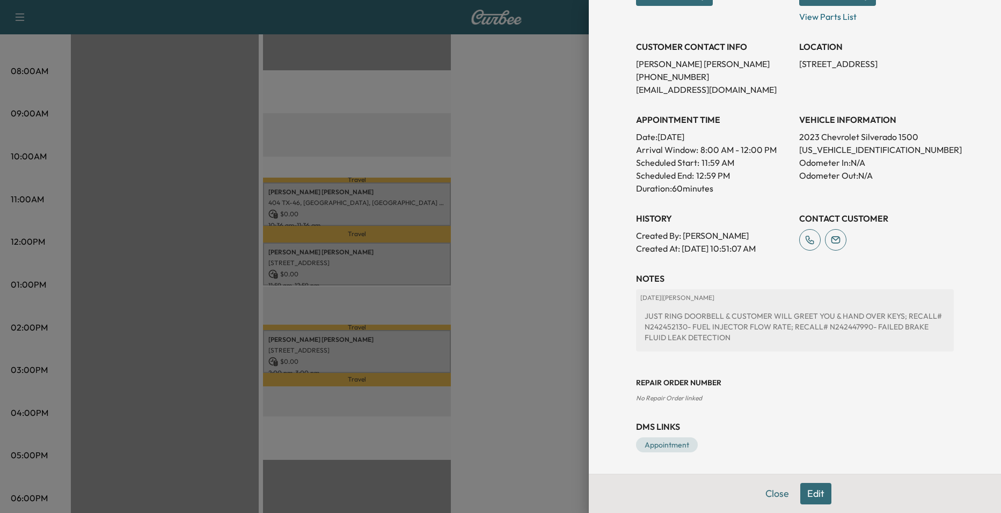
click at [518, 259] on div at bounding box center [500, 256] width 1001 height 513
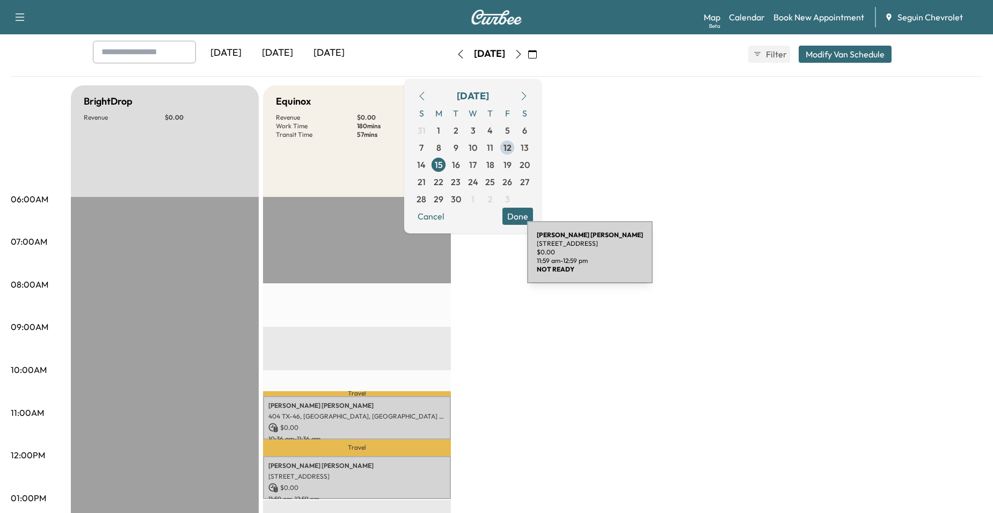
scroll to position [54, 0]
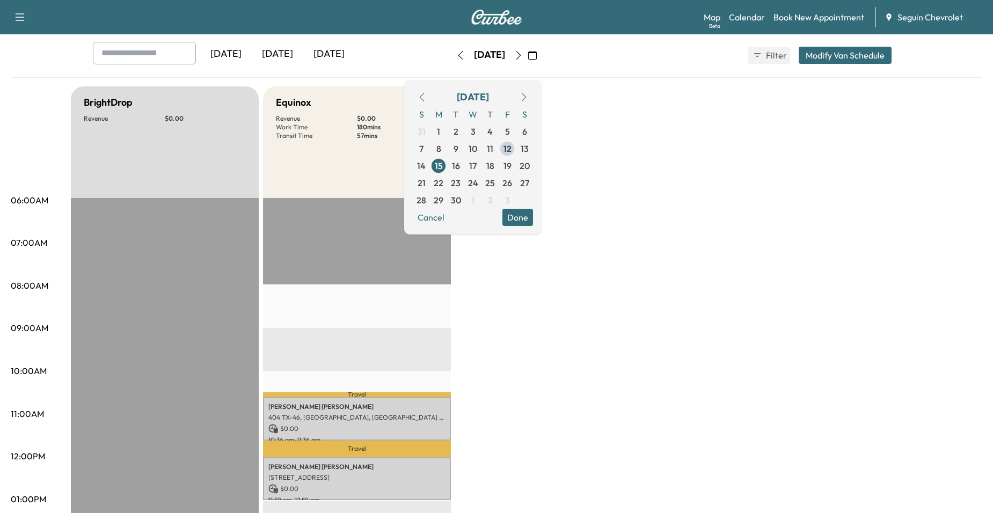
click at [18, 18] on icon "button" at bounding box center [19, 17] width 13 height 13
click at [26, 17] on icon "button" at bounding box center [19, 17] width 13 height 13
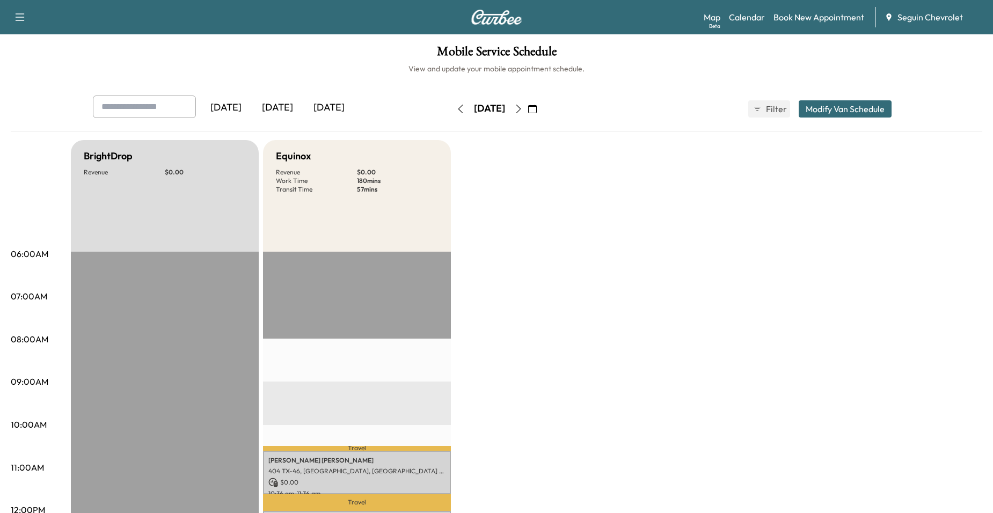
click at [523, 109] on icon "button" at bounding box center [518, 109] width 9 height 9
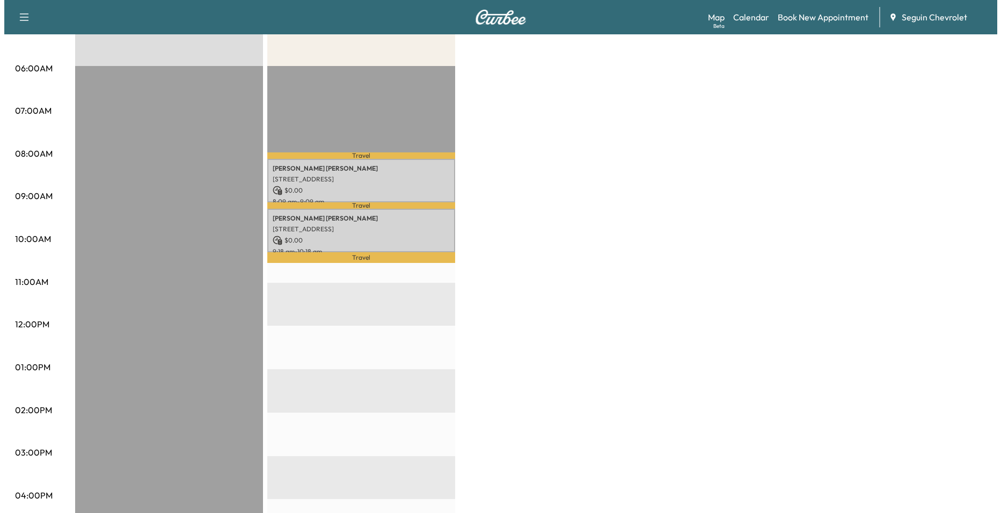
scroll to position [161, 0]
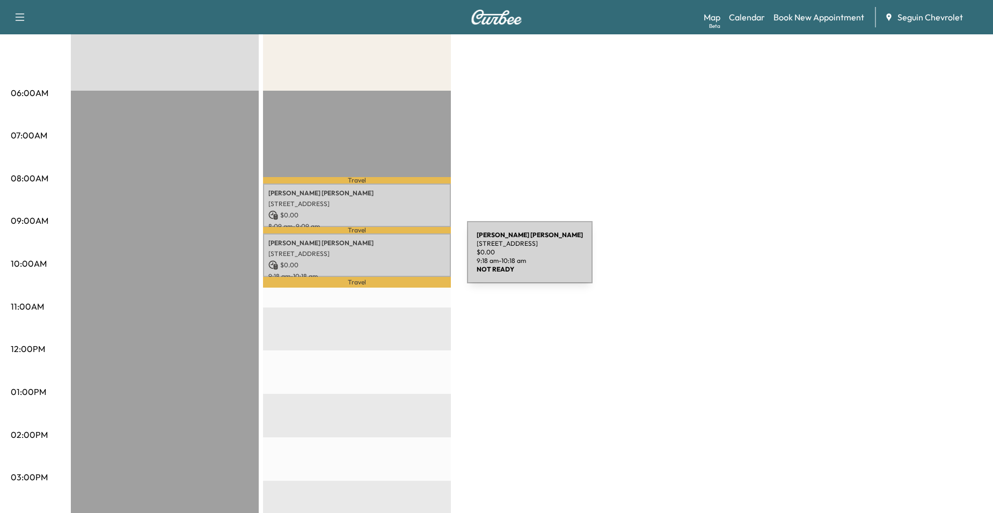
click at [386, 260] on p "$ 0.00" at bounding box center [356, 265] width 177 height 10
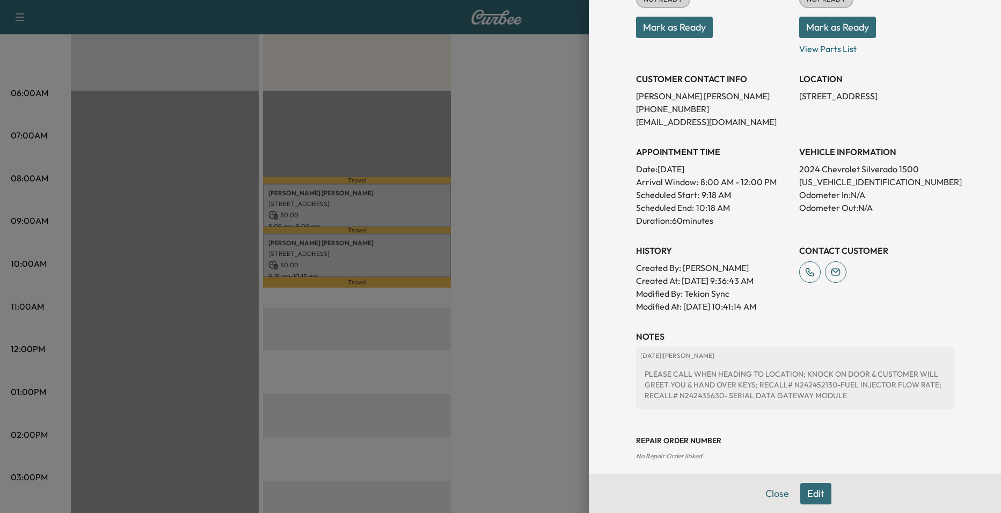
click at [375, 226] on div at bounding box center [500, 256] width 1001 height 513
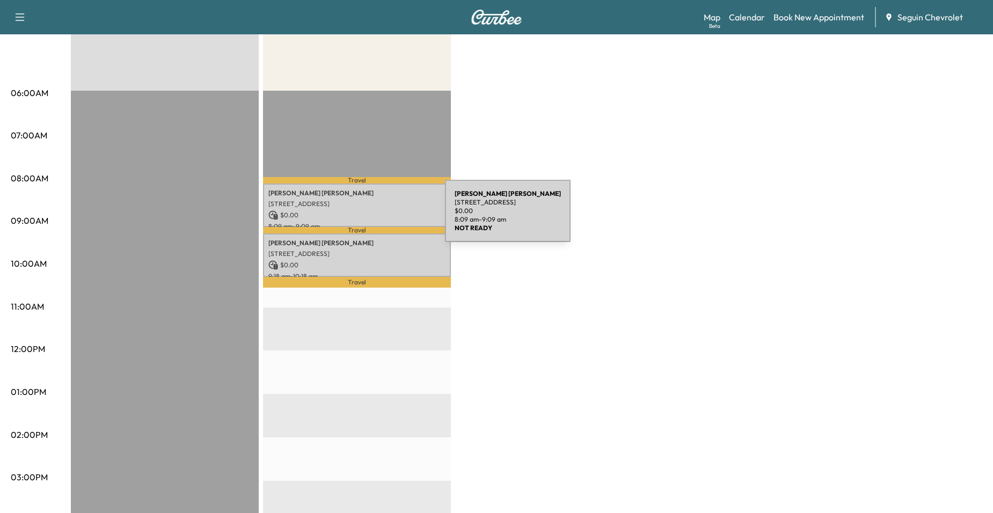
click at [364, 217] on p "$ 0.00" at bounding box center [356, 215] width 177 height 10
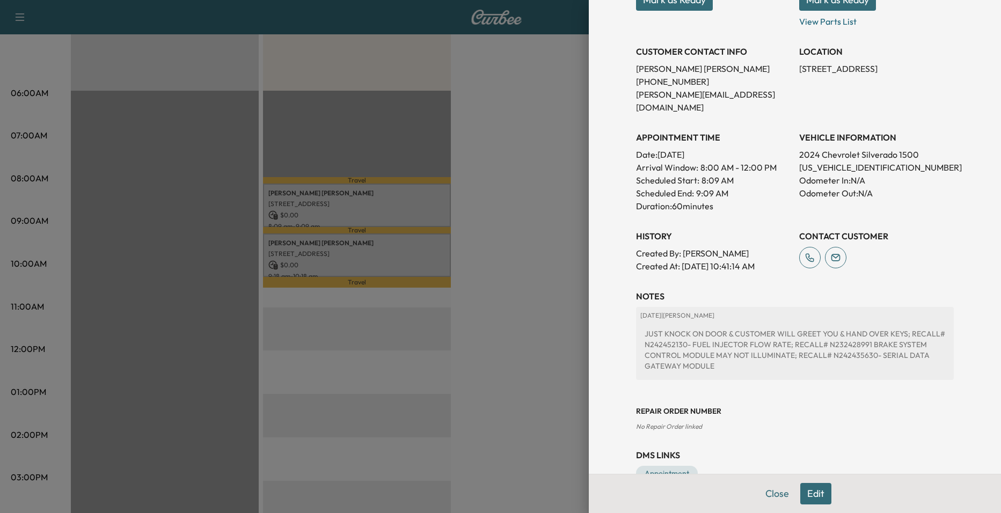
scroll to position [204, 0]
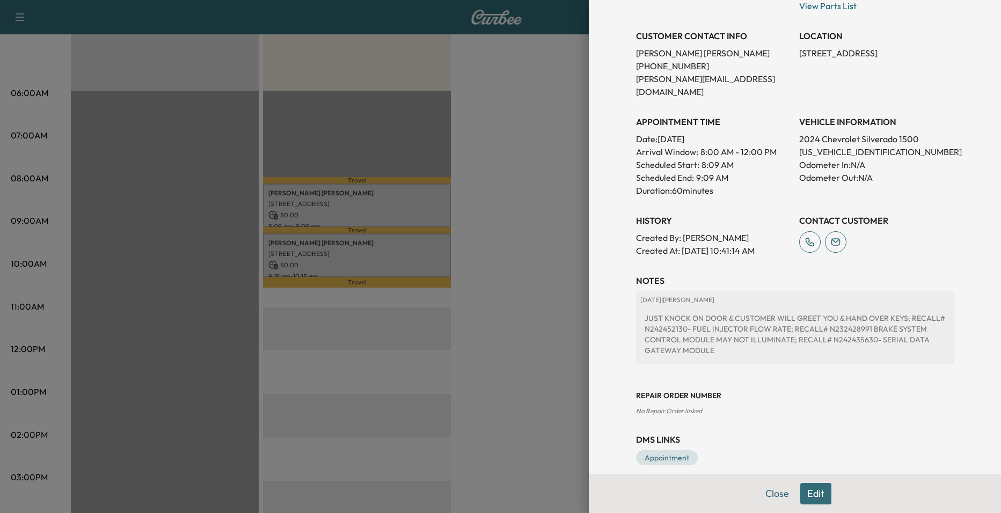
click at [533, 225] on div at bounding box center [500, 256] width 1001 height 513
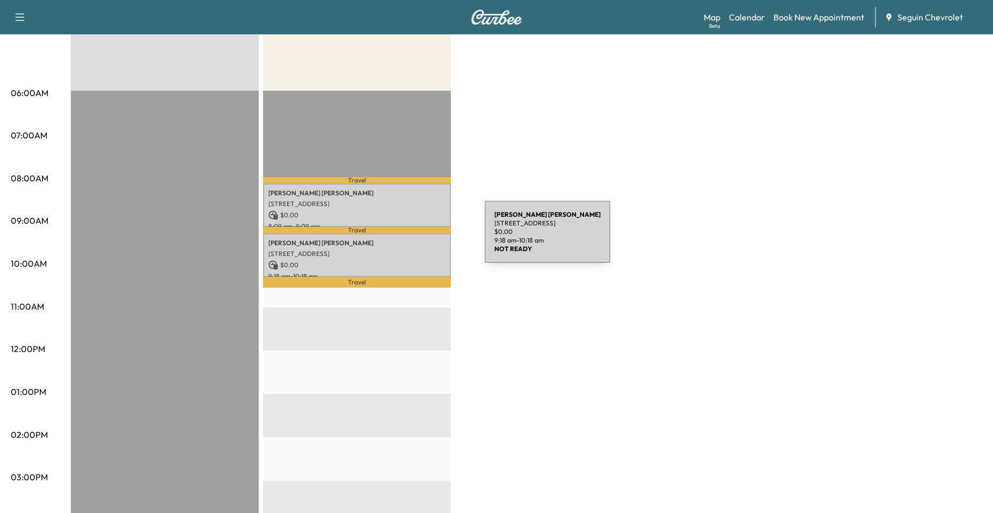
click at [388, 247] on div "[PERSON_NAME] [STREET_ADDRESS] $ 0.00 9:18 am - 10:18 am" at bounding box center [357, 254] width 188 height 43
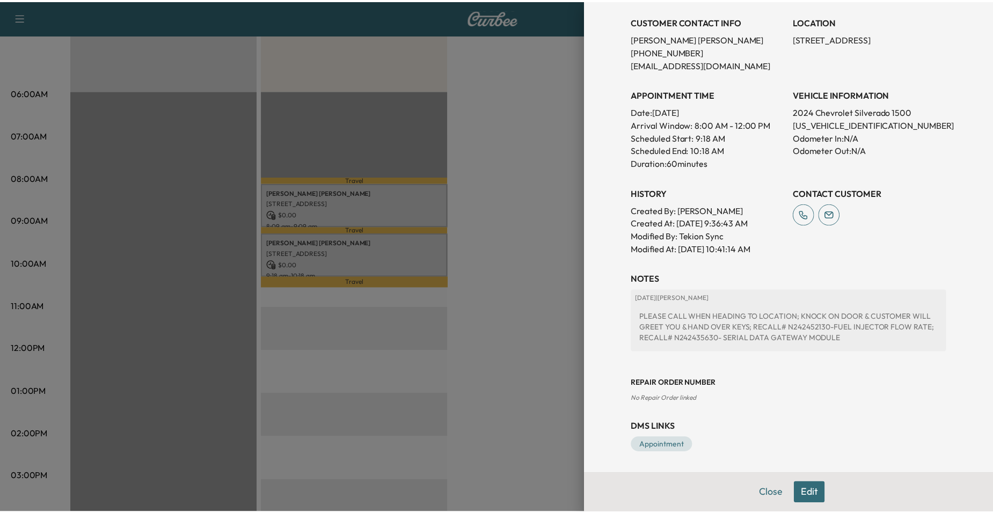
scroll to position [219, 0]
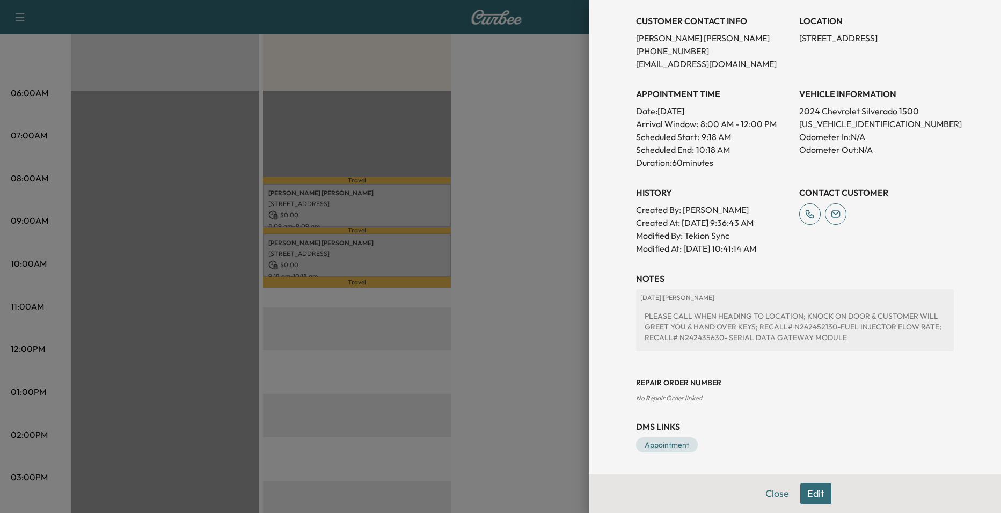
click at [529, 231] on div at bounding box center [500, 256] width 1001 height 513
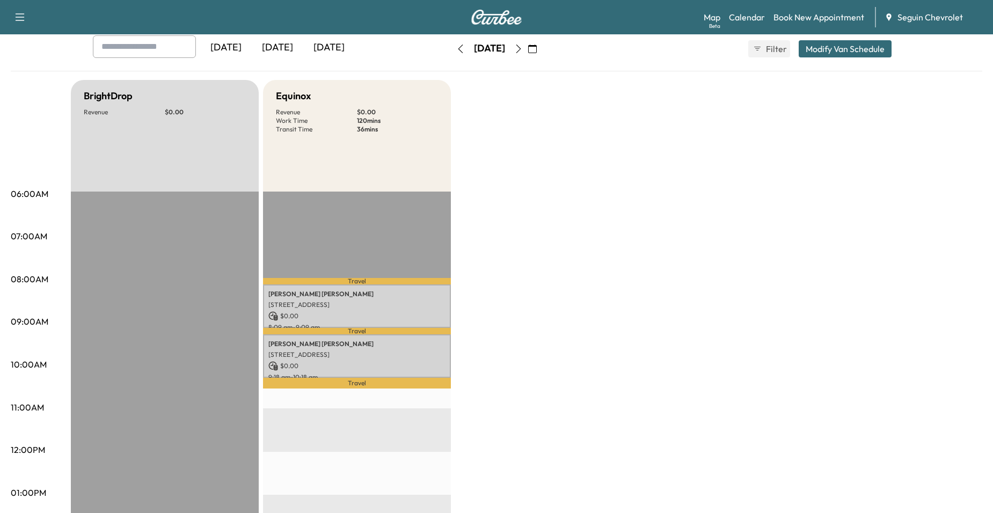
scroll to position [0, 0]
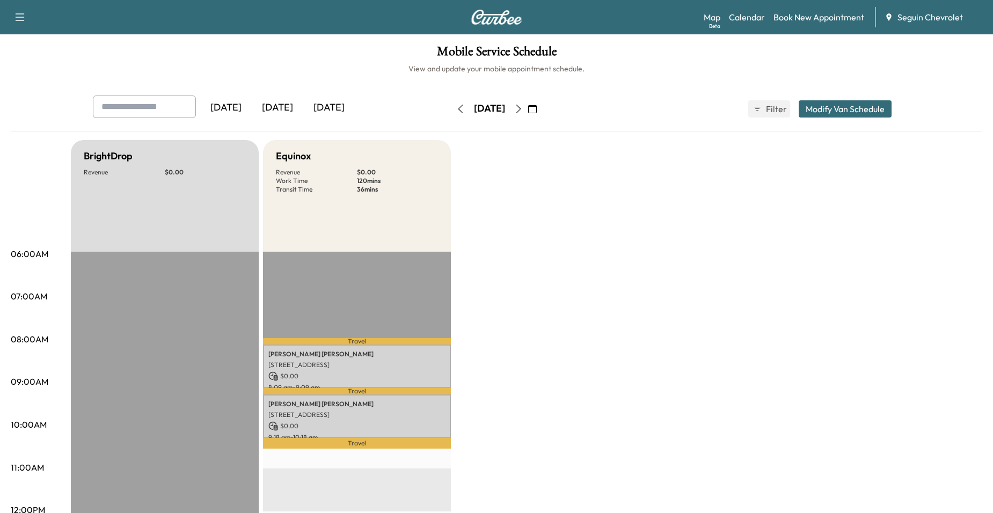
click at [523, 112] on icon "button" at bounding box center [518, 109] width 9 height 9
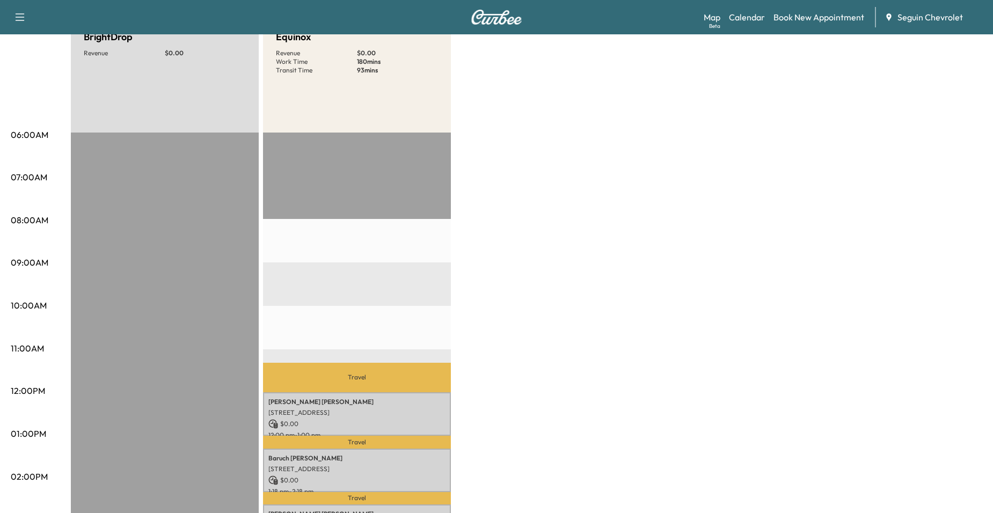
scroll to position [54, 0]
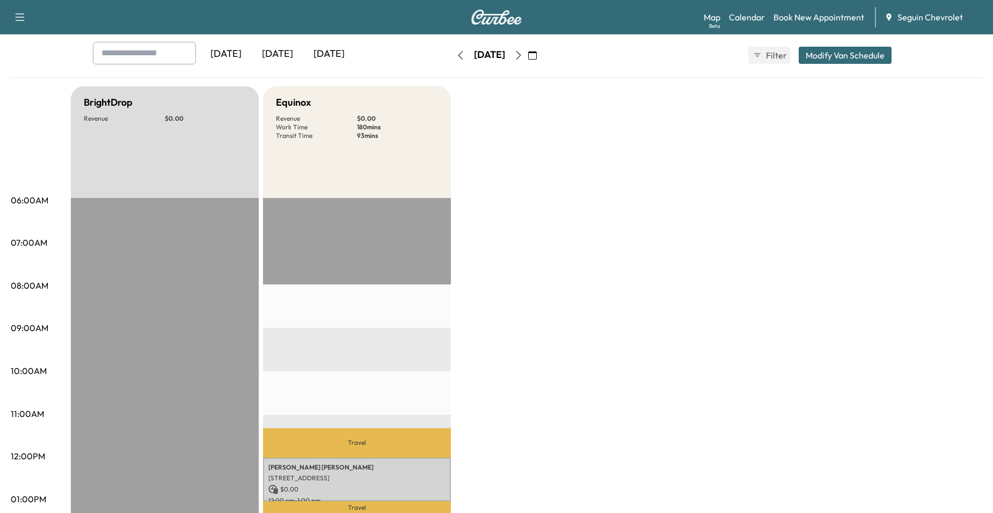
click at [505, 57] on div "[DATE]" at bounding box center [489, 54] width 31 height 13
click at [528, 57] on button "button" at bounding box center [518, 55] width 18 height 17
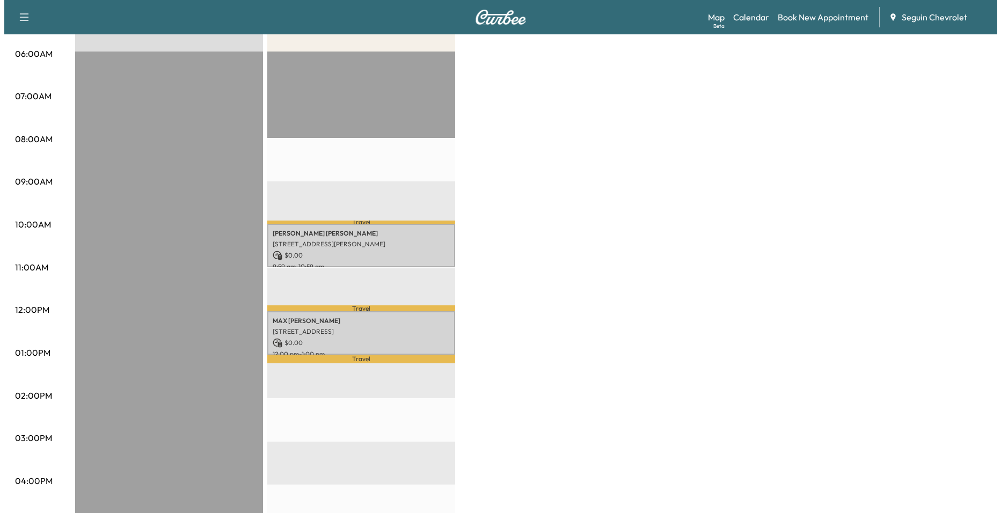
scroll to position [376, 0]
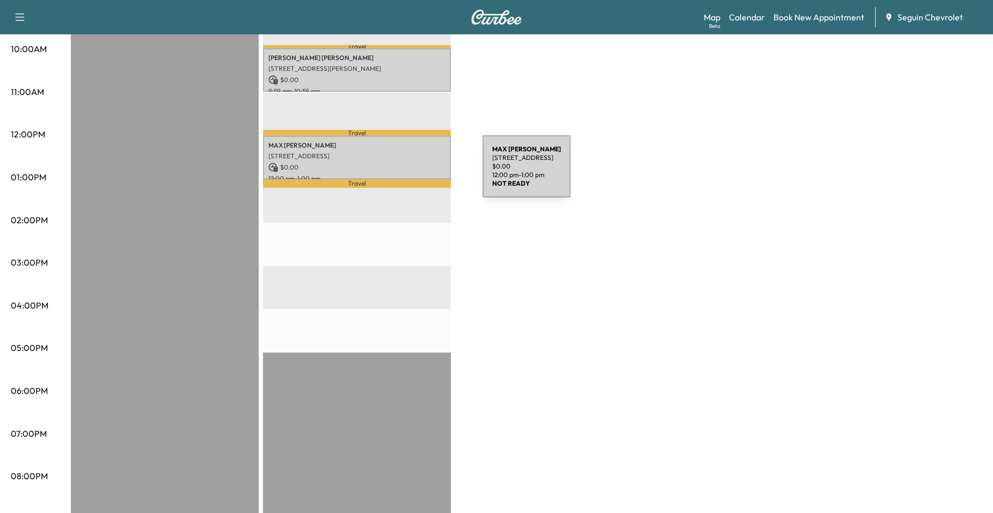
click at [402, 174] on p "12:00 pm - 1:00 pm" at bounding box center [356, 178] width 177 height 9
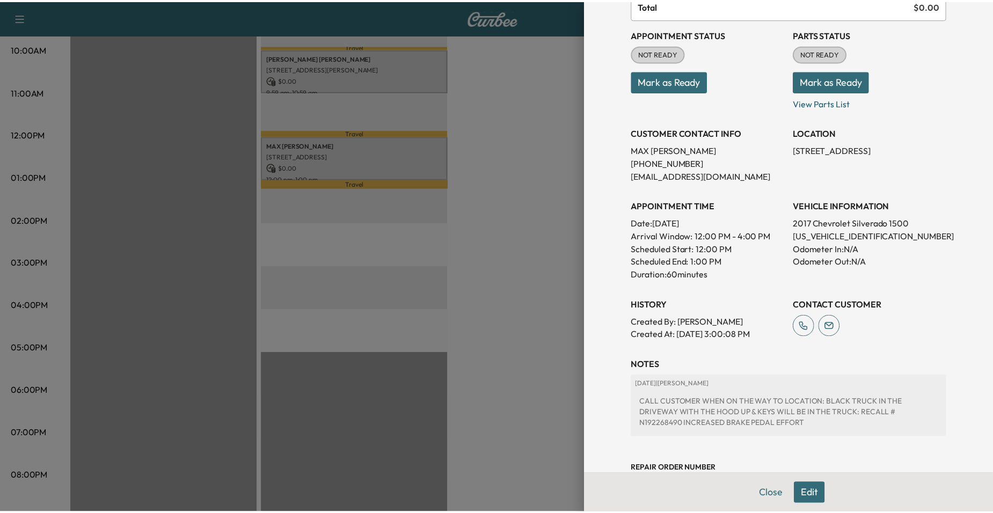
scroll to position [193, 0]
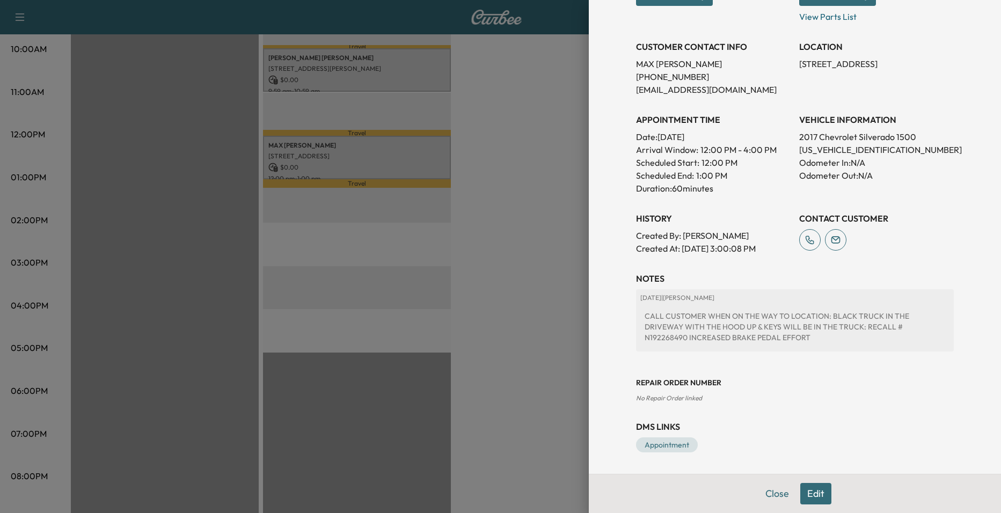
click at [554, 247] on div at bounding box center [500, 256] width 1001 height 513
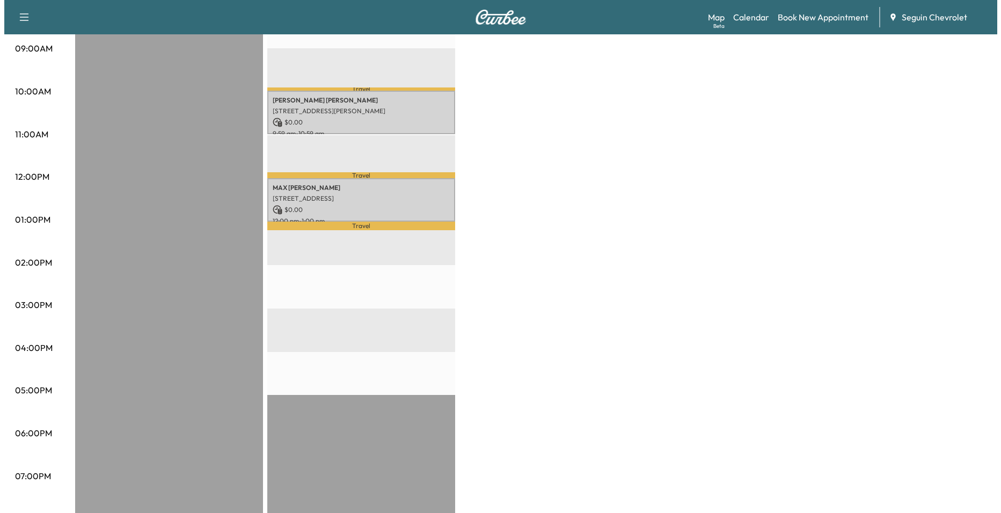
scroll to position [268, 0]
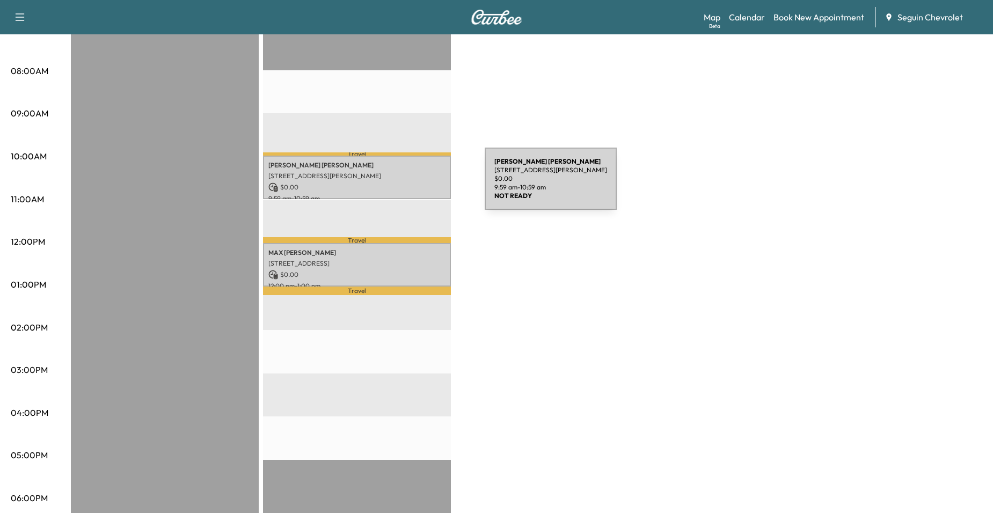
click at [404, 183] on p "$ 0.00" at bounding box center [356, 187] width 177 height 10
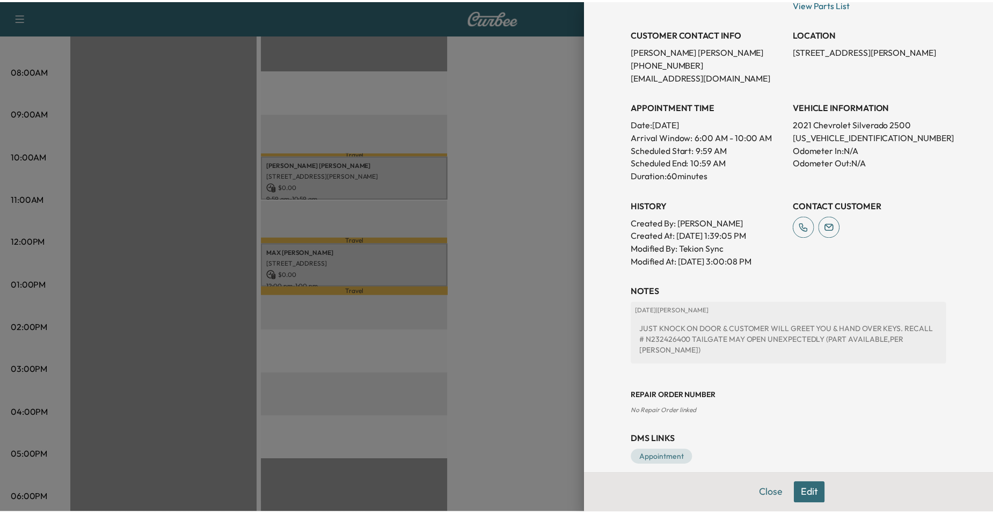
scroll to position [208, 0]
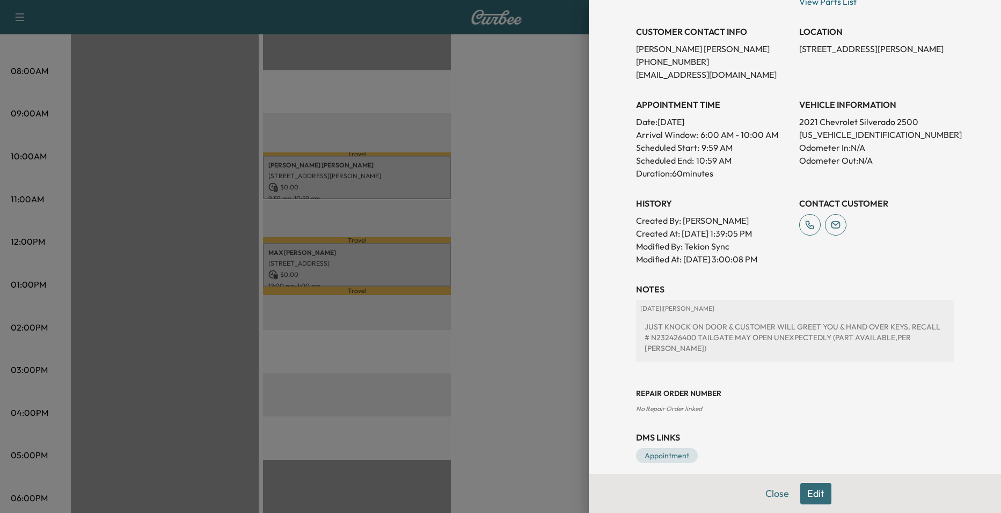
click at [498, 242] on div at bounding box center [500, 256] width 1001 height 513
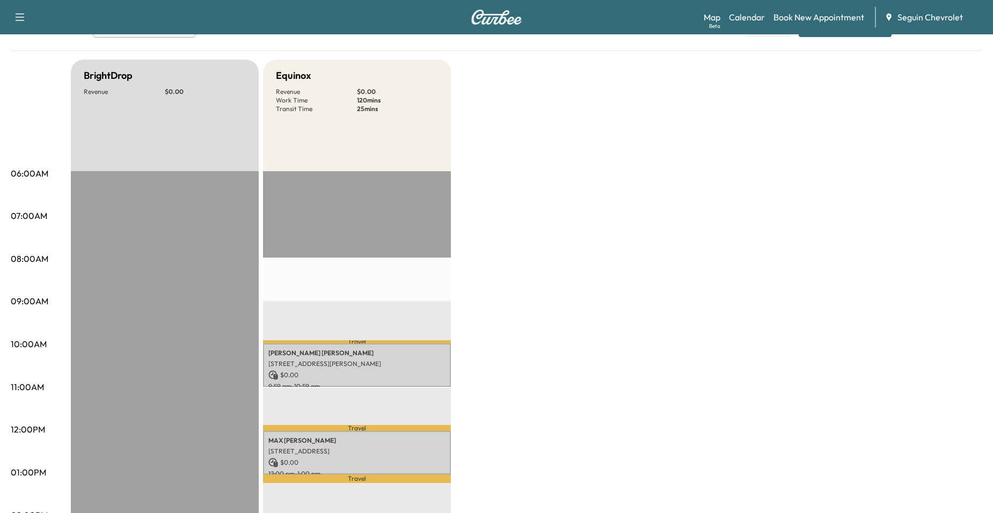
scroll to position [0, 0]
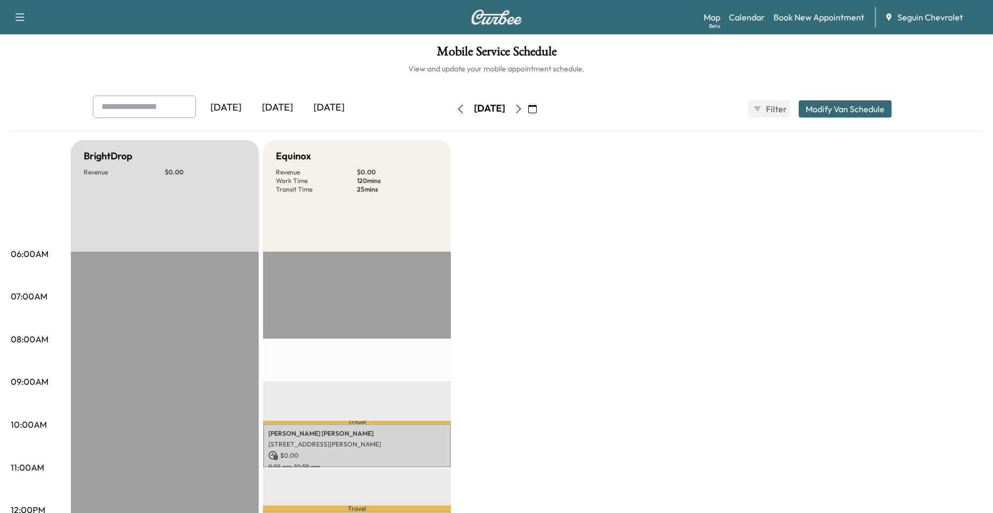
click at [523, 105] on icon "button" at bounding box center [518, 109] width 9 height 9
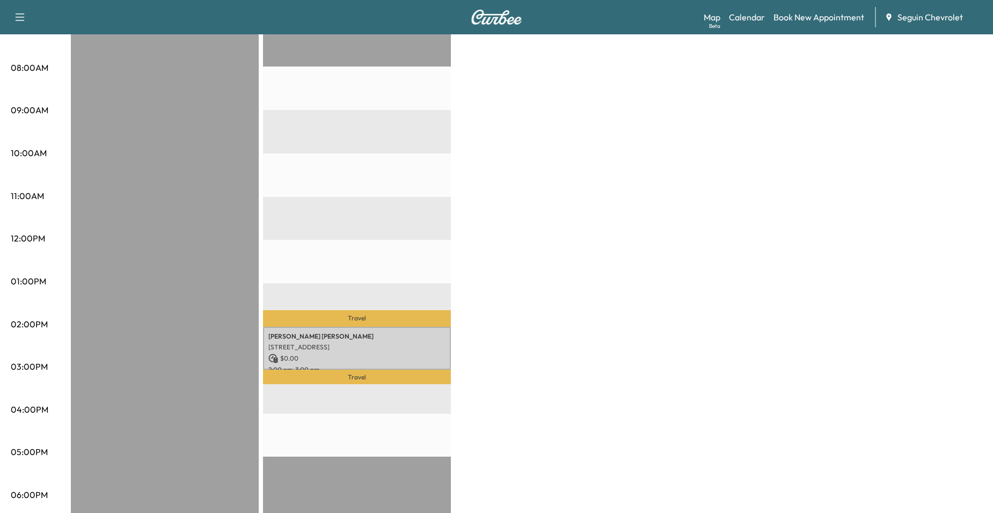
scroll to position [322, 0]
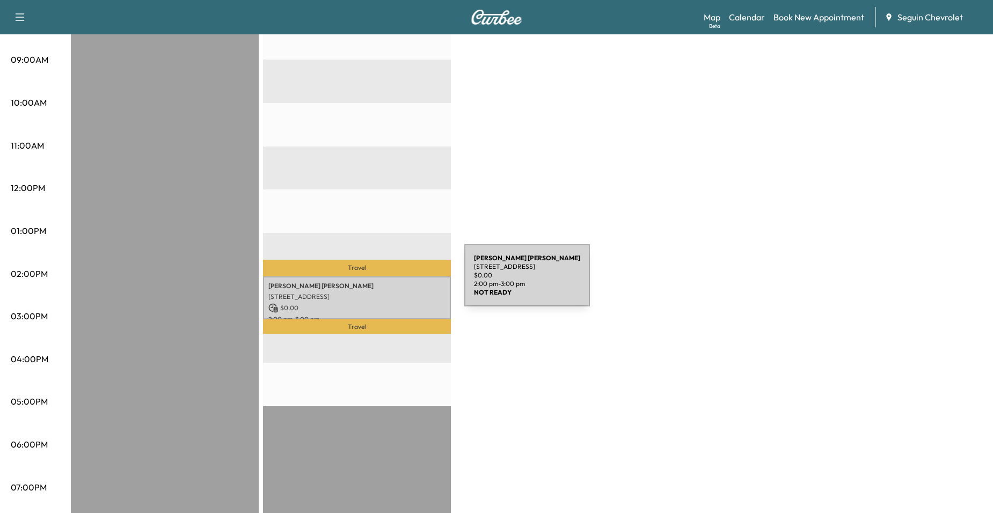
click at [384, 282] on p "[PERSON_NAME] [PERSON_NAME]" at bounding box center [356, 286] width 177 height 9
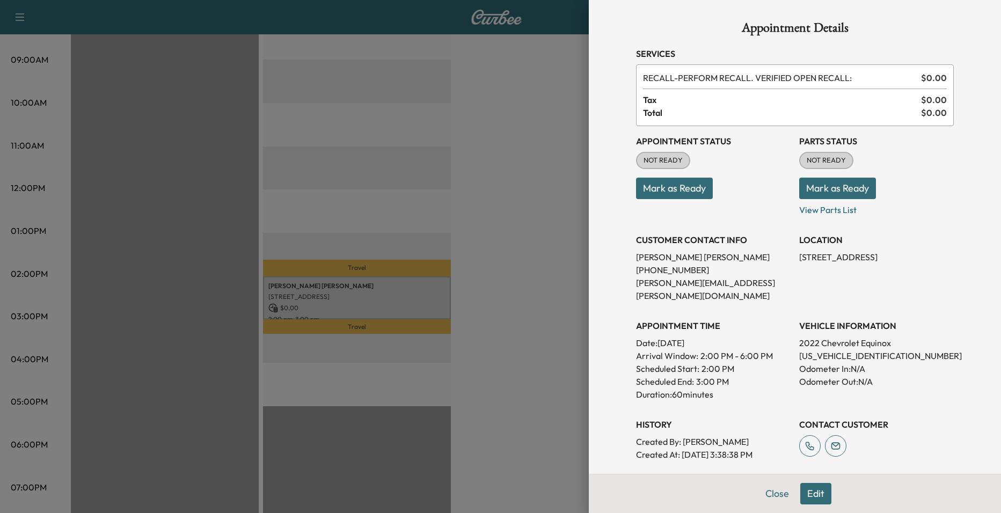
click at [457, 223] on div at bounding box center [500, 256] width 1001 height 513
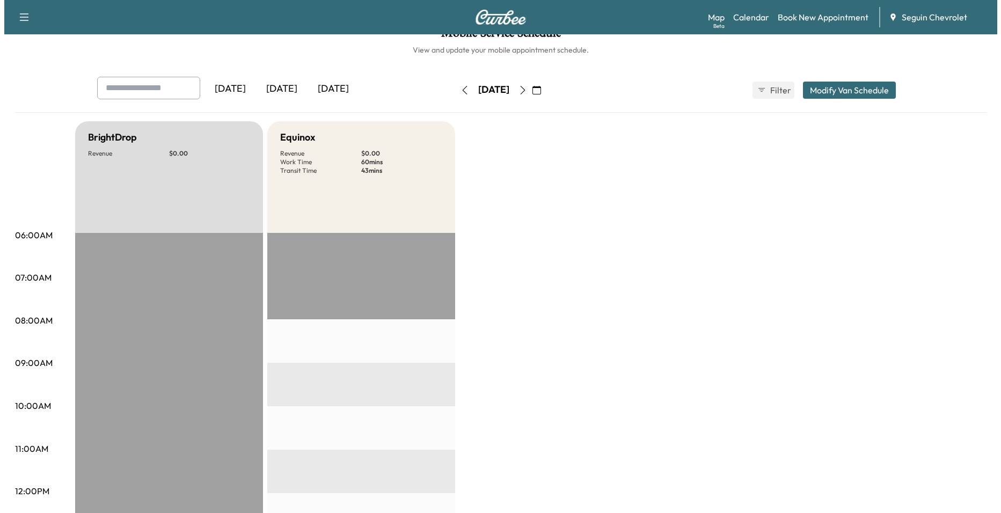
scroll to position [0, 0]
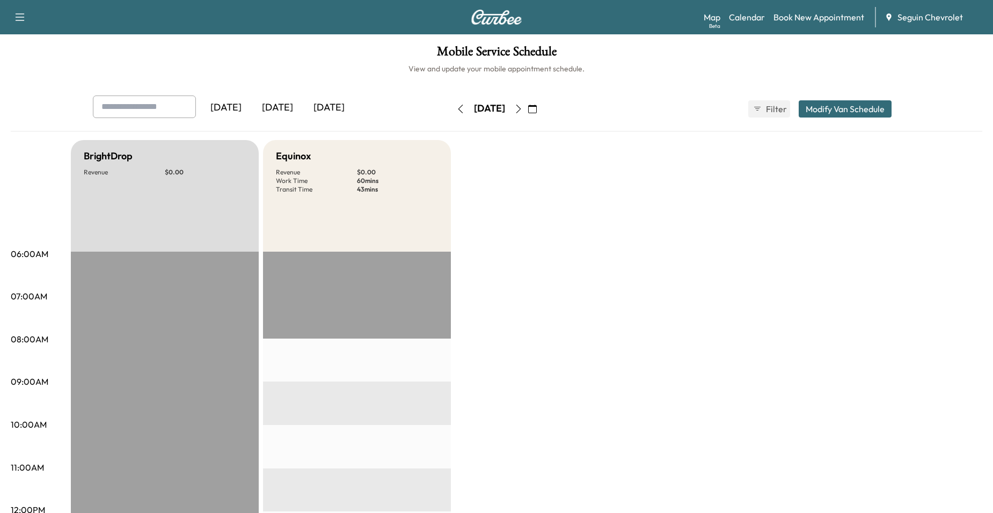
click at [474, 111] on div "[DATE]" at bounding box center [489, 108] width 31 height 13
click at [451, 112] on button "button" at bounding box center [460, 108] width 18 height 17
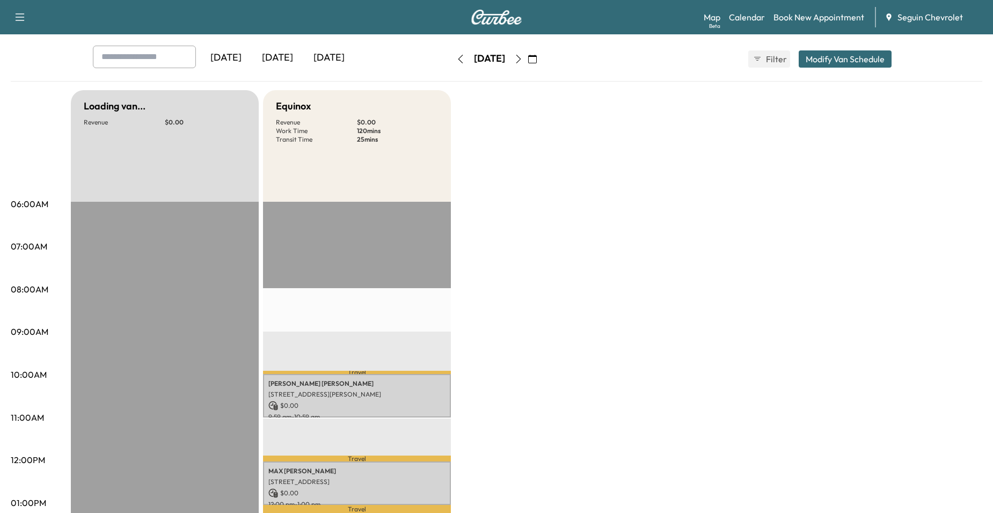
scroll to position [161, 0]
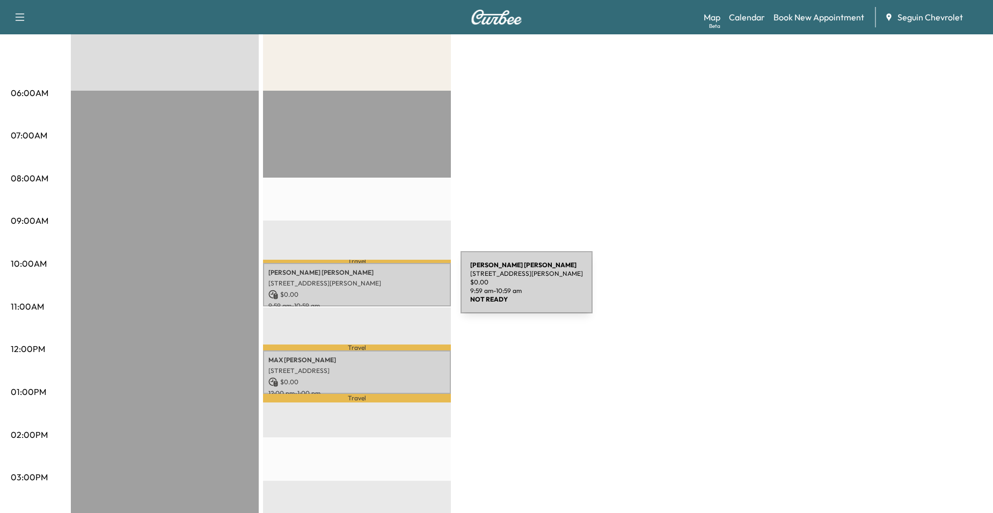
click at [380, 290] on p "$ 0.00" at bounding box center [356, 295] width 177 height 10
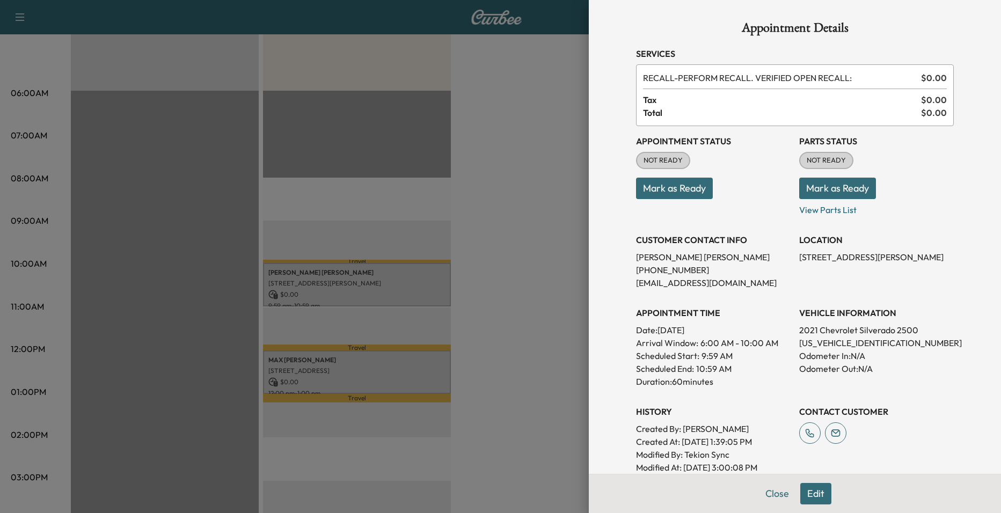
click at [377, 361] on div at bounding box center [500, 256] width 1001 height 513
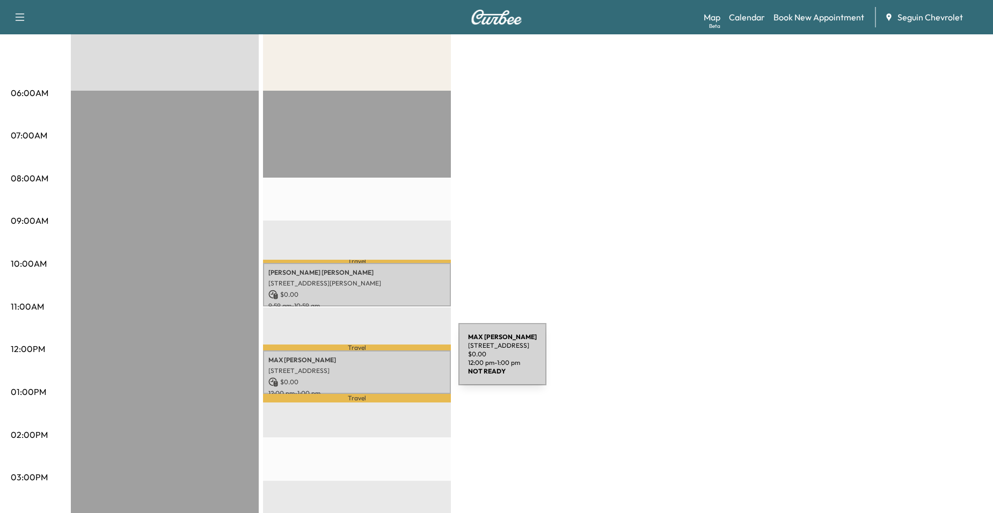
click at [378, 361] on p "[PERSON_NAME]" at bounding box center [356, 360] width 177 height 9
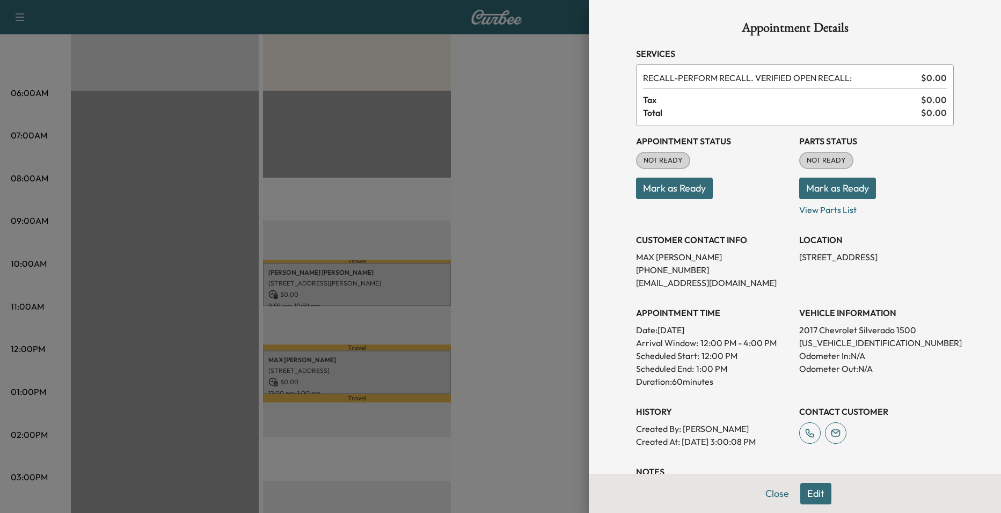
click at [467, 230] on div at bounding box center [500, 256] width 1001 height 513
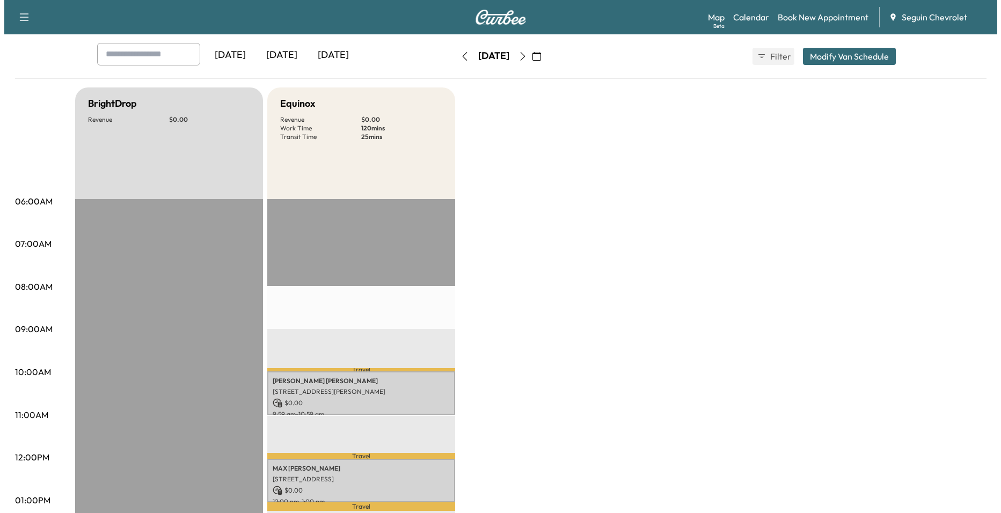
scroll to position [0, 0]
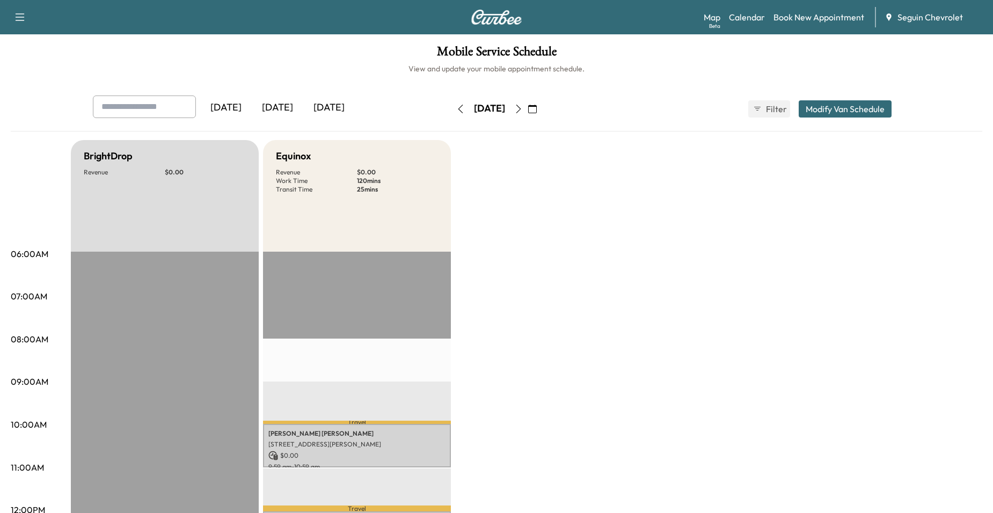
click at [451, 101] on button "button" at bounding box center [460, 108] width 18 height 17
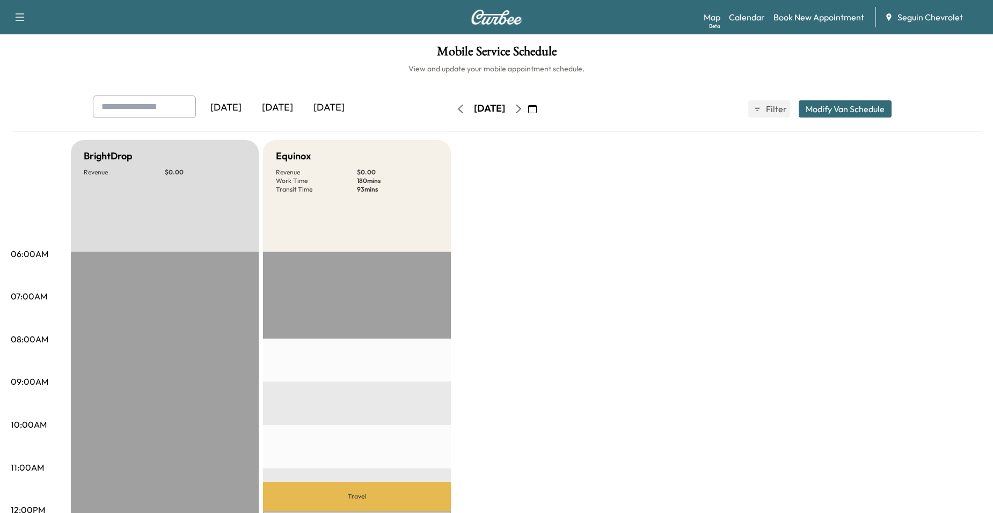
click at [456, 113] on icon "button" at bounding box center [460, 109] width 9 height 9
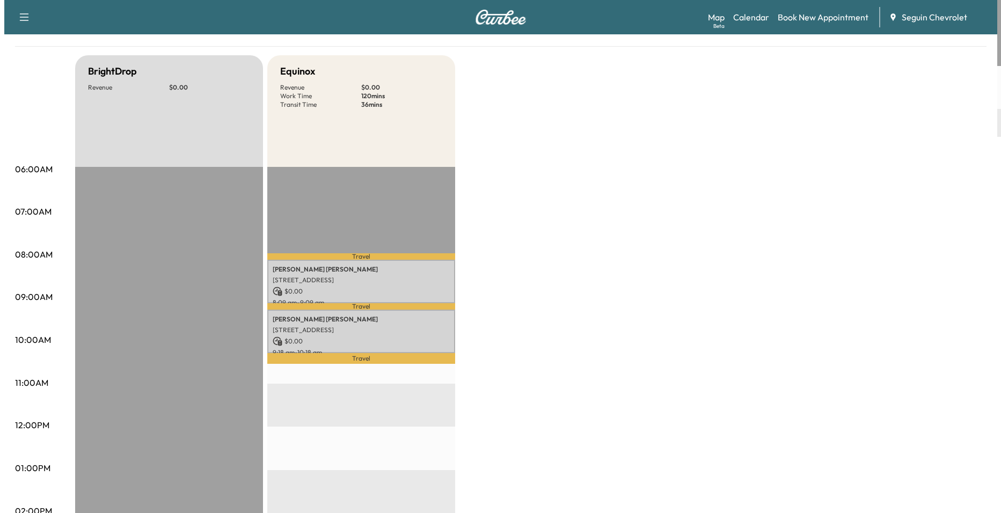
scroll to position [107, 0]
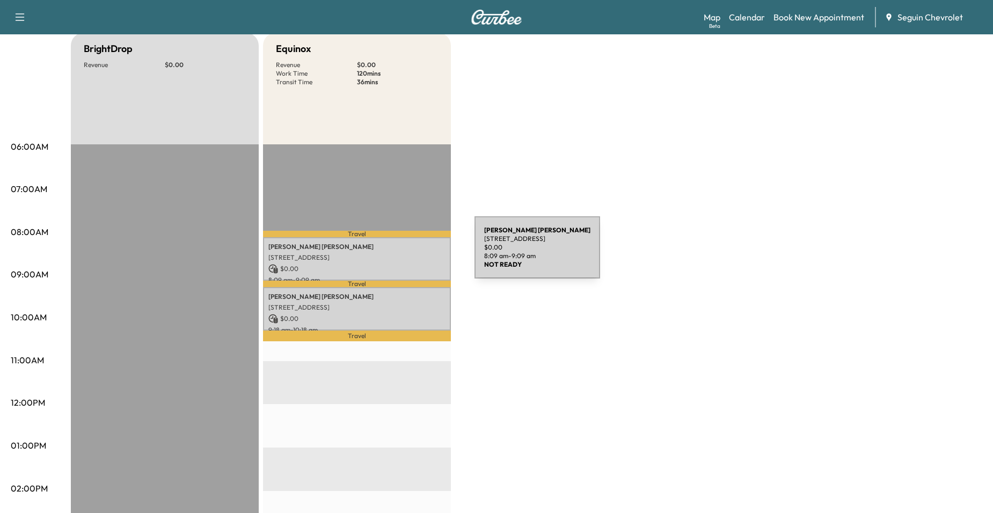
click at [394, 257] on p "[STREET_ADDRESS]" at bounding box center [356, 257] width 177 height 9
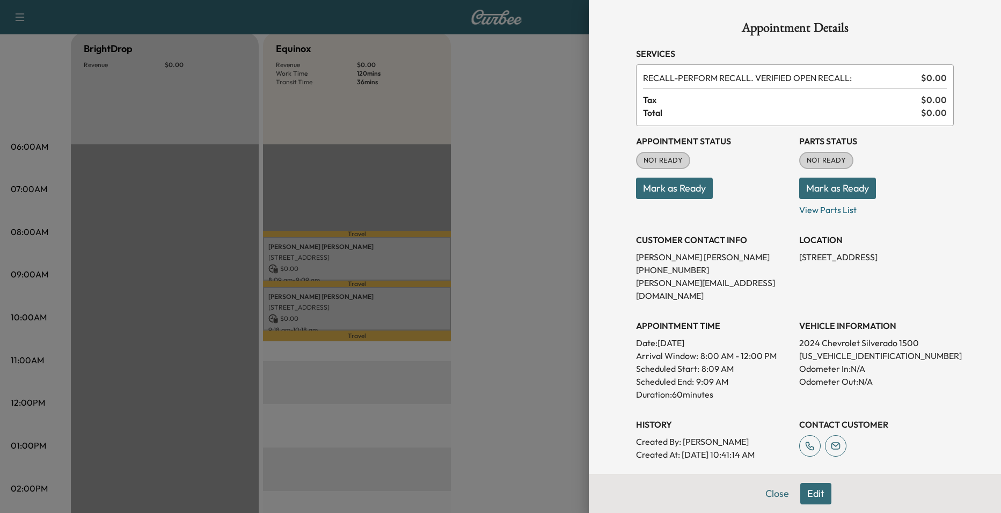
click at [382, 308] on div at bounding box center [500, 256] width 1001 height 513
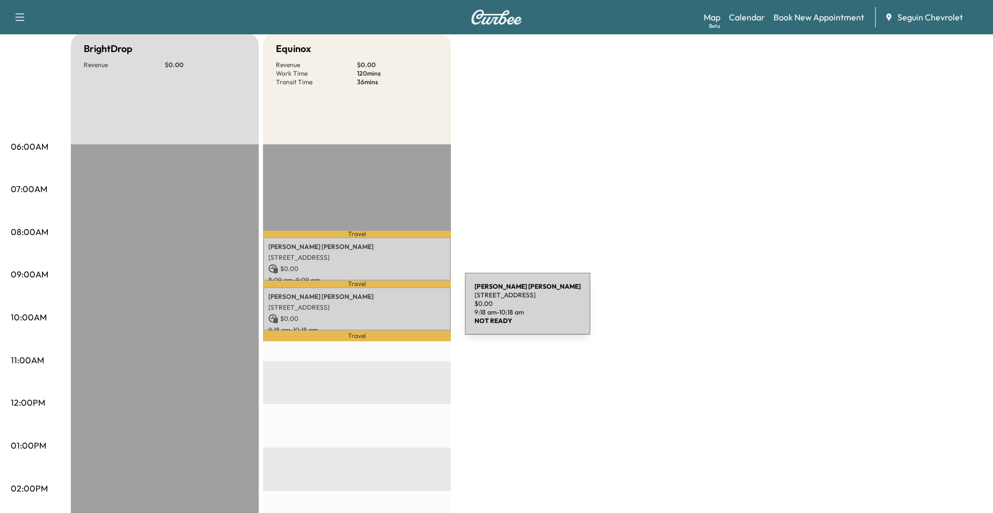
click at [384, 310] on div "[PERSON_NAME] [STREET_ADDRESS] $ 0.00 9:18 am - 10:18 am" at bounding box center [357, 308] width 188 height 43
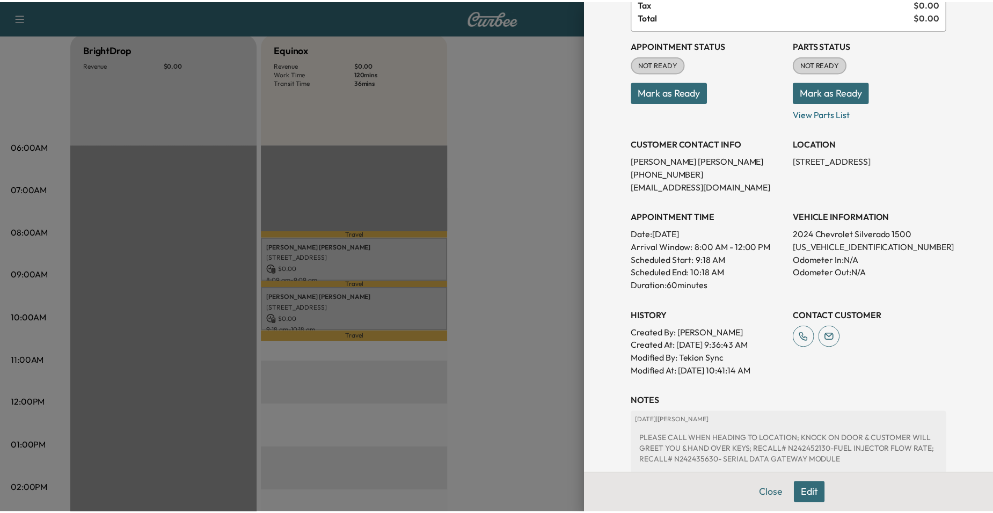
scroll to position [0, 0]
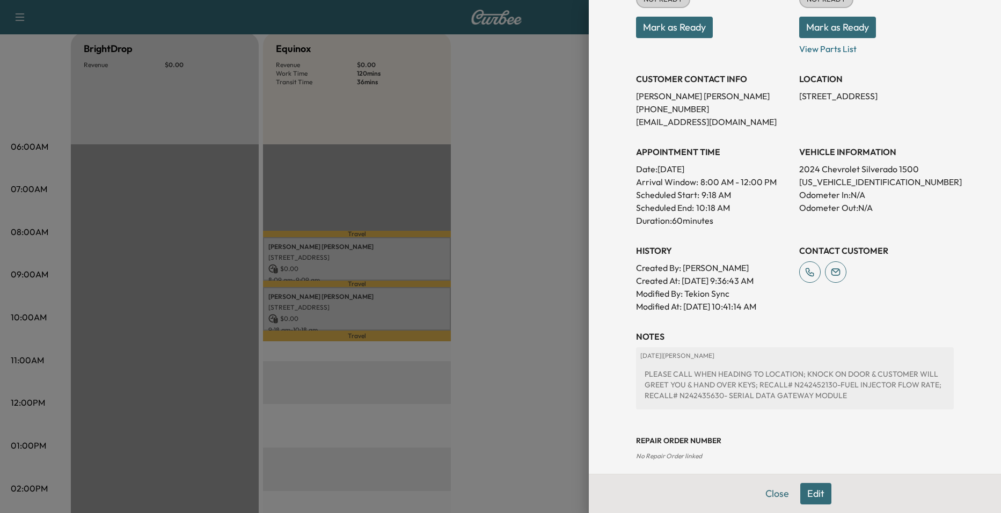
click at [495, 250] on div at bounding box center [500, 256] width 1001 height 513
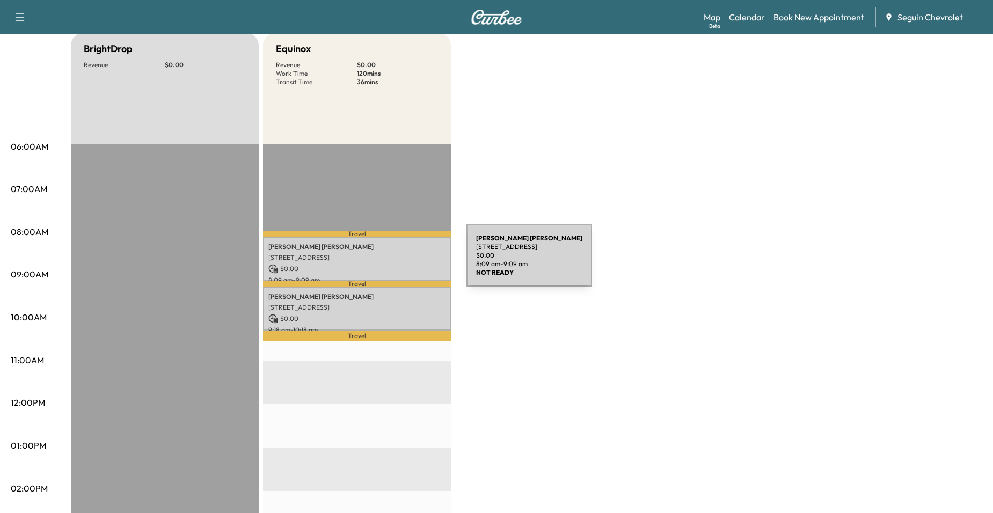
click at [386, 262] on div "[PERSON_NAME] [STREET_ADDRESS] $ 0.00 8:09 am - 9:09 am" at bounding box center [357, 258] width 188 height 43
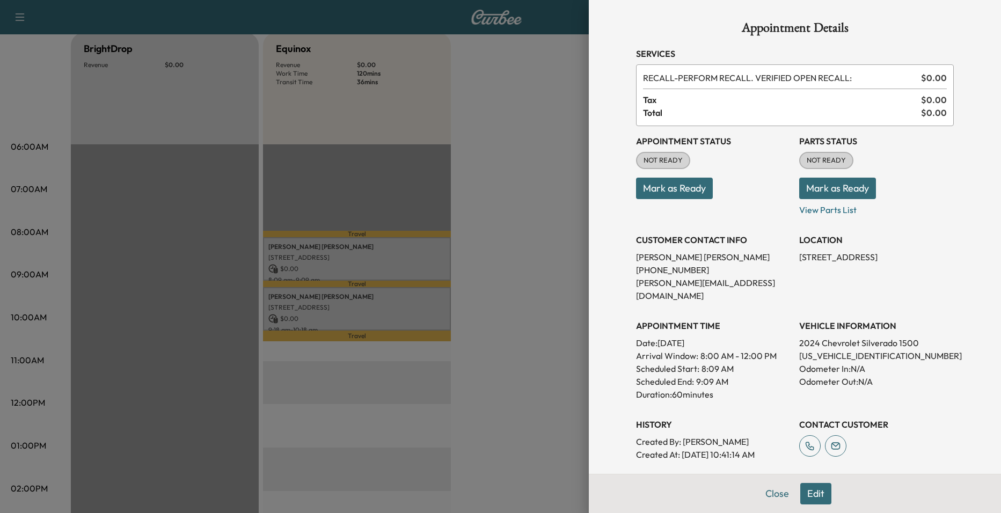
click at [530, 235] on div at bounding box center [500, 256] width 1001 height 513
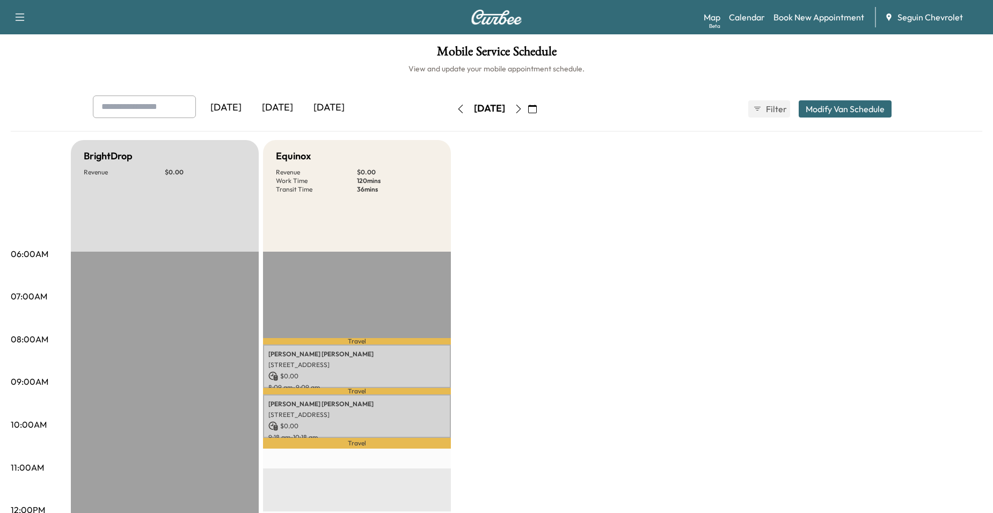
click at [521, 106] on icon "button" at bounding box center [518, 109] width 5 height 9
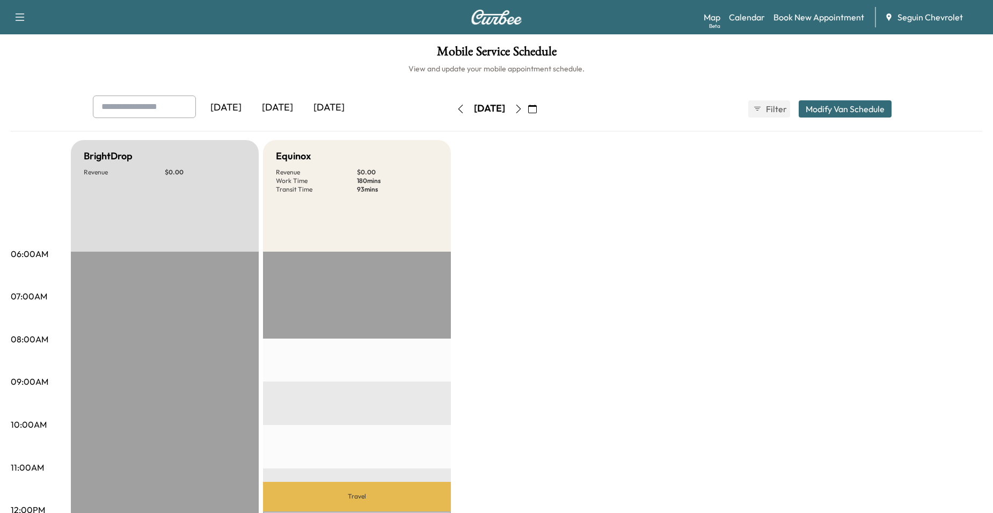
click at [456, 108] on icon "button" at bounding box center [460, 109] width 9 height 9
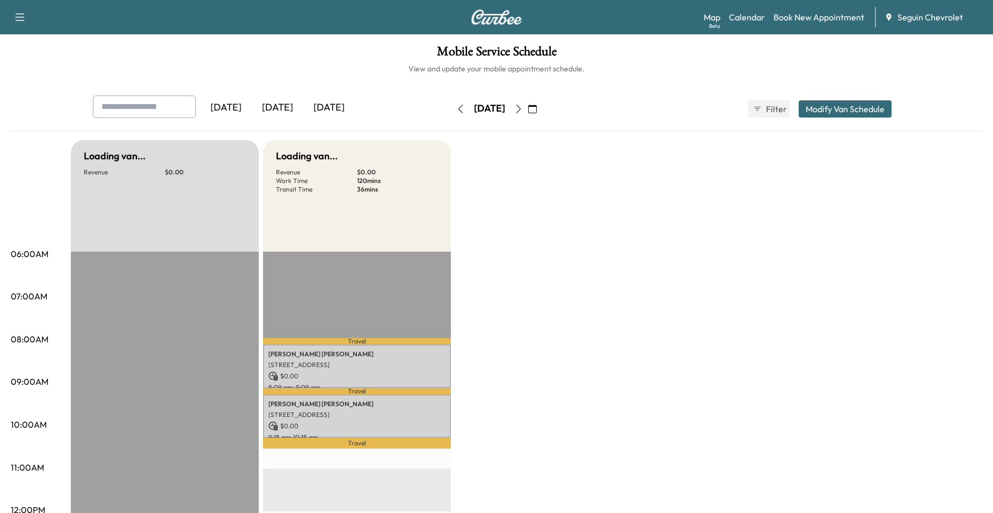
click at [456, 108] on icon "button" at bounding box center [460, 109] width 9 height 9
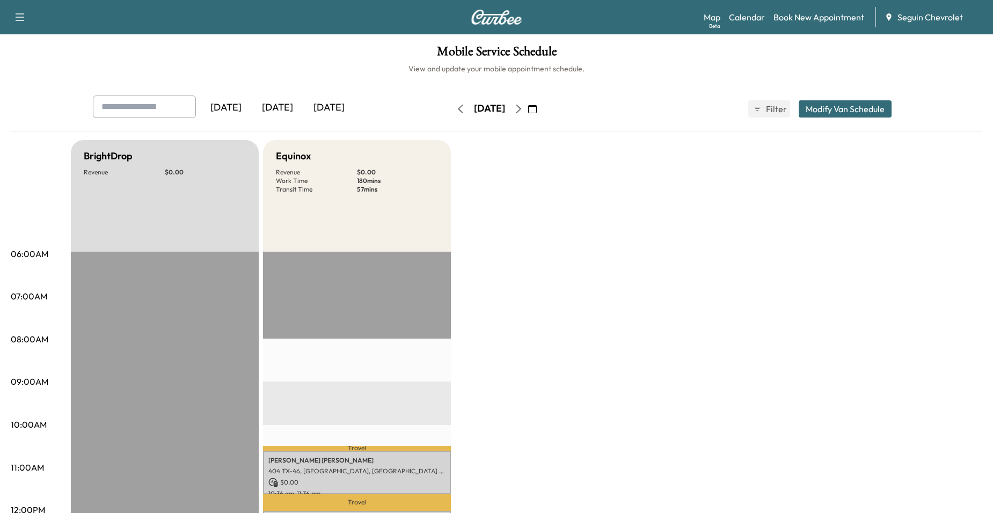
scroll to position [268, 0]
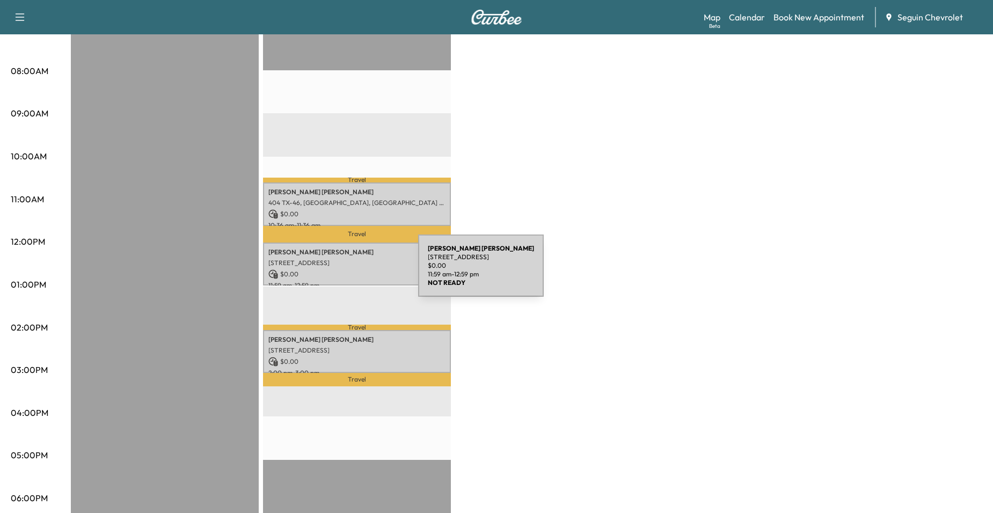
click at [338, 272] on p "$ 0.00" at bounding box center [356, 274] width 177 height 10
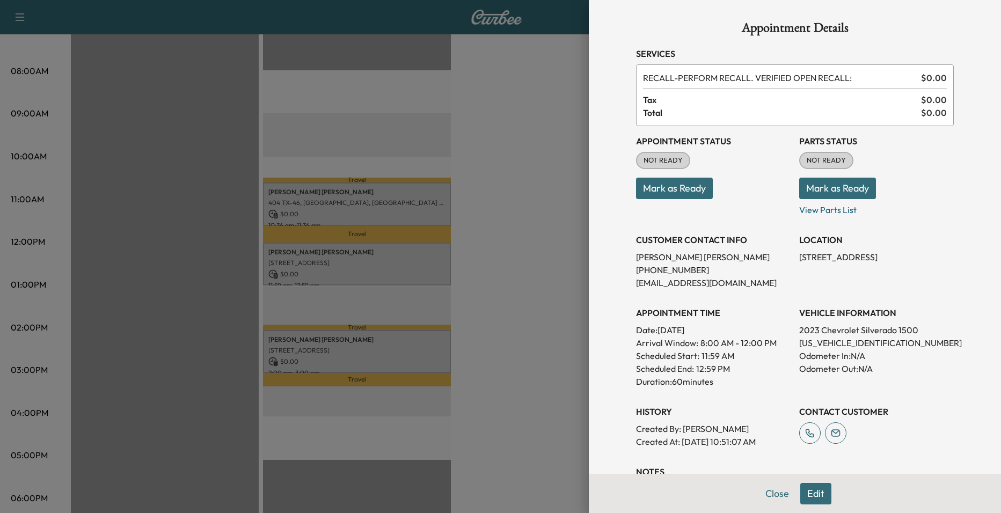
click at [352, 163] on div at bounding box center [500, 256] width 1001 height 513
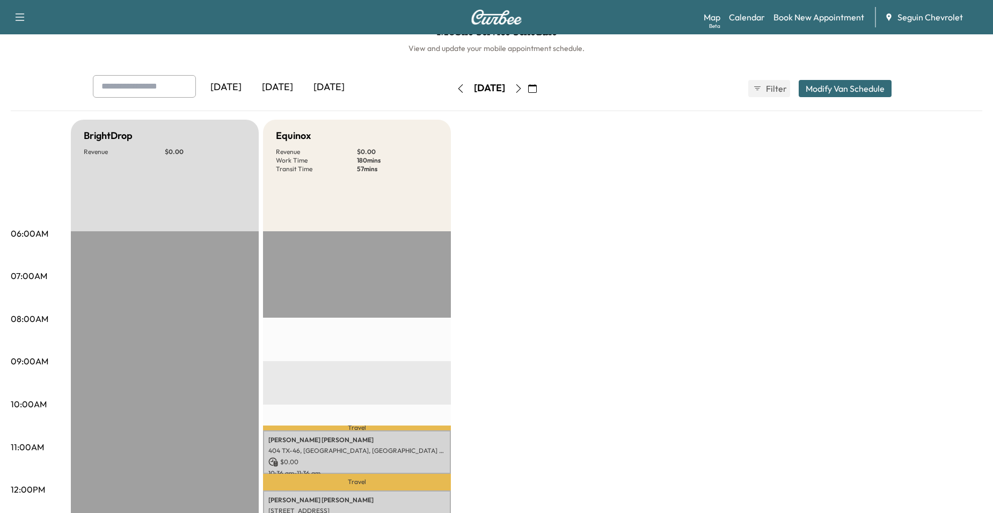
scroll to position [0, 0]
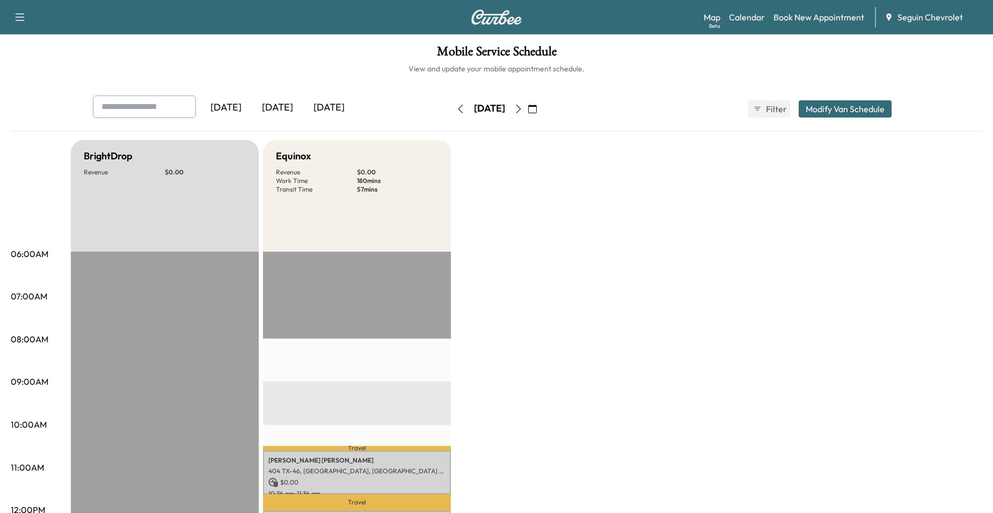
click at [523, 105] on icon "button" at bounding box center [518, 109] width 9 height 9
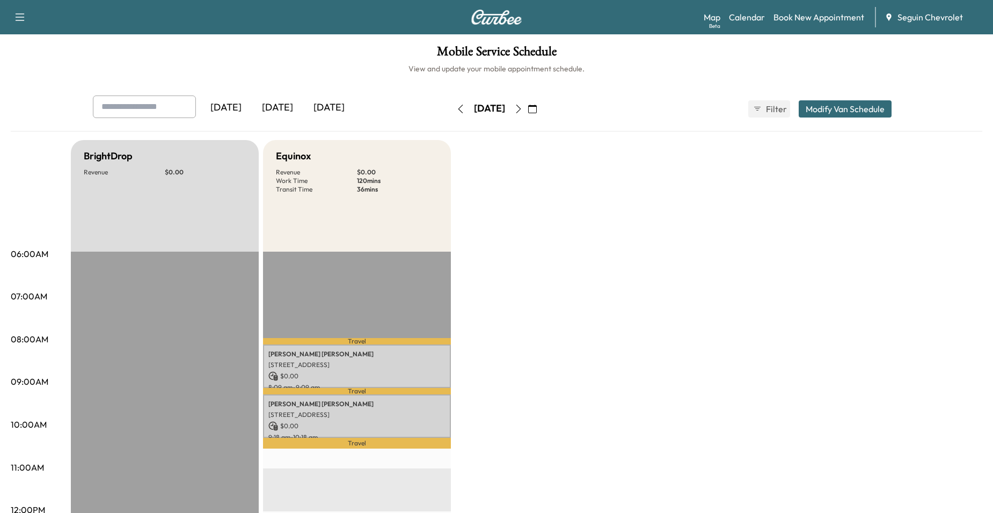
click at [528, 113] on button "button" at bounding box center [518, 108] width 18 height 17
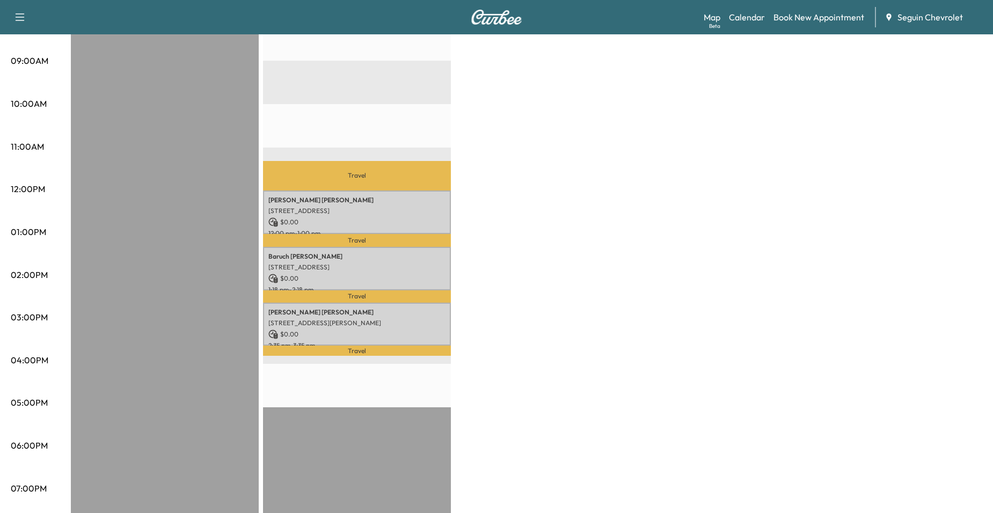
scroll to position [322, 0]
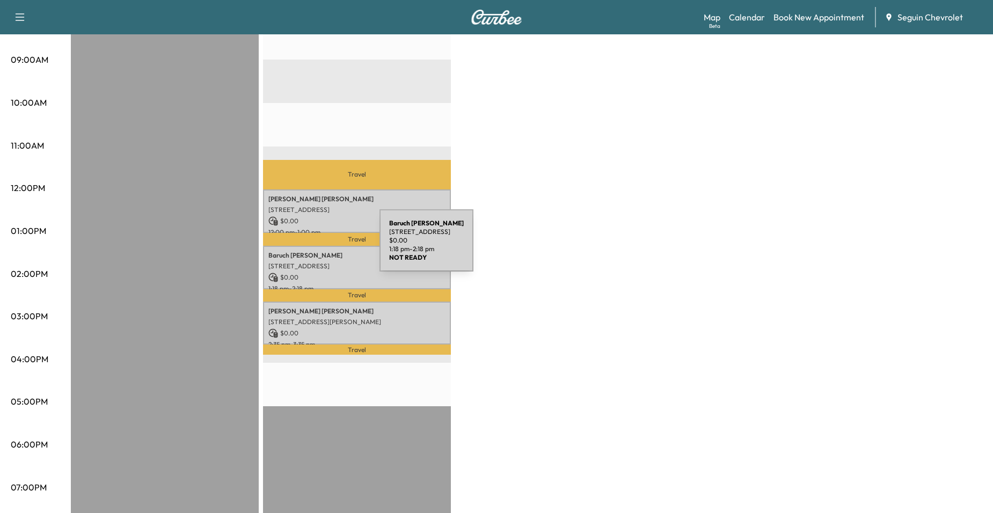
click at [303, 239] on p "Travel" at bounding box center [357, 239] width 188 height 13
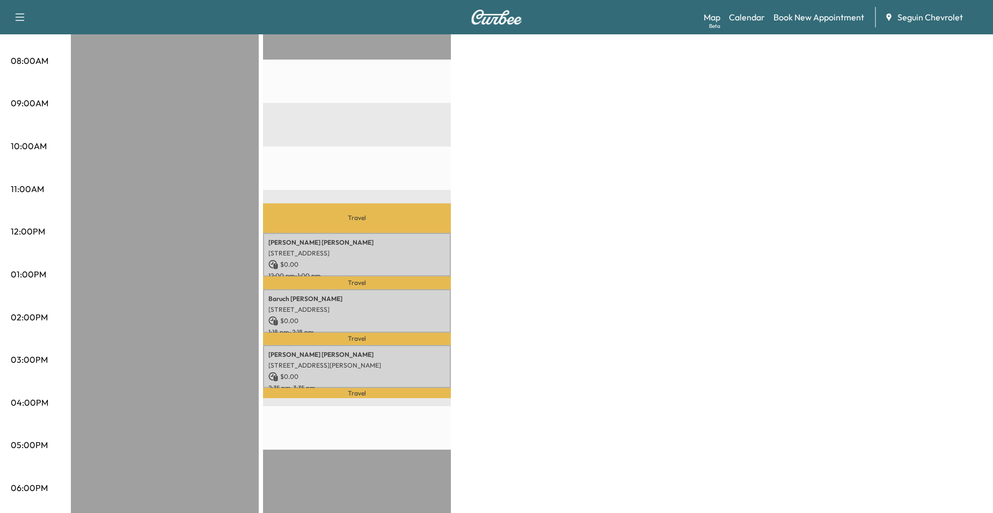
scroll to position [54, 0]
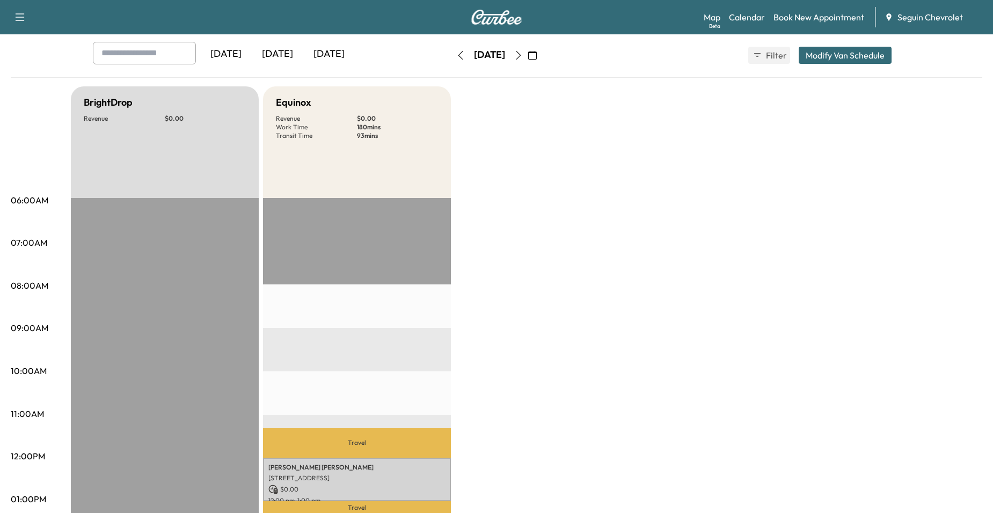
click at [528, 59] on button "button" at bounding box center [518, 55] width 18 height 17
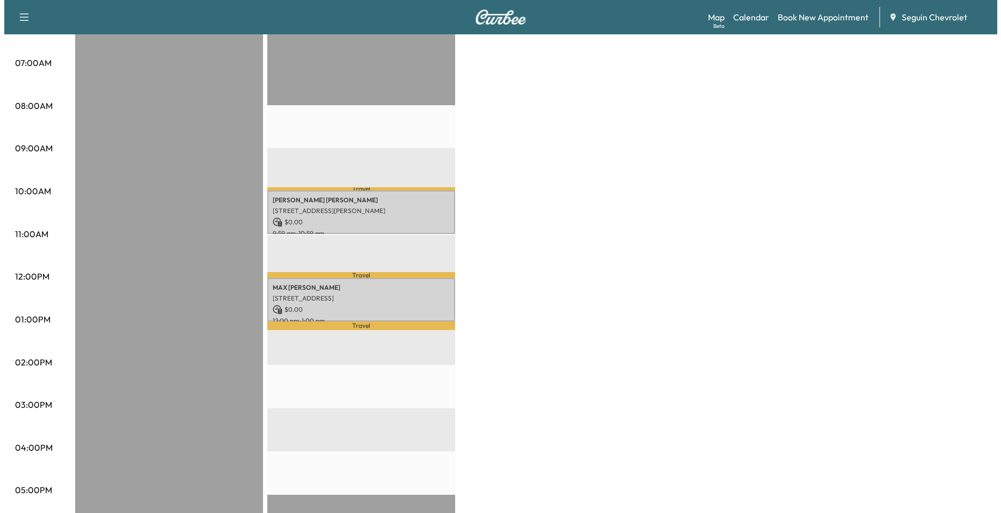
scroll to position [215, 0]
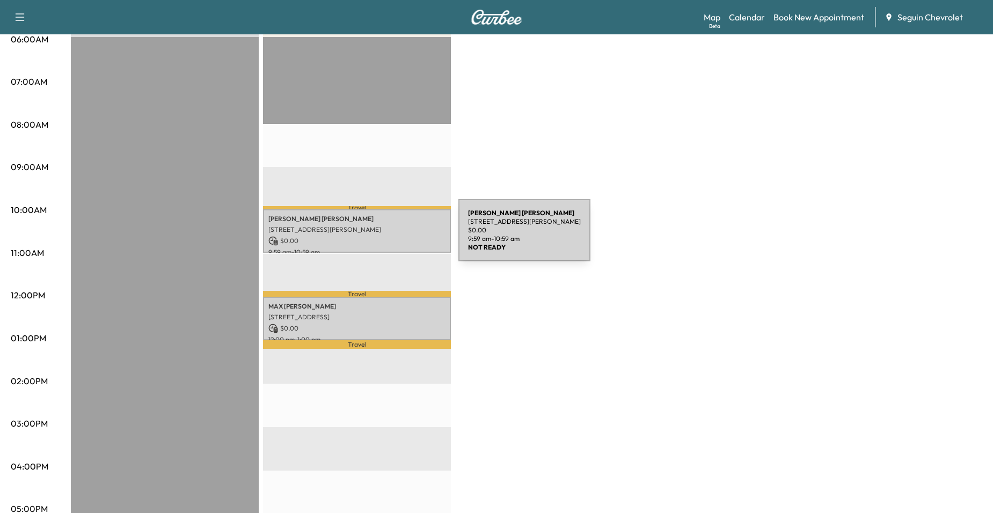
click at [378, 237] on p "$ 0.00" at bounding box center [356, 241] width 177 height 10
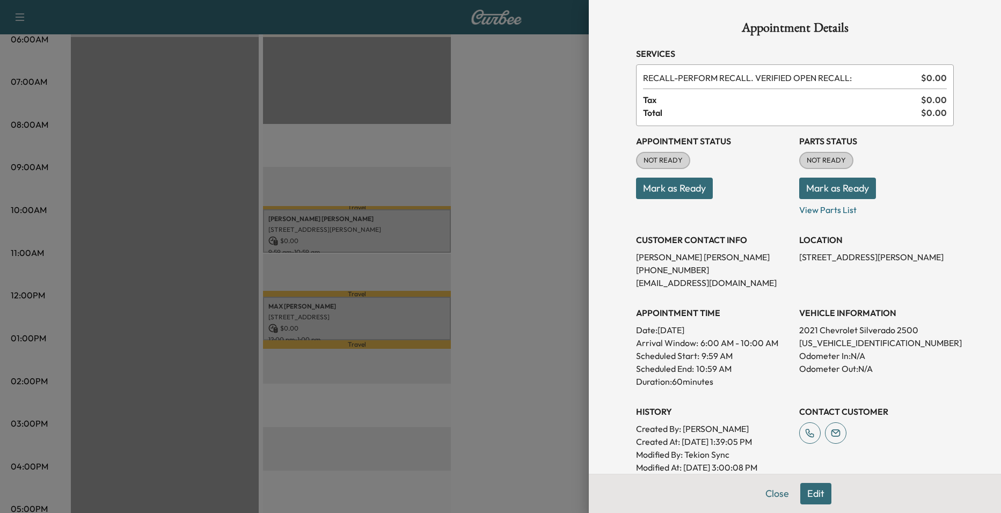
click at [366, 330] on div at bounding box center [500, 256] width 1001 height 513
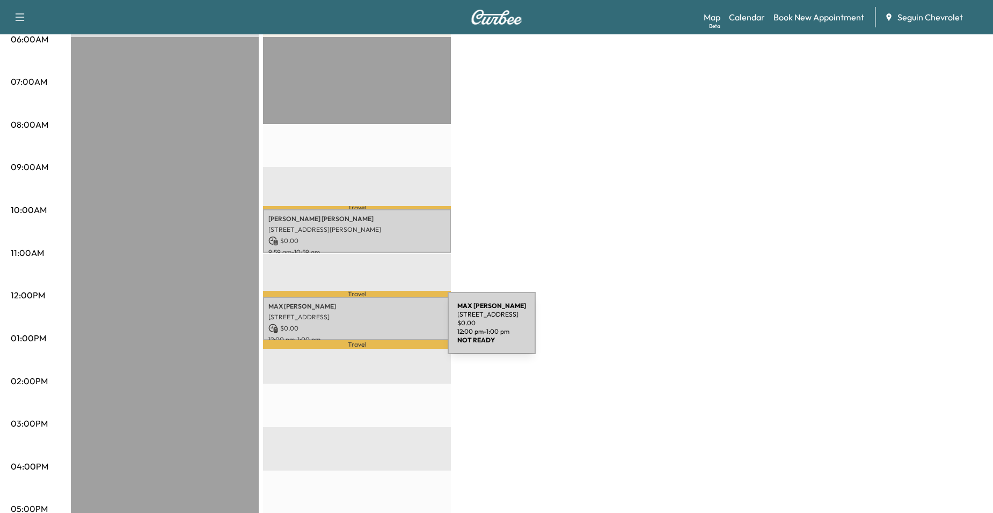
click at [368, 329] on p "$ 0.00" at bounding box center [356, 329] width 177 height 10
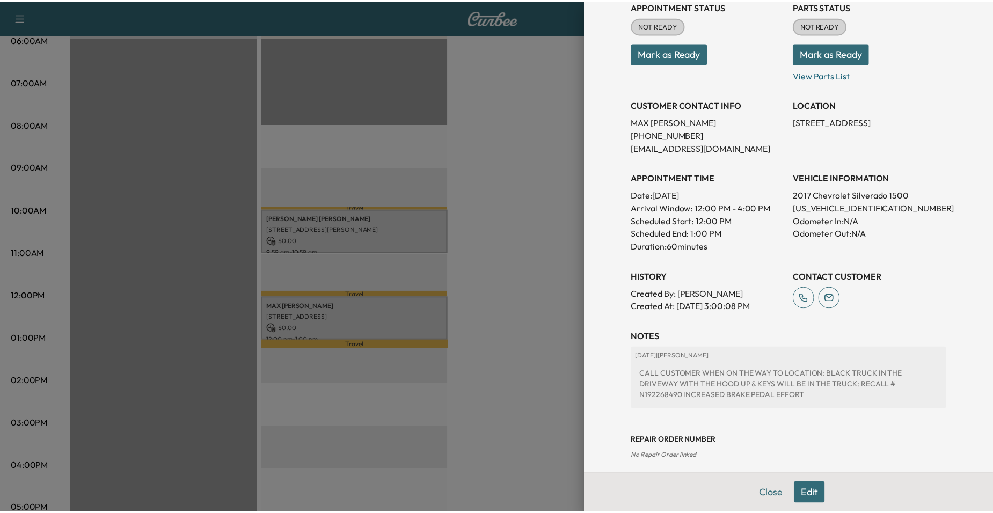
scroll to position [161, 0]
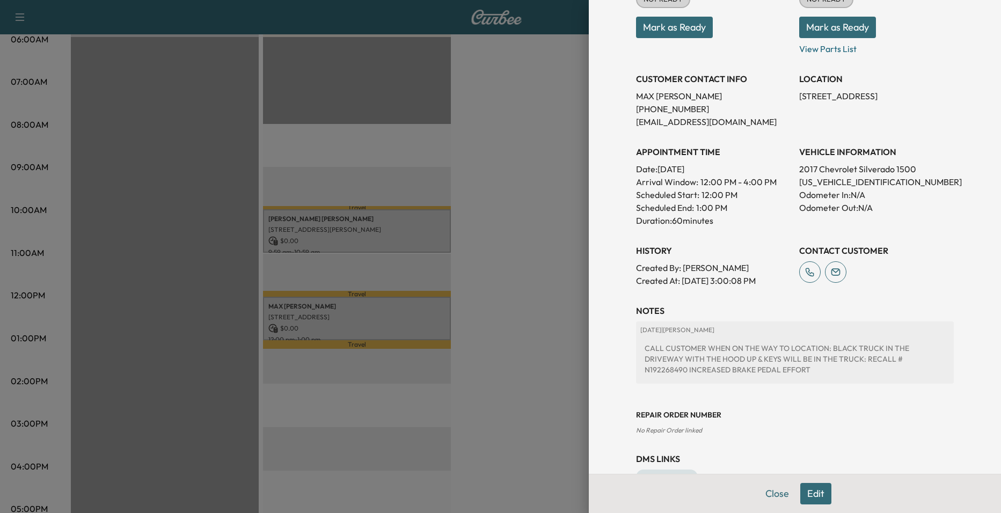
click at [501, 243] on div at bounding box center [500, 256] width 1001 height 513
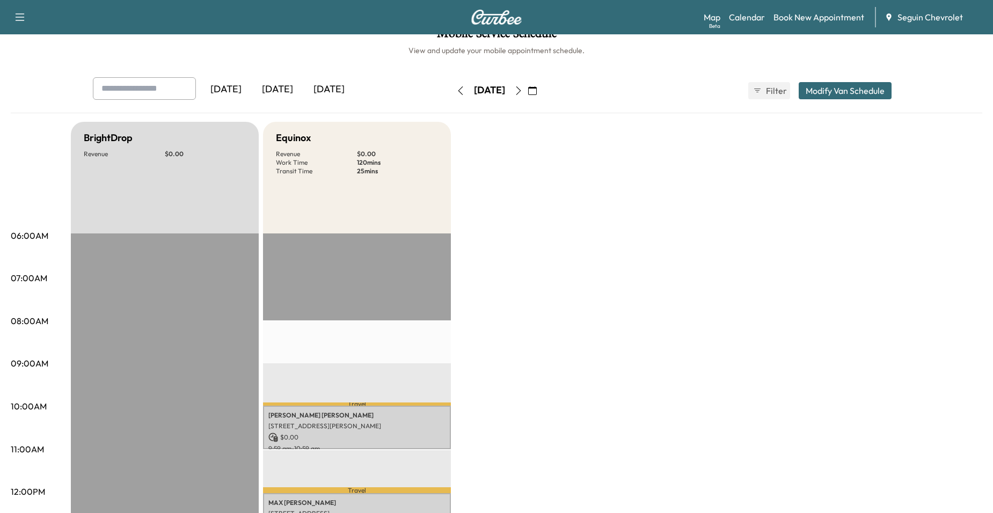
scroll to position [0, 0]
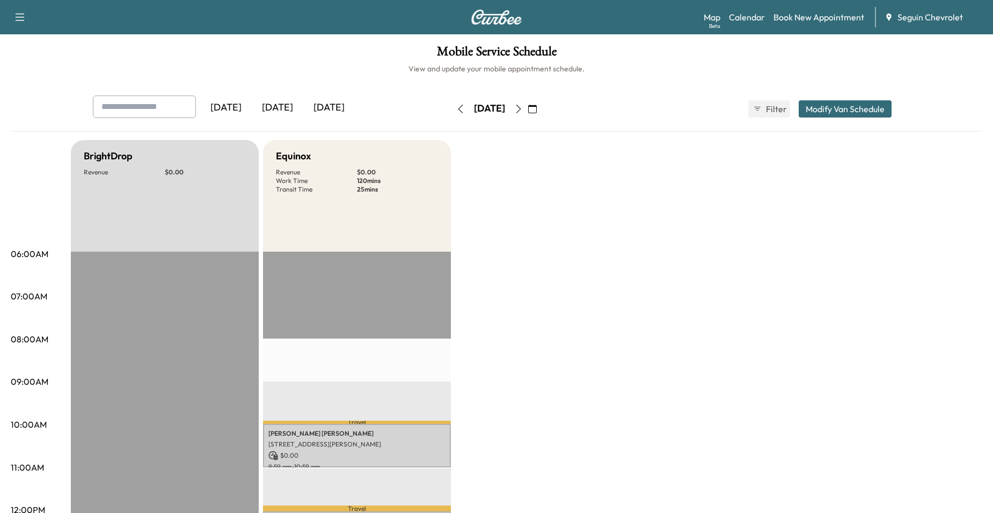
click at [523, 111] on icon "button" at bounding box center [518, 109] width 9 height 9
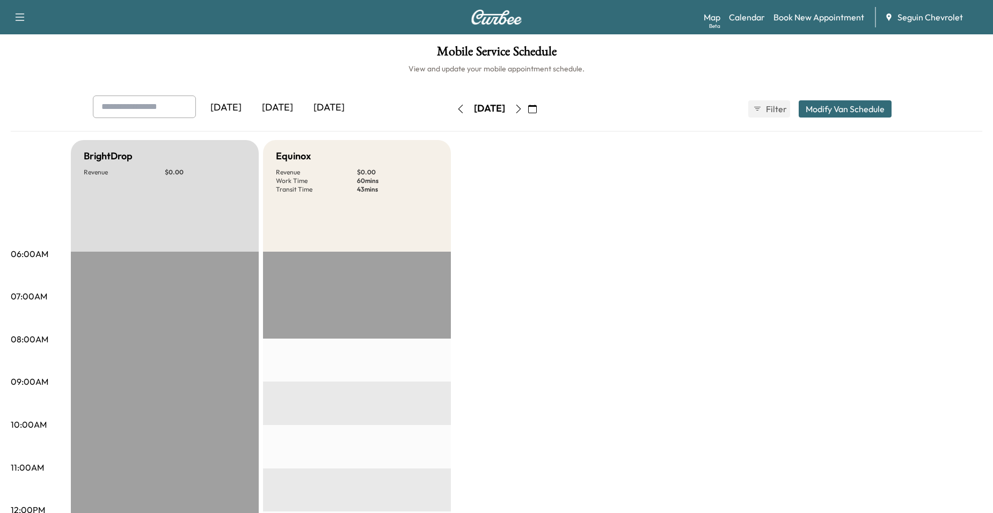
click at [537, 106] on icon "button" at bounding box center [532, 109] width 9 height 9
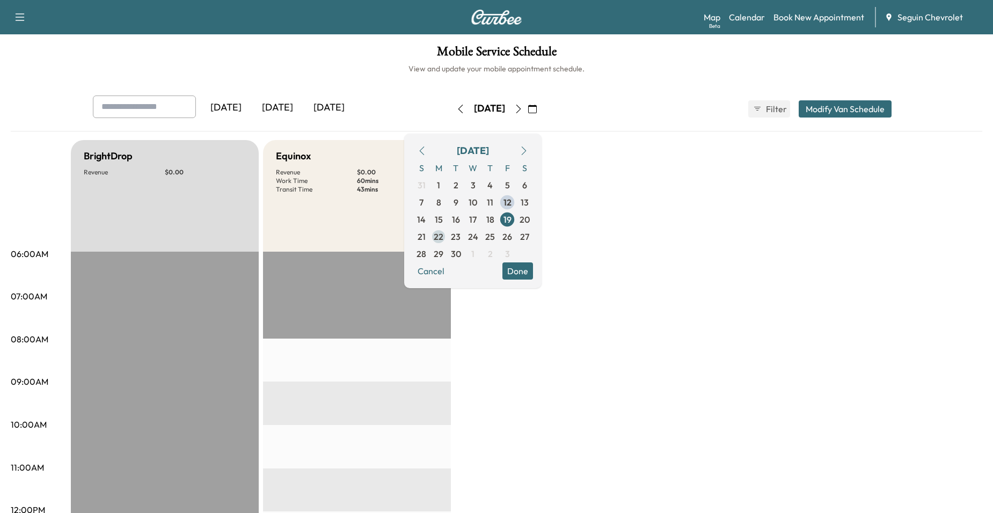
click at [447, 238] on span "22" at bounding box center [438, 236] width 17 height 17
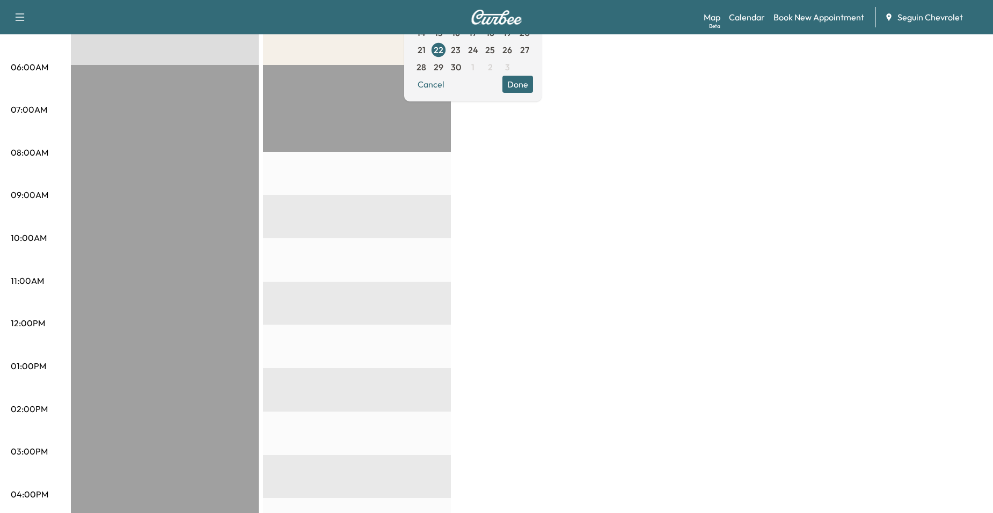
scroll to position [161, 0]
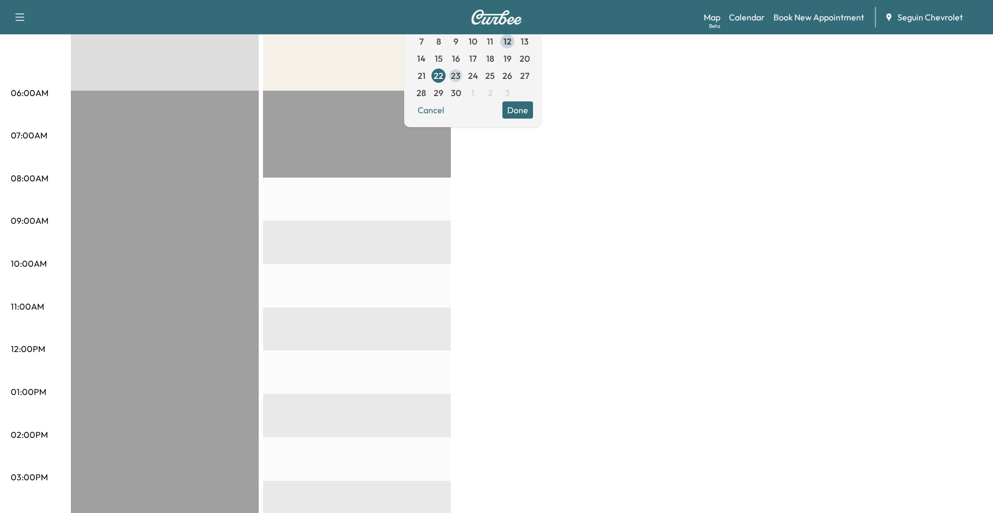
click at [460, 79] on span "23" at bounding box center [456, 75] width 10 height 13
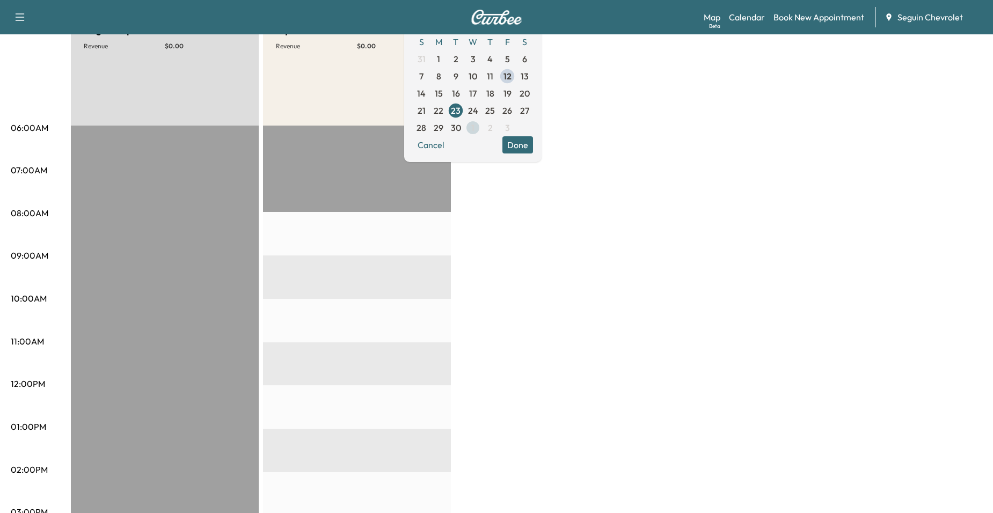
scroll to position [107, 0]
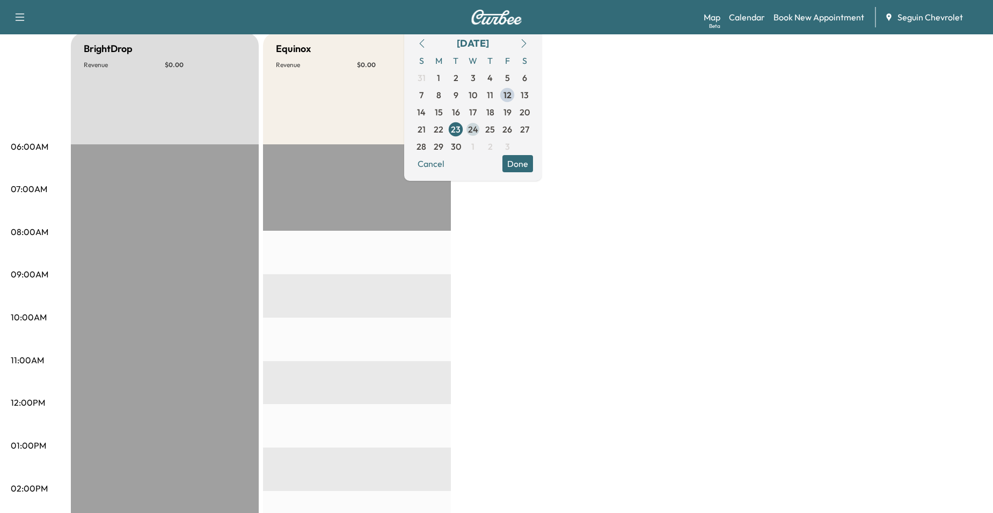
click at [481, 136] on span "24" at bounding box center [472, 129] width 17 height 17
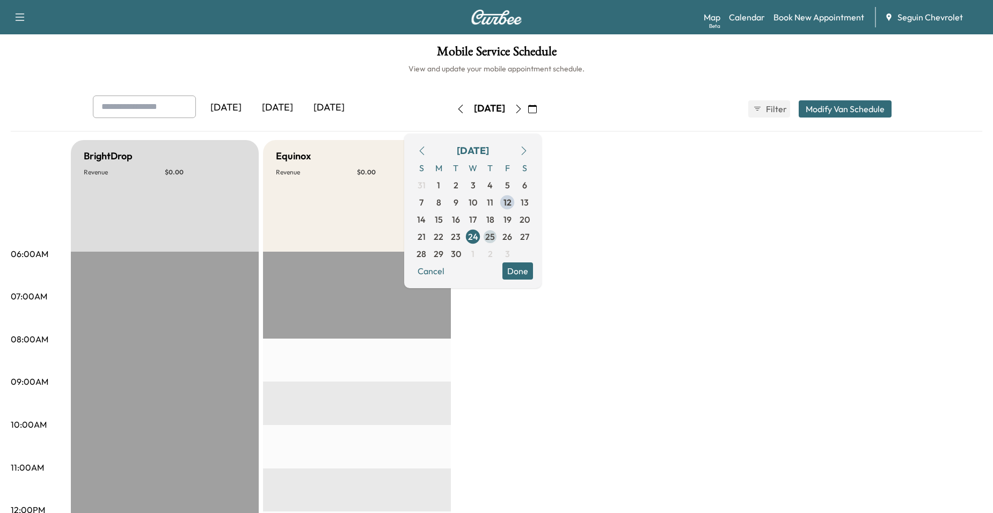
click at [499, 235] on span "25" at bounding box center [489, 236] width 17 height 17
click at [512, 242] on span "26" at bounding box center [507, 236] width 10 height 13
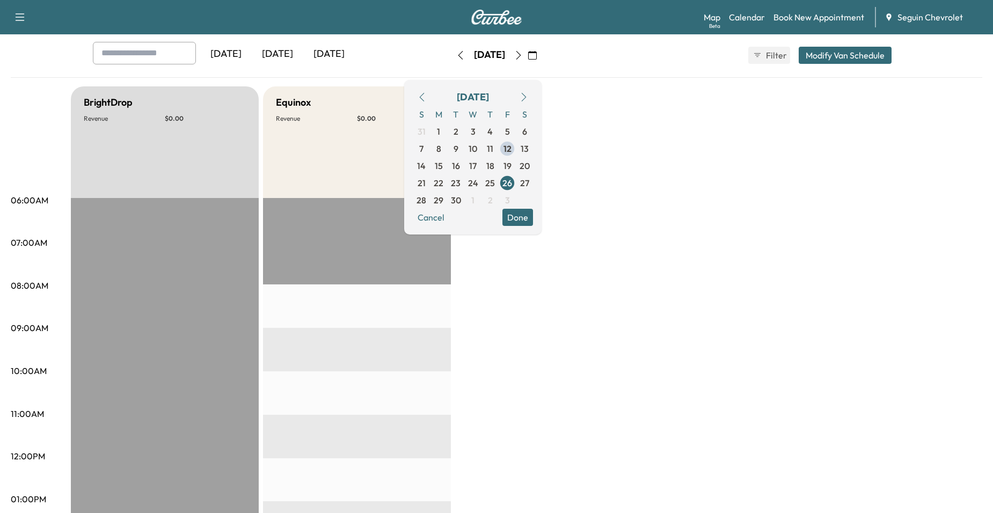
click at [533, 217] on button "Done" at bounding box center [517, 217] width 31 height 17
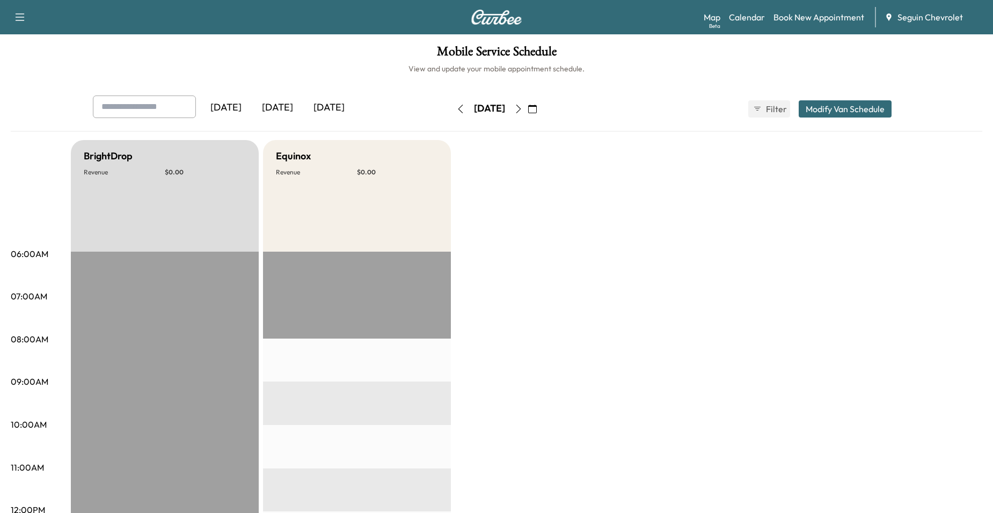
click at [542, 113] on button "button" at bounding box center [532, 108] width 18 height 17
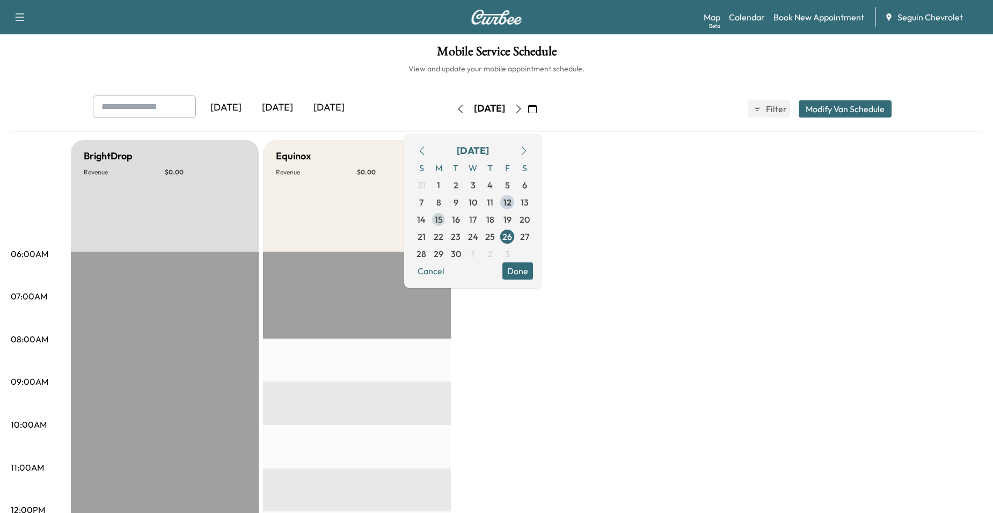
click at [443, 214] on span "15" at bounding box center [439, 219] width 8 height 13
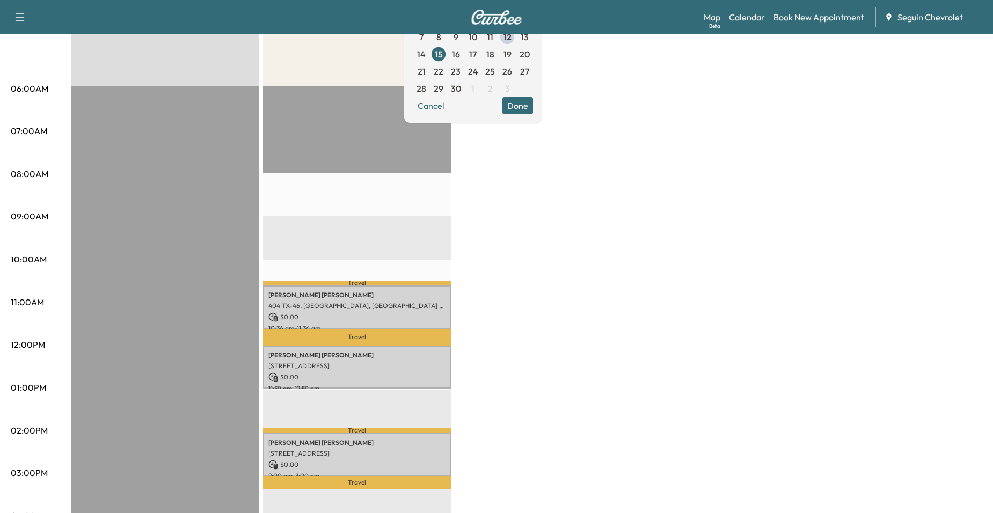
scroll to position [54, 0]
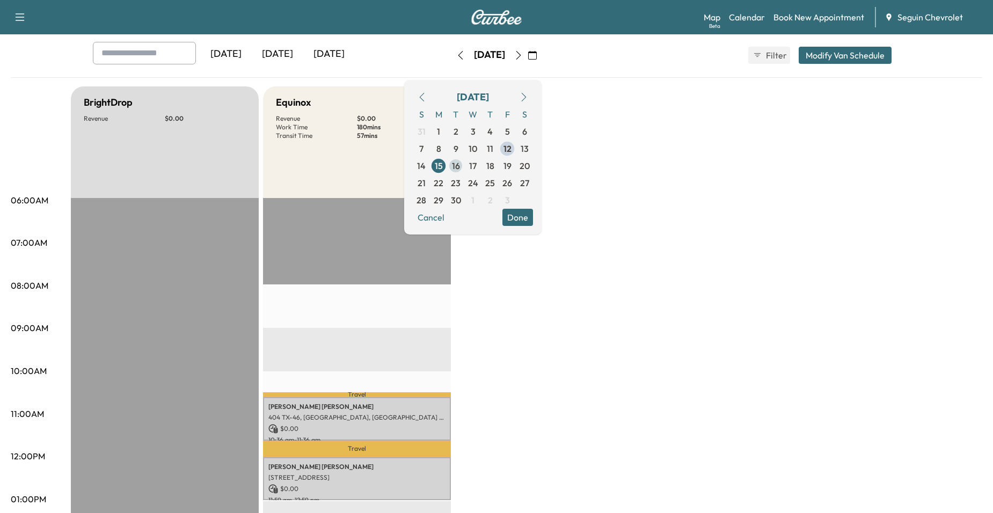
click at [460, 170] on span "16" at bounding box center [456, 165] width 8 height 13
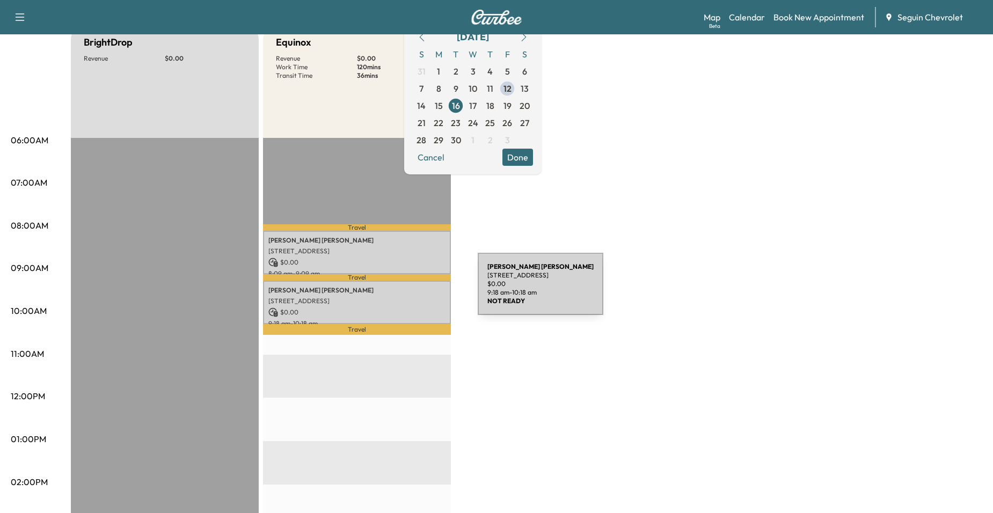
scroll to position [107, 0]
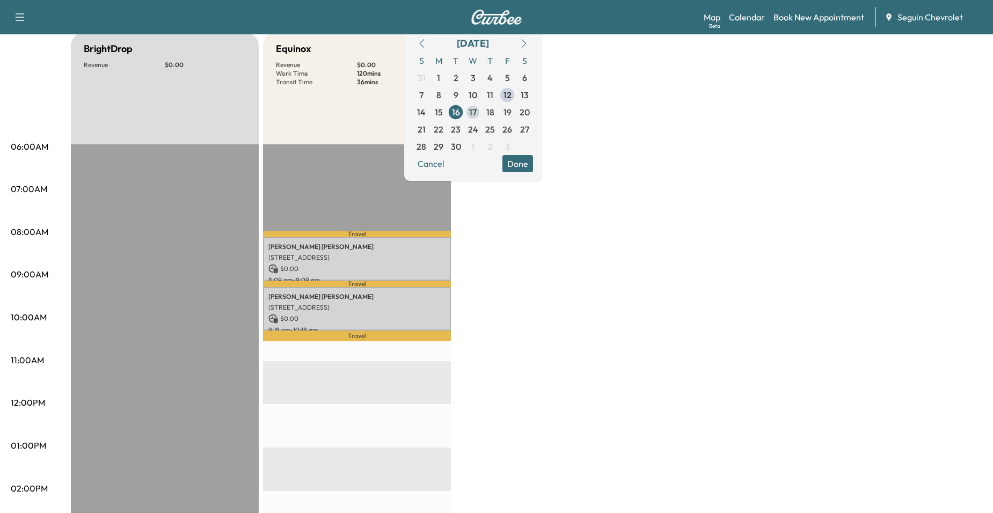
click at [477, 116] on span "17" at bounding box center [473, 112] width 8 height 13
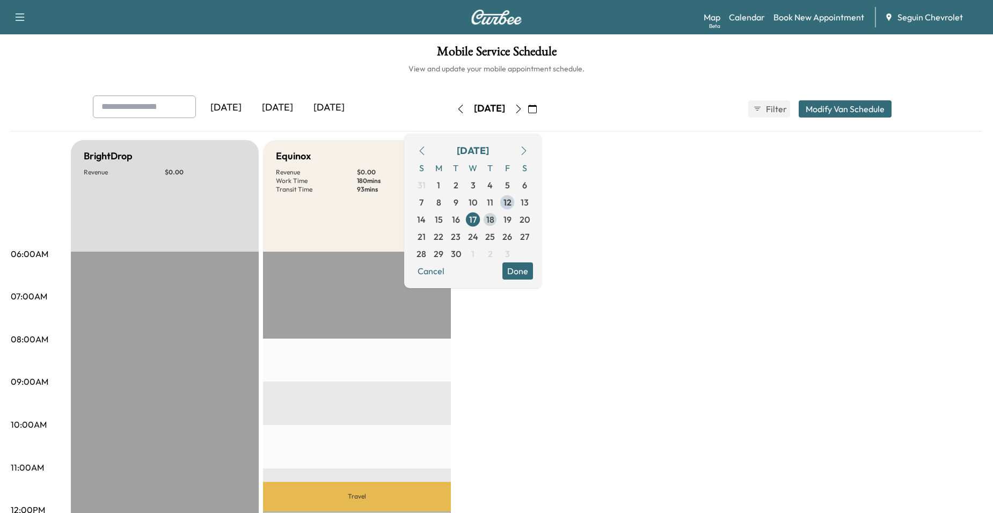
click at [494, 219] on span "18" at bounding box center [490, 219] width 8 height 13
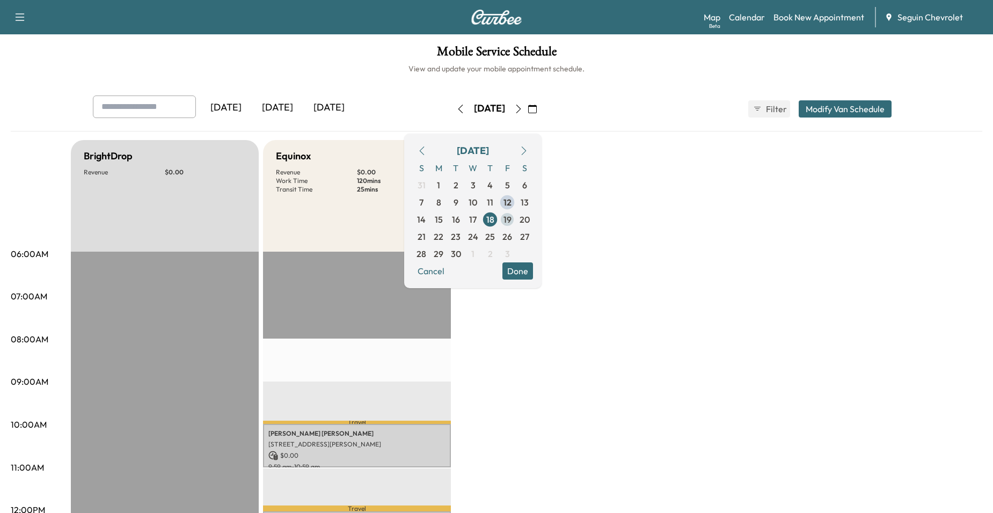
click at [511, 220] on span "19" at bounding box center [507, 219] width 8 height 13
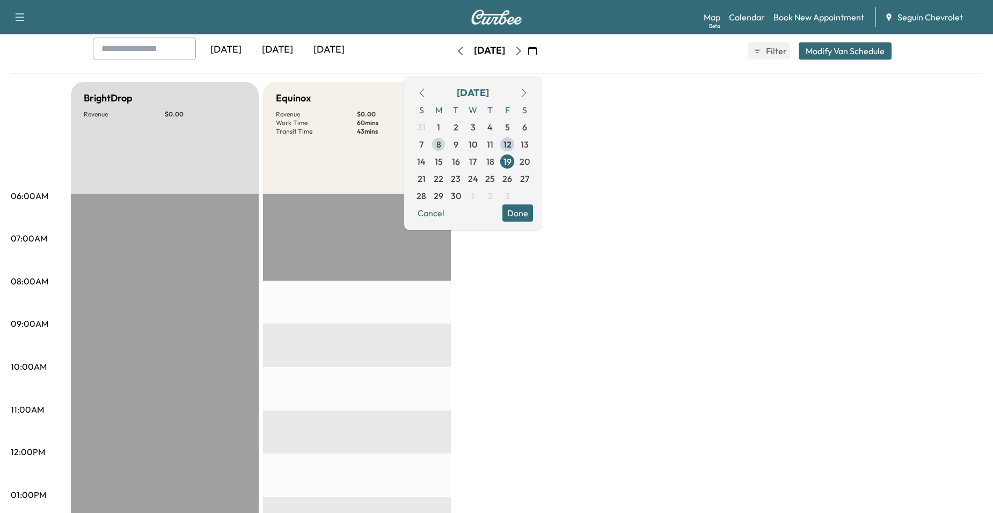
scroll to position [54, 0]
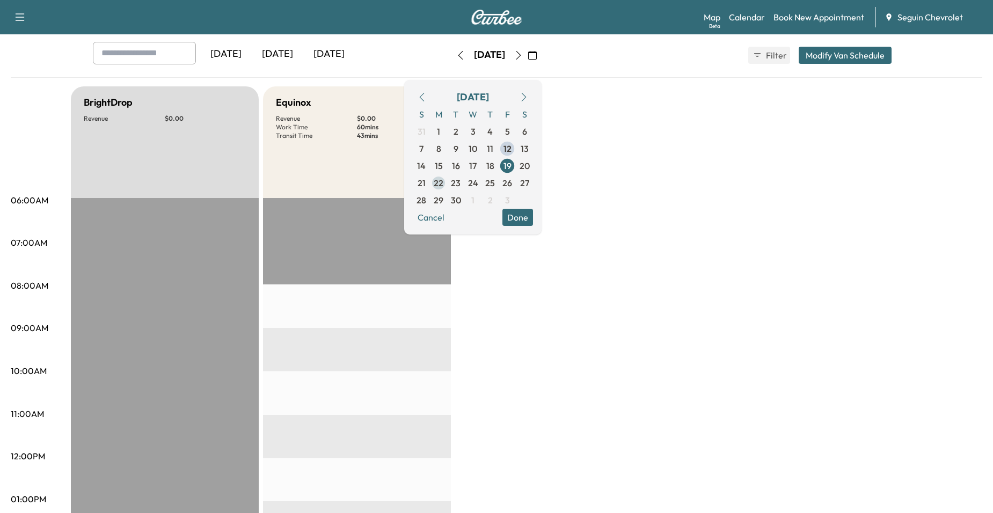
click at [443, 183] on span "22" at bounding box center [439, 183] width 10 height 13
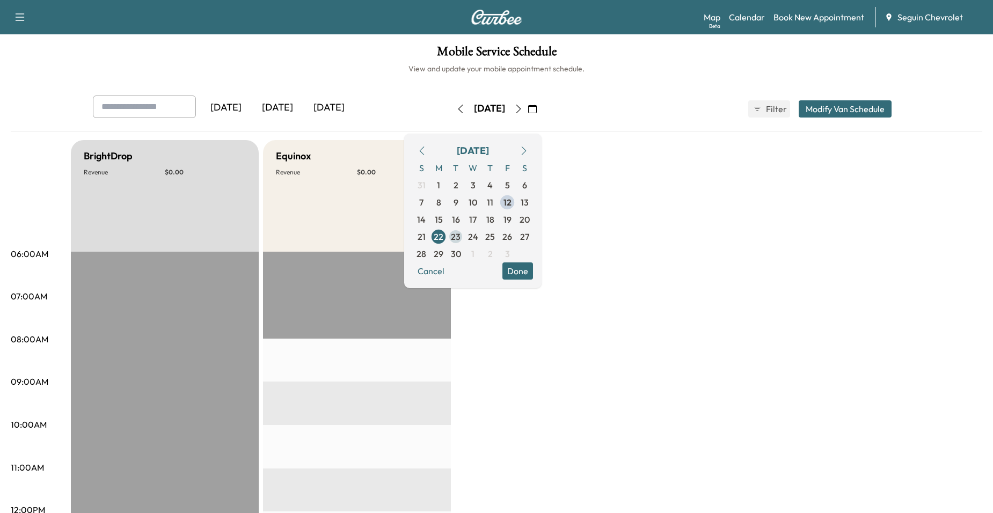
click at [460, 238] on span "23" at bounding box center [456, 236] width 10 height 13
click at [499, 240] on span "25" at bounding box center [489, 236] width 17 height 17
click at [481, 238] on span "24" at bounding box center [472, 236] width 17 height 17
click at [495, 237] on span "25" at bounding box center [490, 236] width 10 height 13
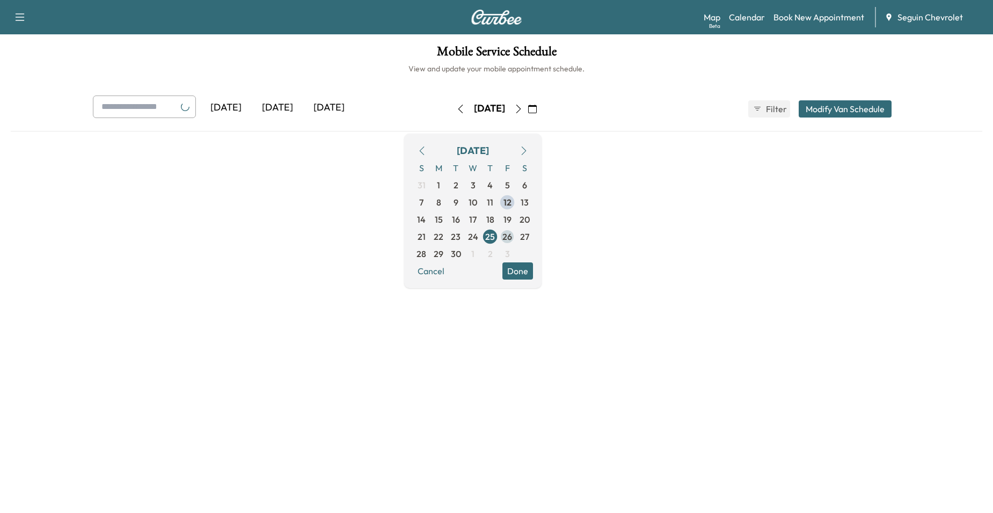
click at [516, 237] on span "26" at bounding box center [507, 236] width 17 height 17
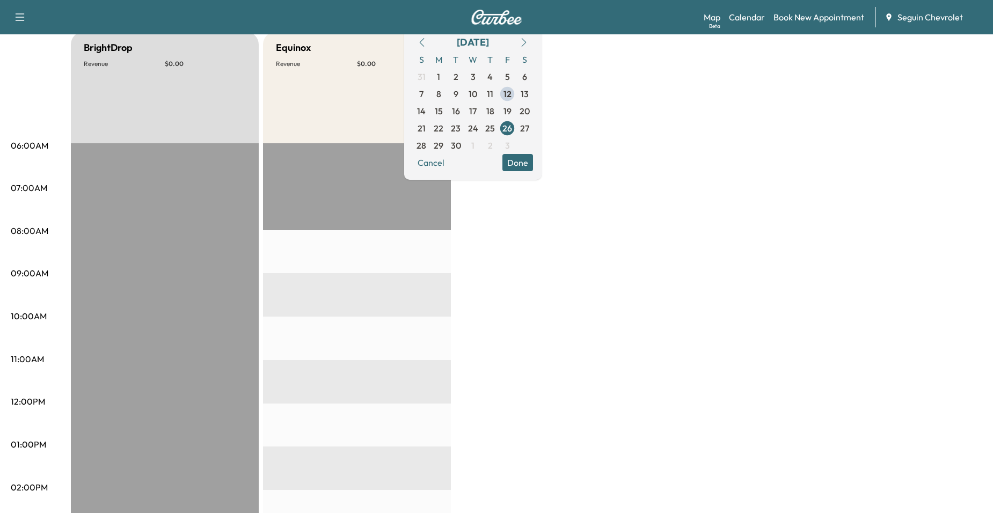
scroll to position [107, 0]
click at [443, 148] on span "29" at bounding box center [439, 146] width 10 height 13
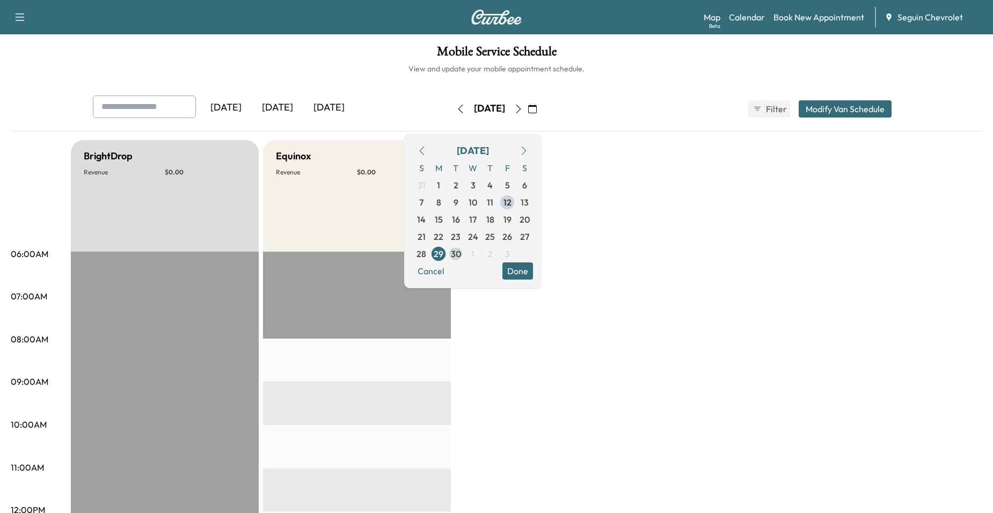
click at [461, 260] on span "30" at bounding box center [456, 253] width 10 height 13
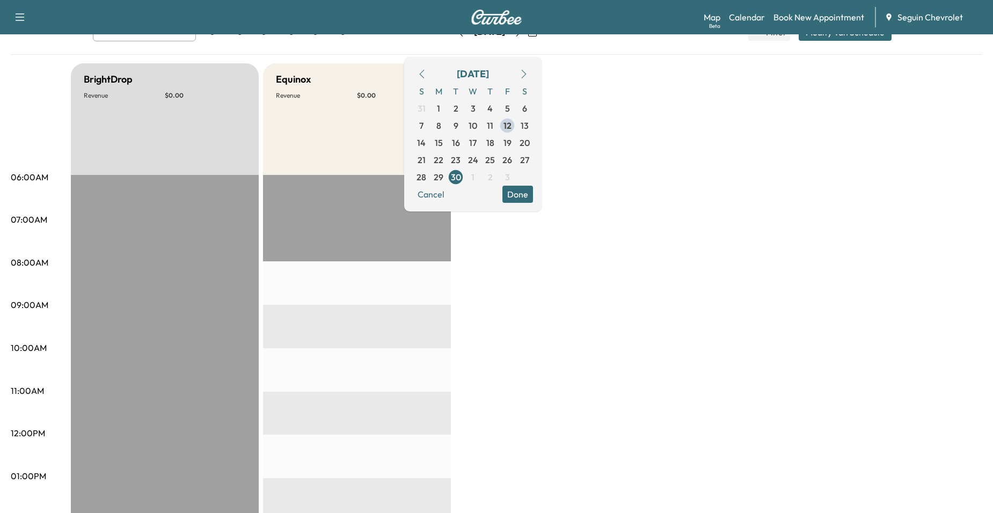
scroll to position [54, 0]
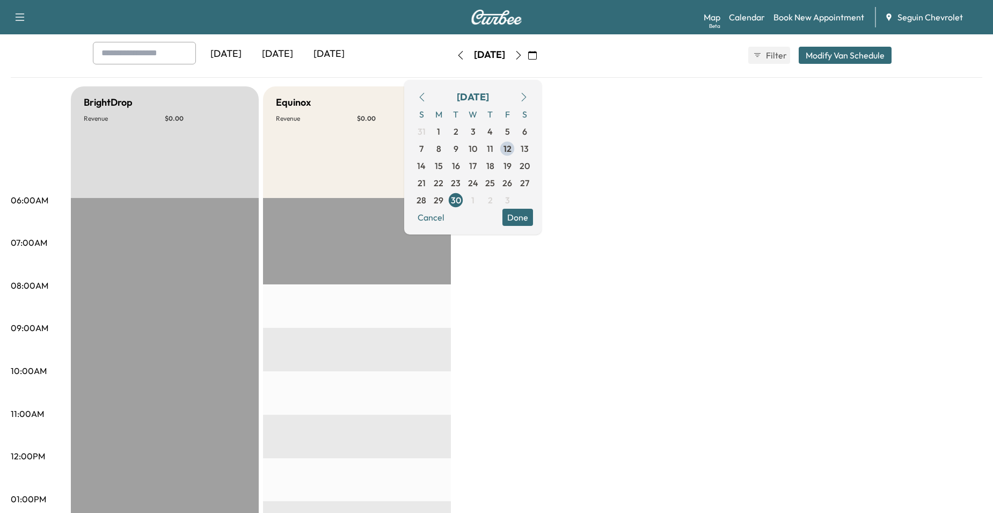
click at [542, 226] on div "[DATE] S M T W T F S 31 1 2 3 4 5 6 7 8 9 10 11 12 13 14 15 16 17 18 19 20 21 2…" at bounding box center [472, 157] width 137 height 155
click at [533, 218] on button "Done" at bounding box center [517, 217] width 31 height 17
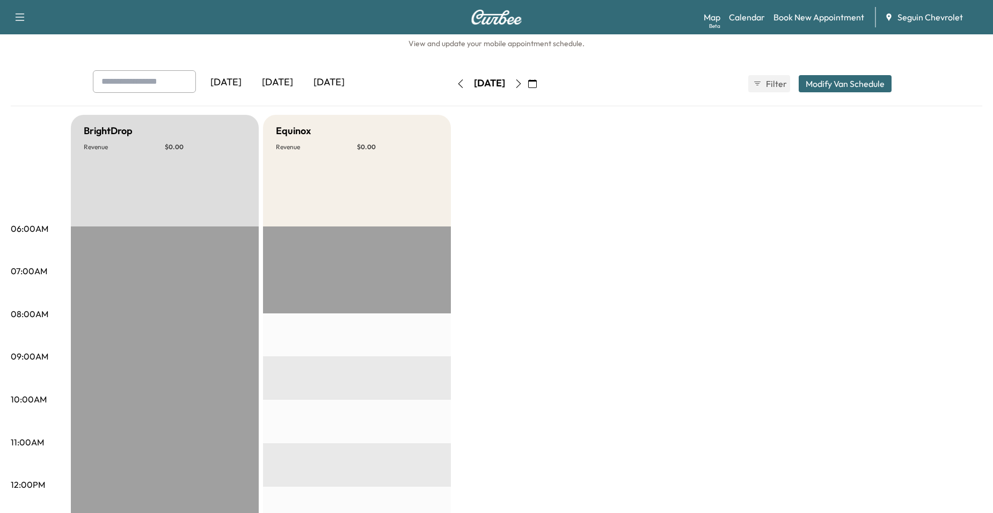
scroll to position [0, 0]
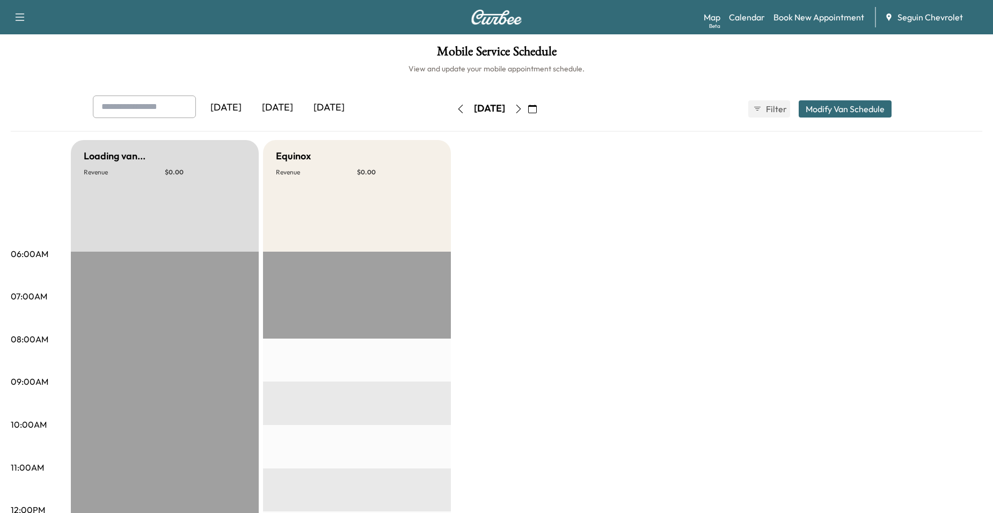
click at [542, 105] on button "button" at bounding box center [532, 108] width 18 height 17
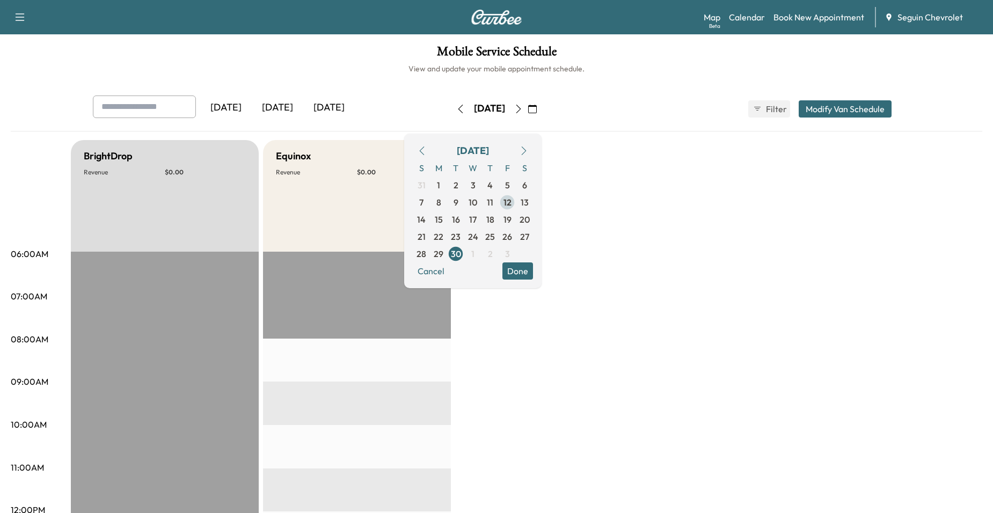
click at [516, 206] on span "12" at bounding box center [507, 202] width 17 height 17
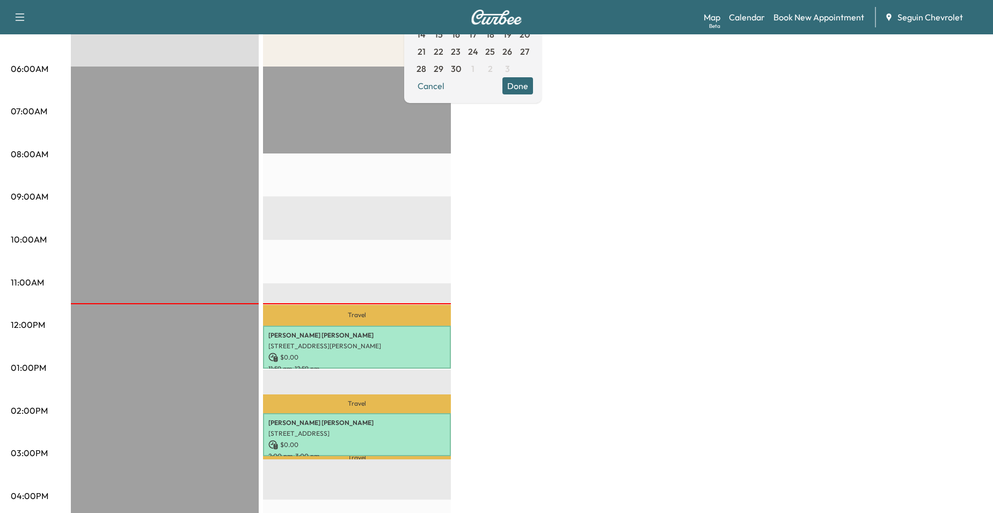
scroll to position [54, 0]
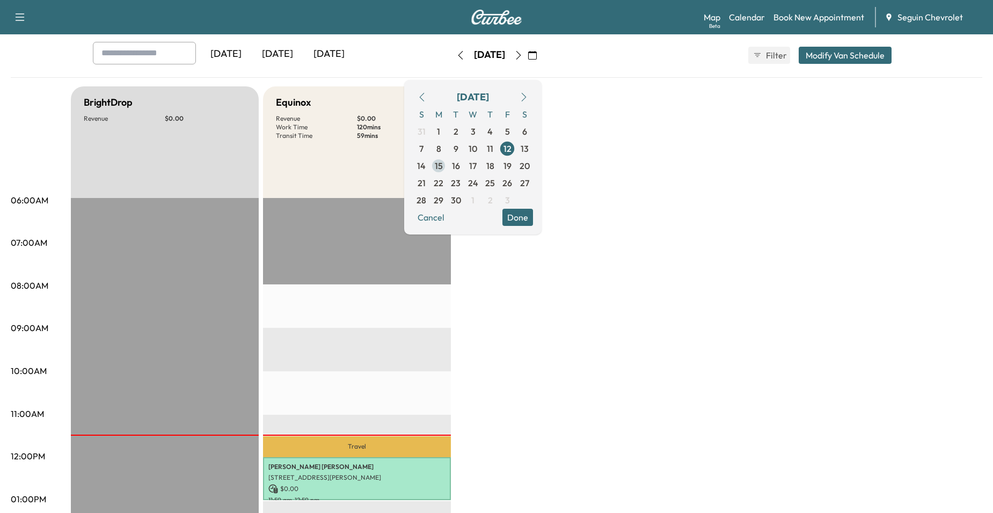
click at [443, 162] on span "15" at bounding box center [439, 165] width 8 height 13
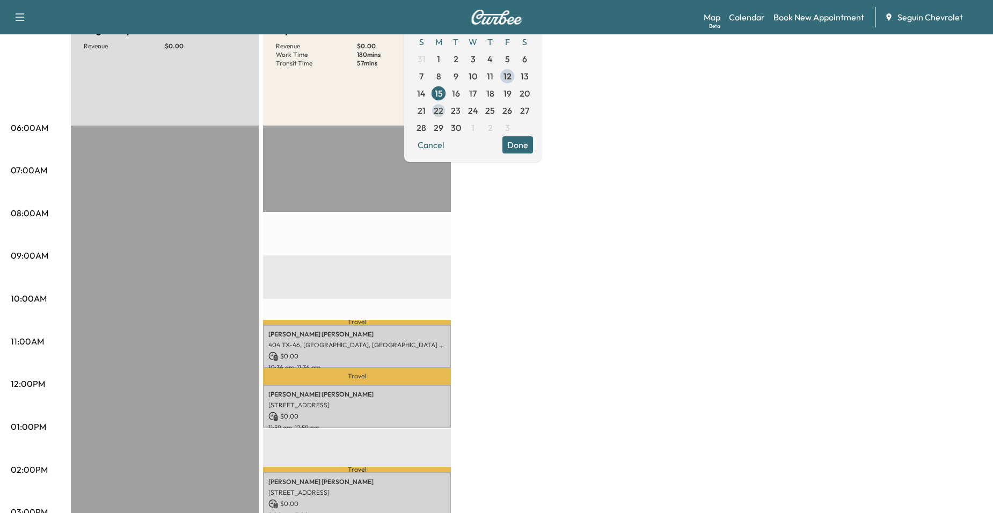
scroll to position [107, 0]
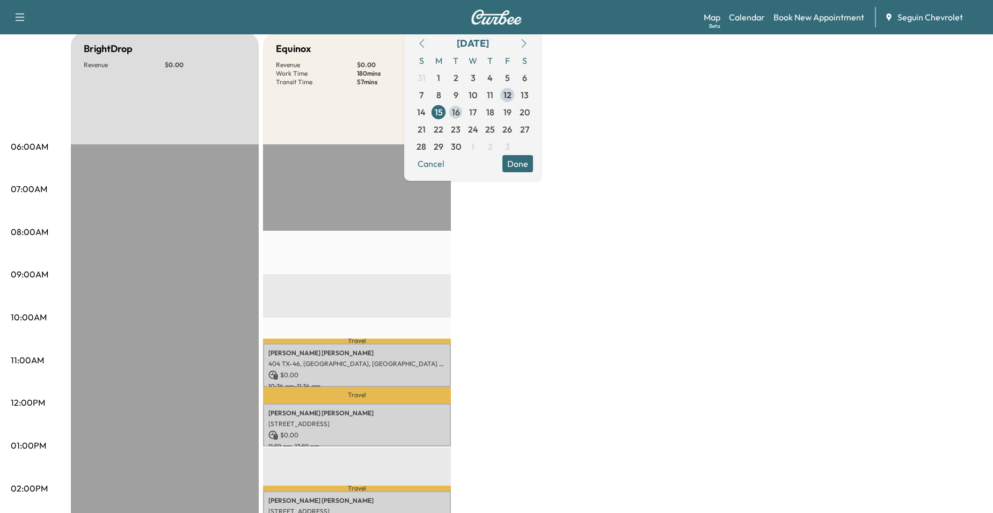
click at [464, 117] on span "16" at bounding box center [455, 112] width 17 height 17
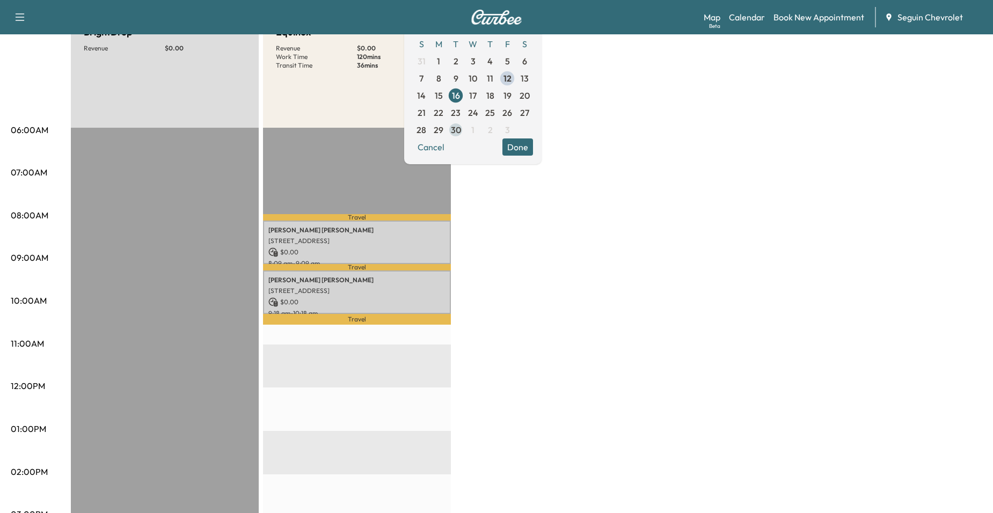
scroll to position [107, 0]
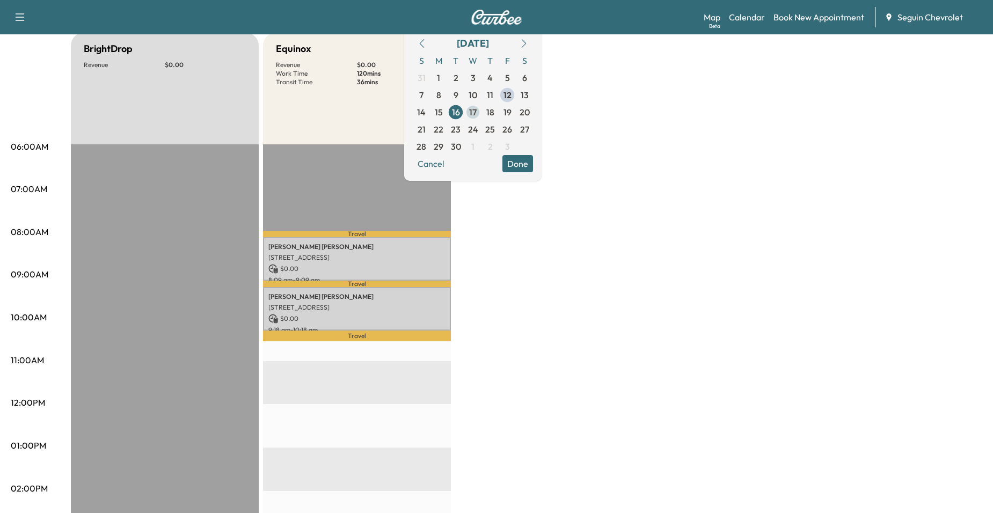
click at [477, 111] on span "17" at bounding box center [473, 112] width 8 height 13
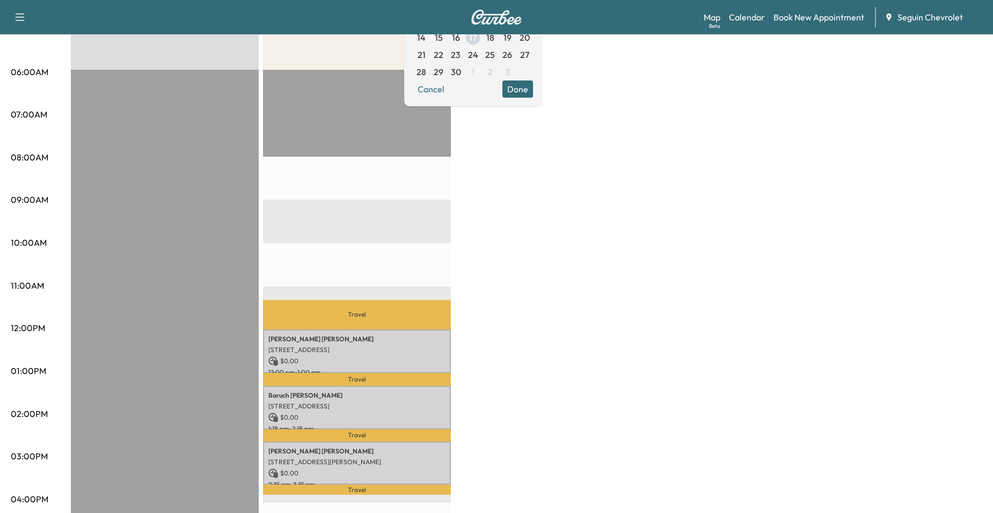
scroll to position [54, 0]
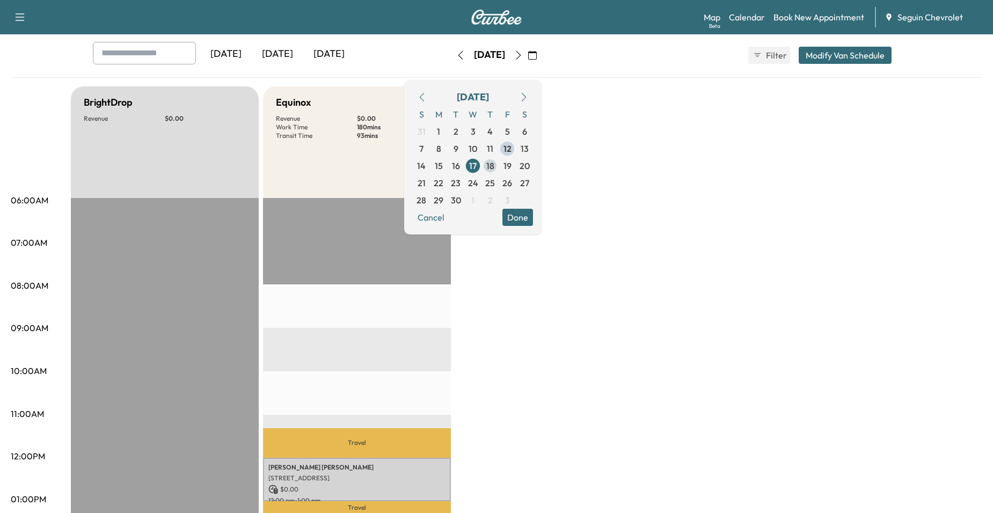
click at [499, 173] on span "18" at bounding box center [489, 165] width 17 height 17
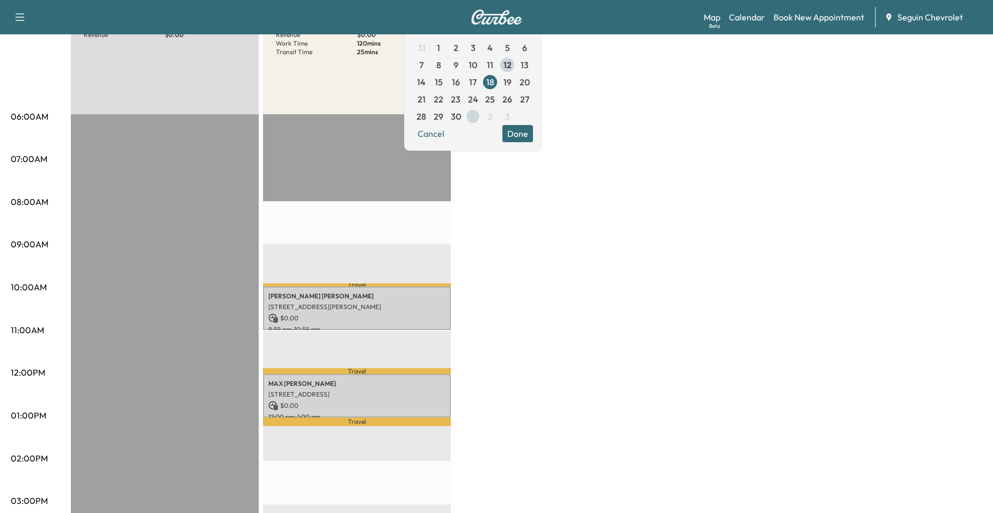
scroll to position [107, 0]
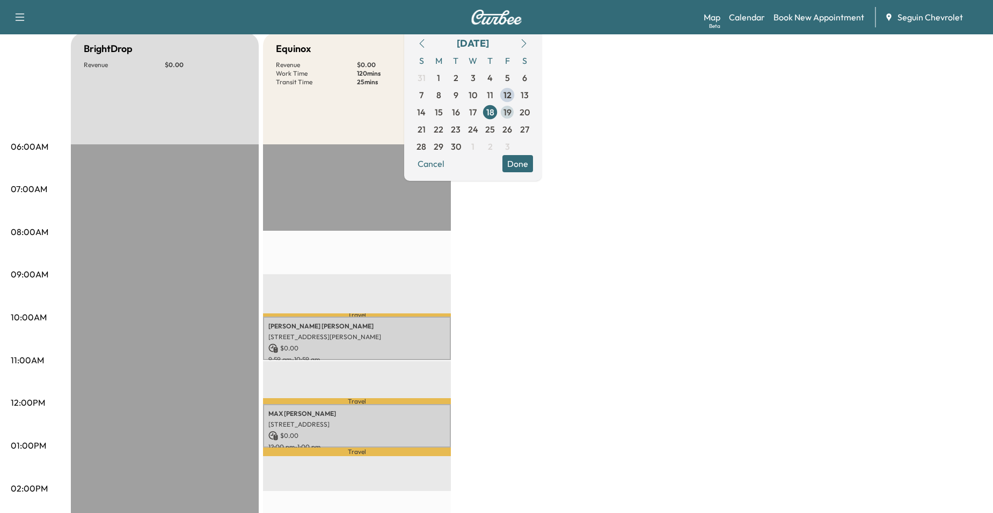
click at [511, 114] on span "19" at bounding box center [507, 112] width 8 height 13
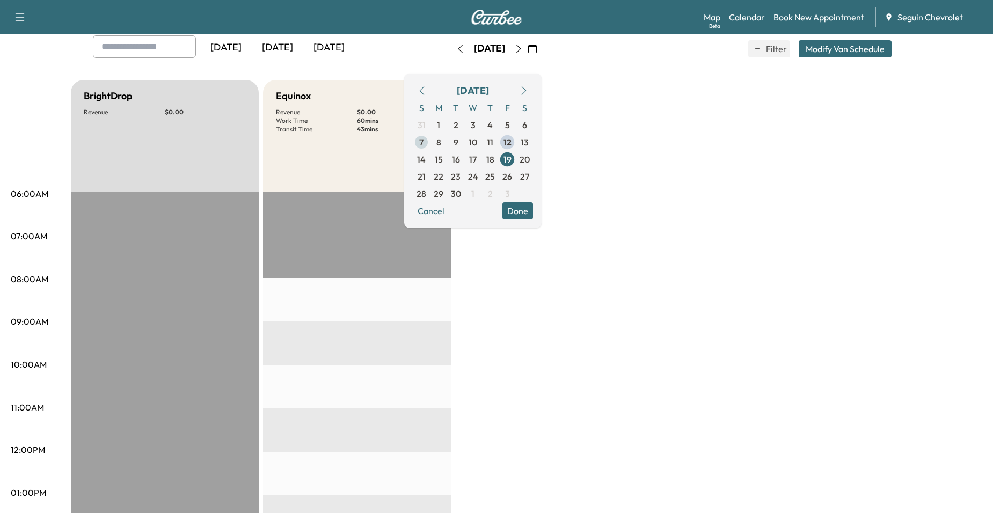
scroll to position [54, 0]
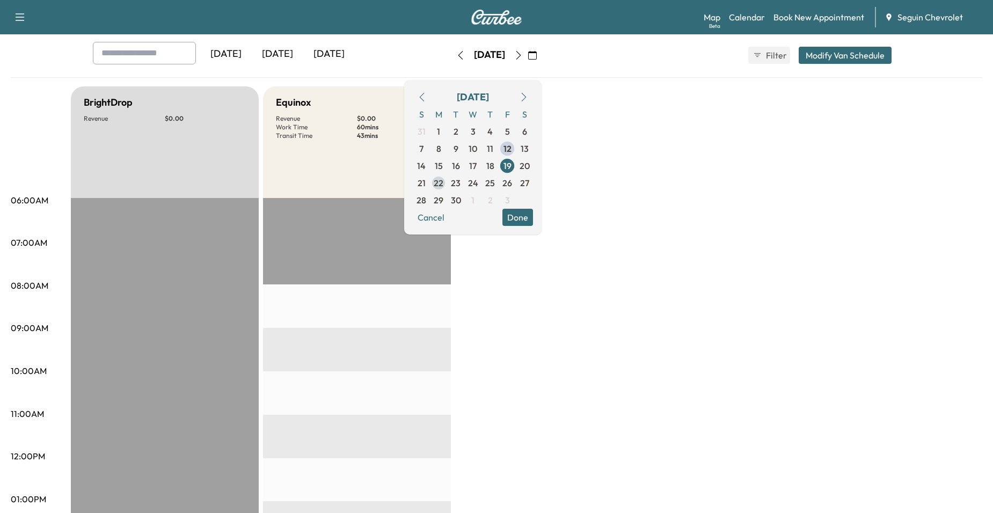
click at [443, 178] on span "22" at bounding box center [439, 183] width 10 height 13
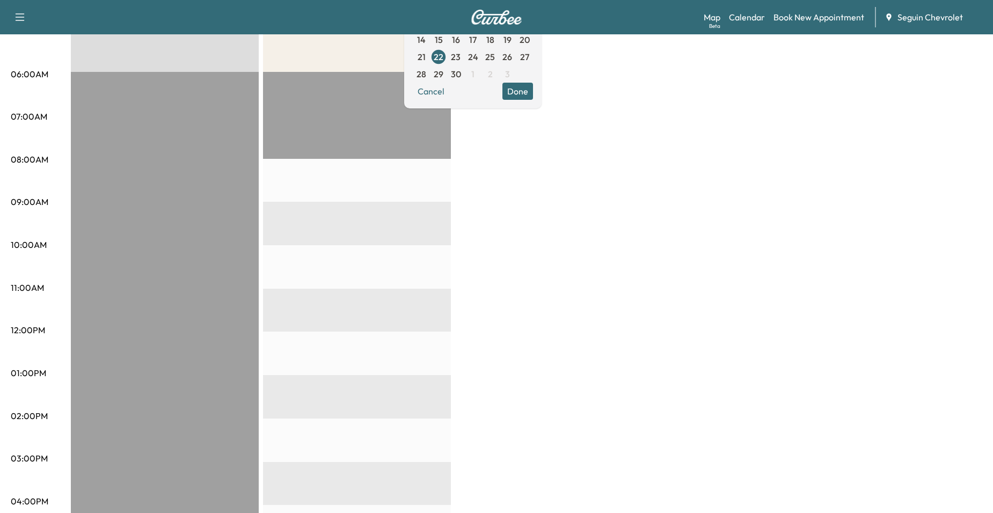
scroll to position [161, 0]
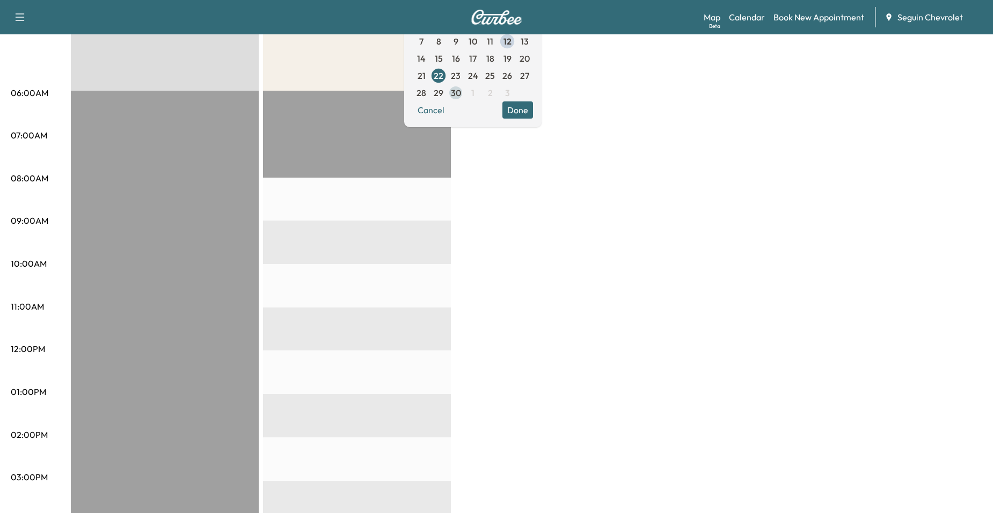
click at [464, 85] on span "30" at bounding box center [455, 92] width 17 height 17
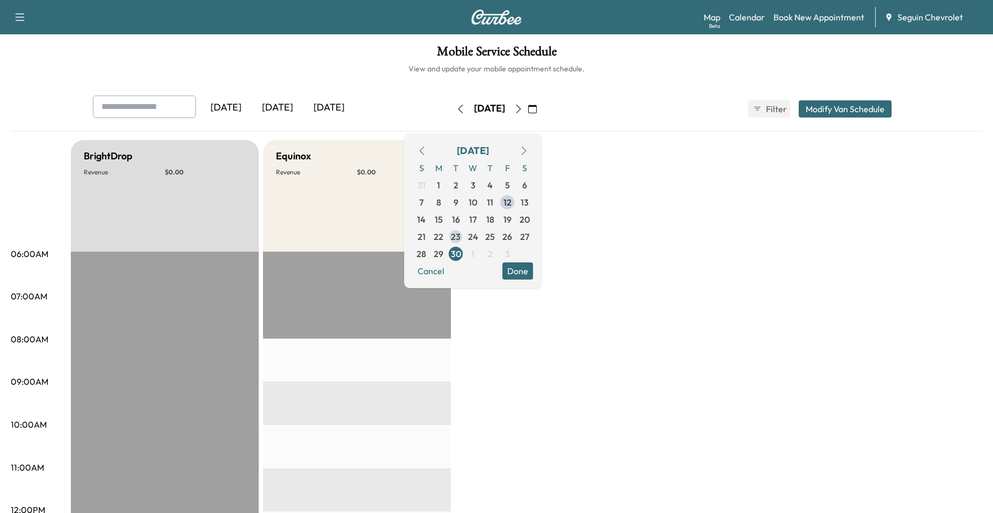
click at [460, 238] on span "23" at bounding box center [456, 236] width 10 height 13
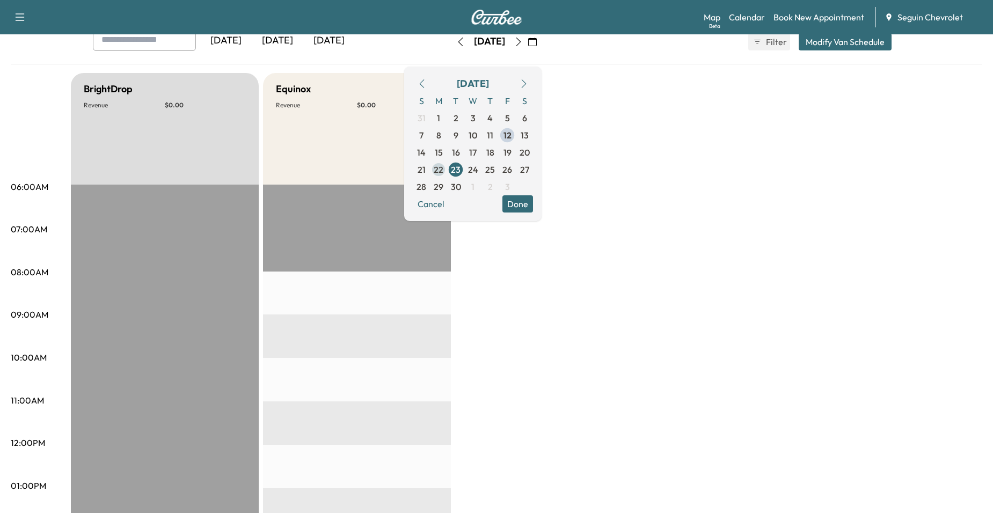
scroll to position [54, 0]
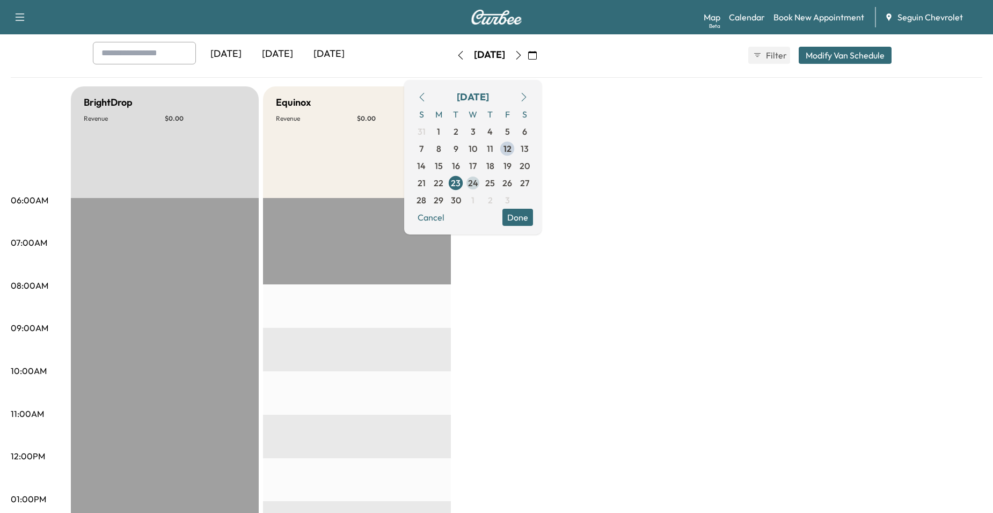
click at [478, 179] on span "24" at bounding box center [473, 183] width 10 height 13
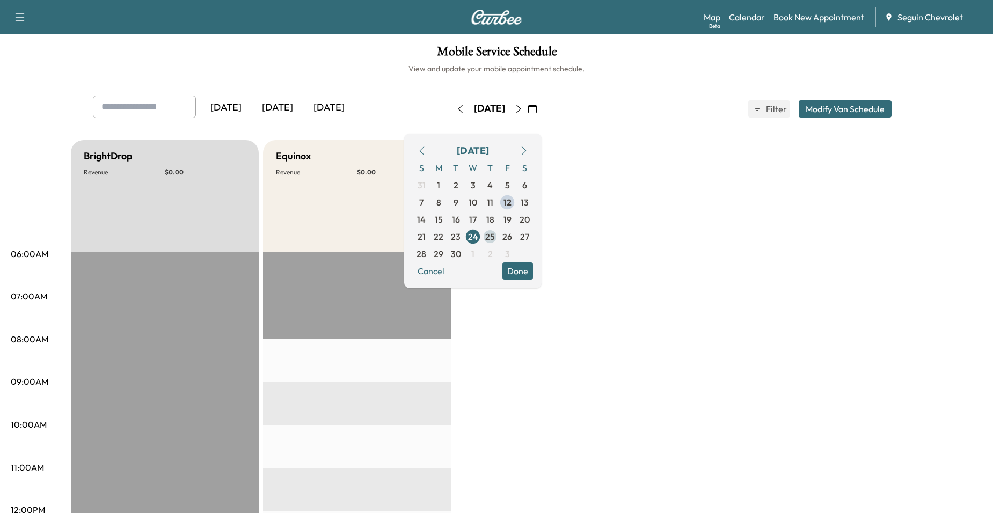
click at [495, 233] on span "25" at bounding box center [490, 236] width 10 height 13
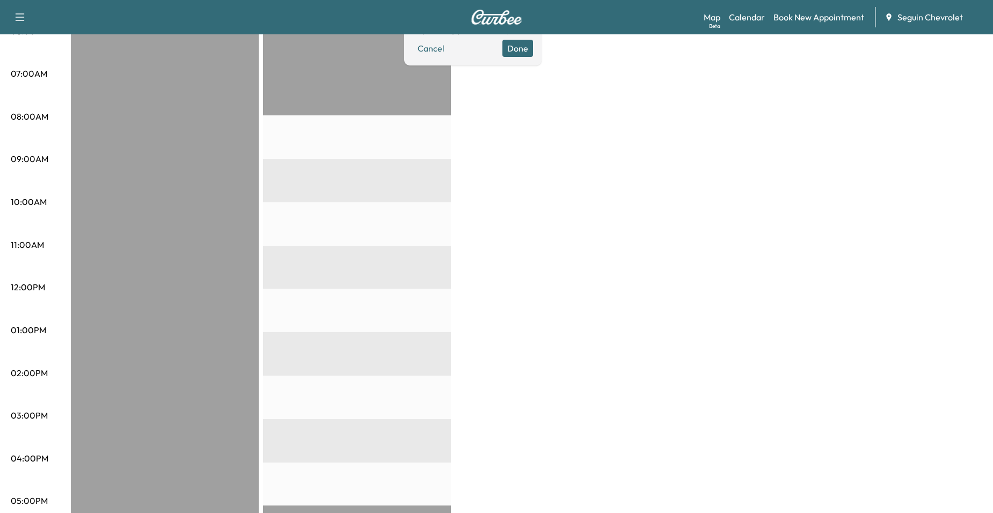
scroll to position [161, 0]
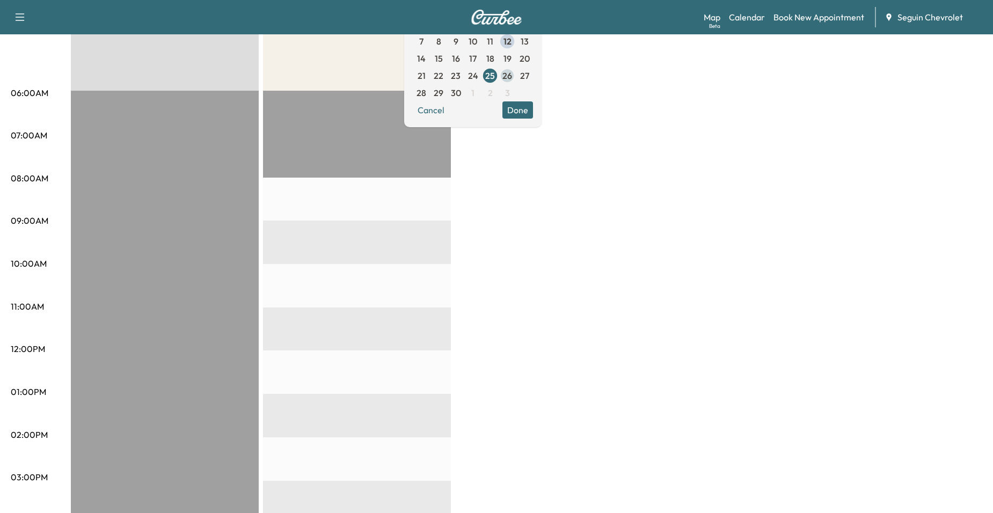
click at [512, 81] on span "26" at bounding box center [507, 75] width 10 height 13
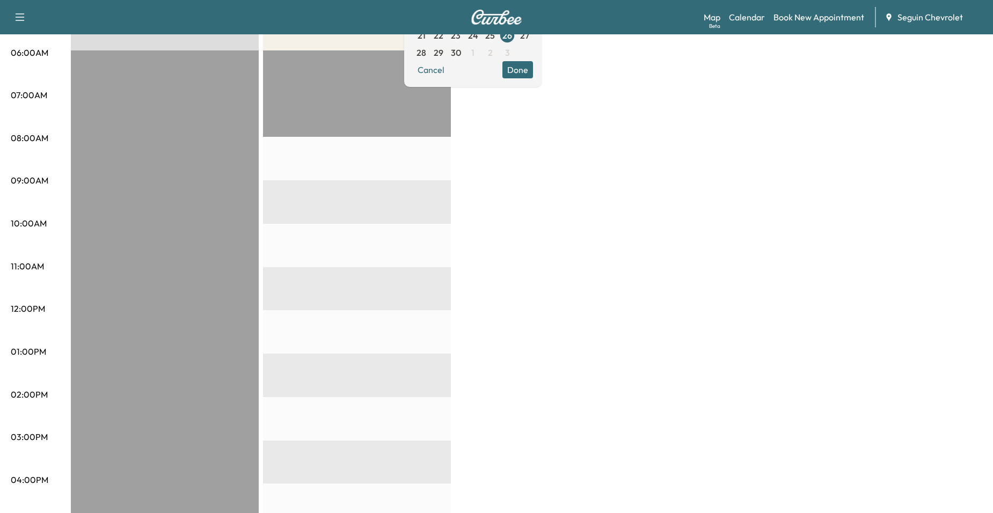
scroll to position [161, 0]
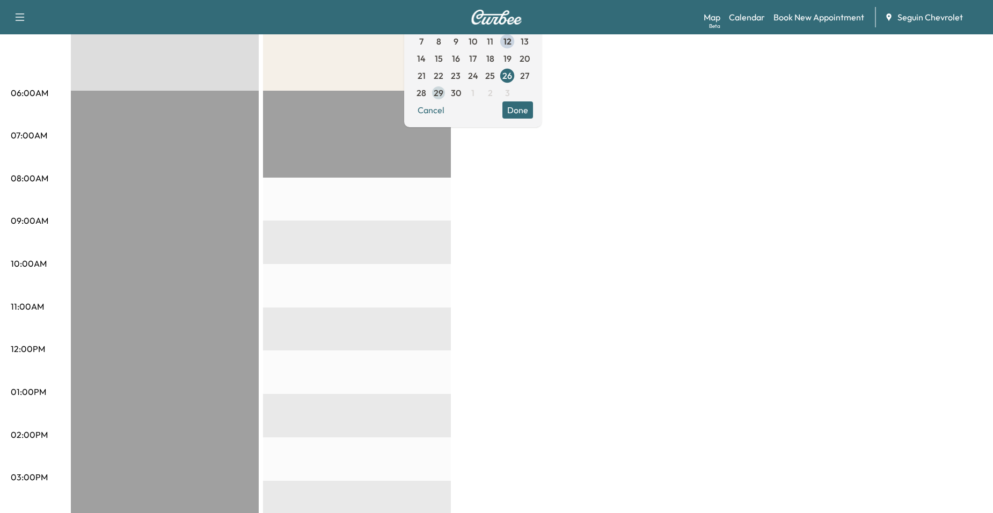
click at [447, 98] on span "29" at bounding box center [438, 92] width 17 height 17
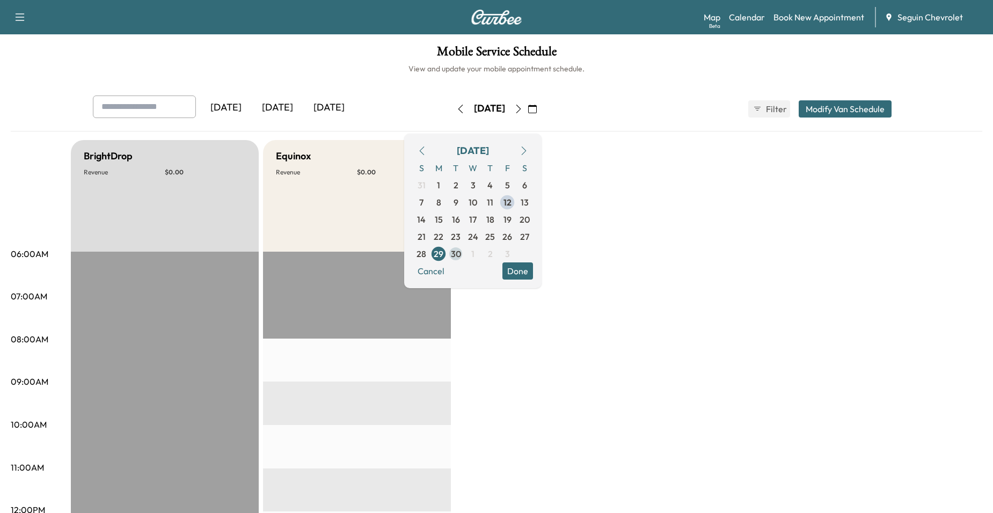
click at [464, 248] on span "30" at bounding box center [455, 253] width 17 height 17
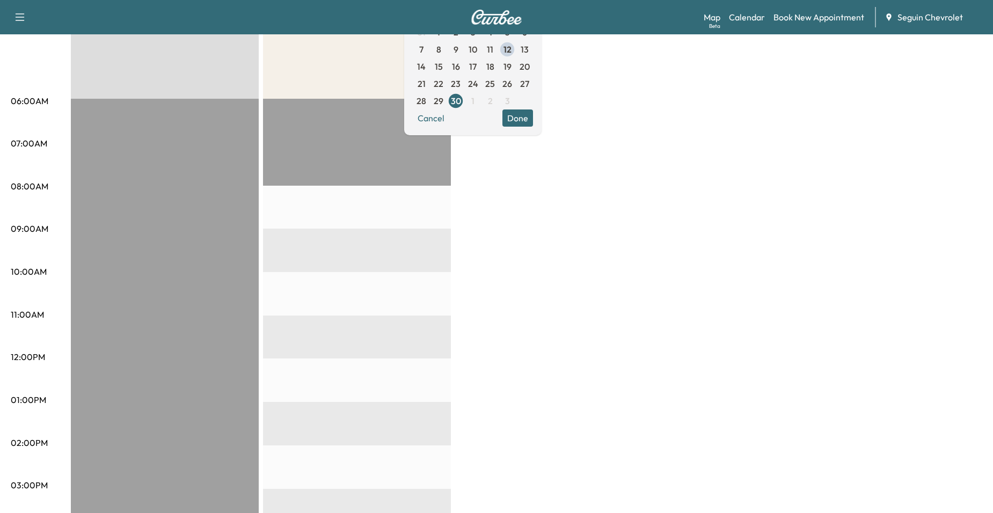
scroll to position [107, 0]
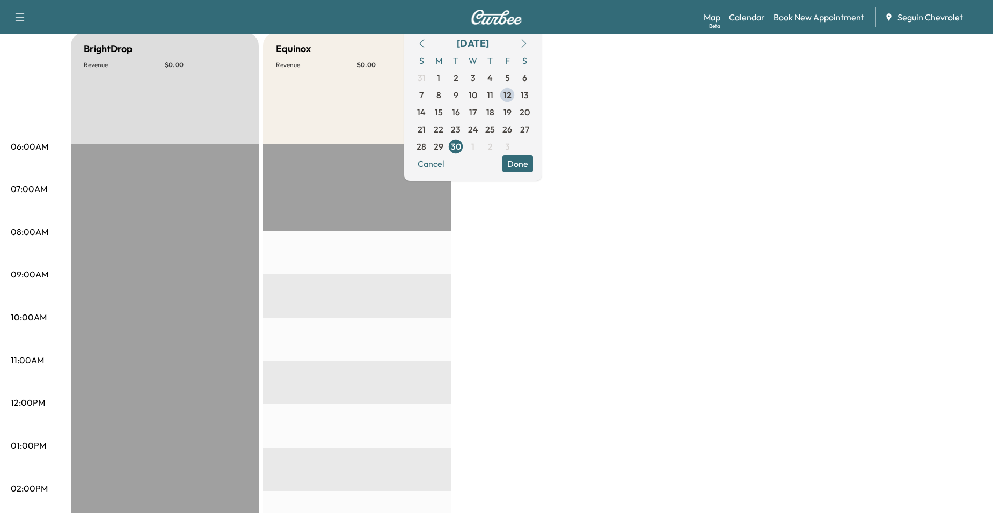
click at [533, 166] on button "Done" at bounding box center [517, 163] width 31 height 17
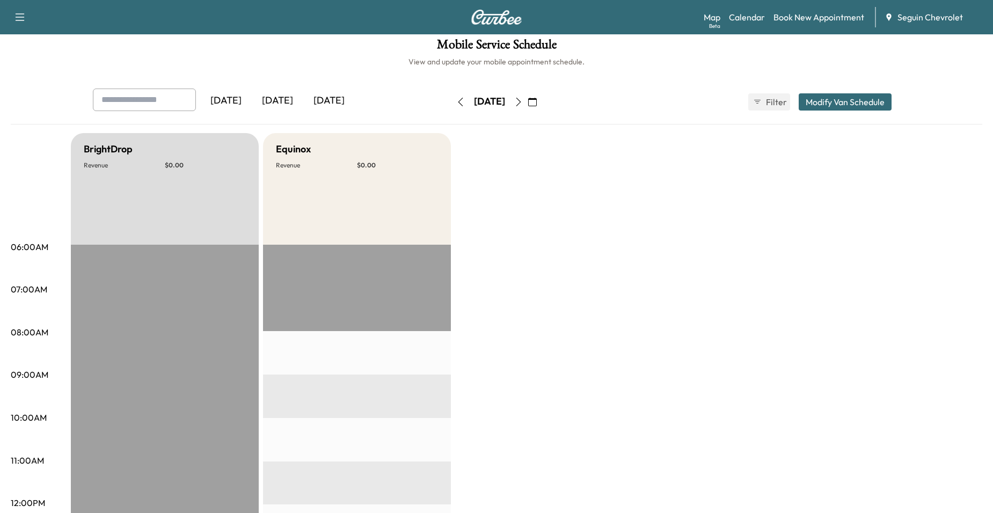
scroll to position [0, 0]
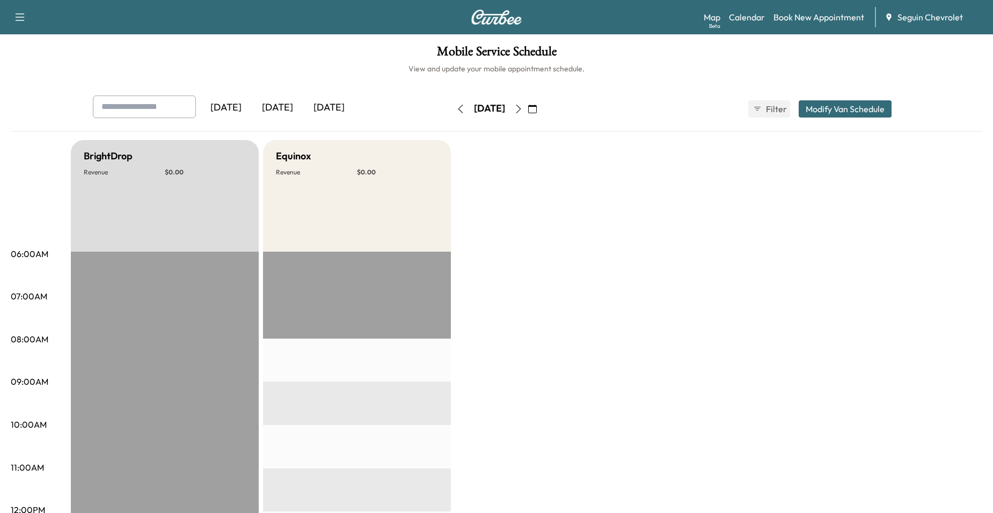
drag, startPoint x: 554, startPoint y: 110, endPoint x: 563, endPoint y: 109, distance: 8.6
click at [523, 110] on icon "button" at bounding box center [518, 109] width 9 height 9
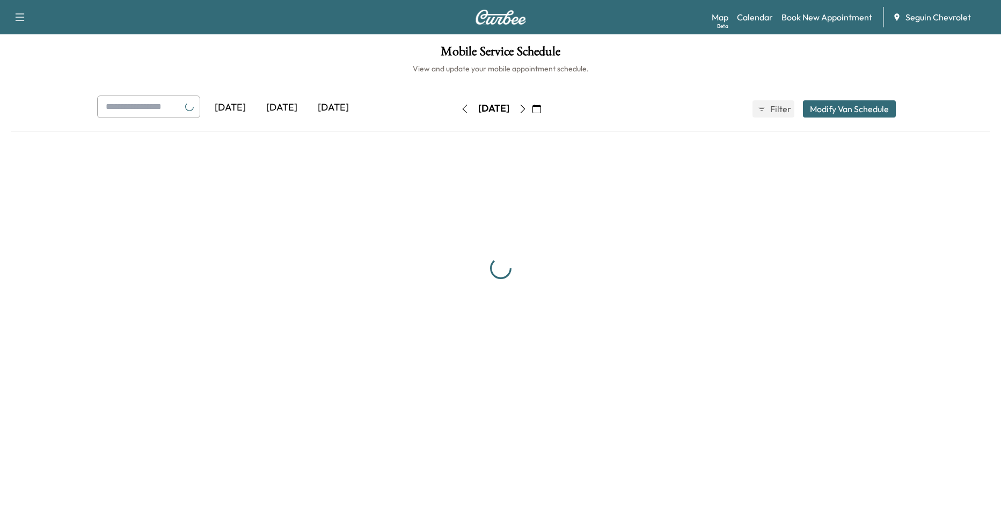
click at [546, 107] on button "button" at bounding box center [537, 108] width 18 height 17
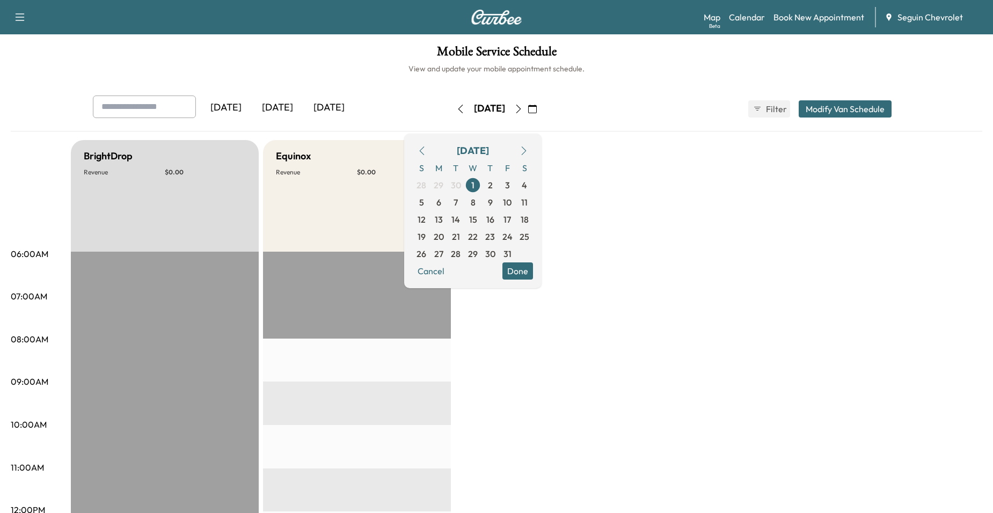
click at [426, 148] on icon "button" at bounding box center [422, 151] width 9 height 9
click at [443, 218] on span "15" at bounding box center [439, 219] width 8 height 13
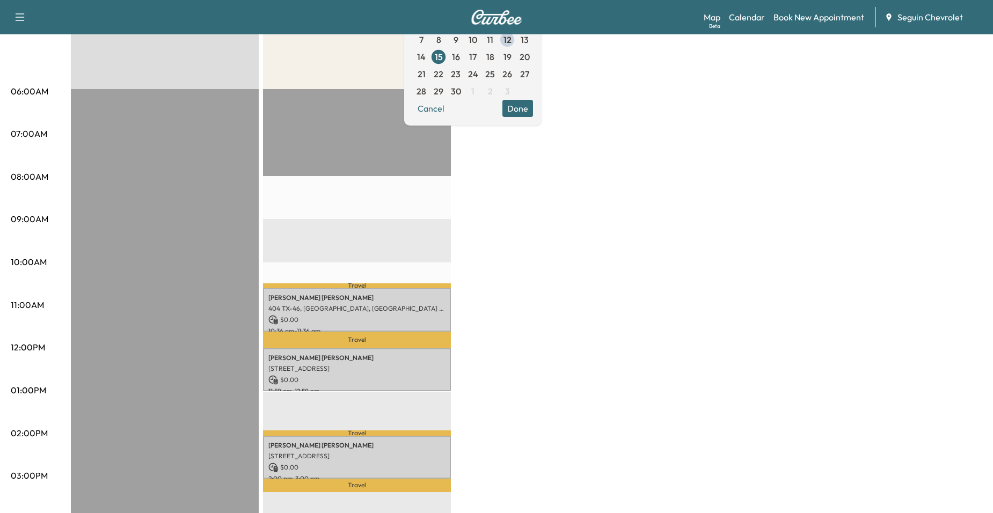
scroll to position [161, 0]
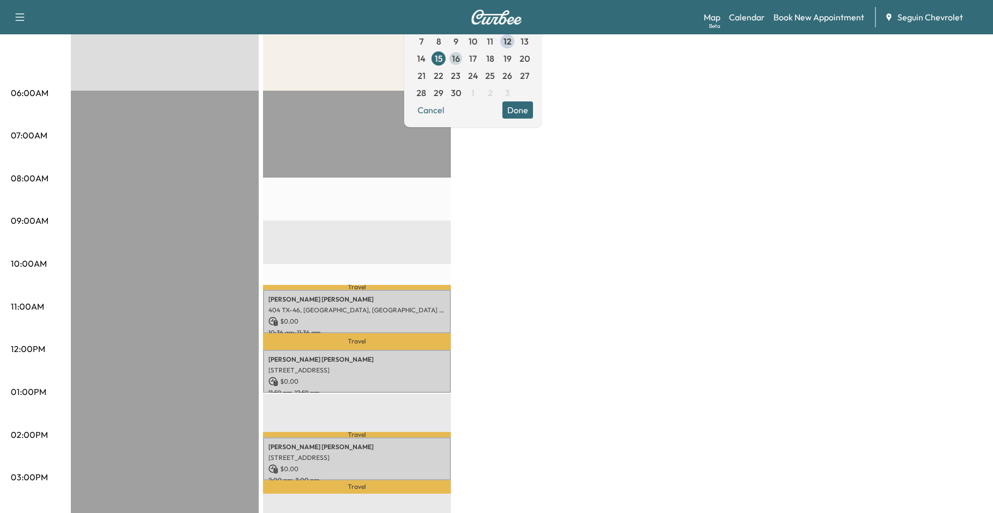
click at [460, 63] on span "16" at bounding box center [456, 58] width 8 height 13
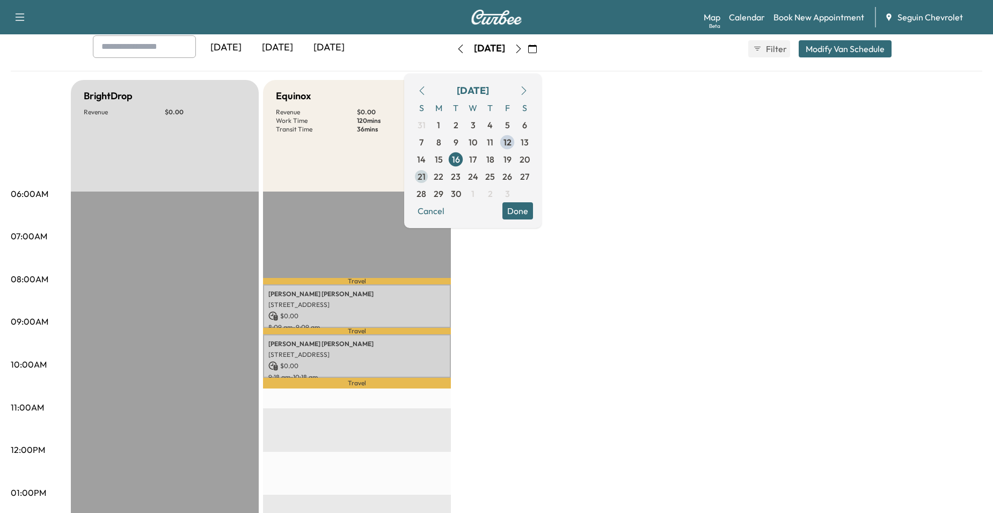
scroll to position [54, 0]
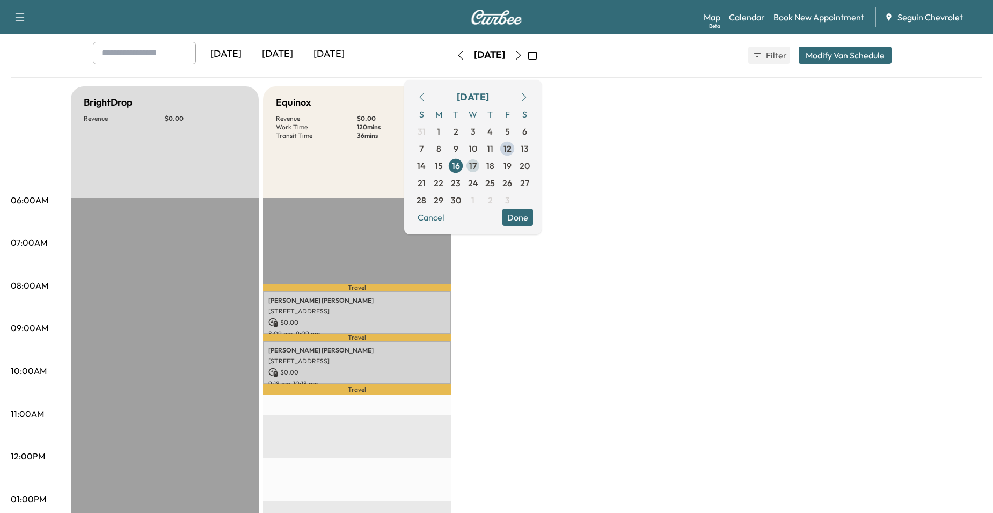
click at [481, 158] on span "17" at bounding box center [472, 165] width 17 height 17
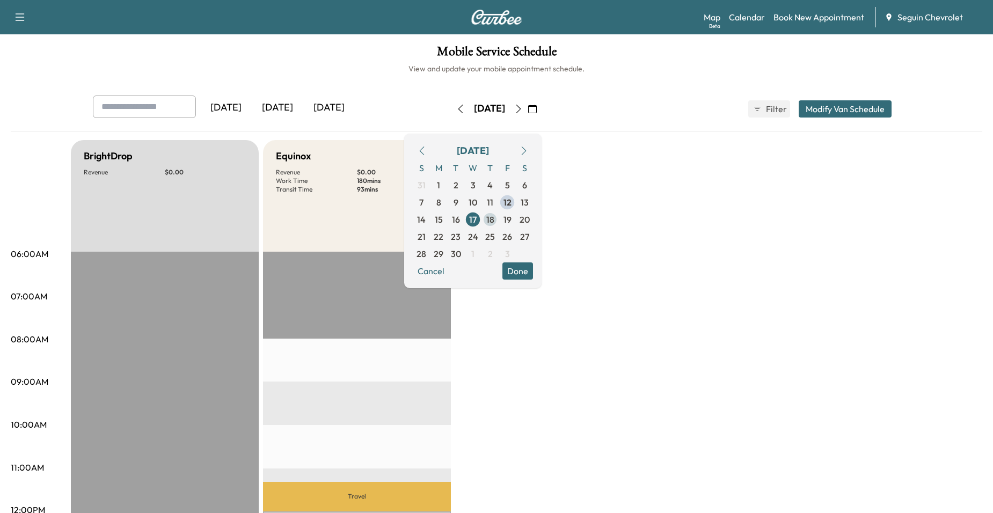
click at [499, 216] on span "18" at bounding box center [489, 219] width 17 height 17
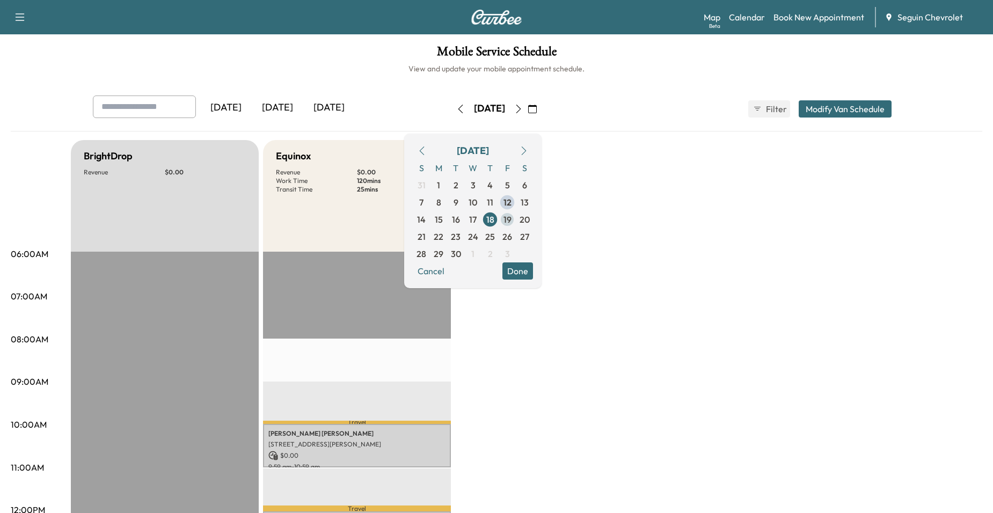
click at [511, 219] on span "19" at bounding box center [507, 219] width 8 height 13
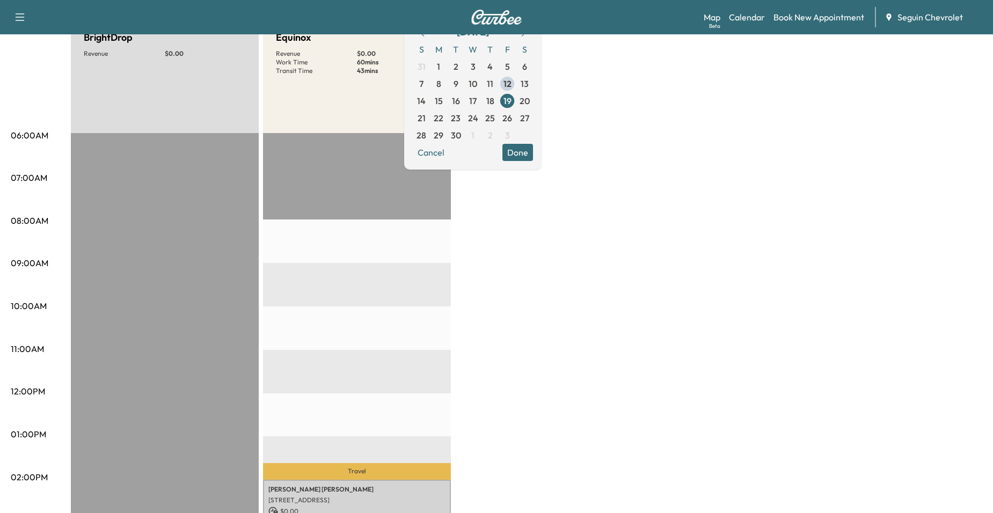
scroll to position [107, 0]
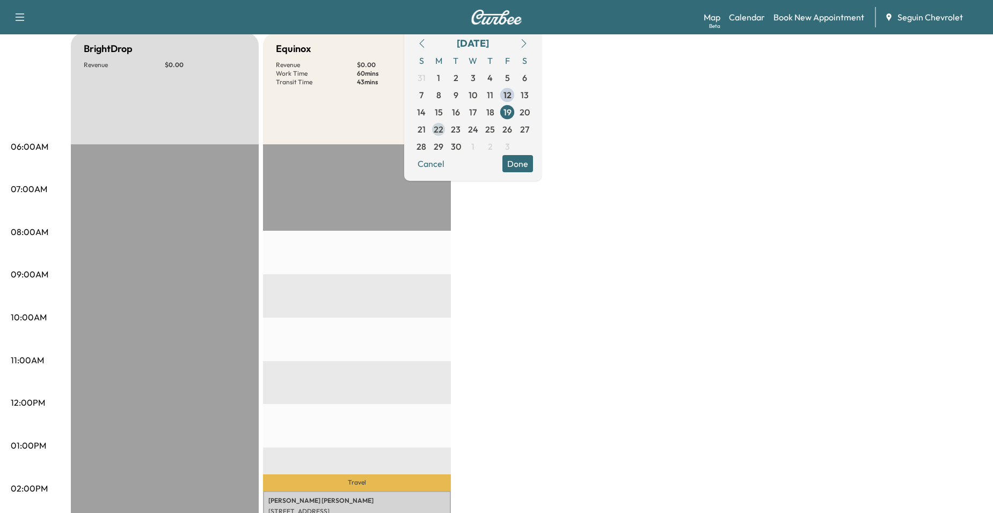
click at [447, 127] on span "22" at bounding box center [438, 129] width 17 height 17
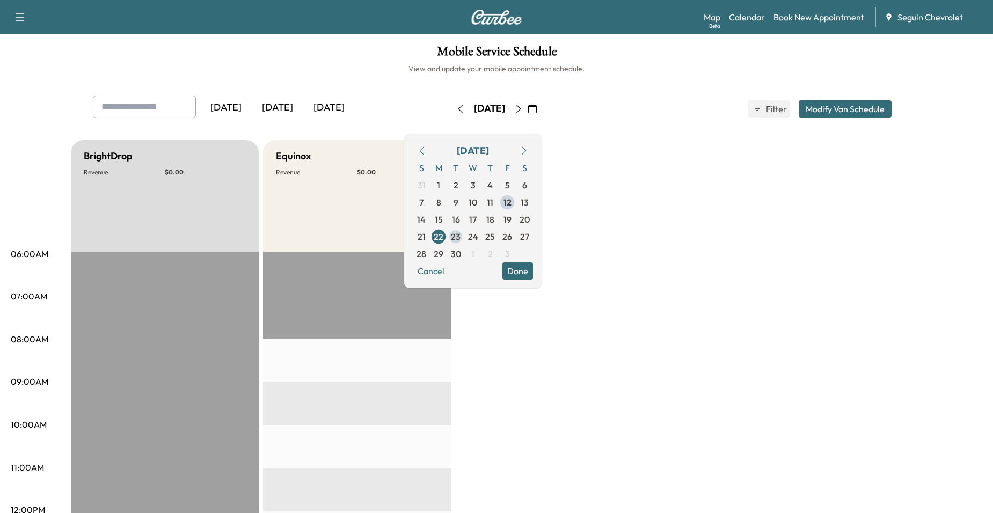
click at [481, 232] on div "S M T W T F S 31 1 2 3 4 5 6 7 8 9 10 11 12 13 14 15 16 17 18 19 20 21 22 23 24…" at bounding box center [473, 210] width 120 height 103
click at [460, 236] on span "23" at bounding box center [456, 236] width 10 height 13
click at [481, 235] on span "24" at bounding box center [472, 236] width 17 height 17
click at [499, 236] on span "25" at bounding box center [489, 236] width 17 height 17
click at [512, 235] on span "26" at bounding box center [507, 236] width 10 height 13
